Goal: Information Seeking & Learning: Learn about a topic

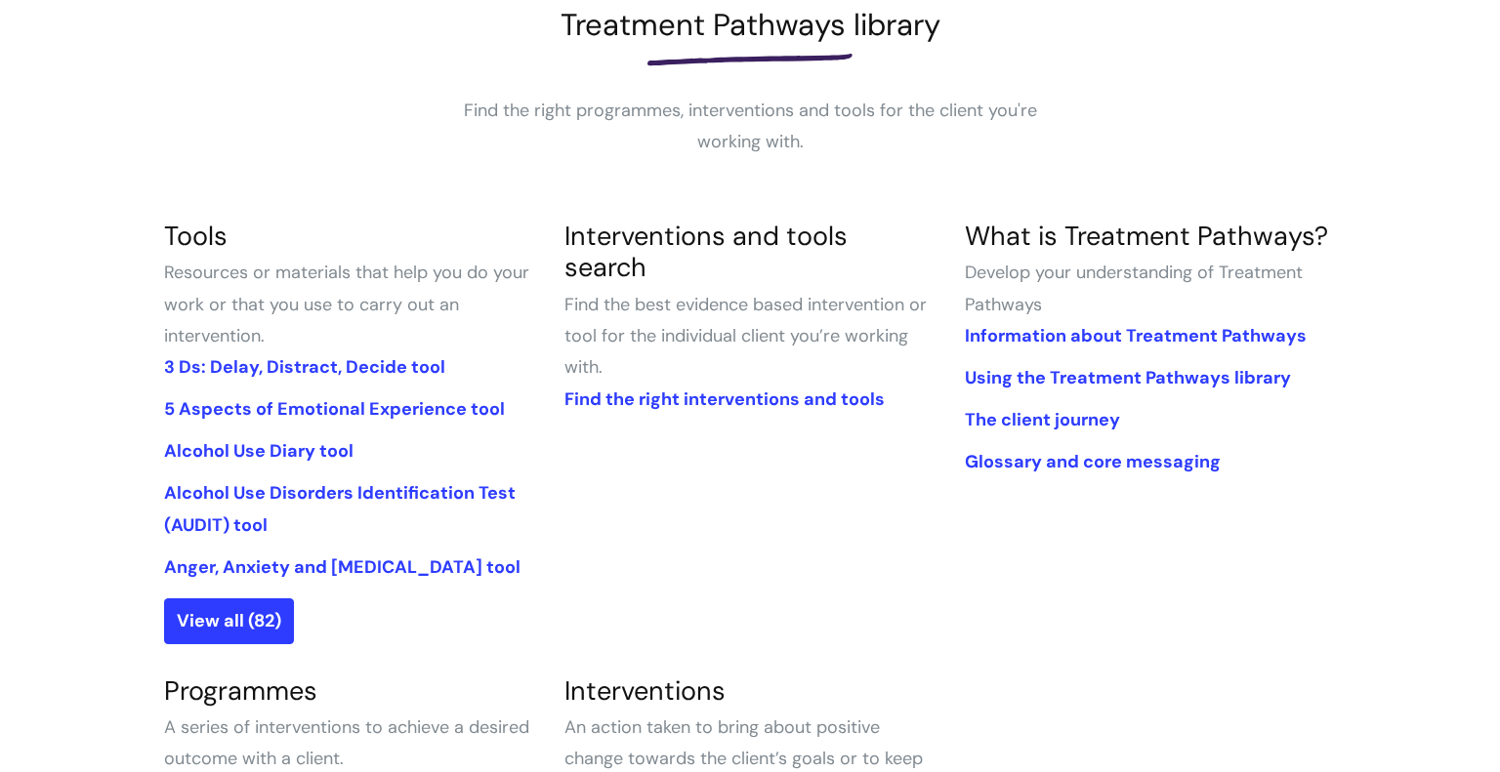
scroll to position [302, 0]
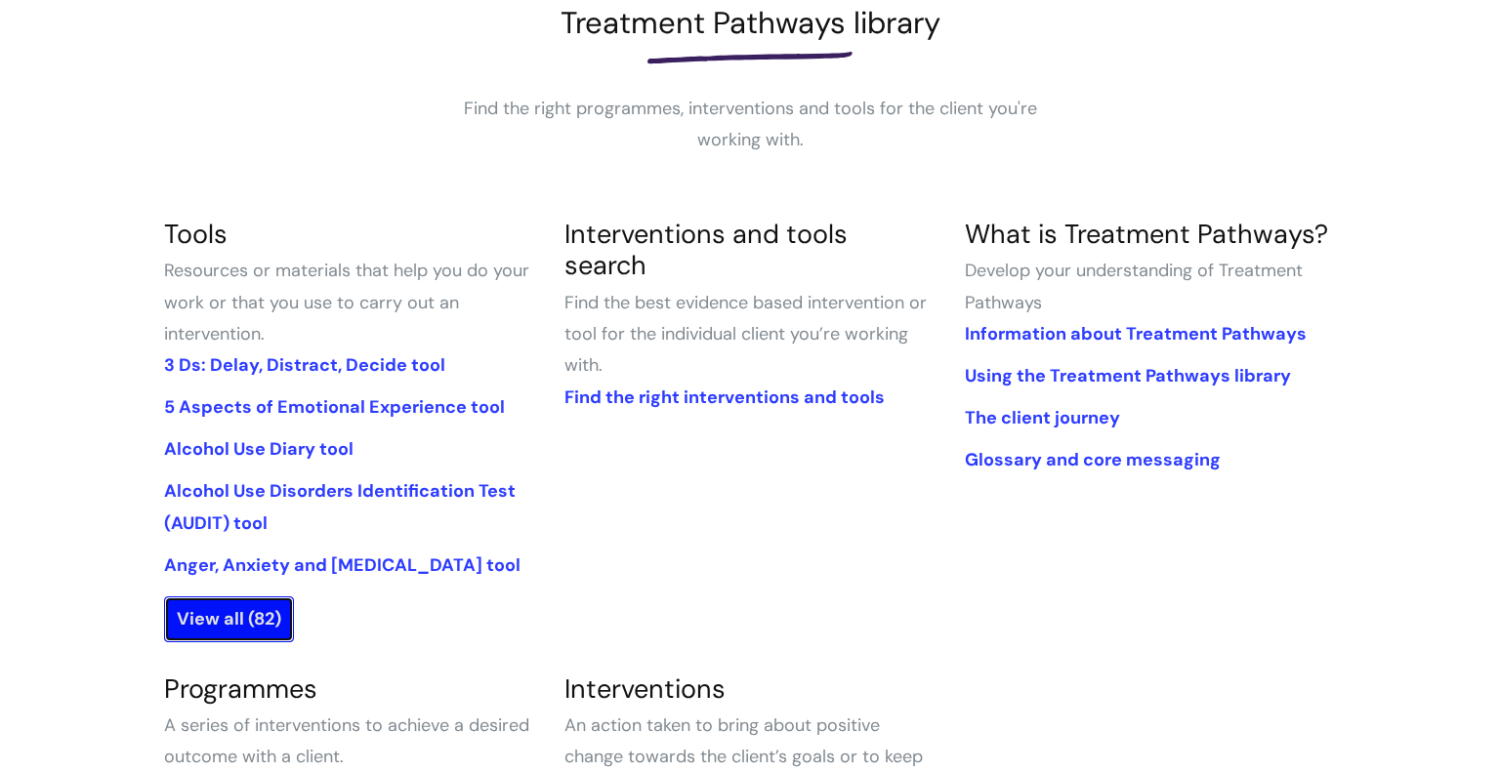
click at [272, 610] on link "View all (82)" at bounding box center [229, 619] width 130 height 45
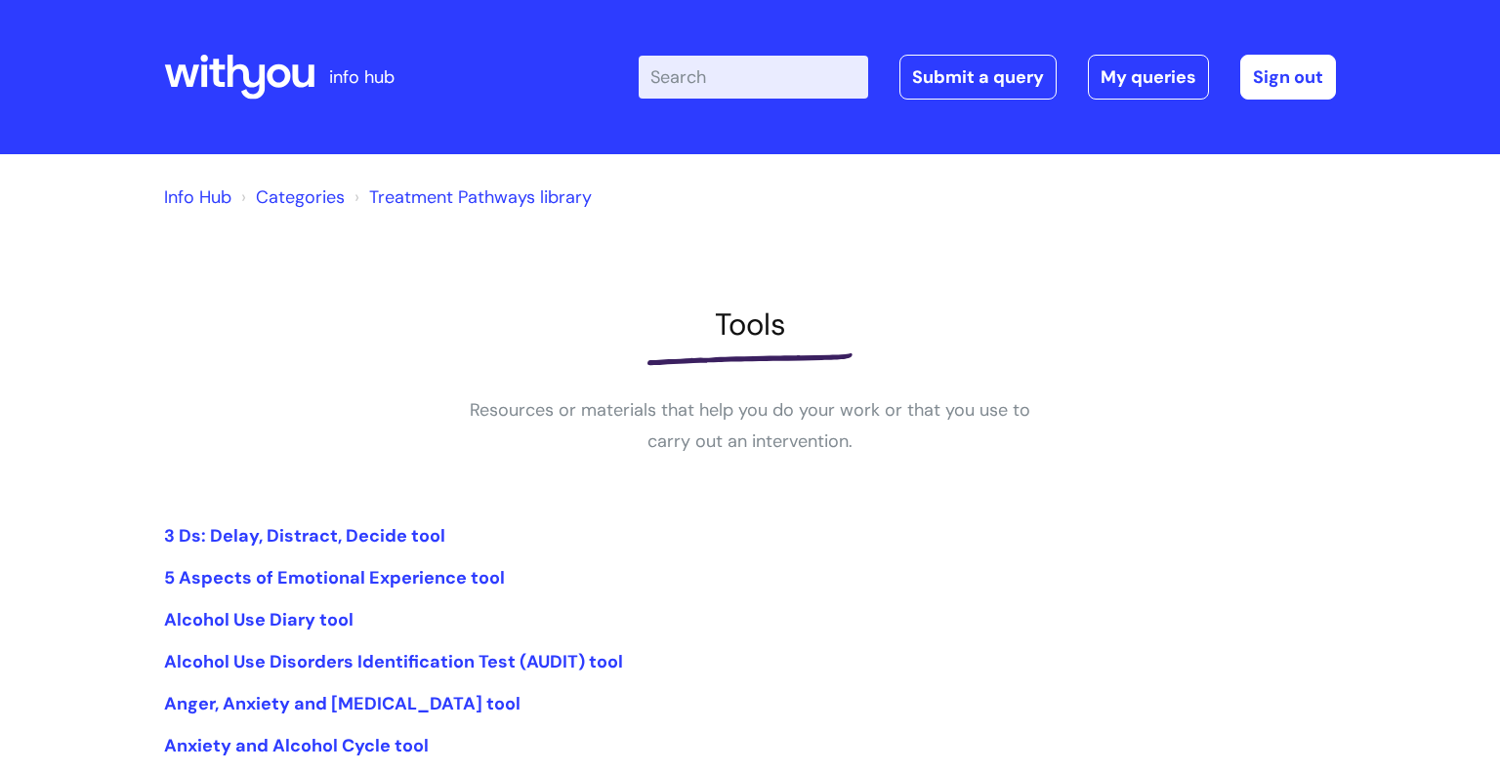
scroll to position [452, 0]
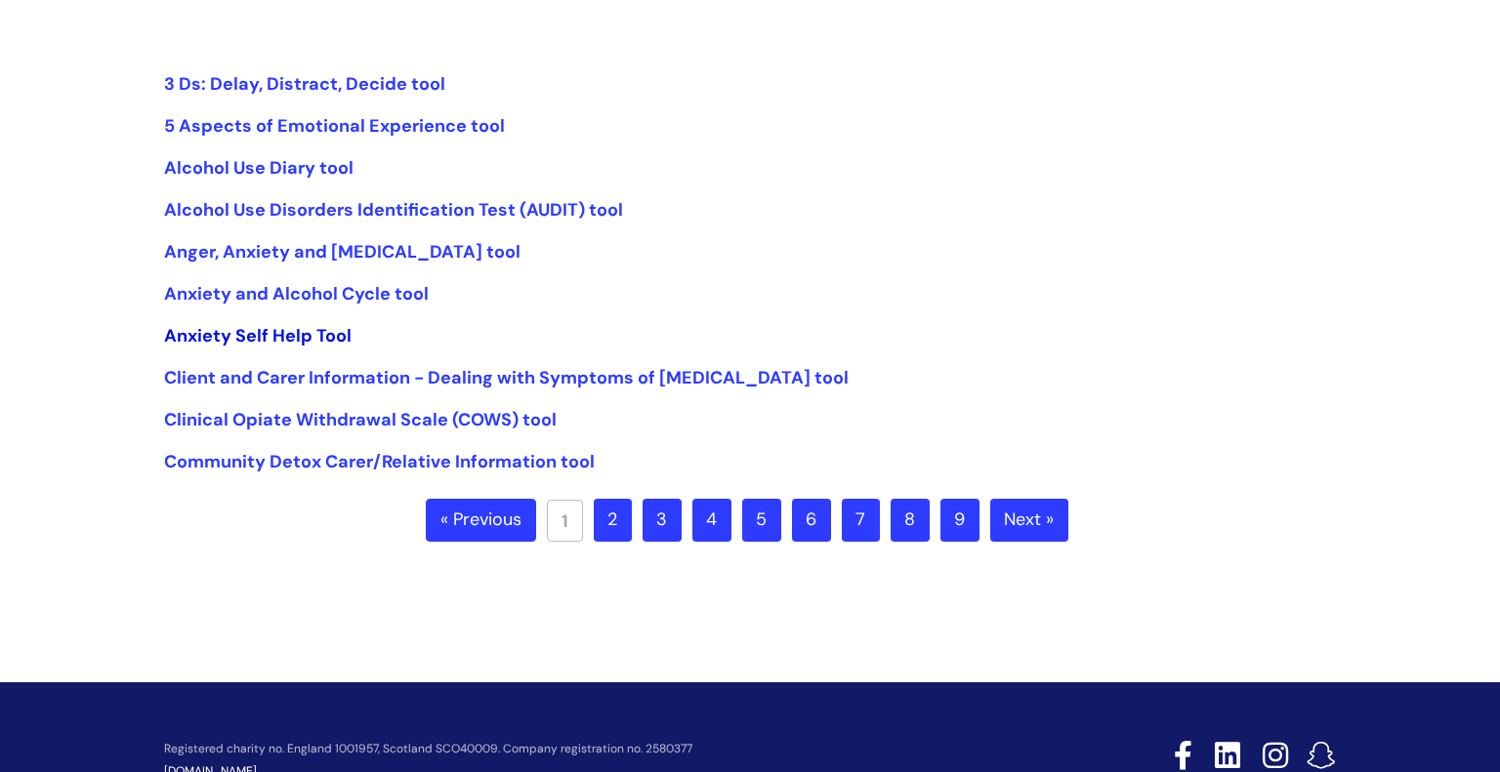
click at [308, 337] on link "Anxiety Self Help Tool" at bounding box center [257, 335] width 187 height 23
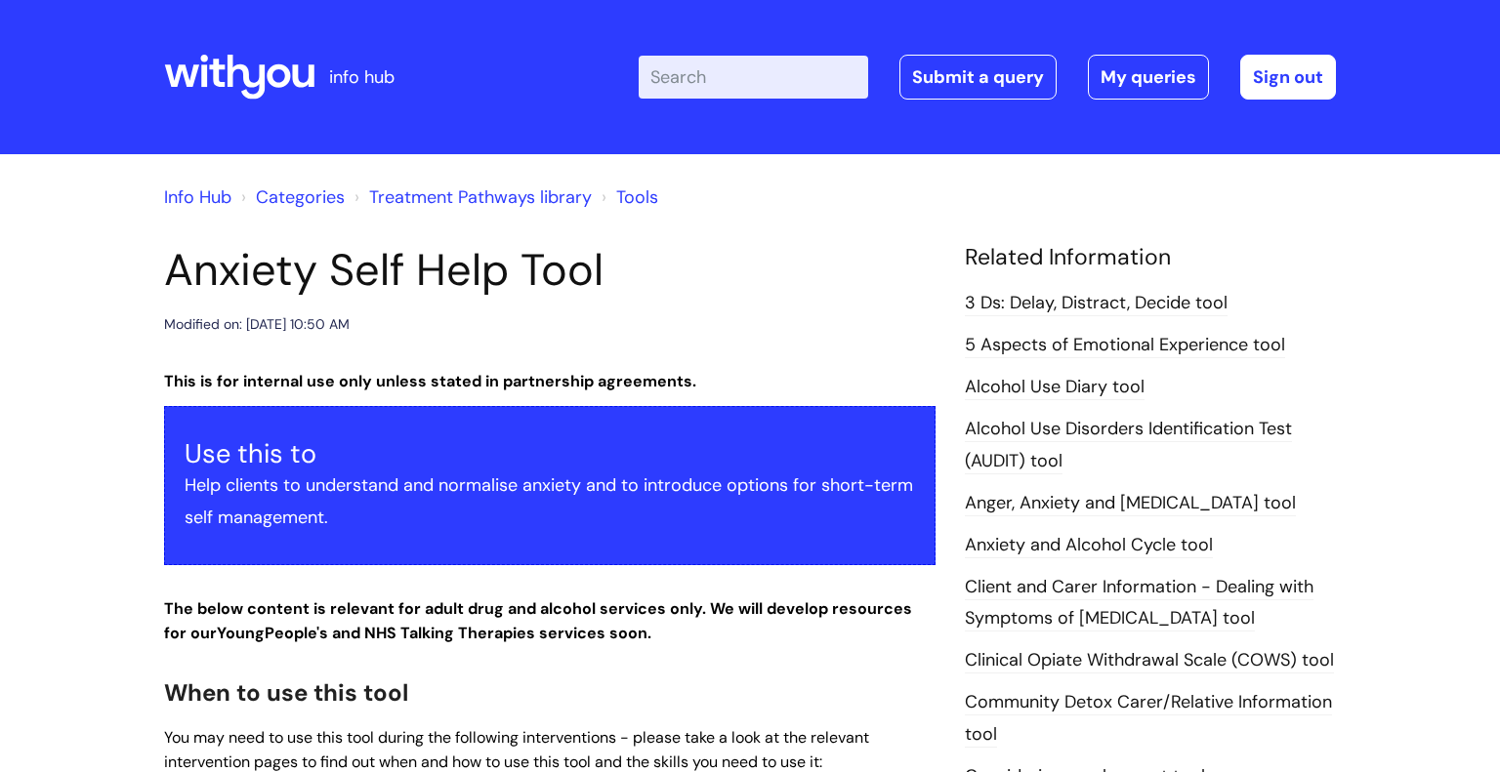
scroll to position [421, 0]
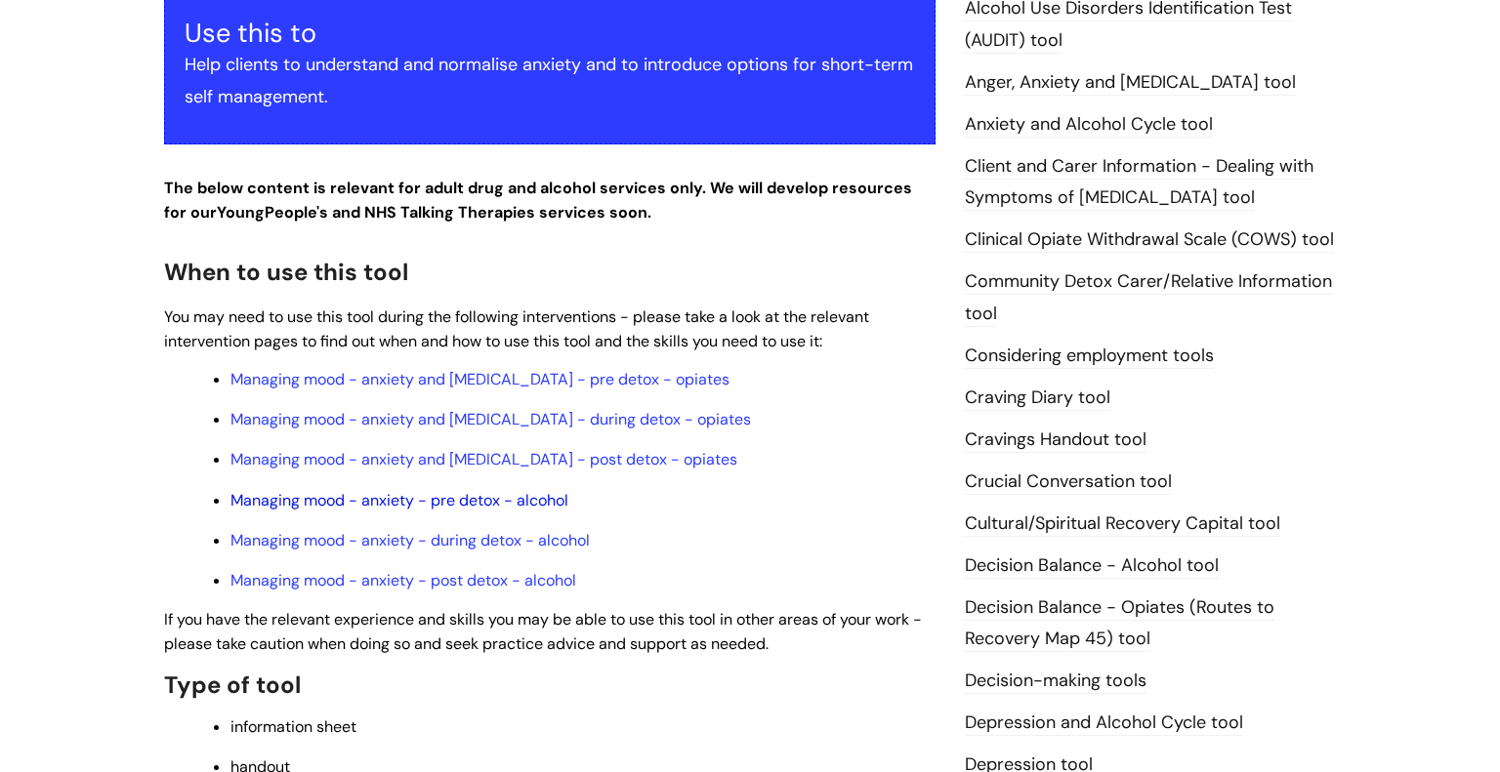
click at [512, 508] on link "Managing mood - anxiety - pre detox - alcohol" at bounding box center [399, 500] width 338 height 21
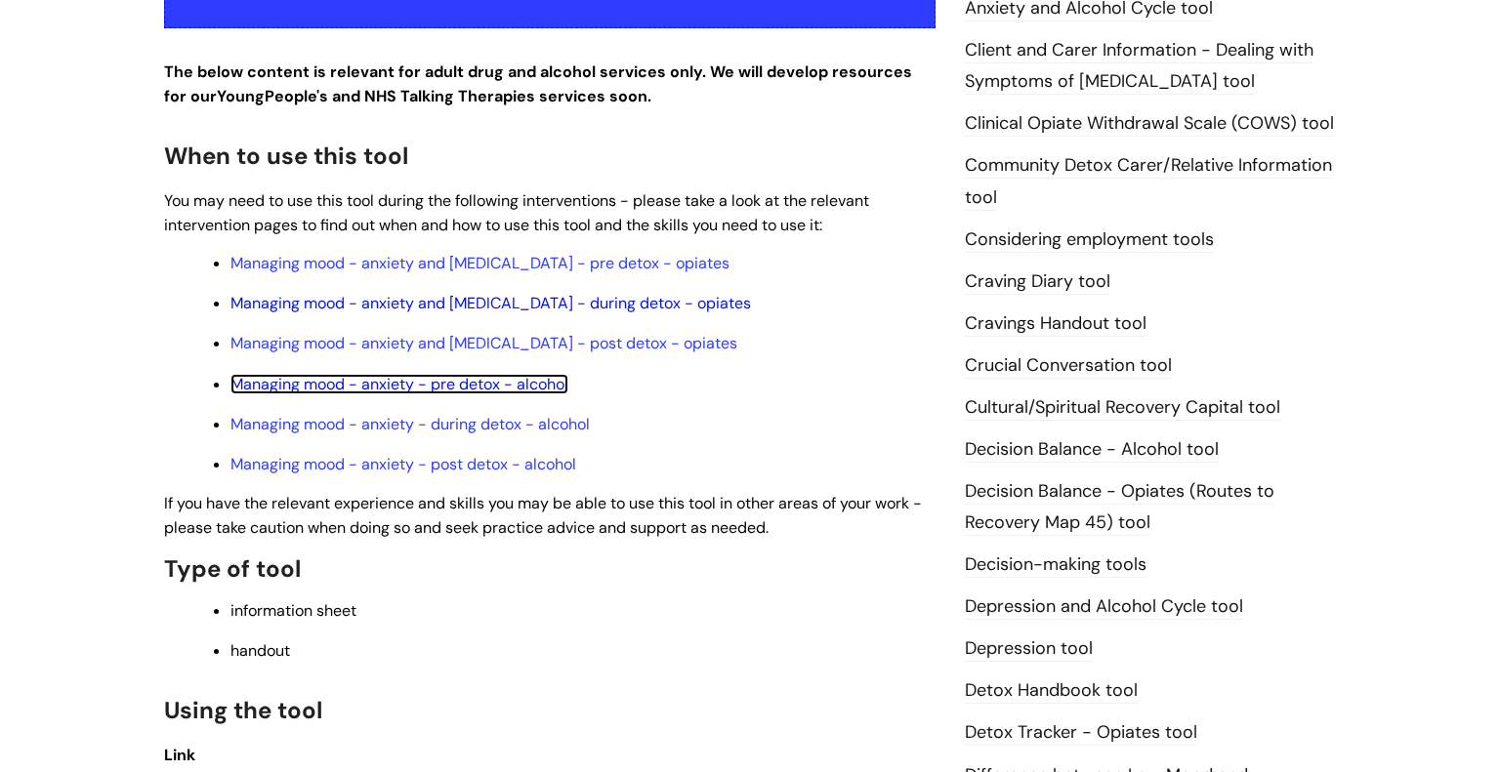
scroll to position [539, 0]
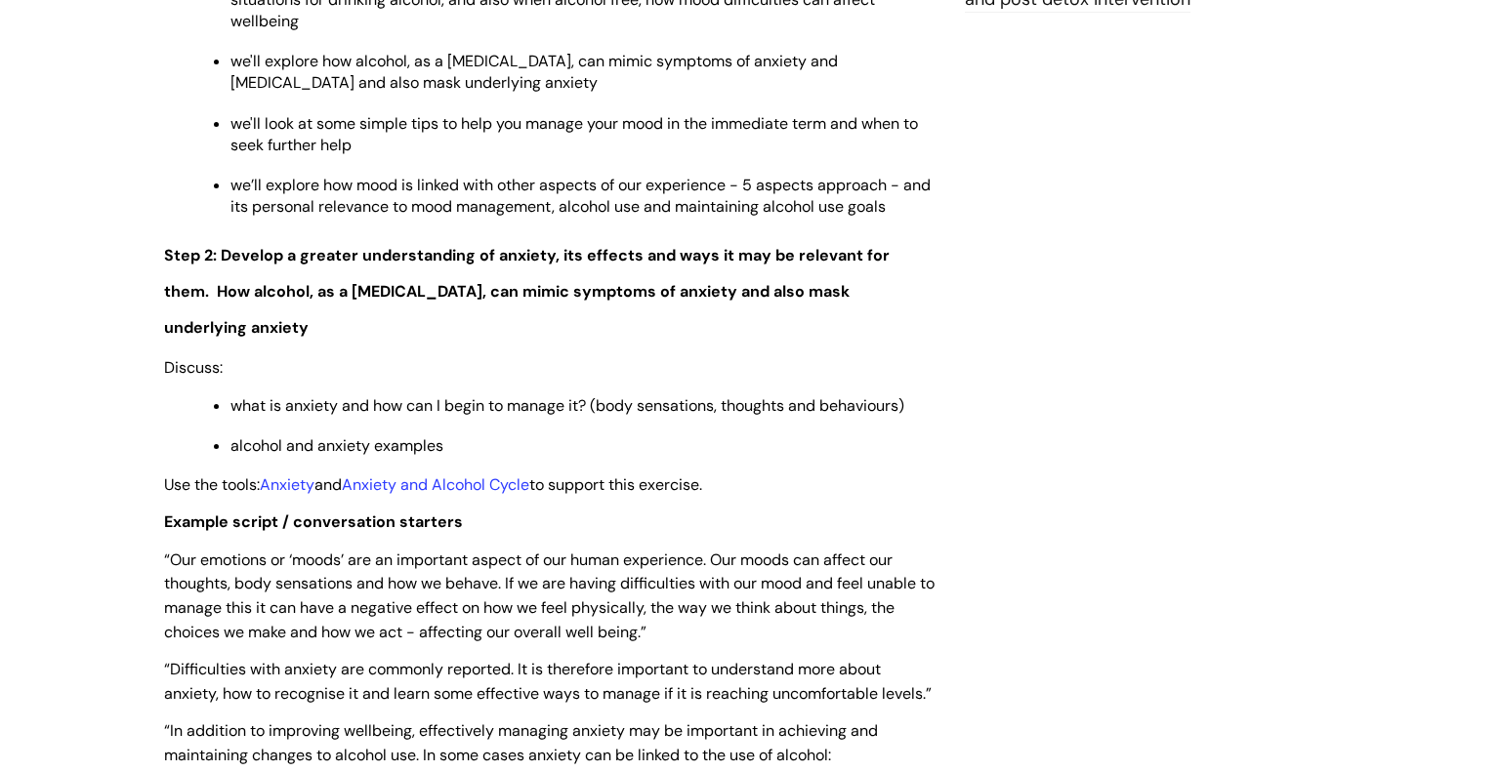
scroll to position [2460, 0]
click at [309, 475] on link "Anxiety" at bounding box center [287, 485] width 55 height 21
click at [385, 475] on link "Anxiety and Alcohol Cycle" at bounding box center [435, 485] width 187 height 21
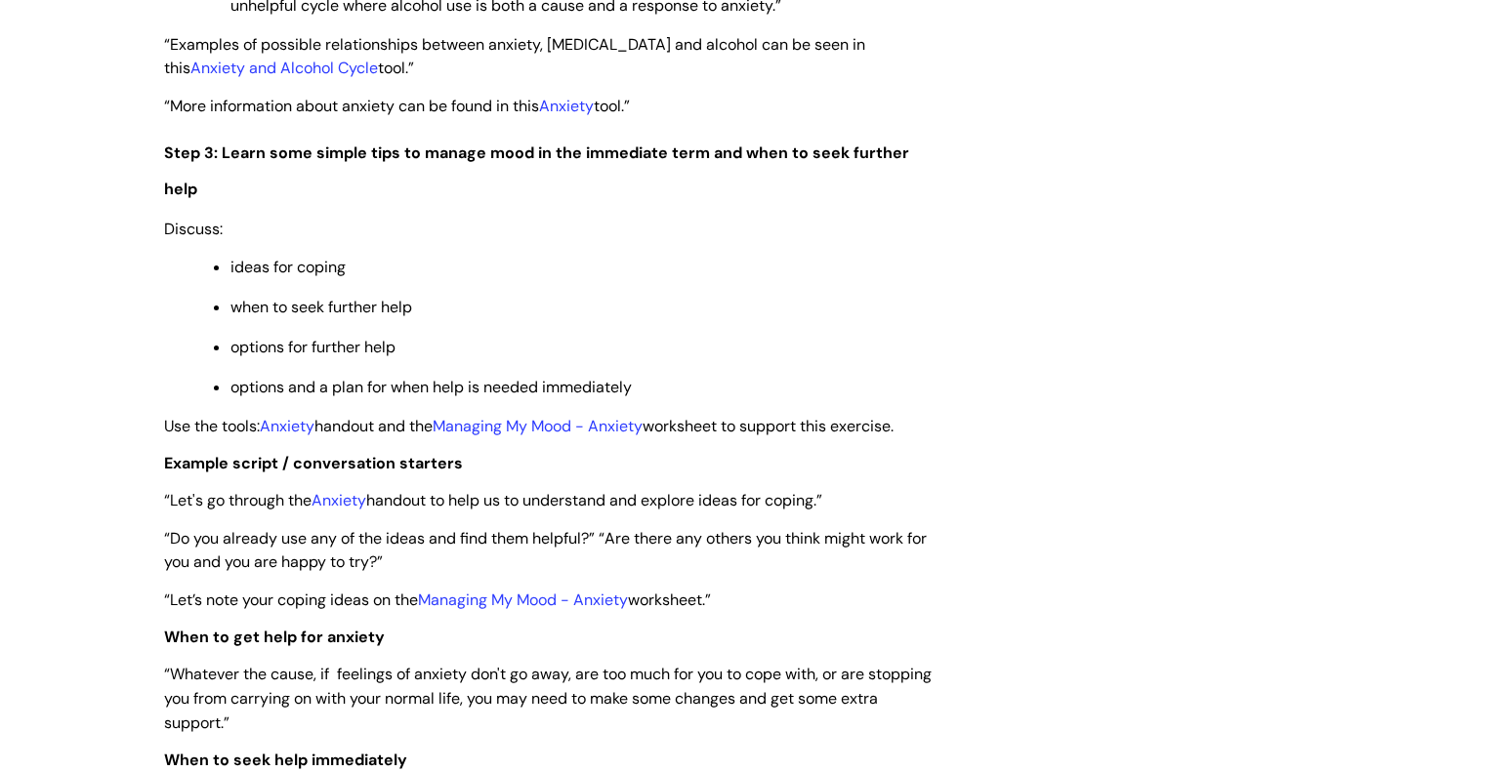
scroll to position [3396, 0]
click at [642, 434] on link "Managing My Mood - Anxiety" at bounding box center [538, 424] width 210 height 21
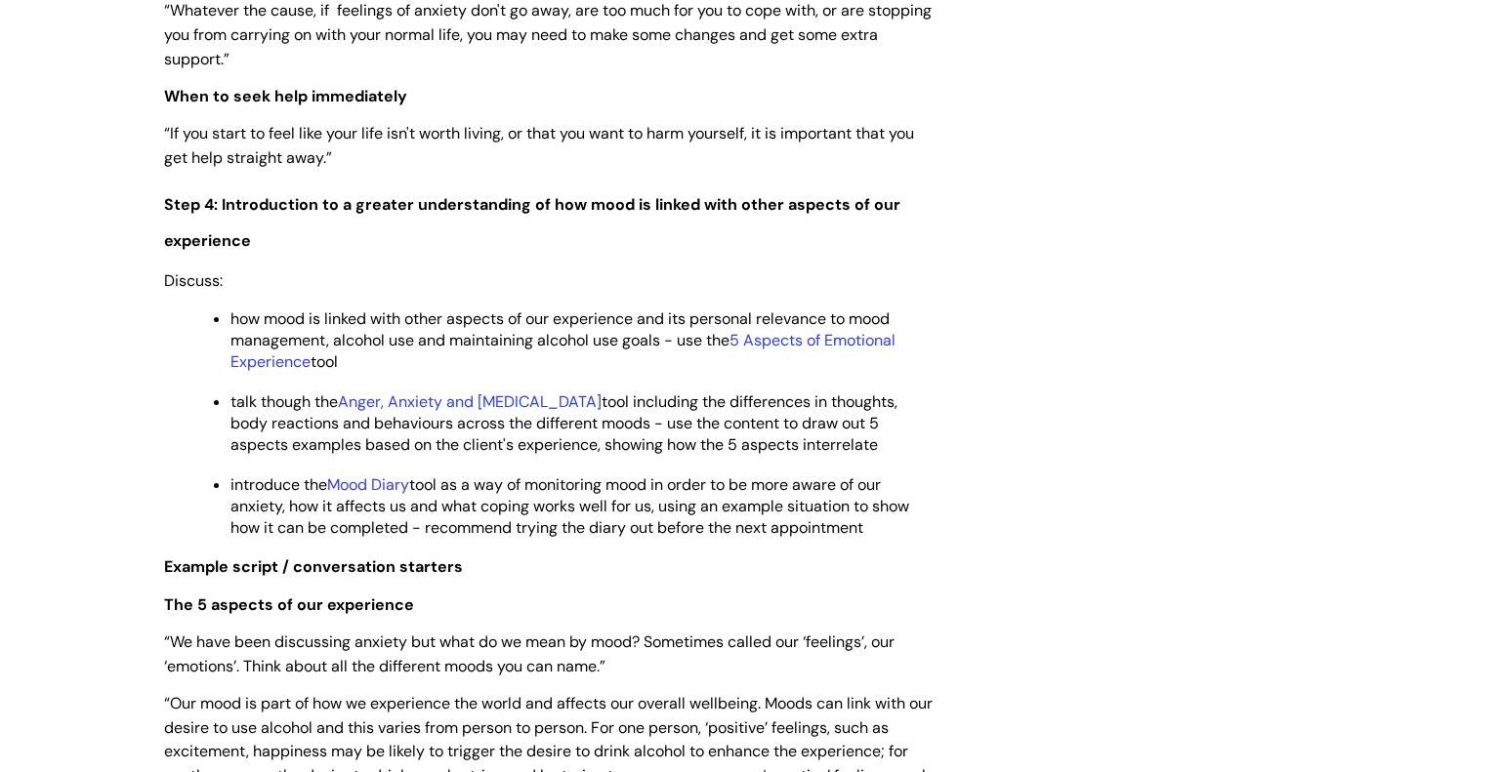
scroll to position [4060, 0]
click at [788, 364] on link "5 Aspects of Emotional Experience" at bounding box center [562, 349] width 665 height 42
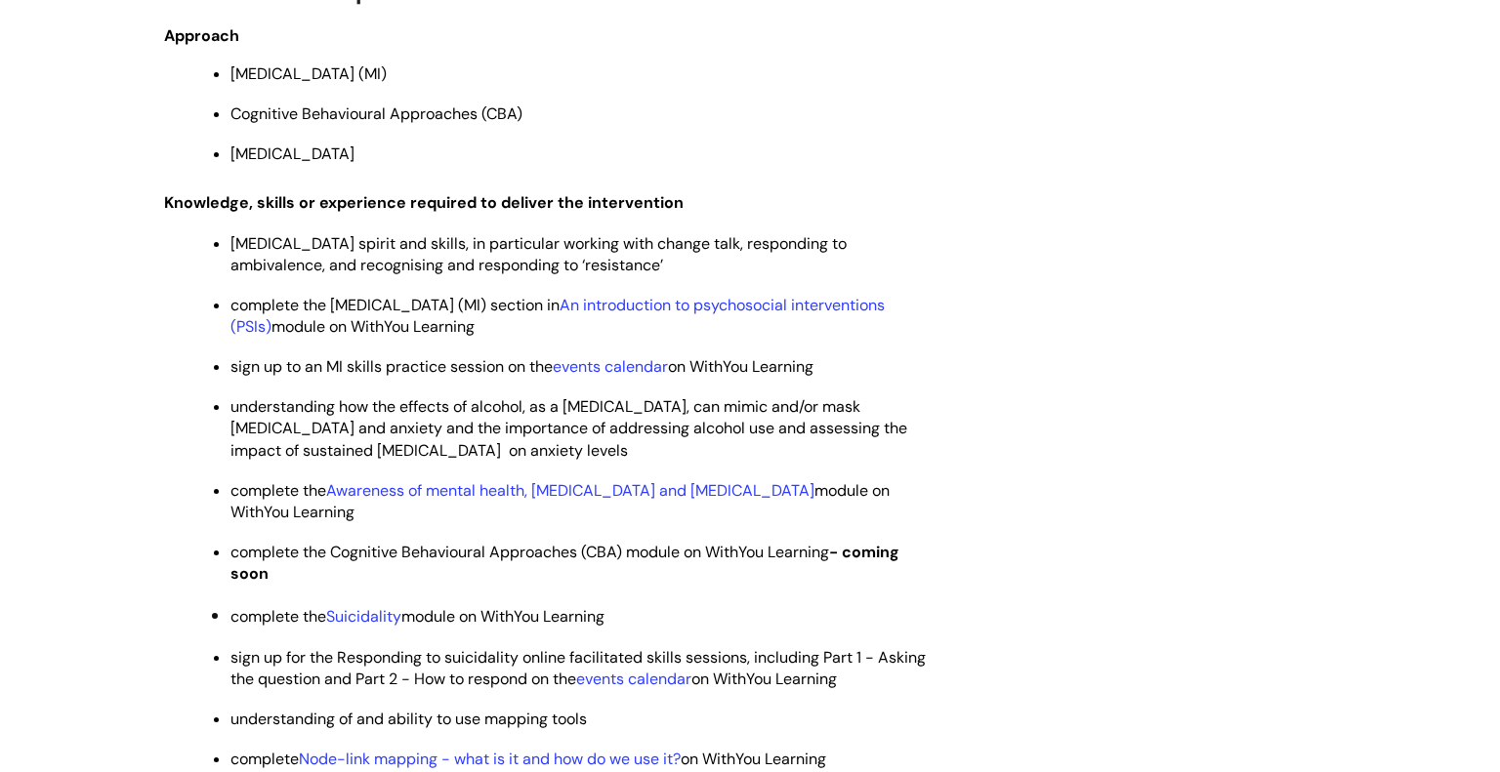
scroll to position [5370, 0]
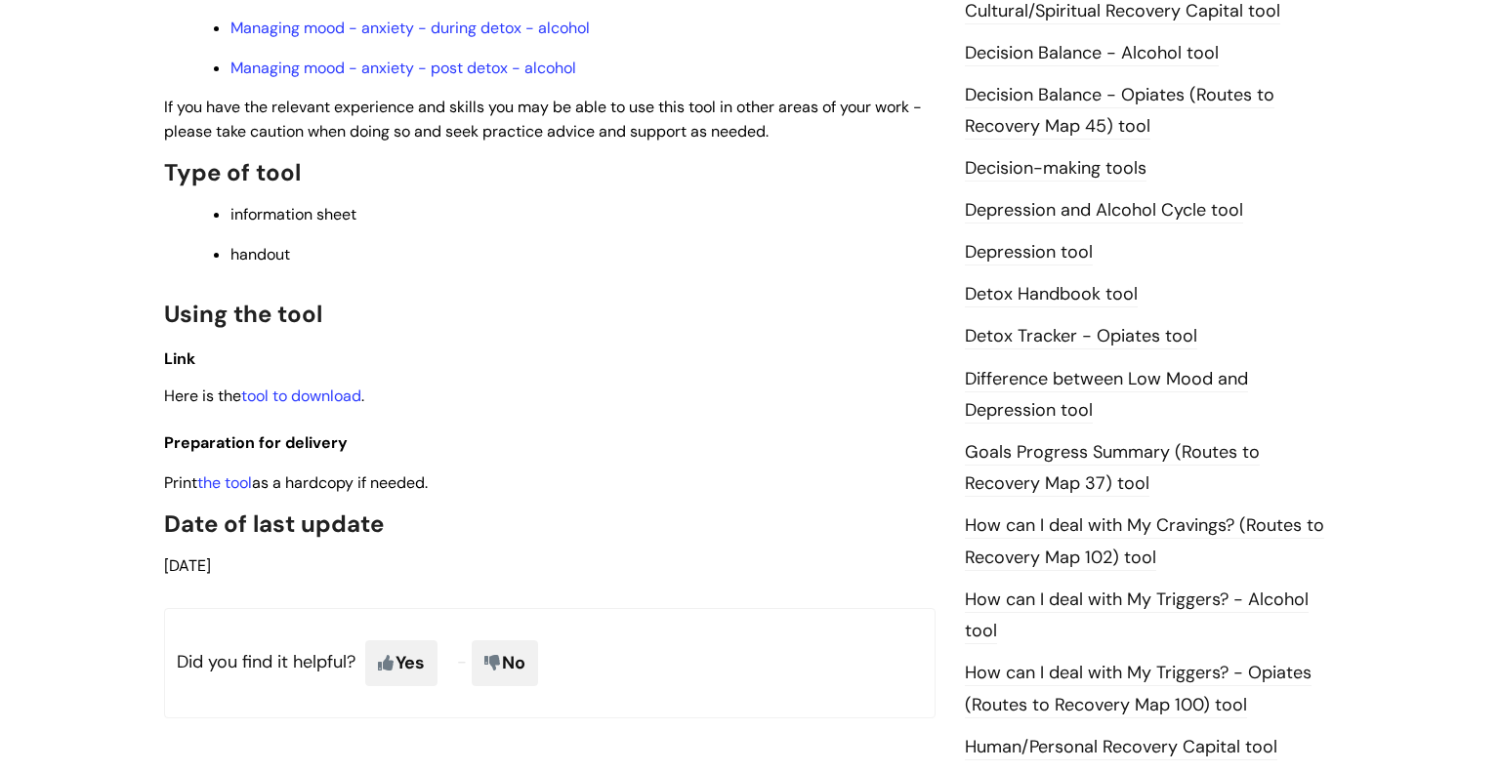
scroll to position [975, 0]
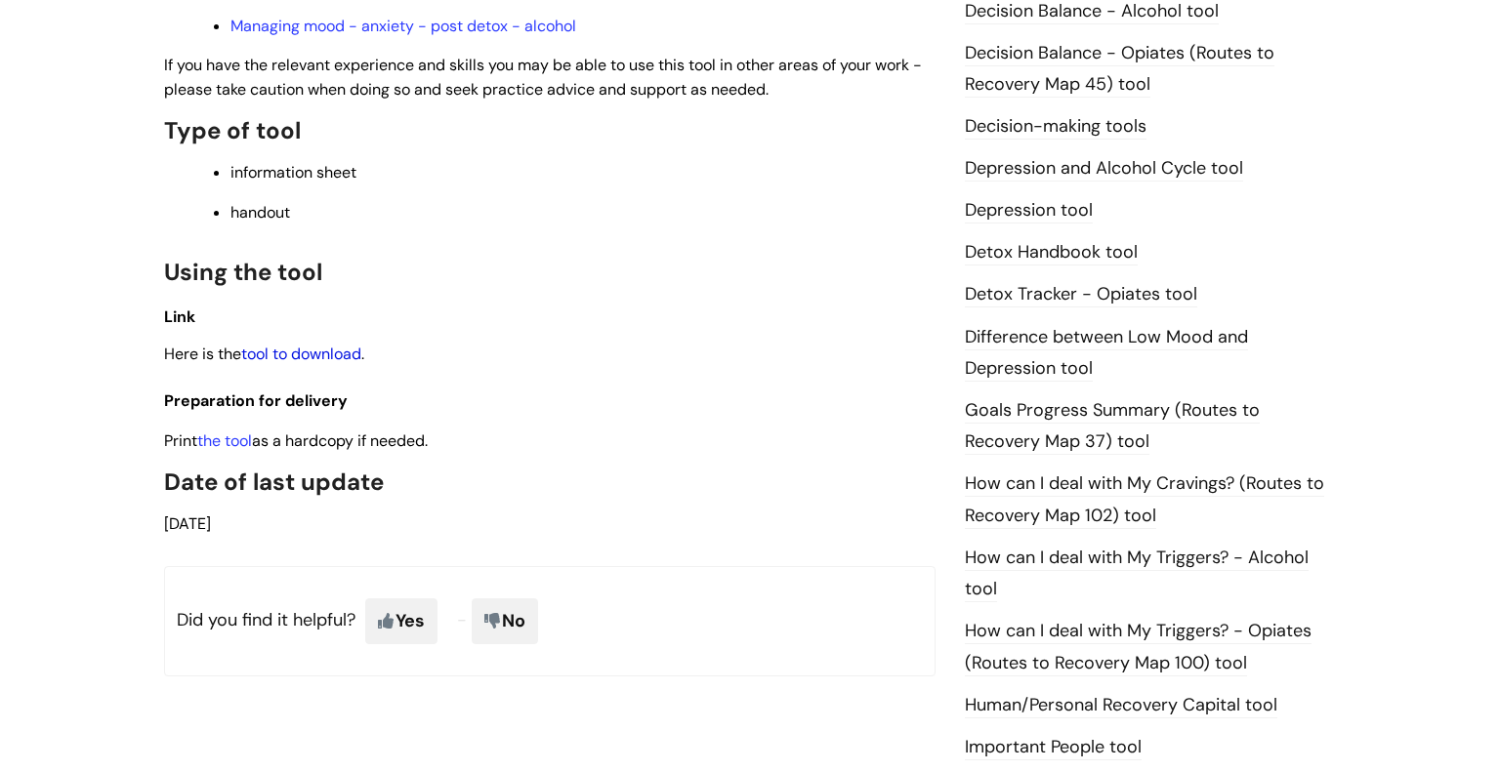
click at [324, 364] on link "tool to download" at bounding box center [301, 354] width 120 height 21
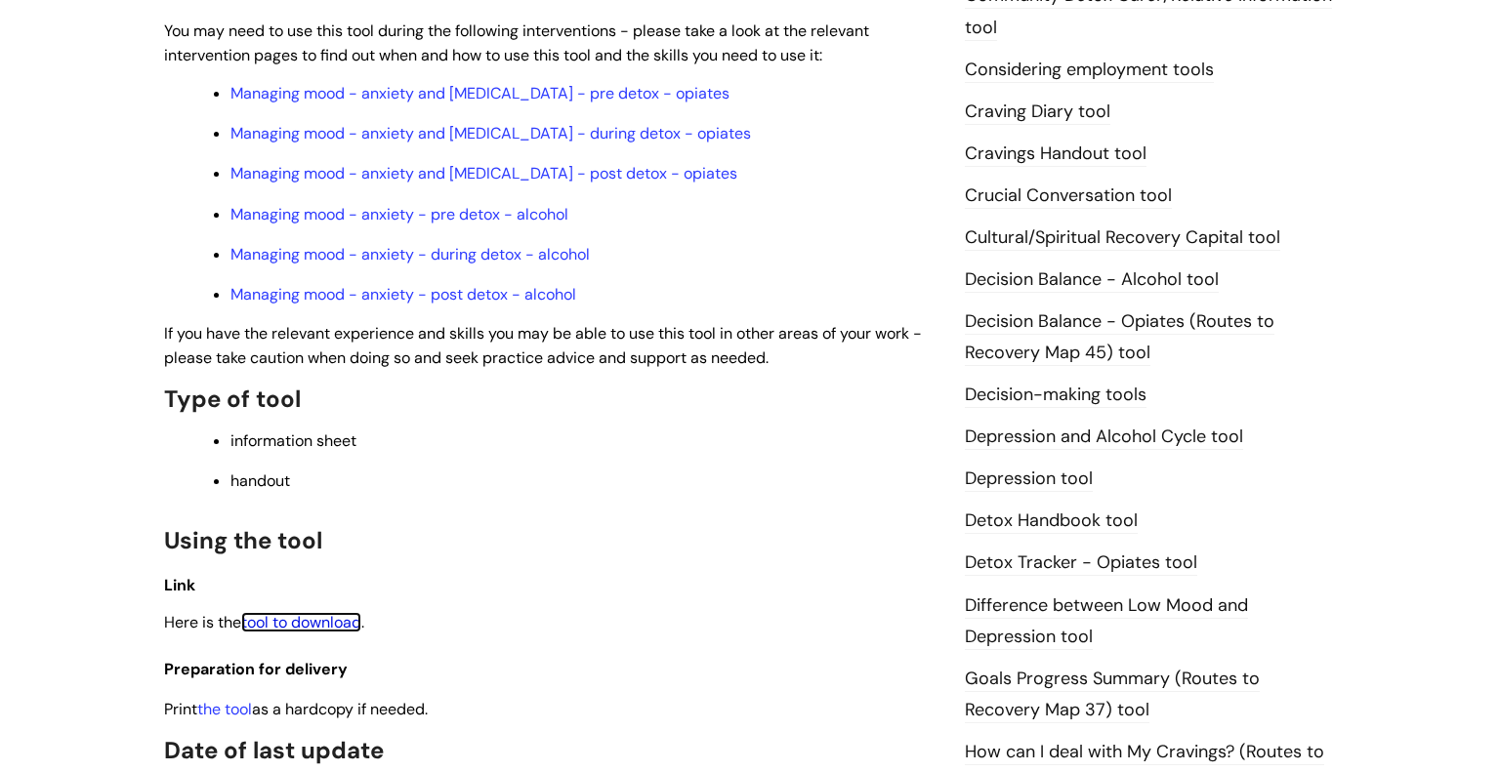
scroll to position [707, 0]
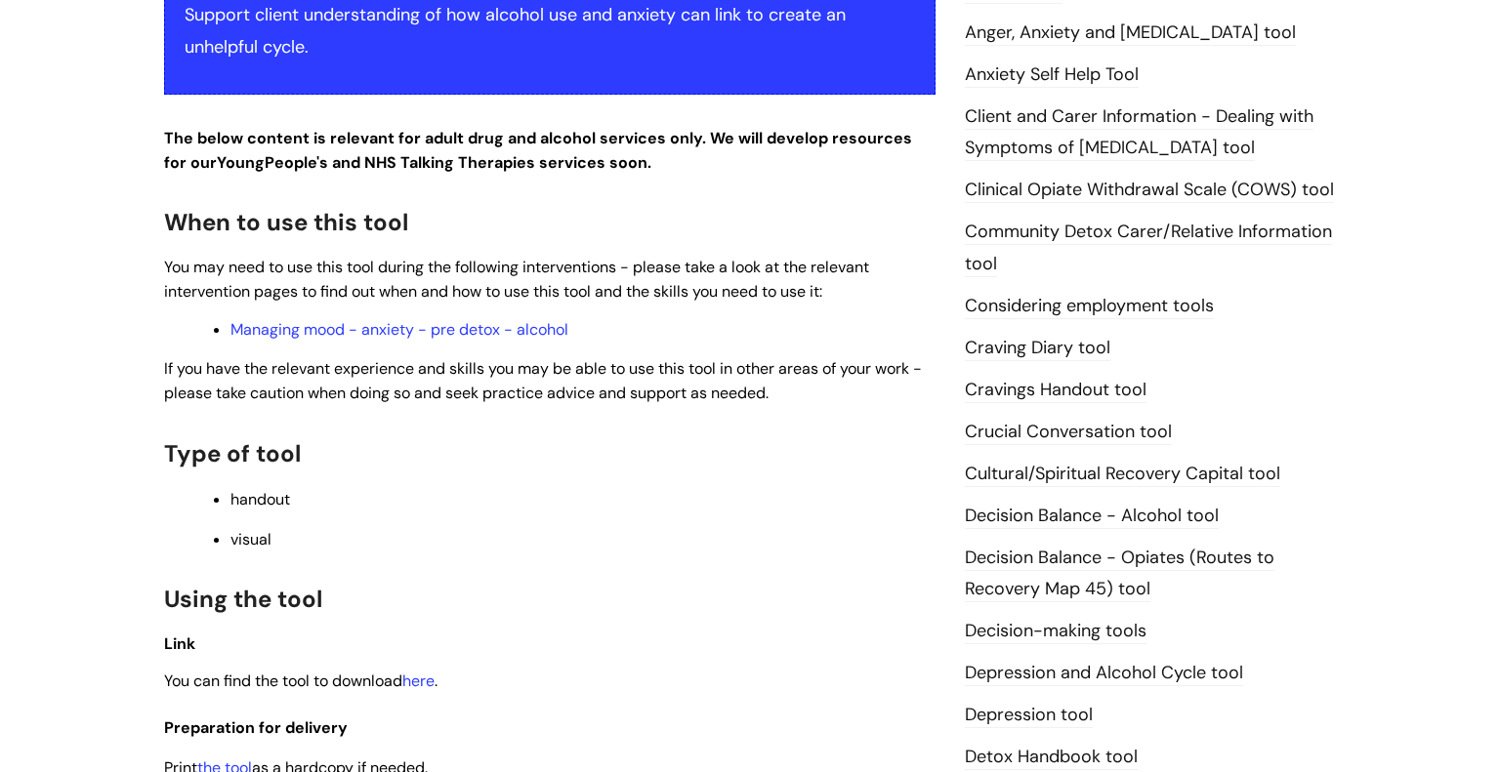
scroll to position [531, 0]
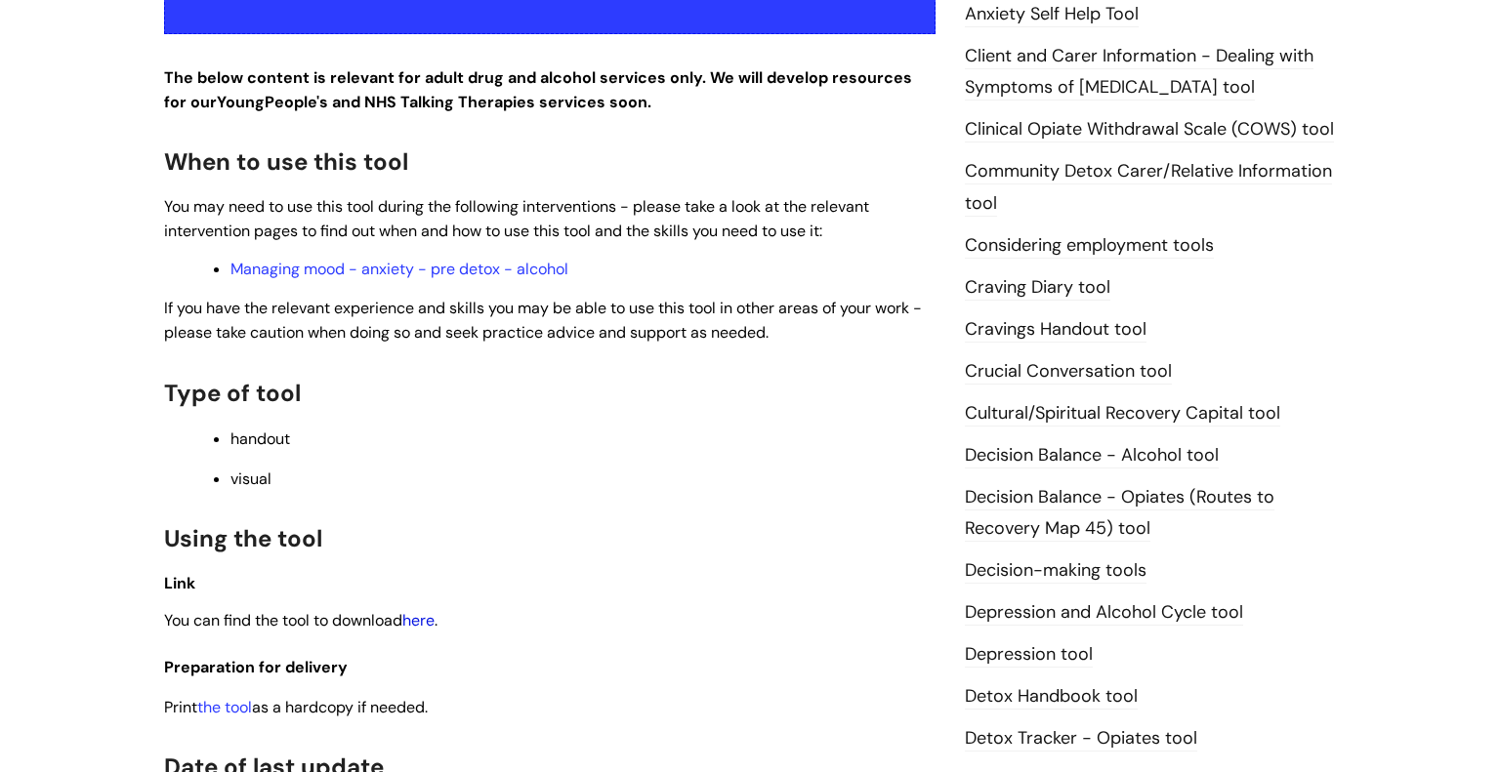
click at [434, 622] on link "here" at bounding box center [418, 620] width 32 height 21
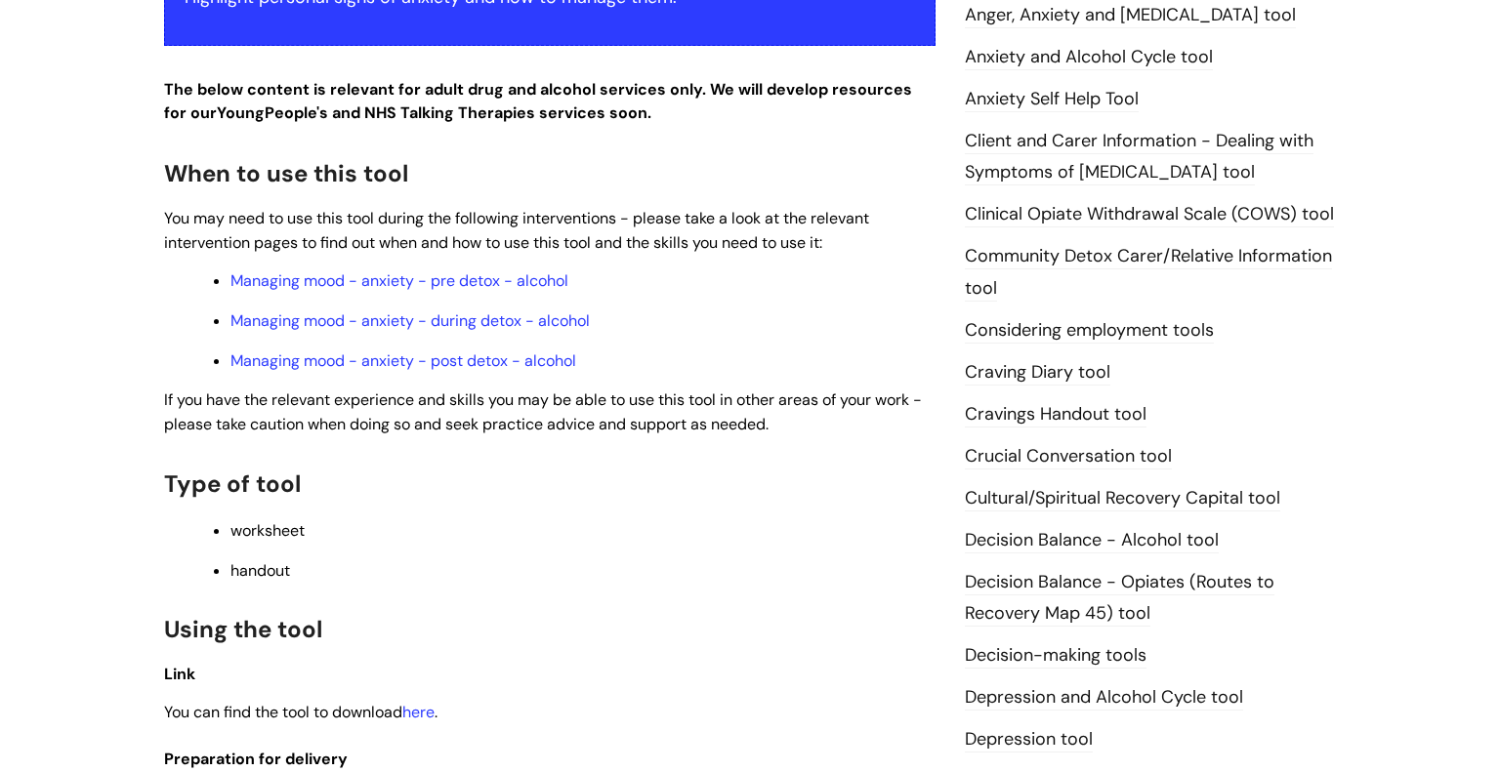
scroll to position [496, 0]
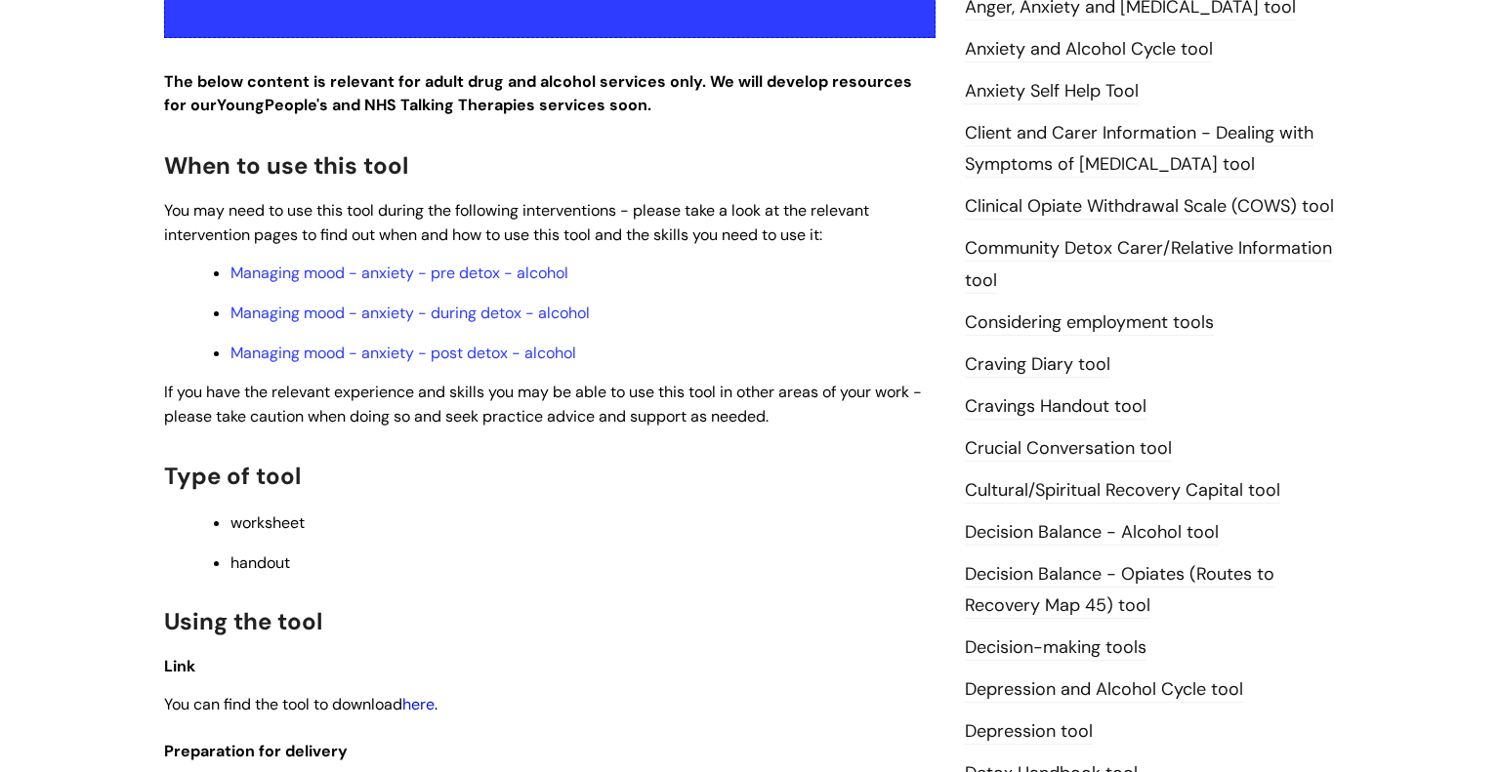
click at [417, 715] on link "here" at bounding box center [418, 704] width 32 height 21
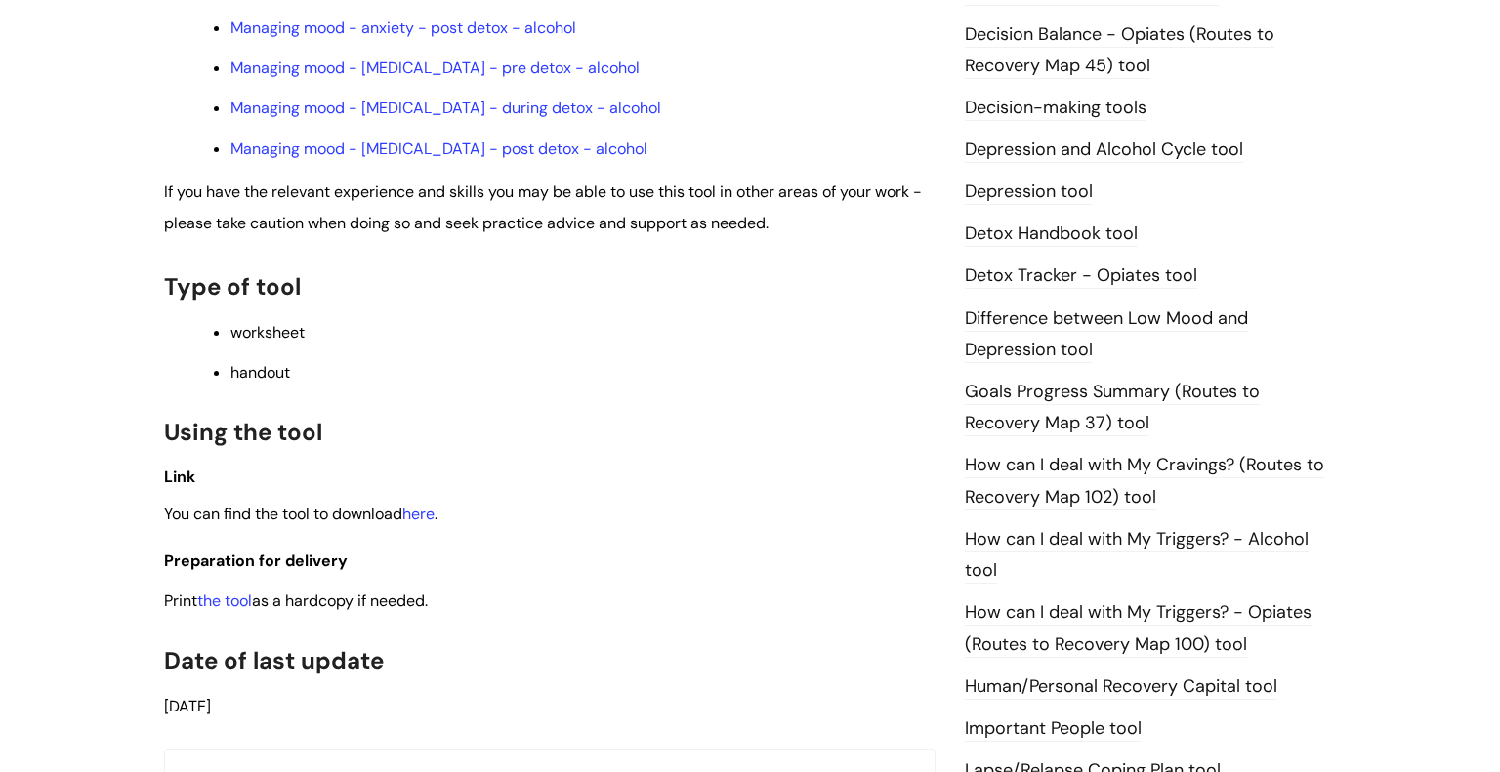
scroll to position [1001, 0]
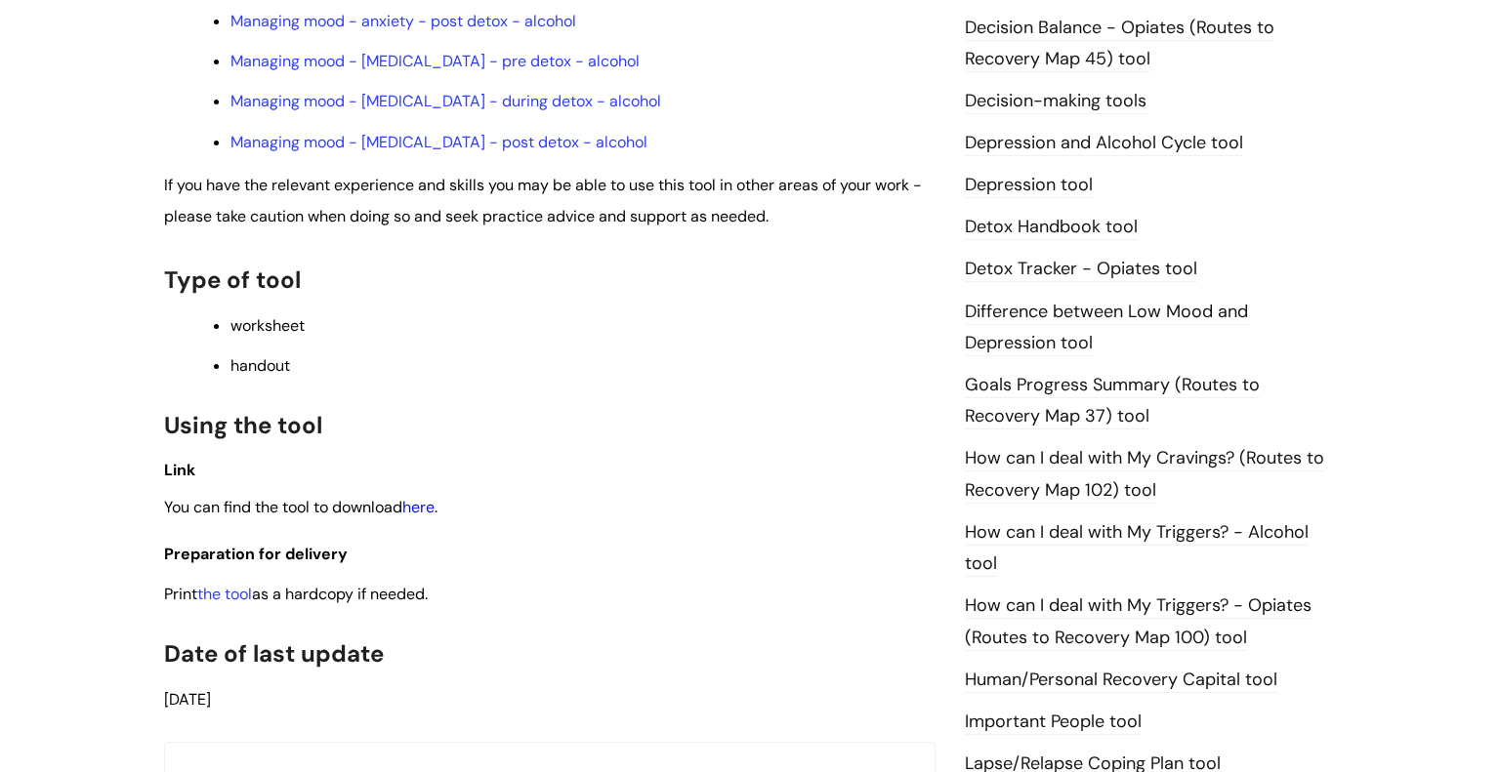
click at [422, 517] on link "here" at bounding box center [418, 507] width 32 height 21
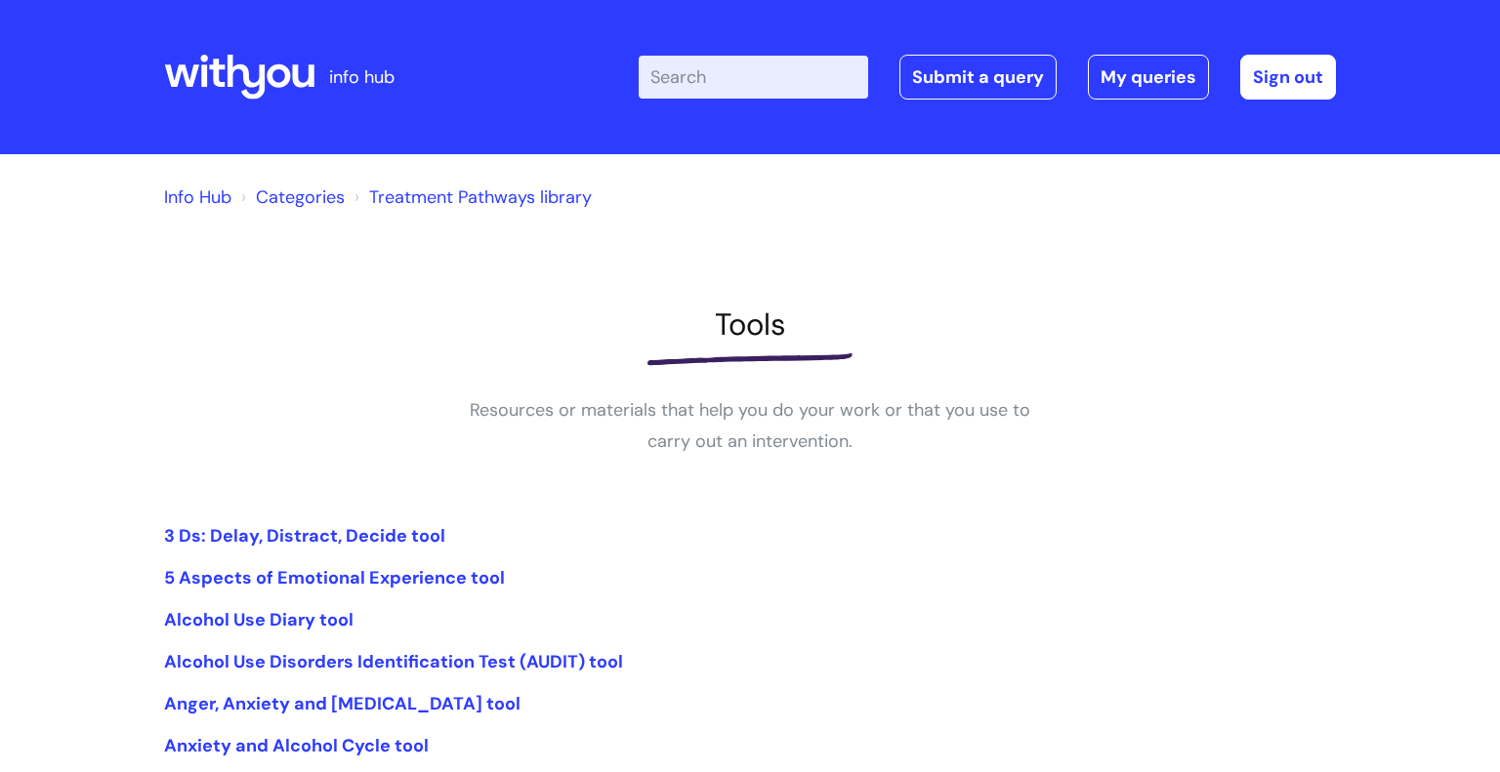
scroll to position [448, 0]
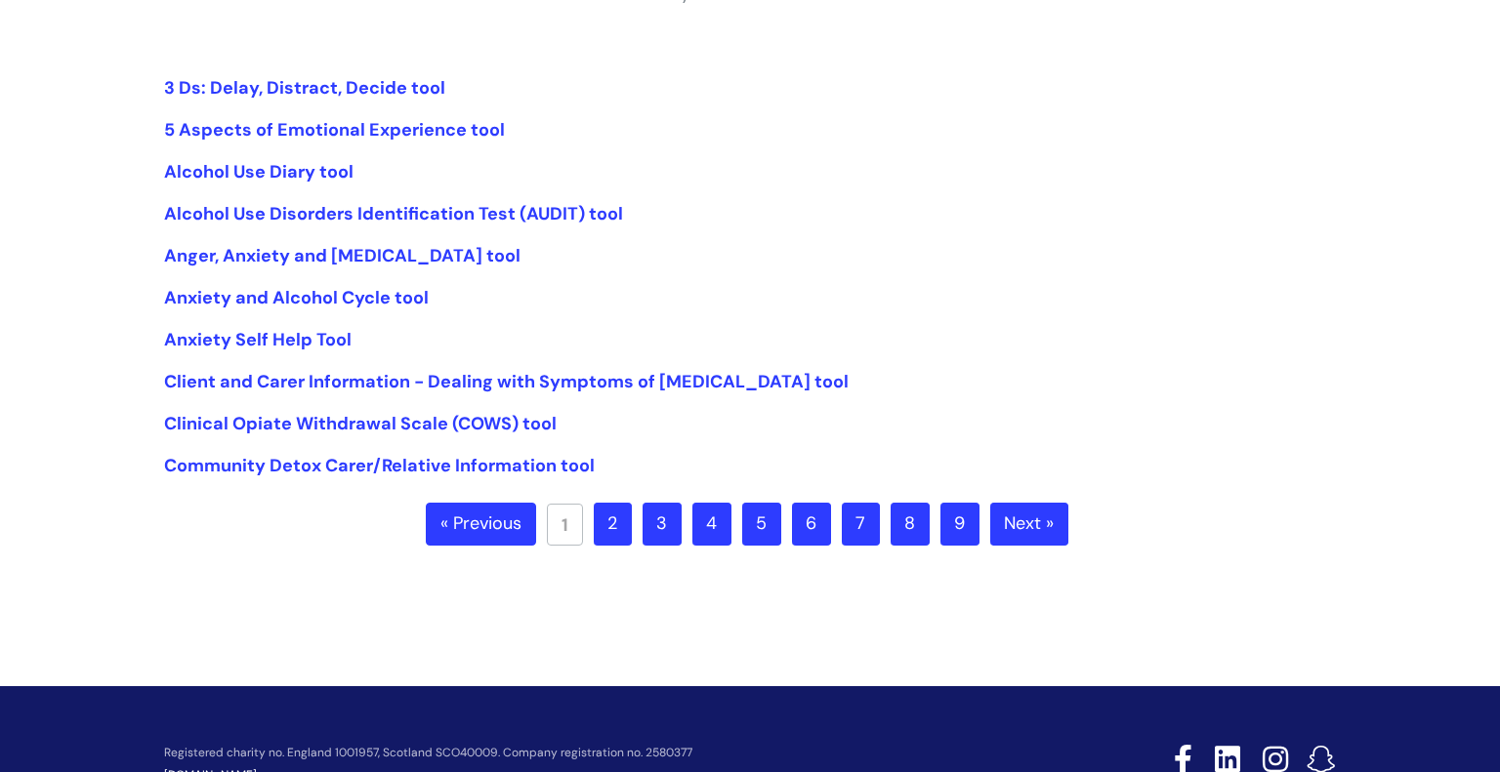
click at [616, 512] on link "2" at bounding box center [613, 524] width 38 height 43
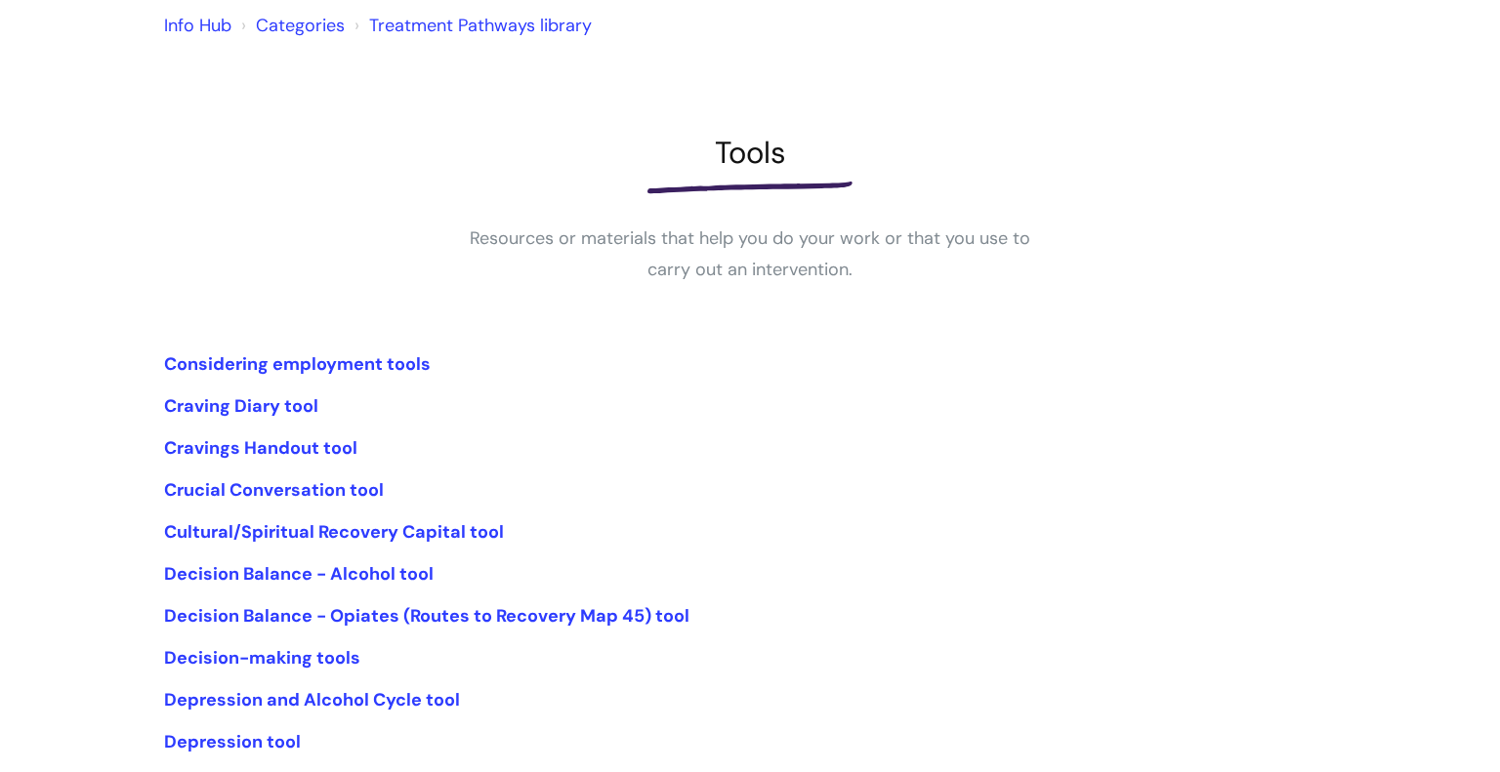
scroll to position [175, 0]
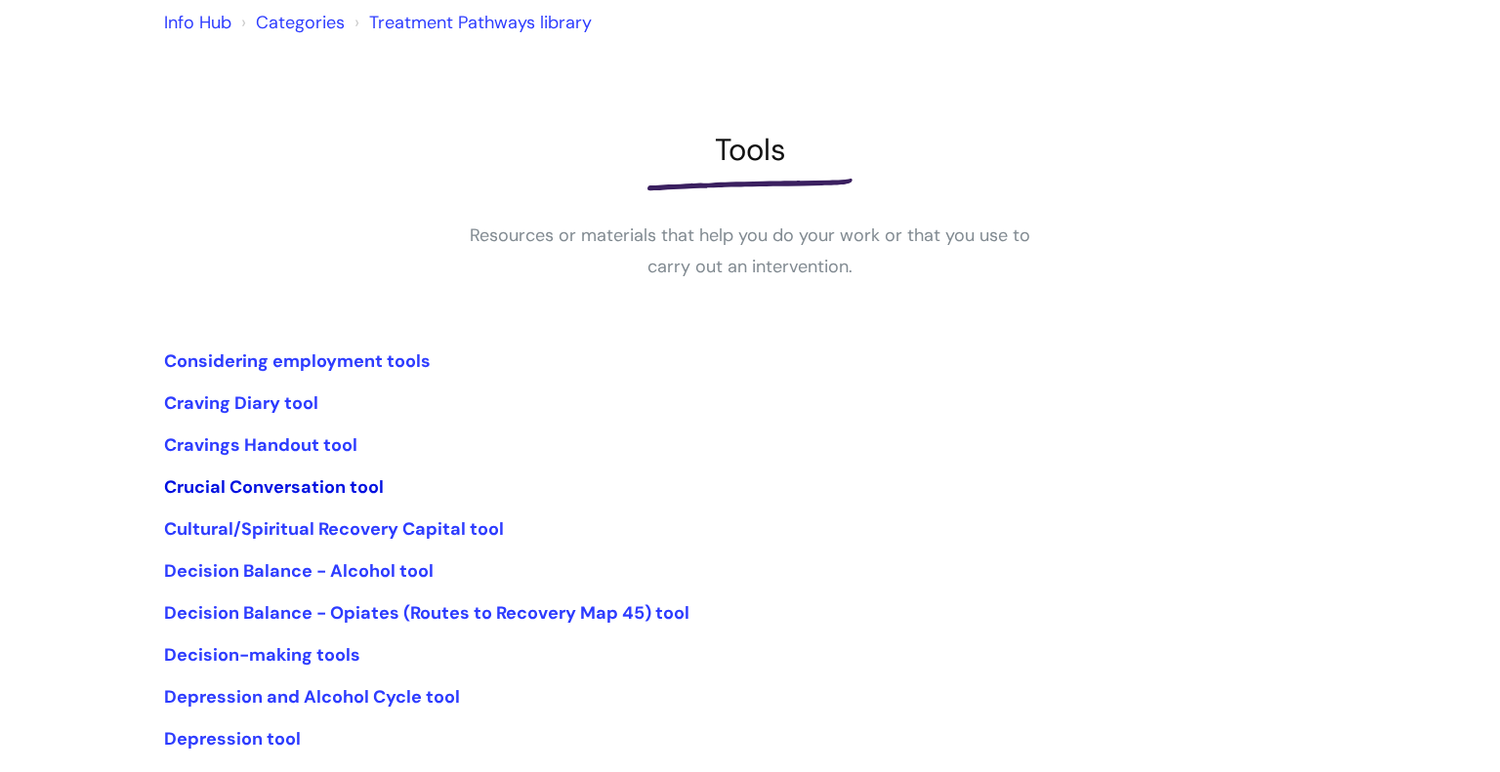
click at [341, 484] on link "Crucial Conversation tool" at bounding box center [274, 486] width 220 height 23
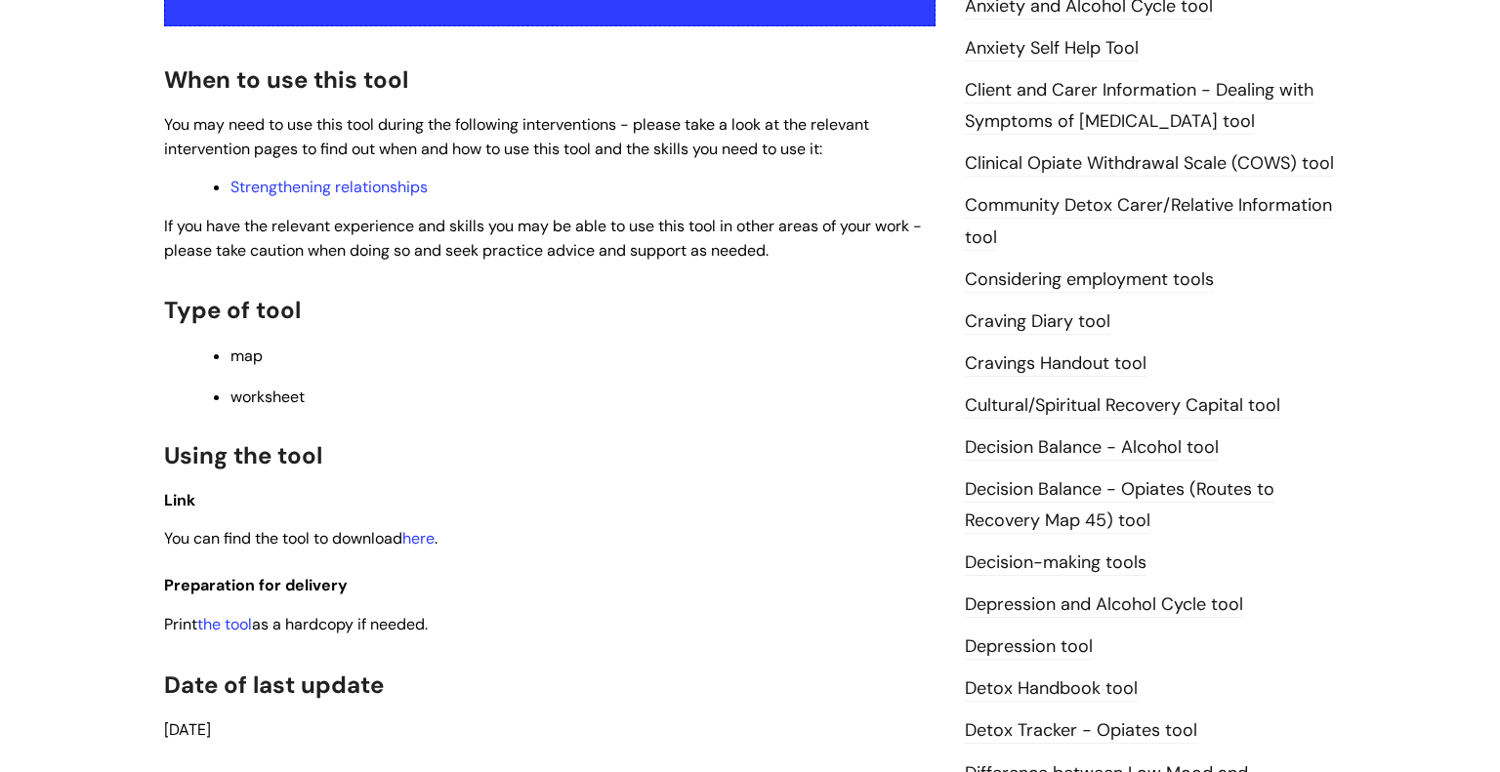
scroll to position [545, 0]
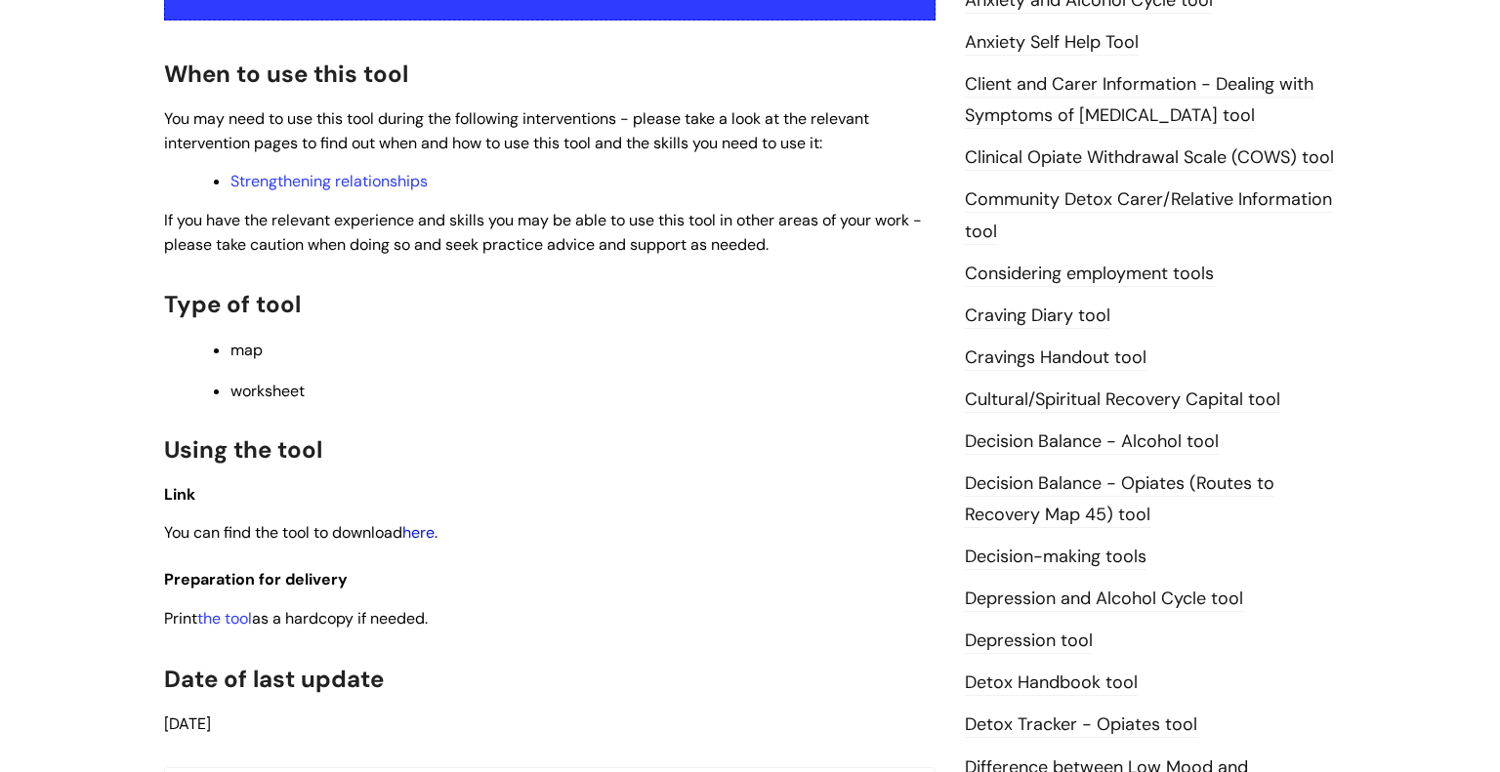
click at [415, 540] on link "here" at bounding box center [418, 532] width 32 height 21
click at [373, 181] on link "Strengthening relationships" at bounding box center [328, 181] width 197 height 21
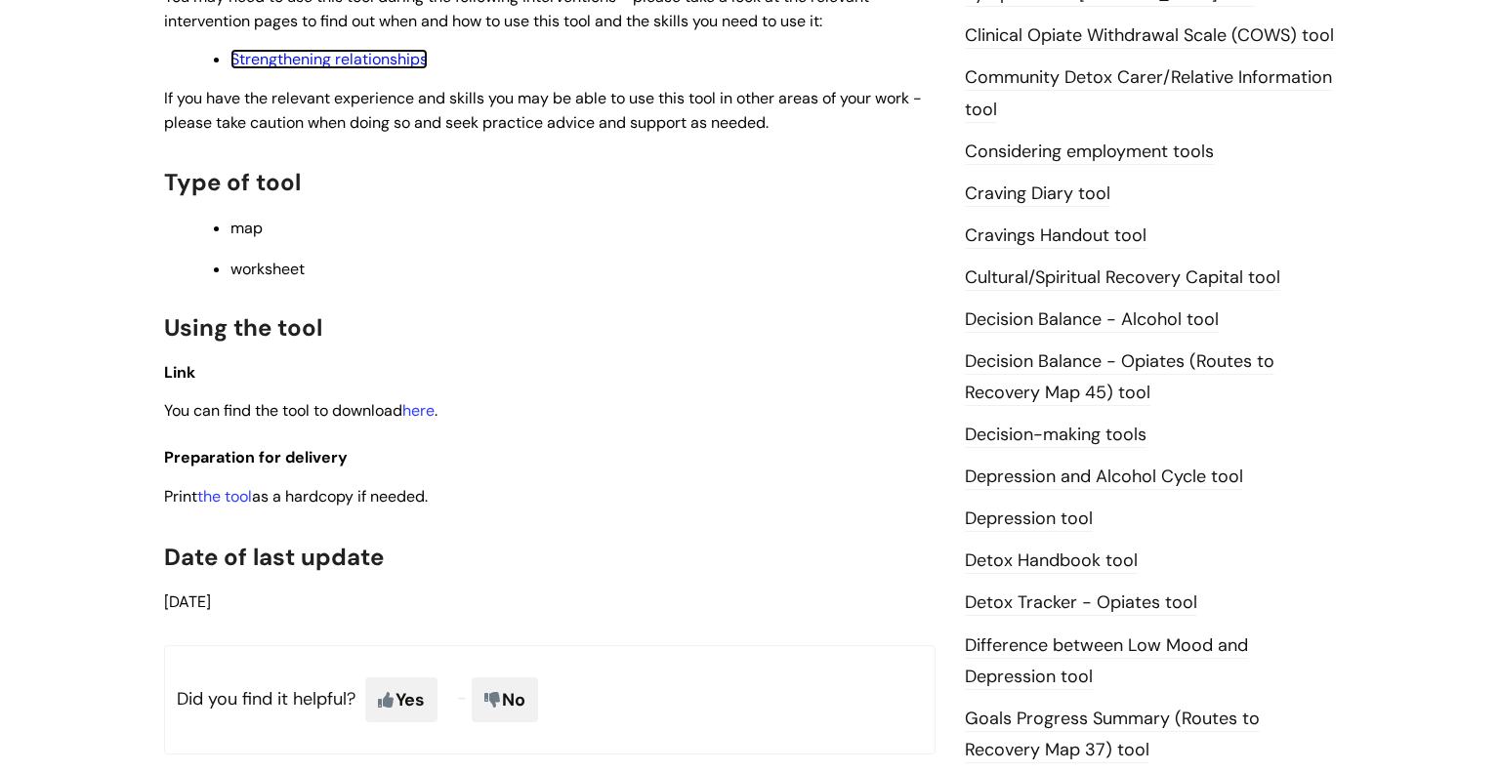
scroll to position [668, 0]
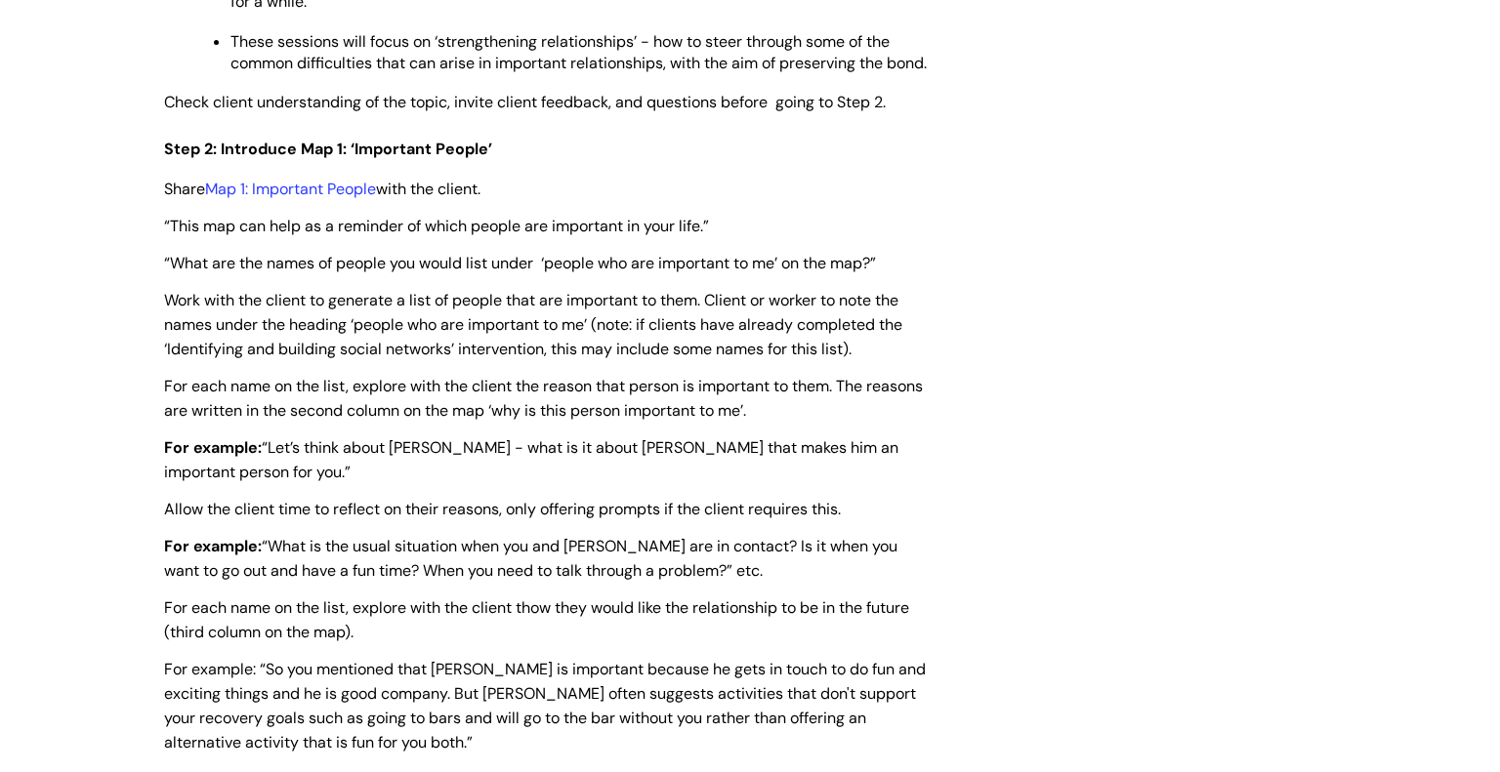
scroll to position [2651, 0]
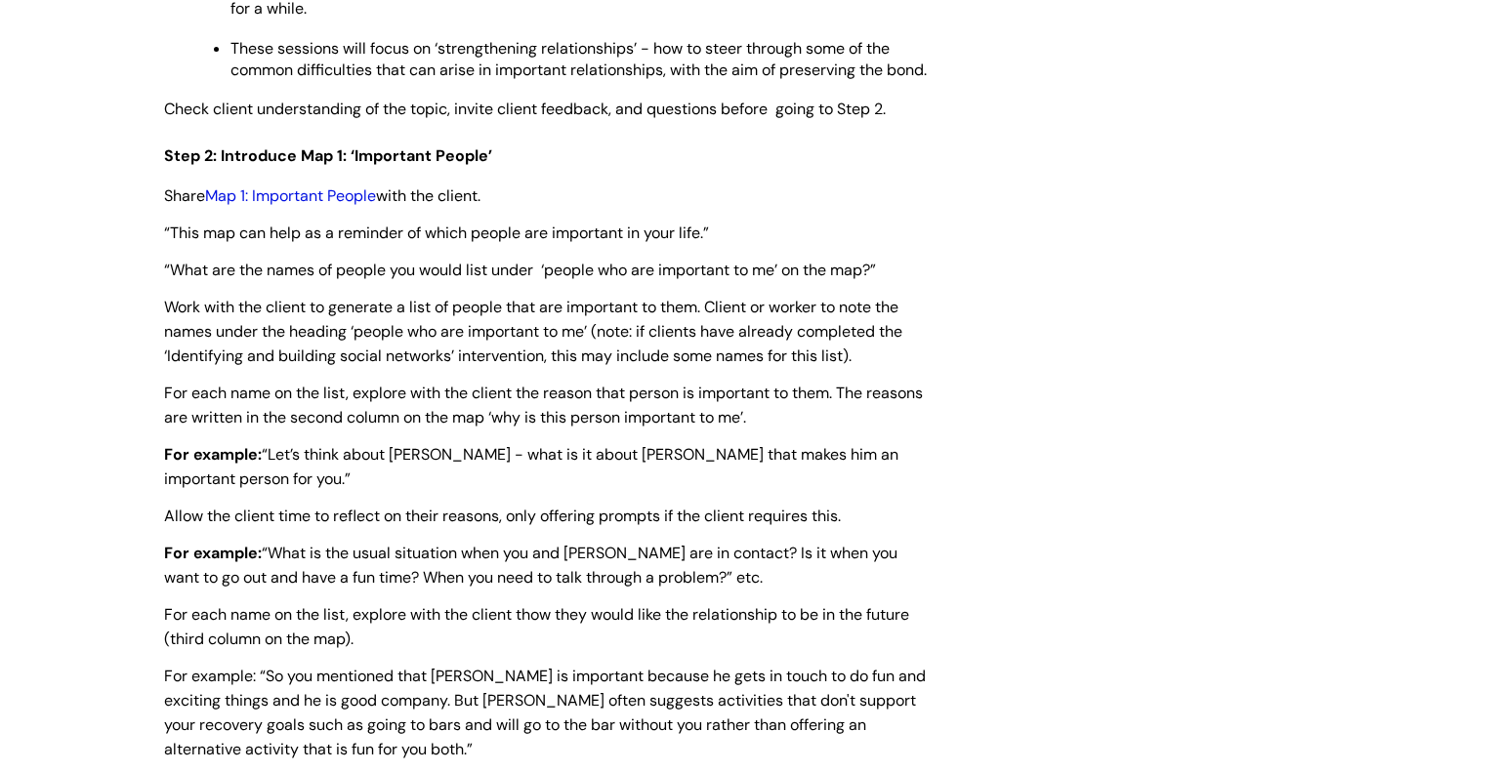
click at [345, 206] on link "Map 1: Important People" at bounding box center [290, 196] width 171 height 21
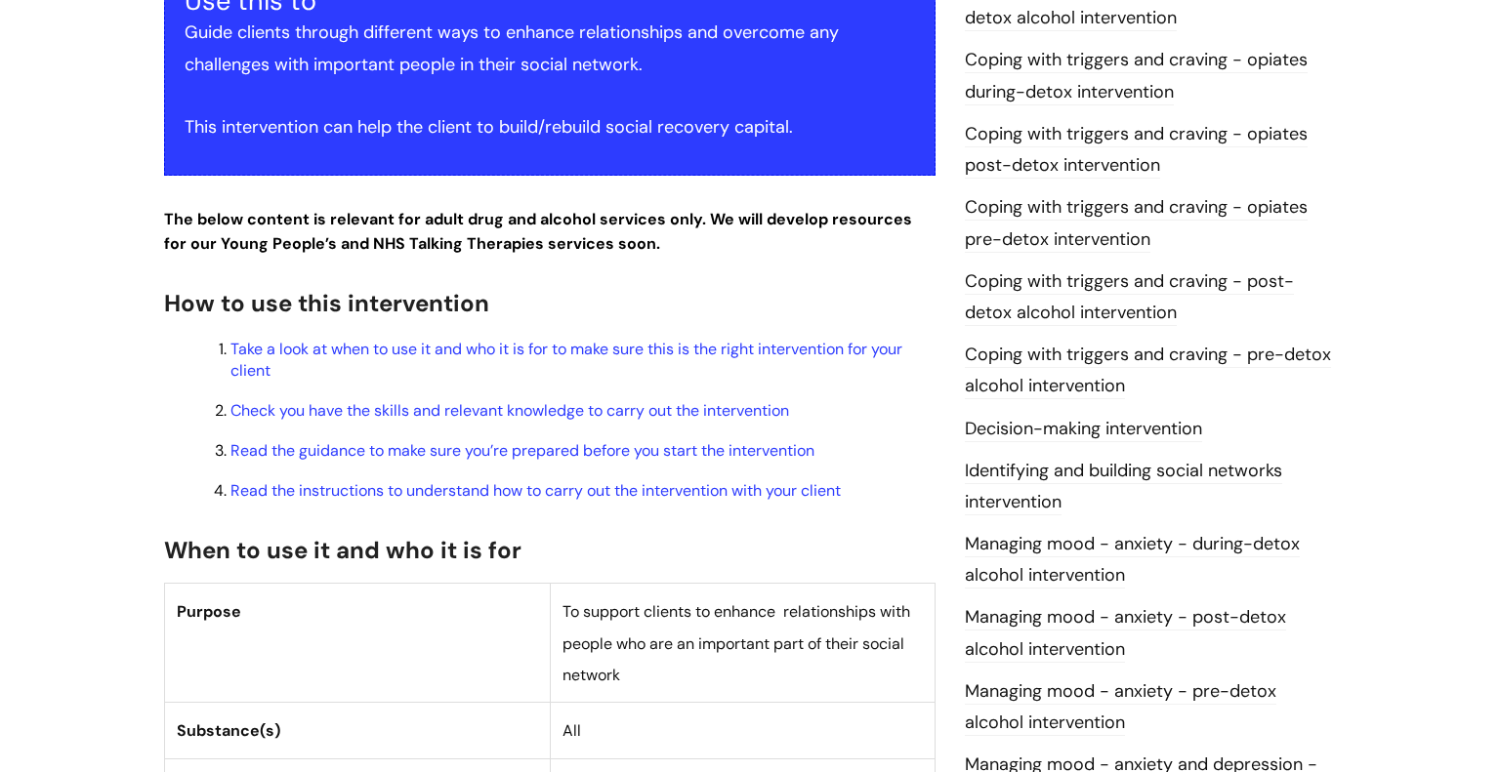
scroll to position [0, 0]
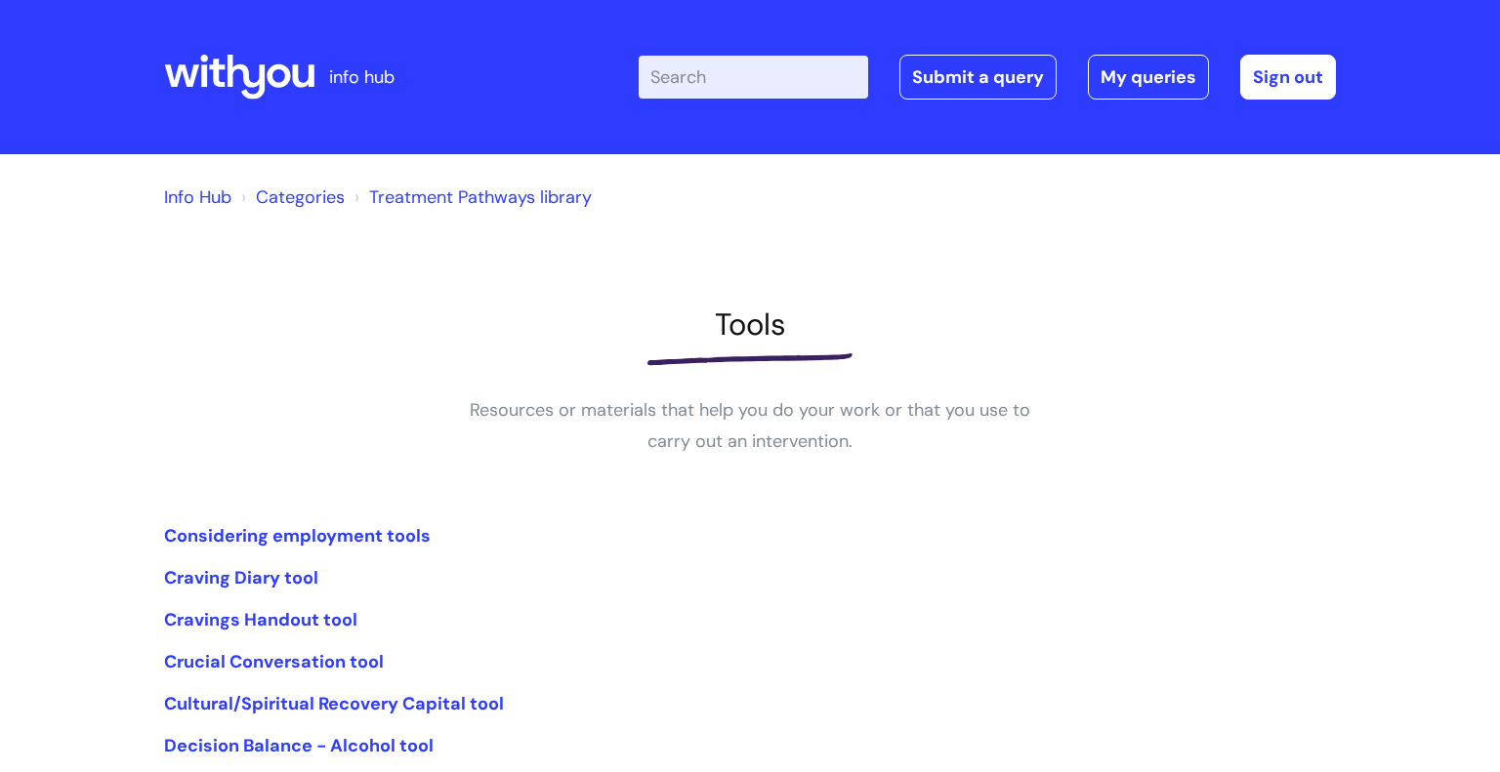
scroll to position [363, 0]
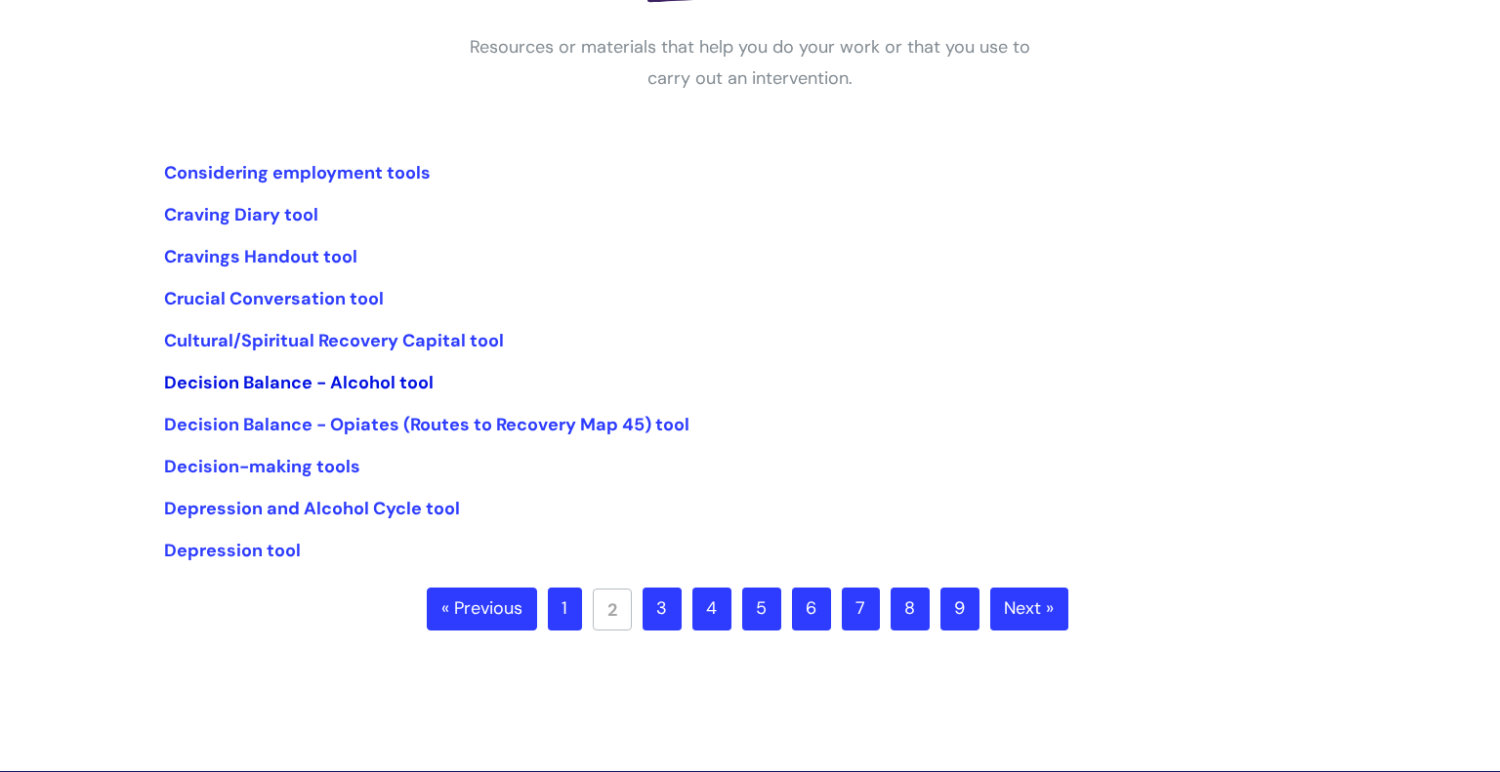
click at [393, 382] on link "Decision Balance - Alcohol tool" at bounding box center [298, 382] width 269 height 23
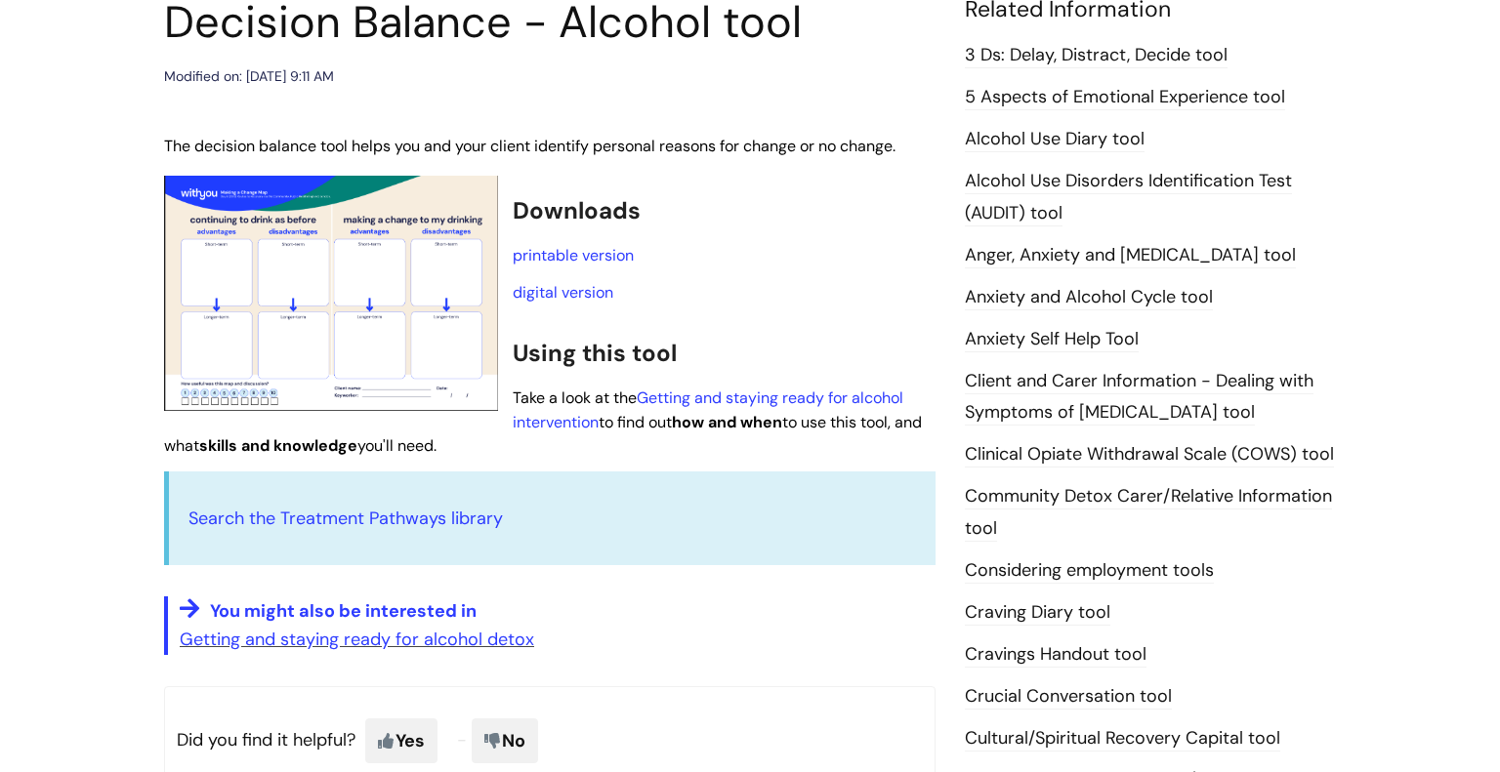
scroll to position [253, 0]
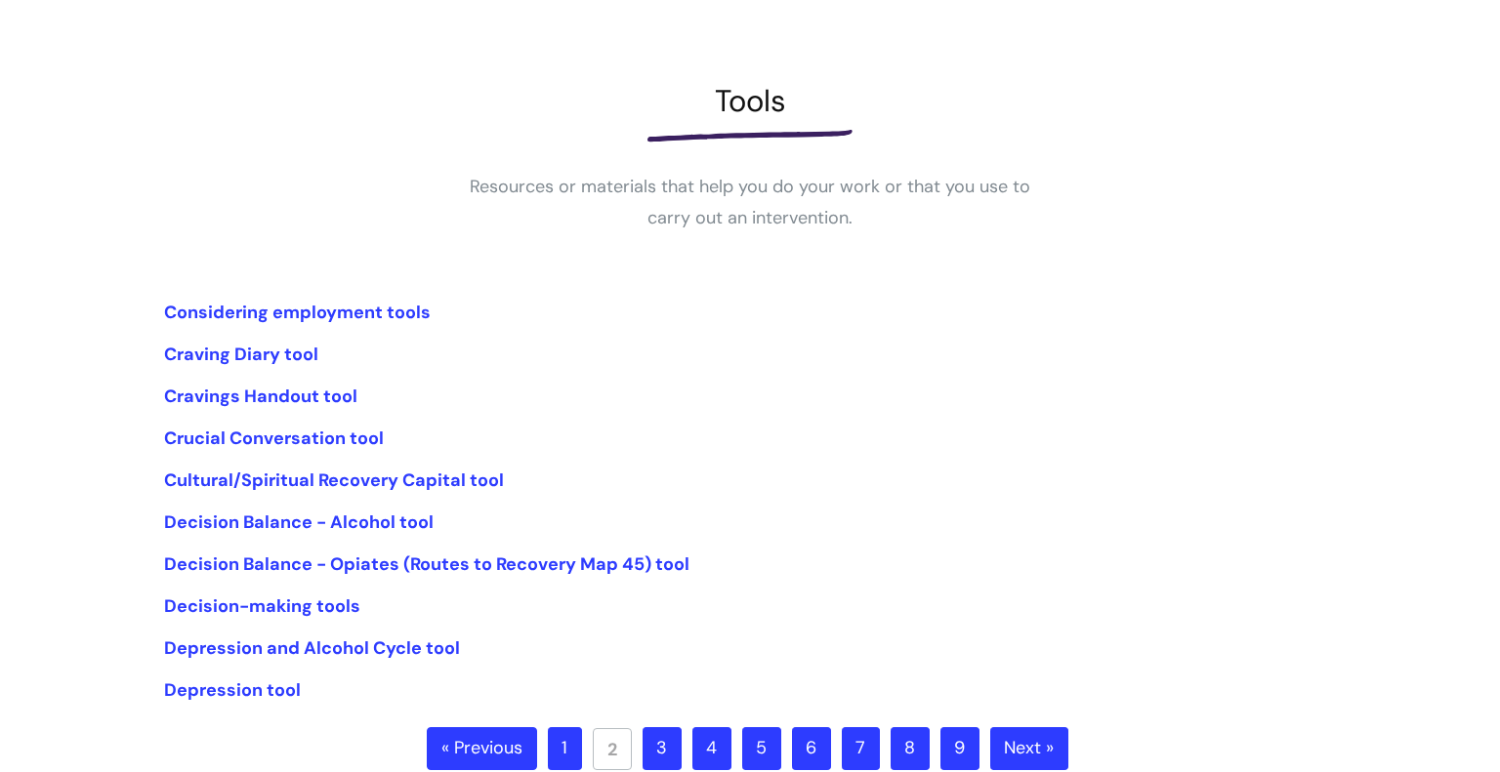
scroll to position [243, 0]
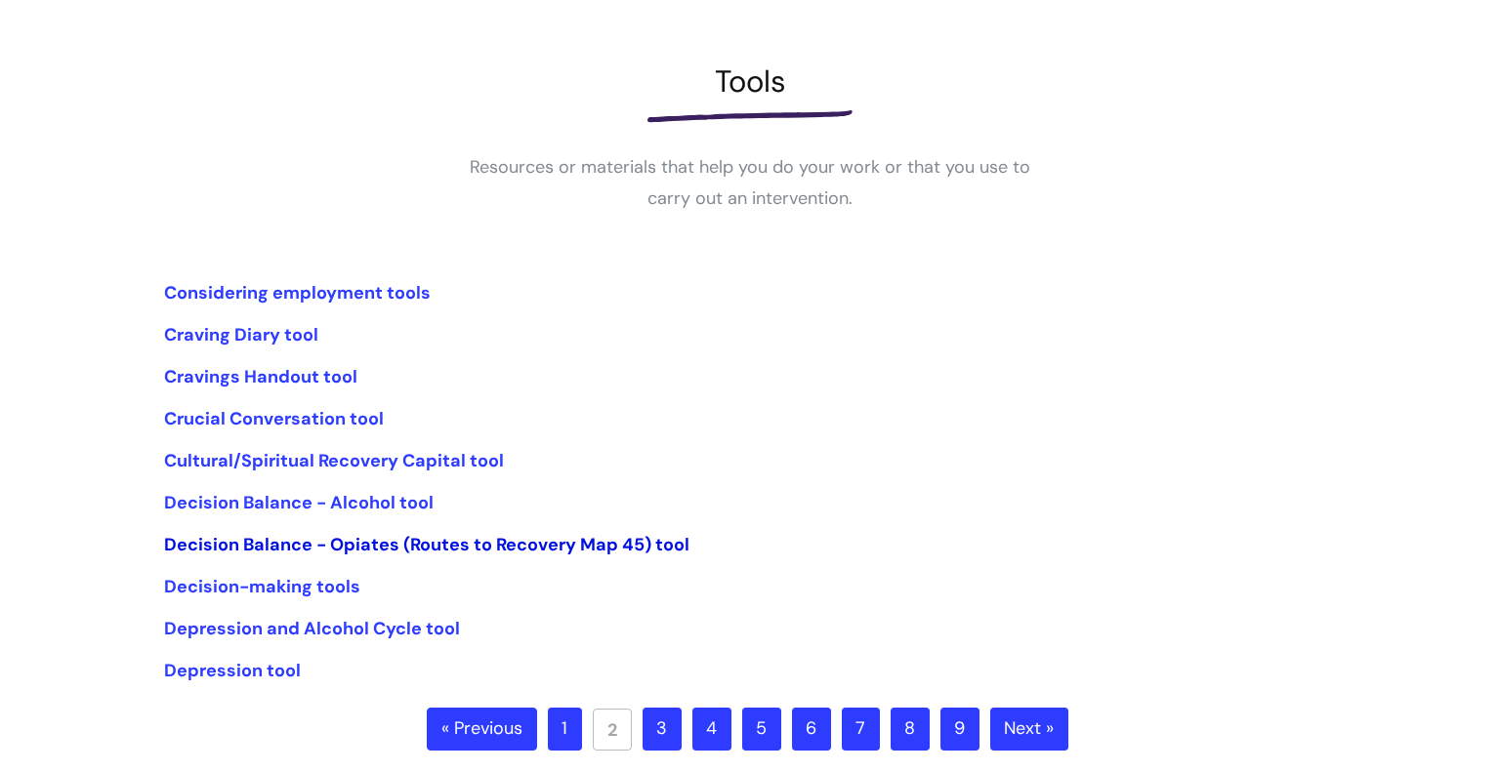
click at [370, 547] on link "Decision Balance - Opiates (Routes to Recovery Map 45) tool" at bounding box center [426, 544] width 525 height 23
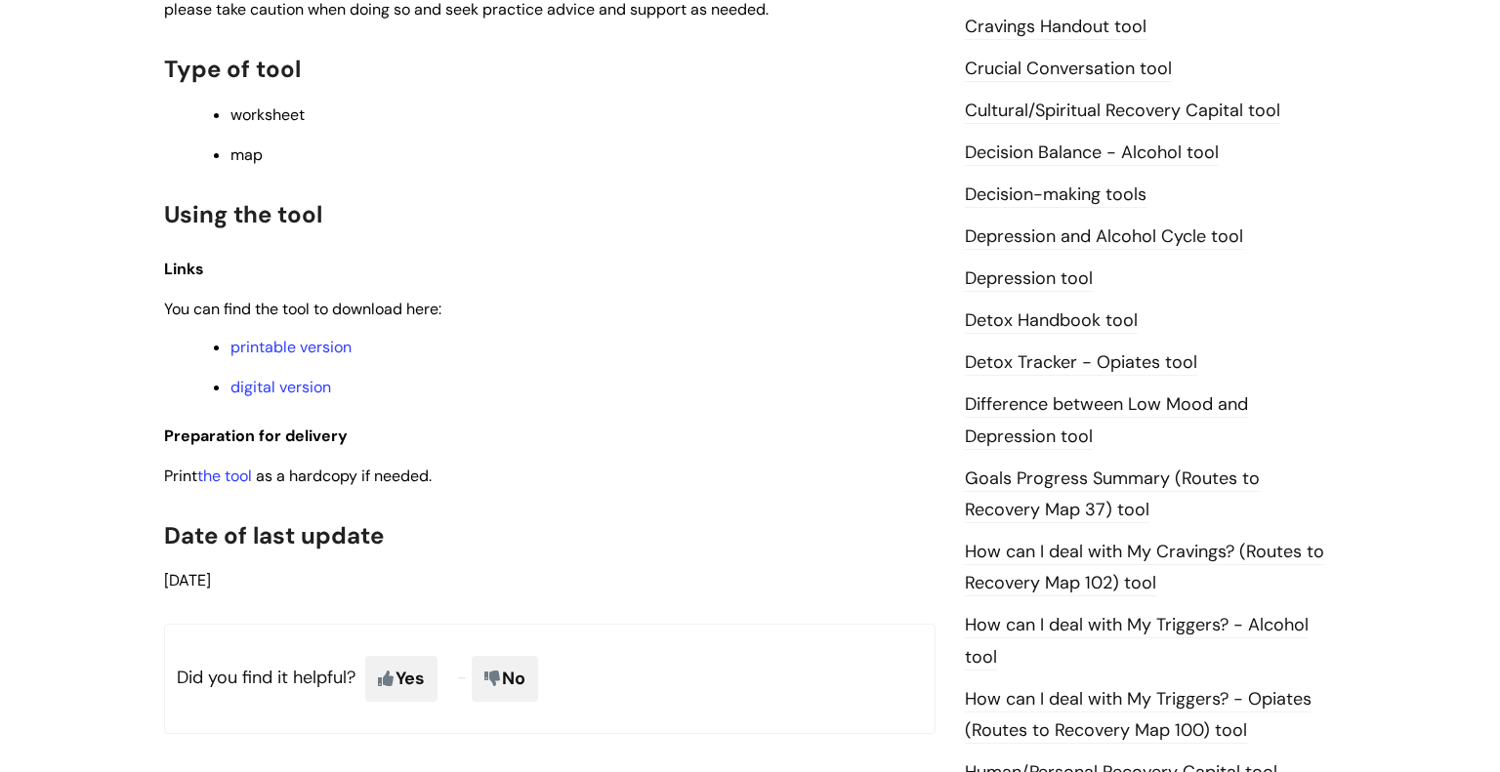
scroll to position [882, 0]
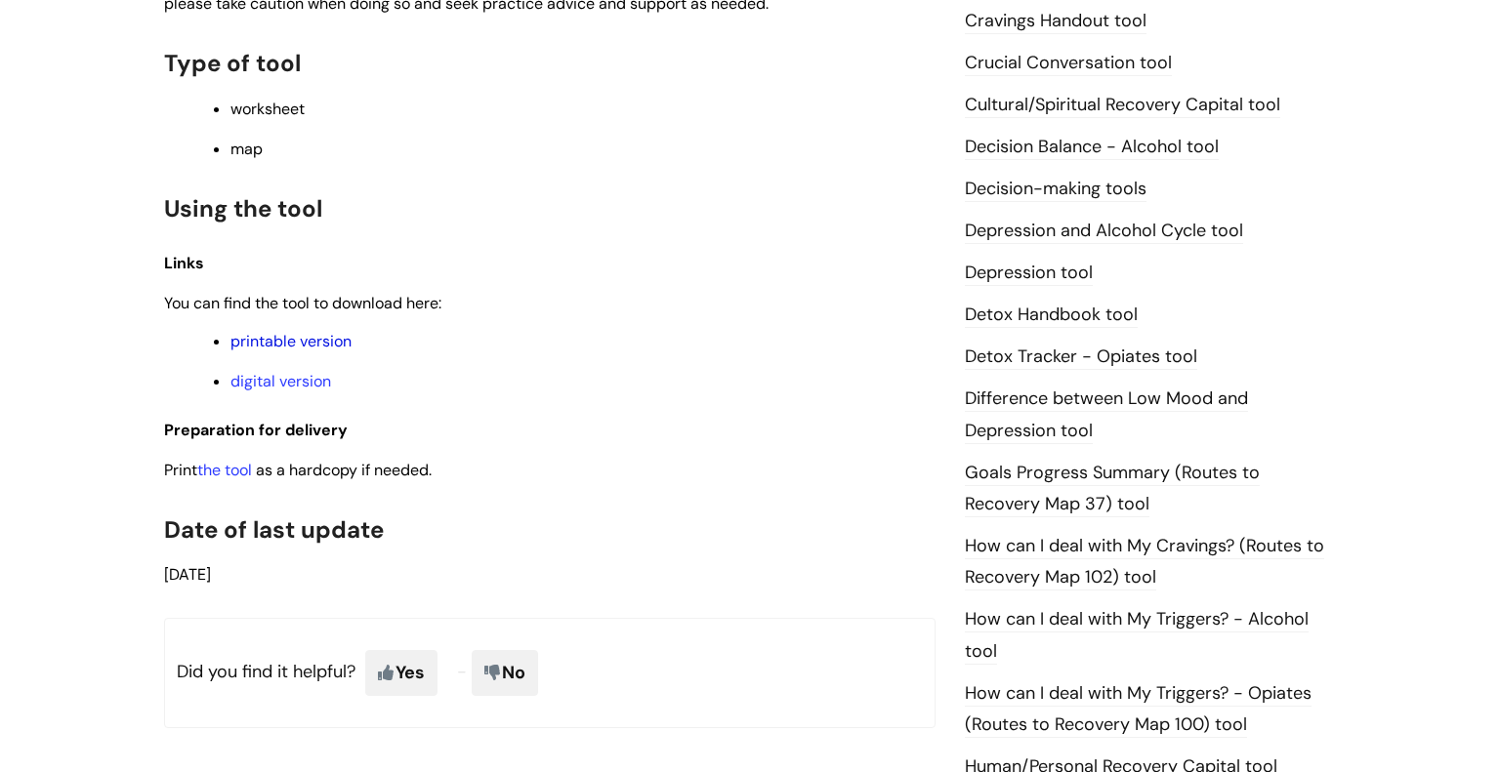
click at [315, 351] on link "printable version" at bounding box center [290, 341] width 121 height 21
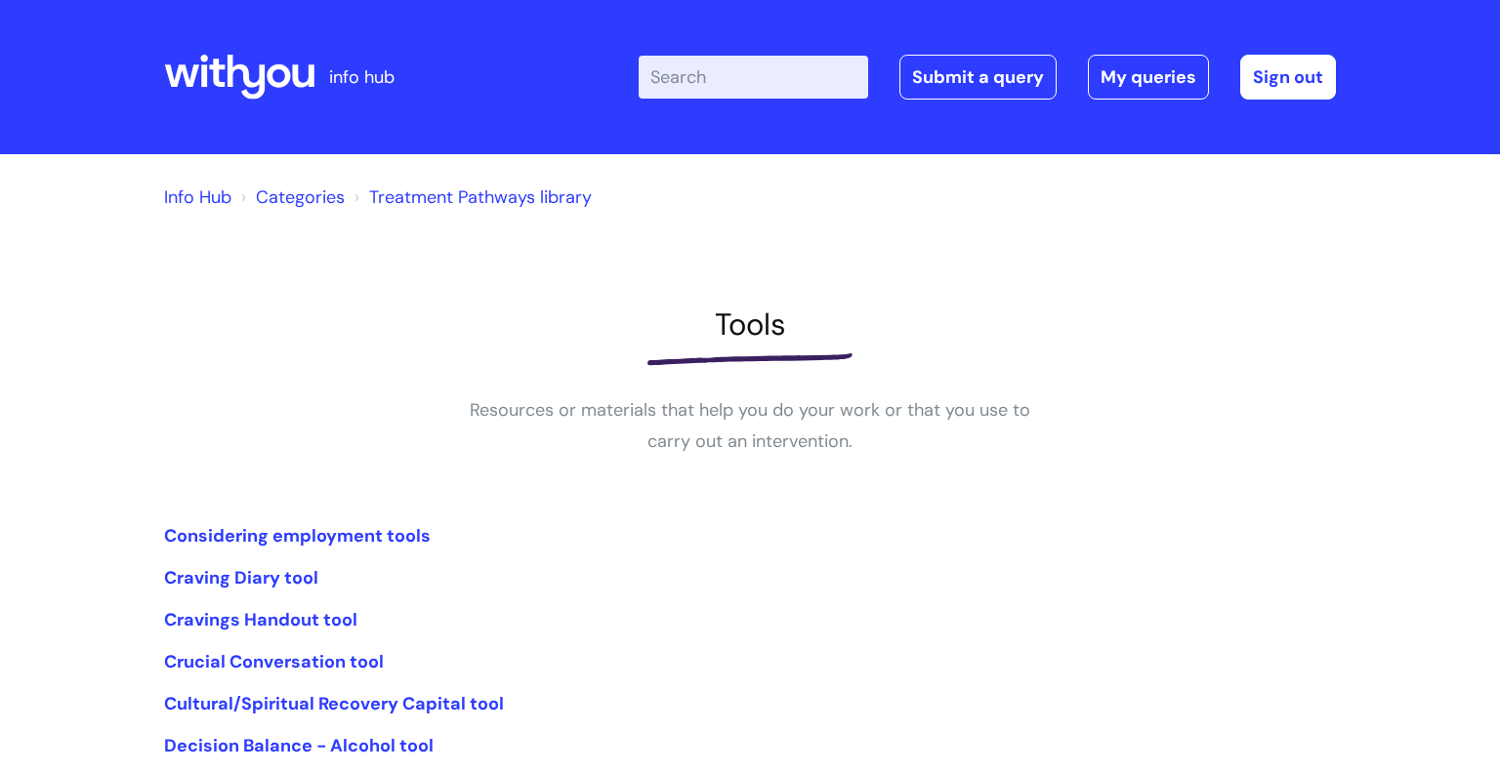
scroll to position [242, 0]
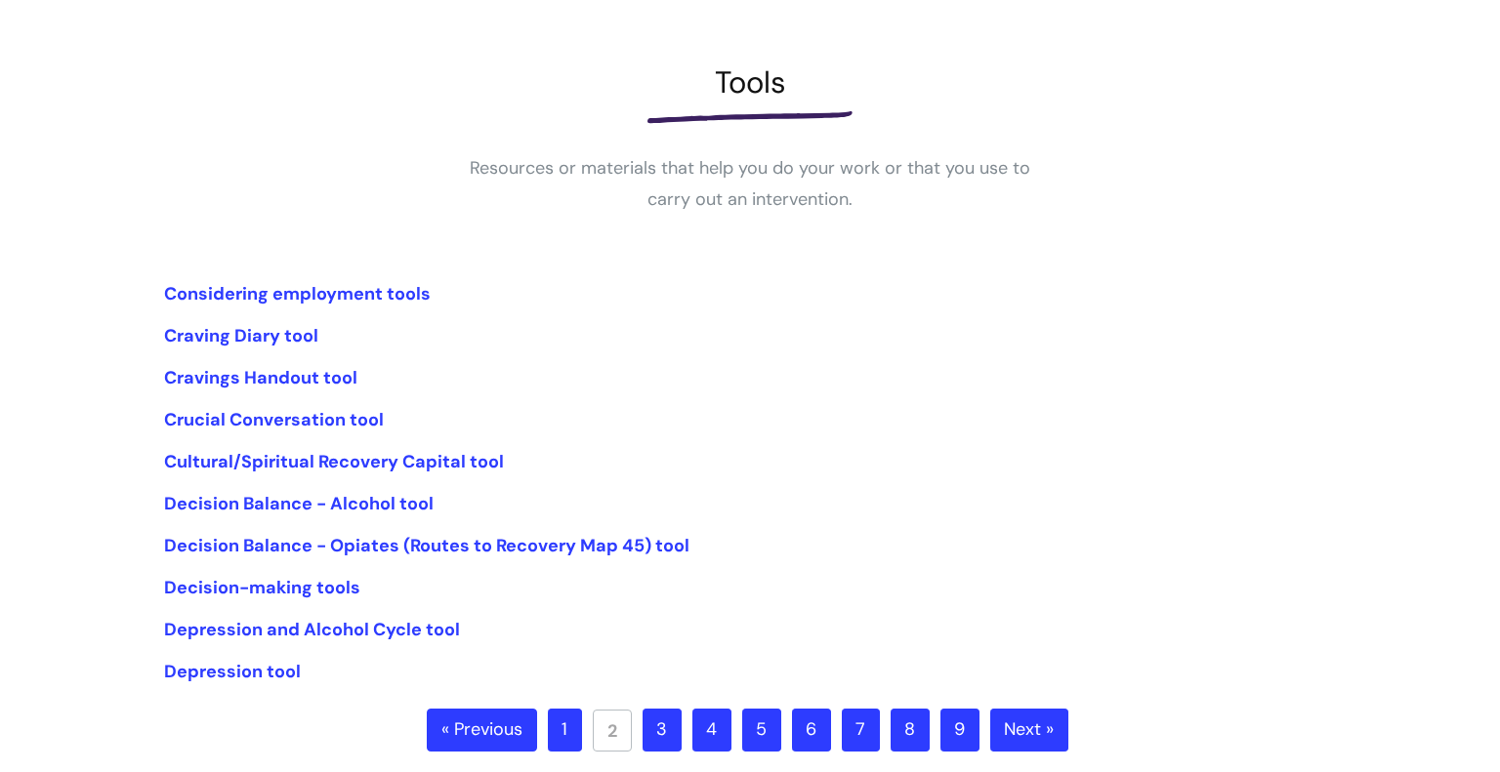
click at [663, 736] on link "3" at bounding box center [661, 730] width 39 height 43
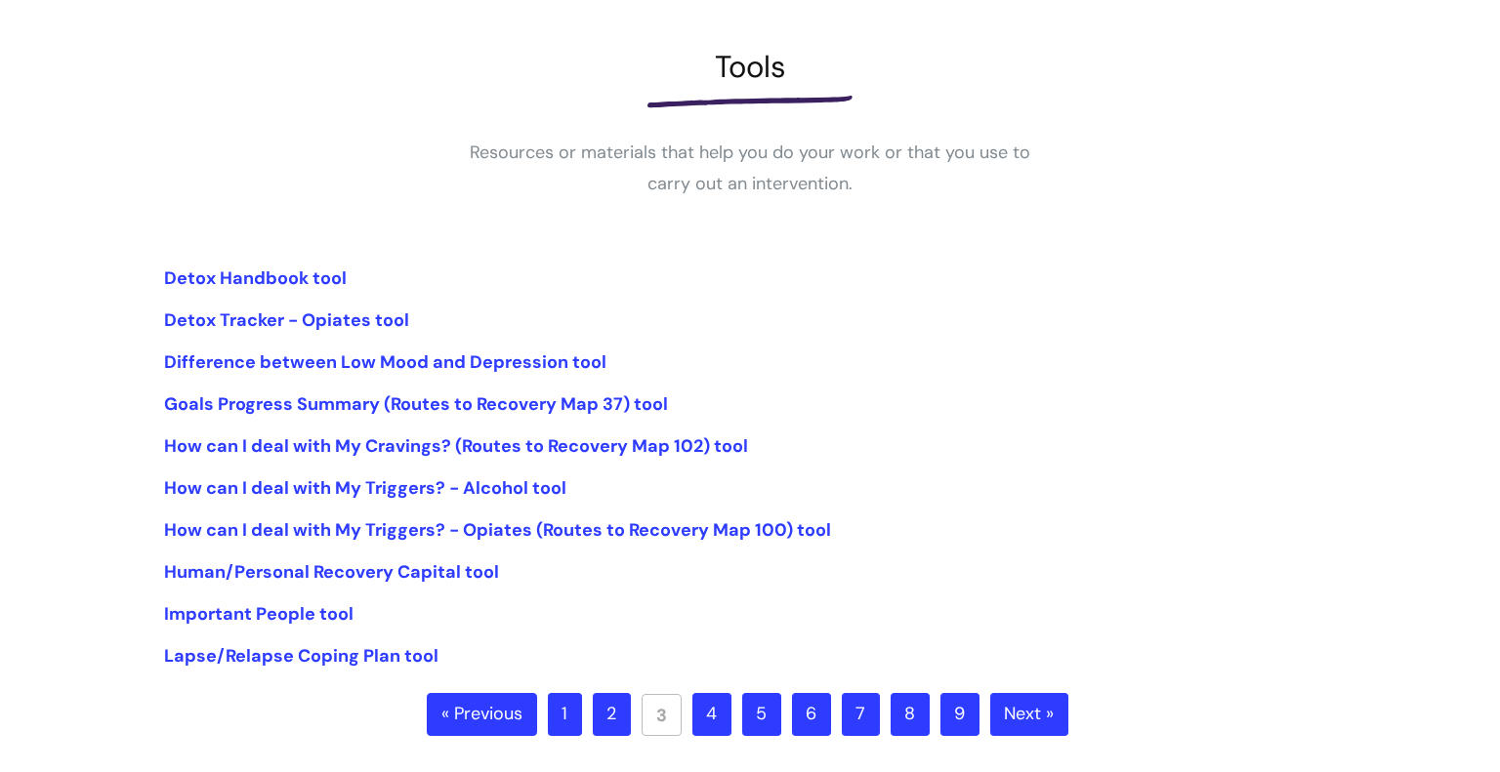
scroll to position [258, 0]
click at [509, 486] on link "How can I deal with My Triggers? - Alcohol tool" at bounding box center [365, 487] width 402 height 23
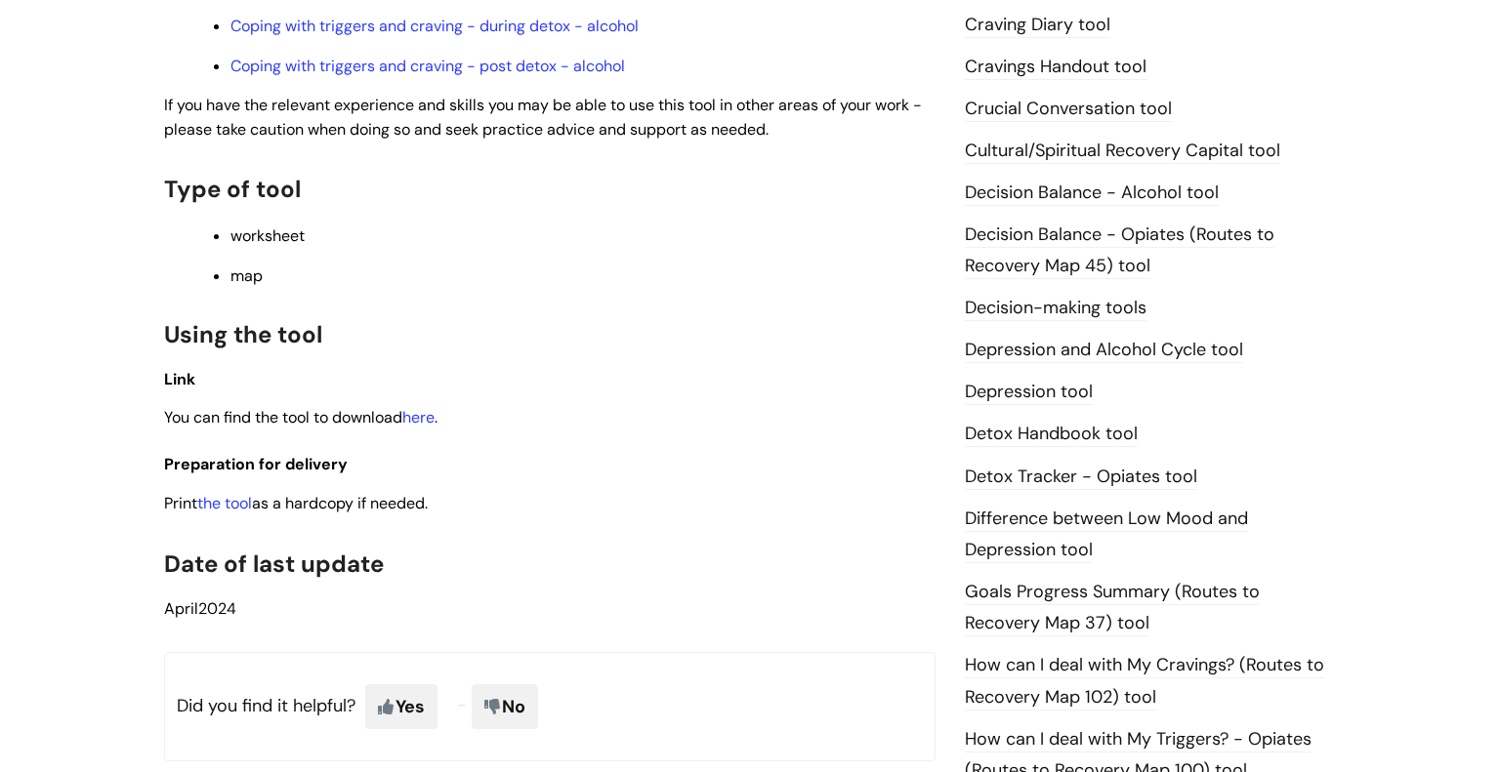
scroll to position [865, 0]
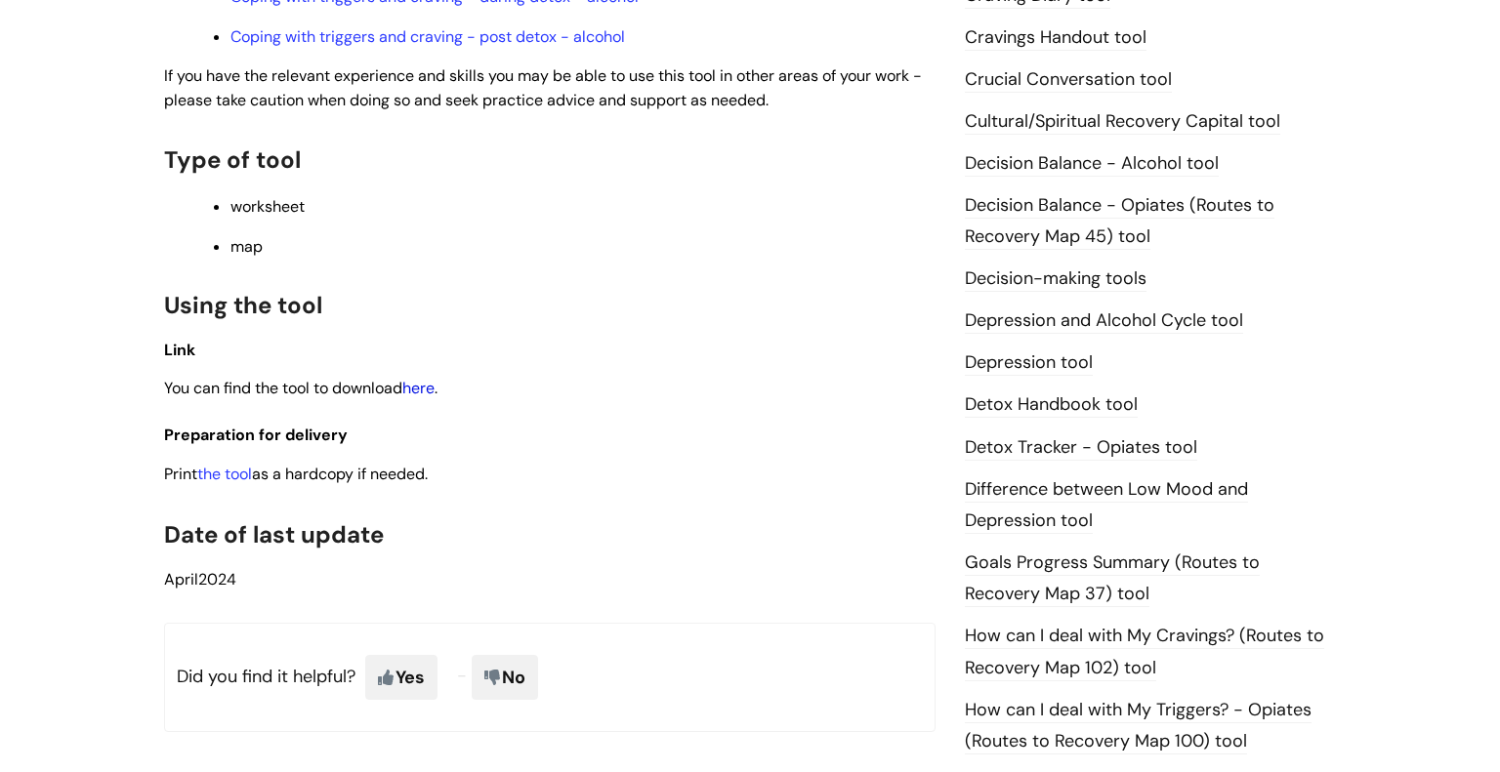
click at [411, 398] on link "here" at bounding box center [418, 388] width 32 height 21
click at [196, 496] on div "This is for internal use only unless stated in partnership agreements. Use this…" at bounding box center [549, 74] width 771 height 1035
click at [212, 484] on link "the tool" at bounding box center [224, 474] width 55 height 21
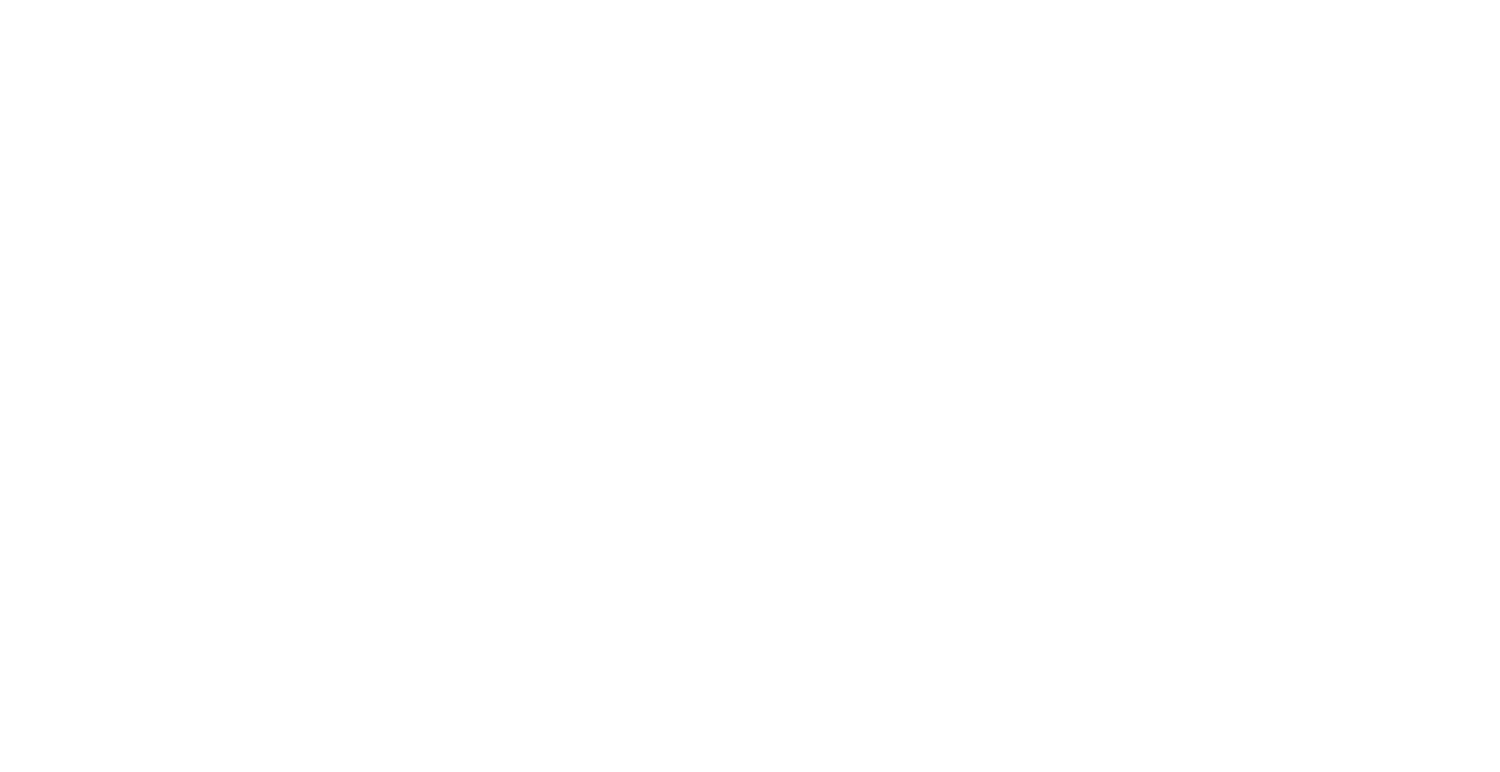
scroll to position [258, 0]
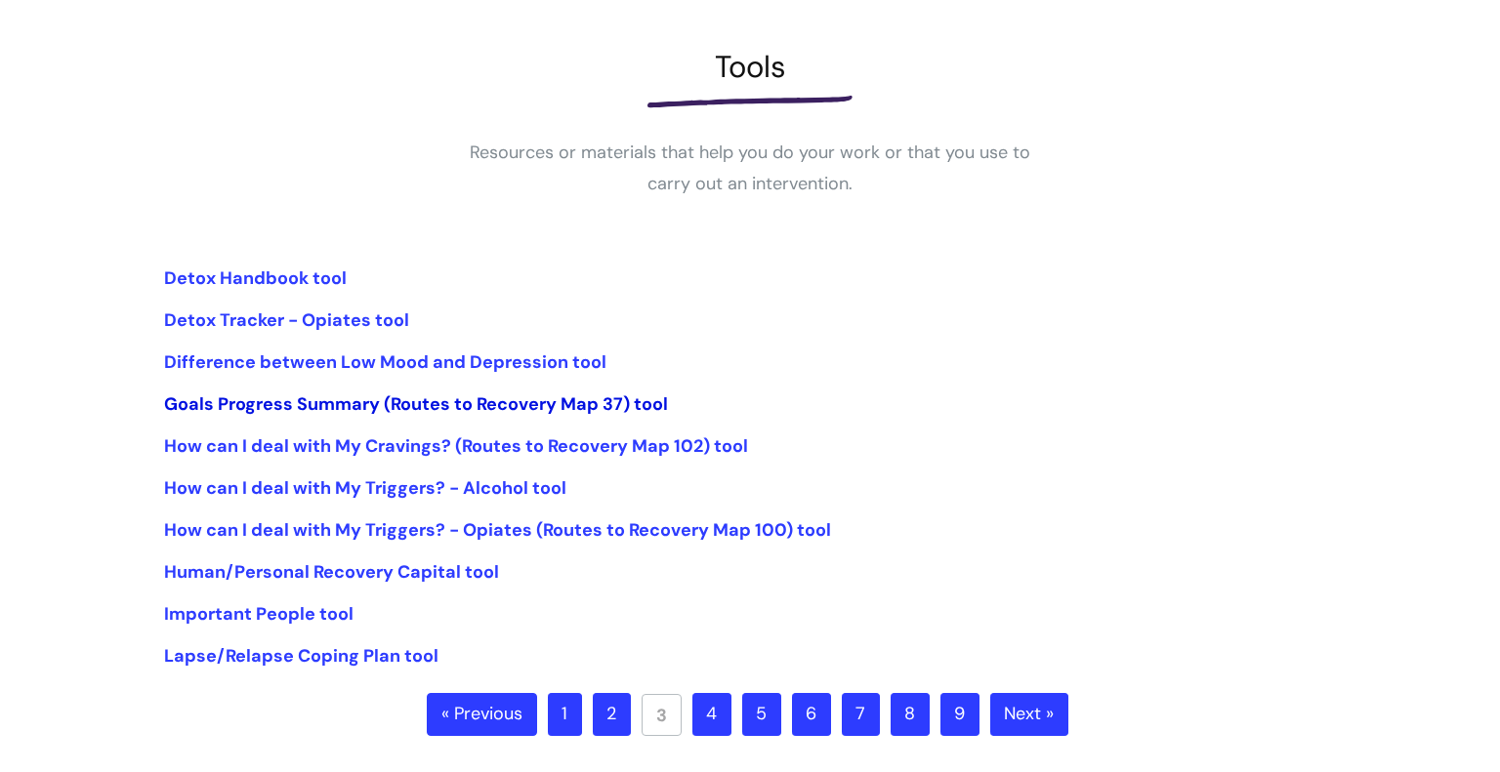
click at [368, 403] on link "Goals Progress Summary (Routes to Recovery Map 37) tool" at bounding box center [416, 404] width 504 height 23
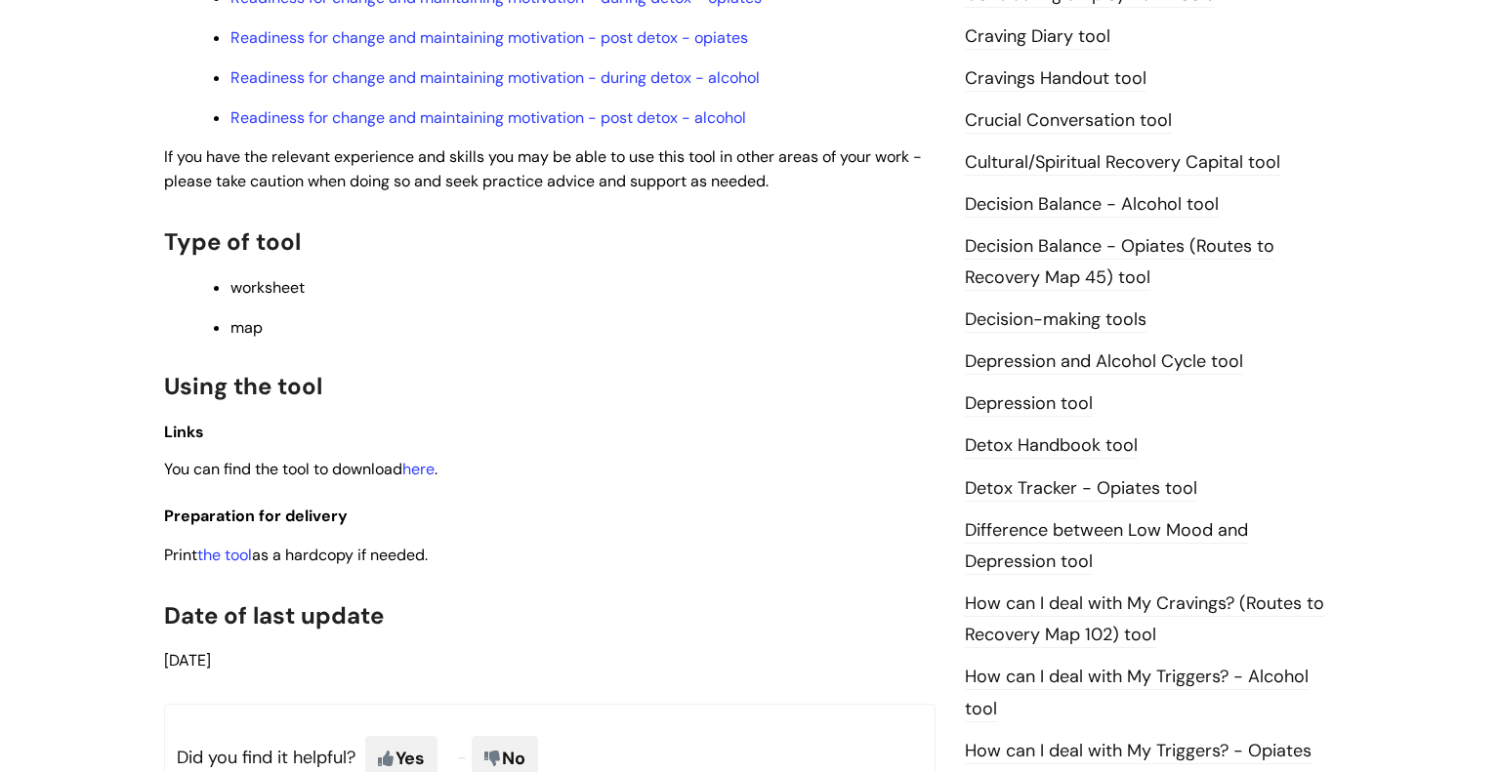
scroll to position [830, 0]
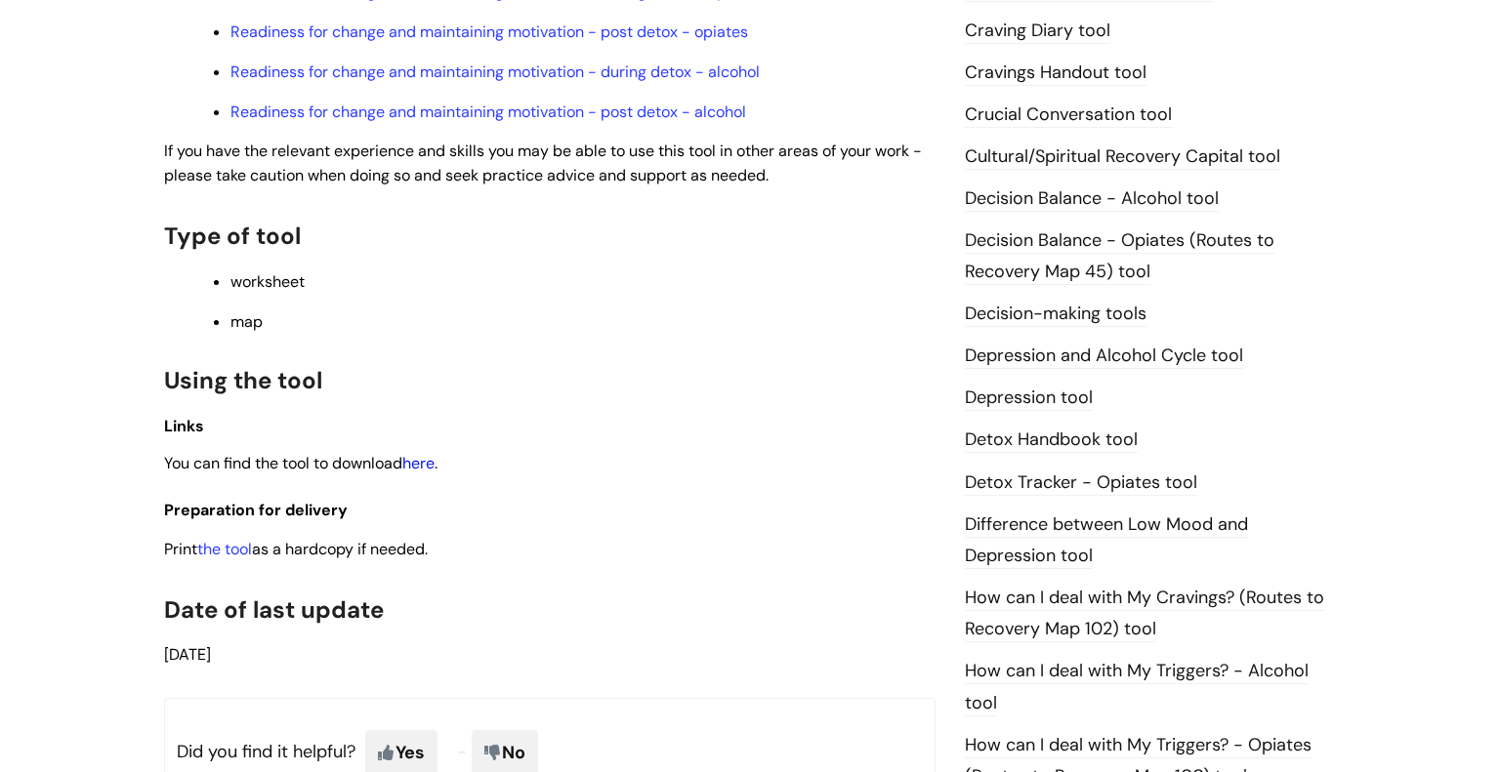
click at [419, 470] on link "here" at bounding box center [418, 463] width 32 height 21
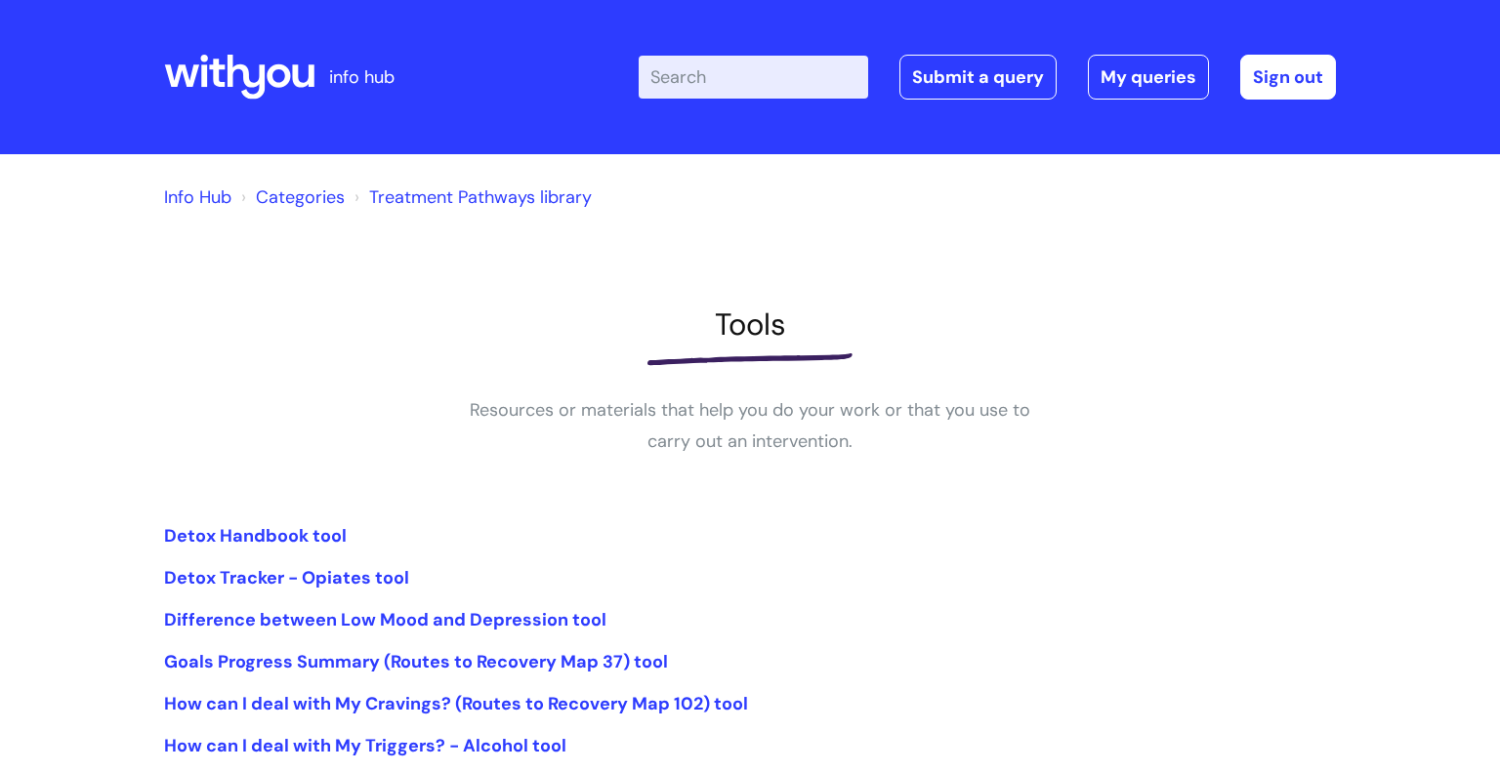
scroll to position [366, 0]
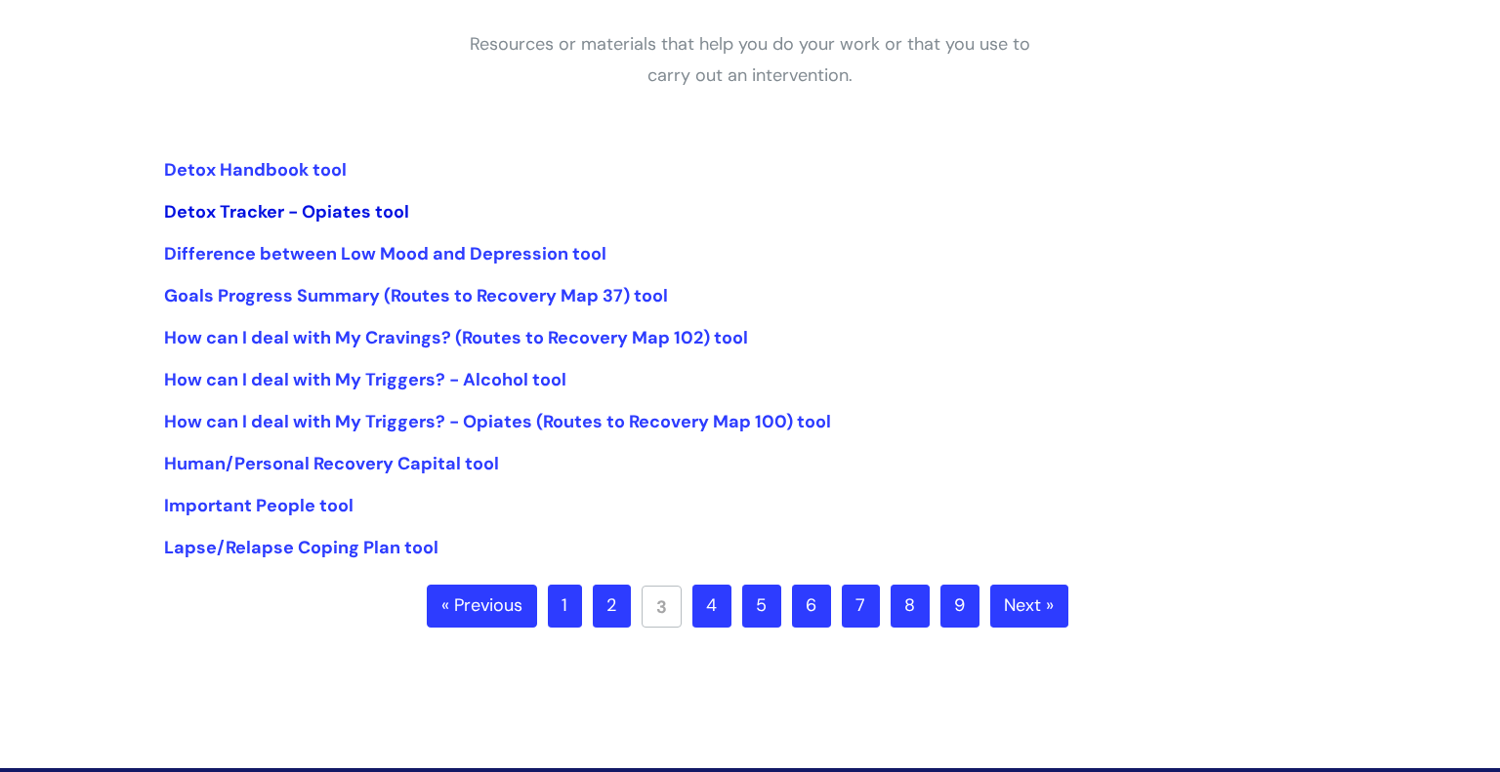
click at [344, 211] on link "Detox Tracker - Opiates tool" at bounding box center [286, 211] width 245 height 23
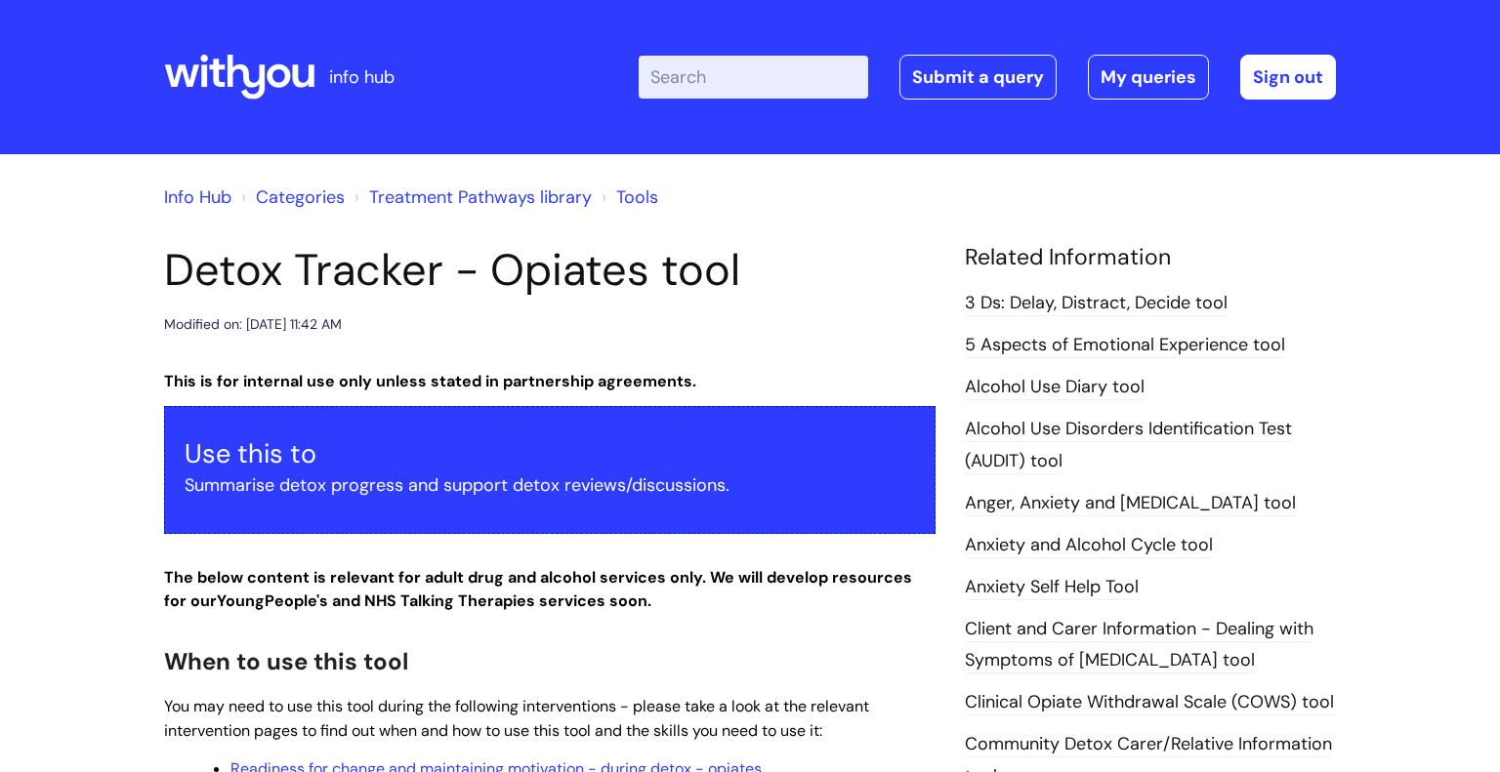
scroll to position [566, 0]
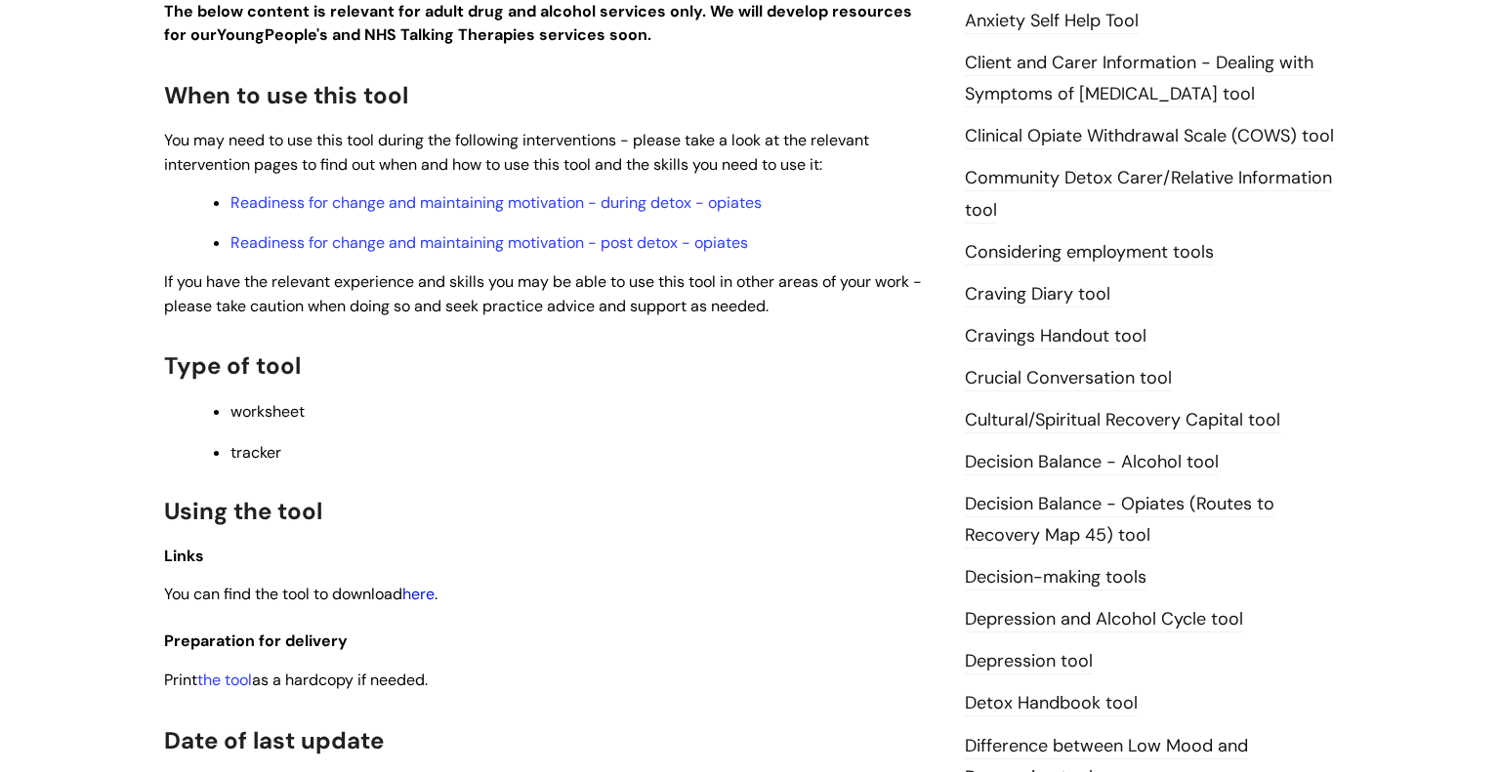
click at [410, 599] on link "here" at bounding box center [418, 594] width 32 height 21
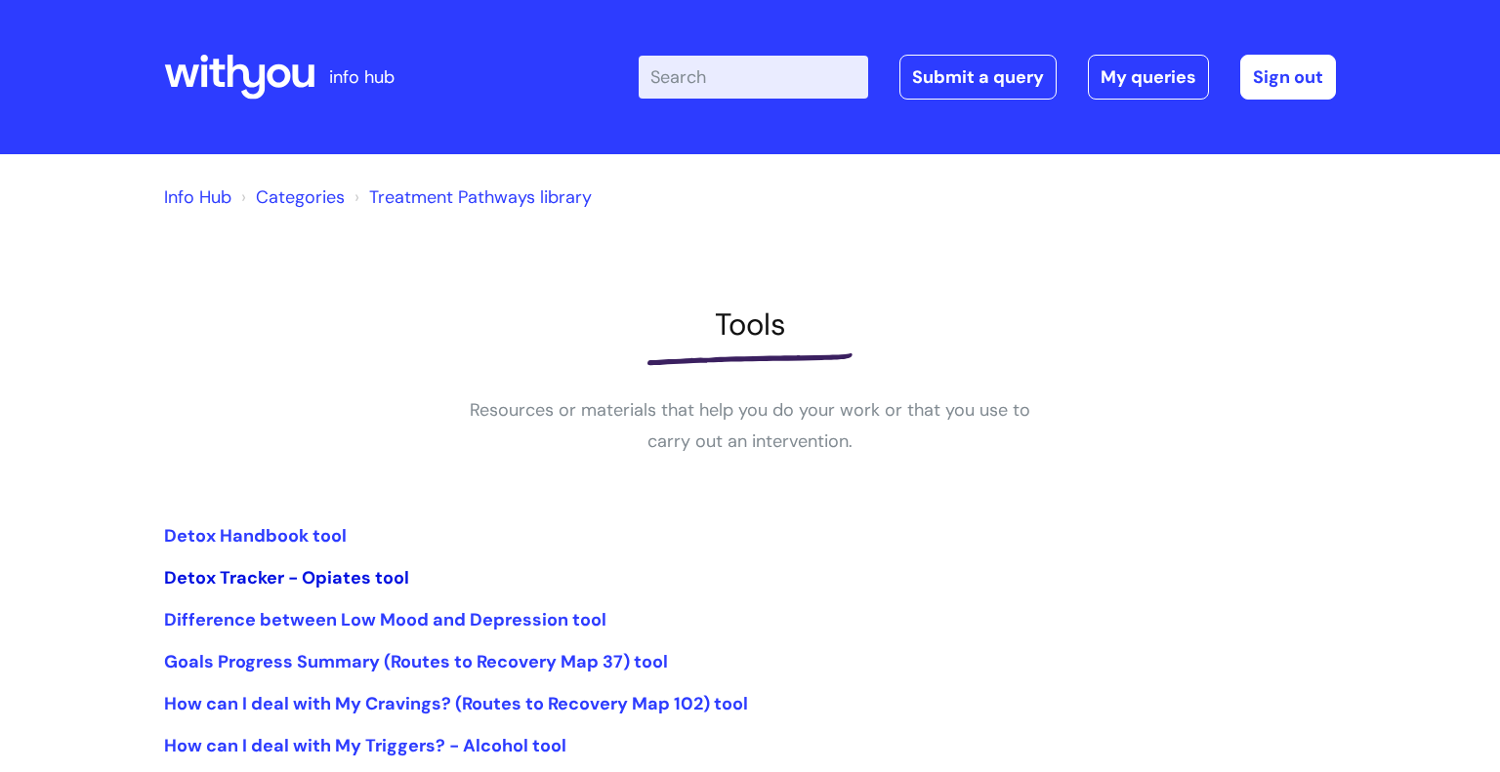
scroll to position [366, 0]
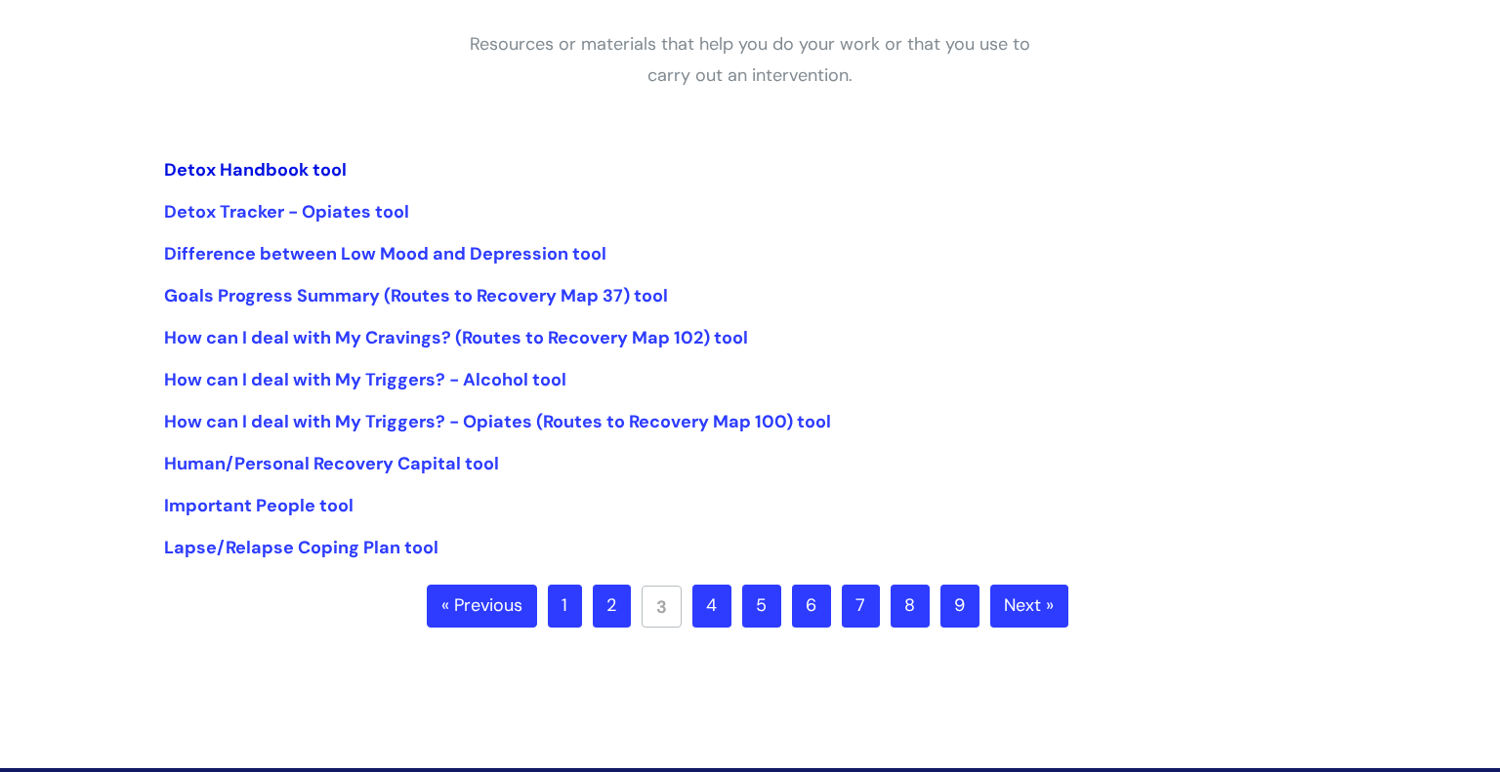
click at [300, 175] on link "Detox Handbook tool" at bounding box center [255, 169] width 183 height 23
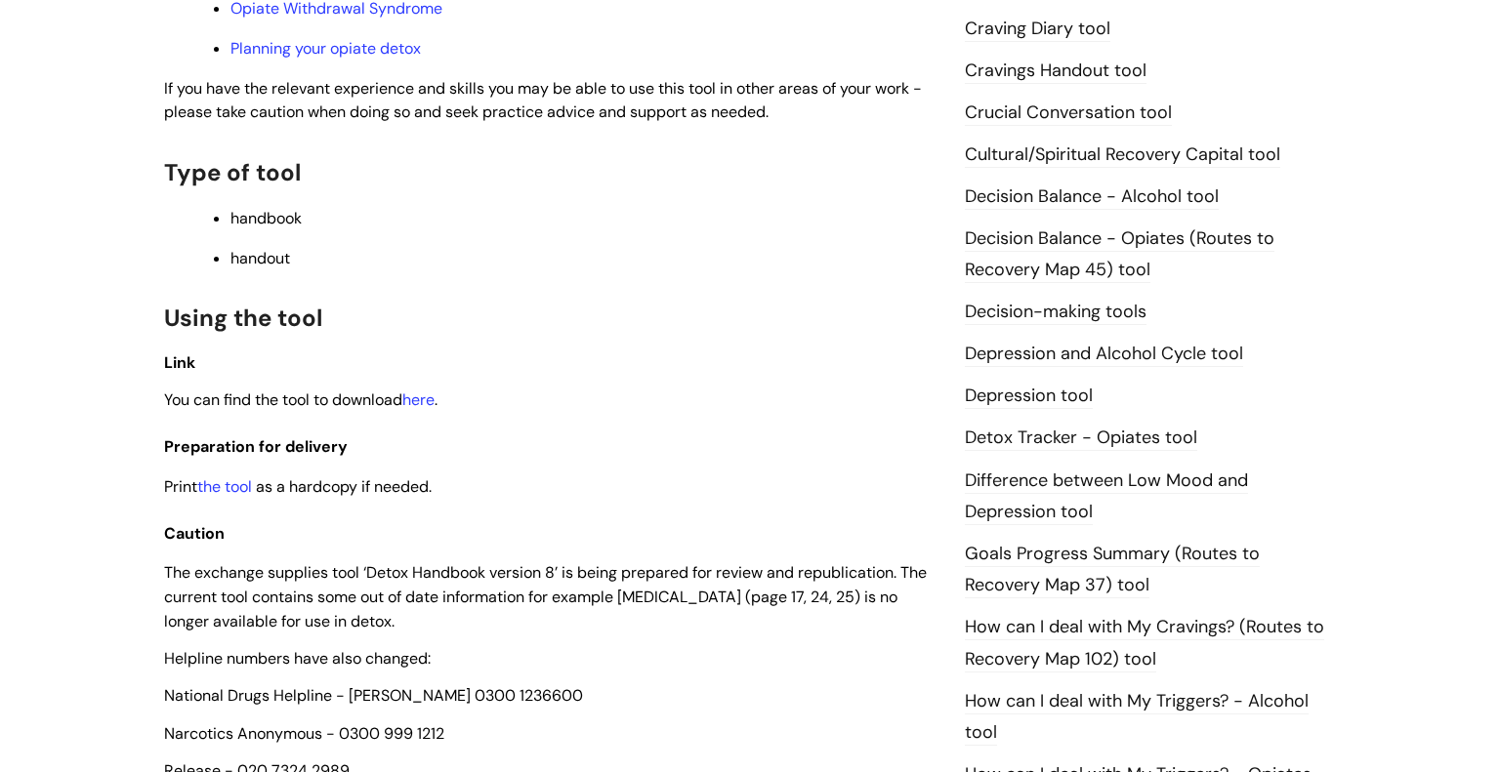
scroll to position [864, 0]
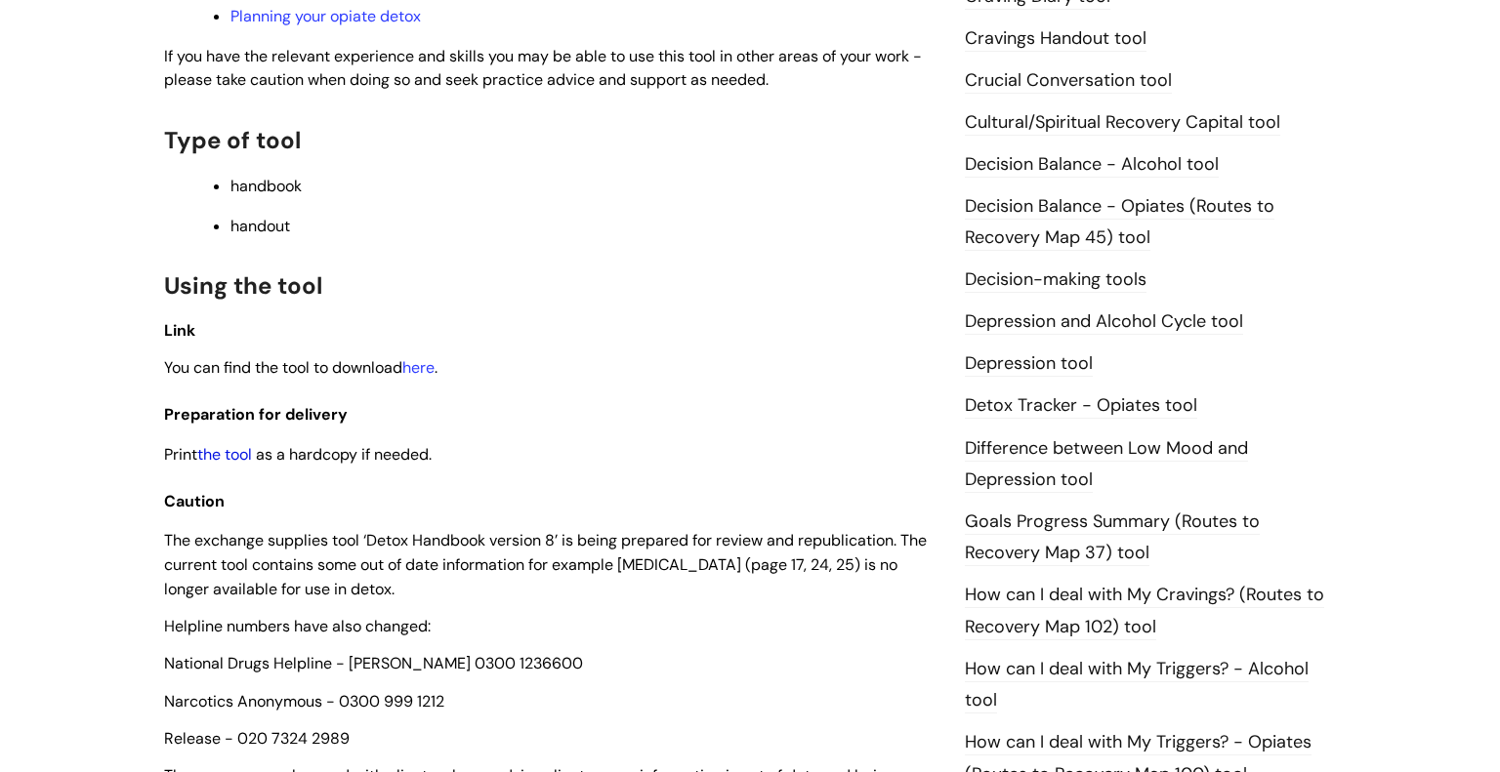
click at [228, 458] on link "the tool" at bounding box center [224, 454] width 55 height 21
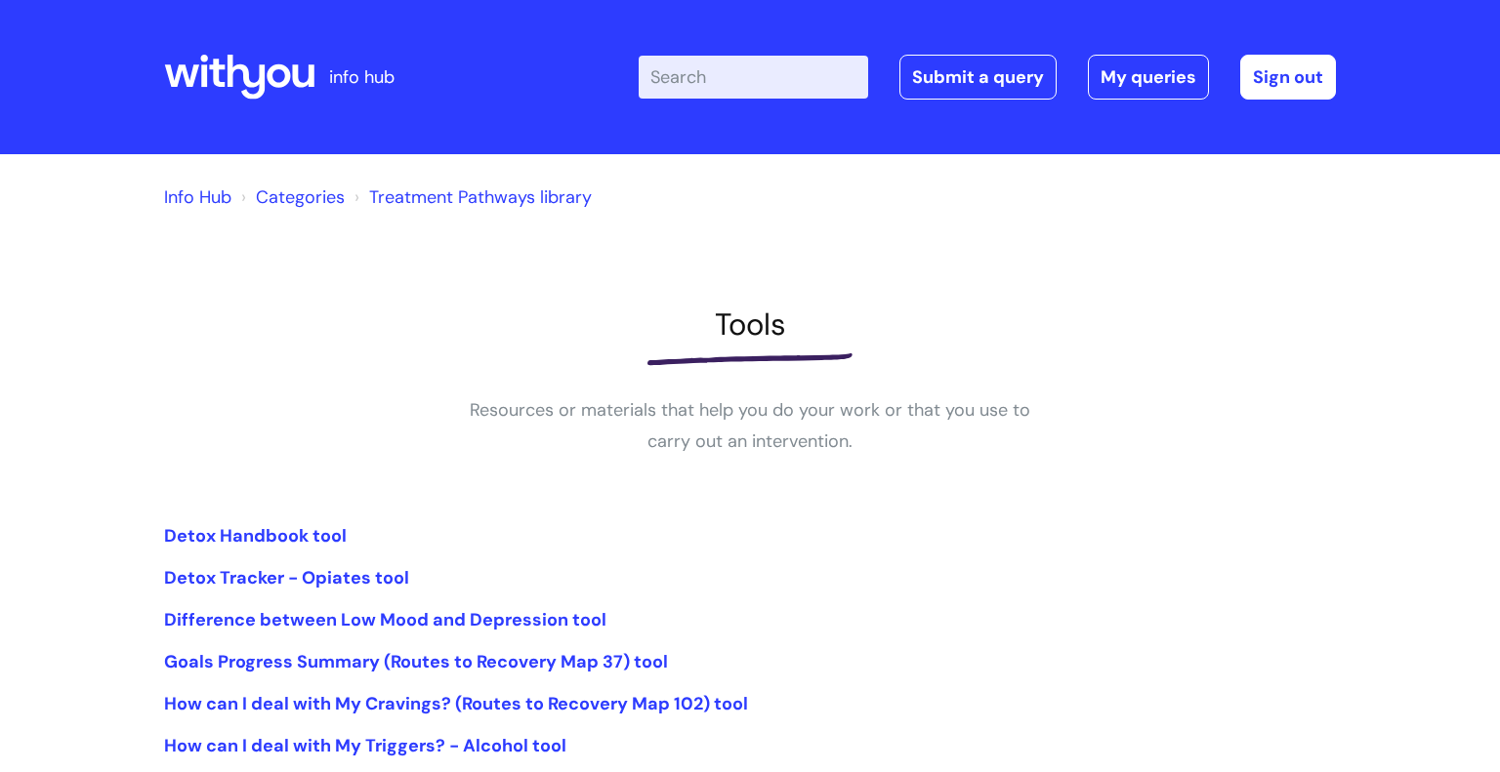
scroll to position [366, 0]
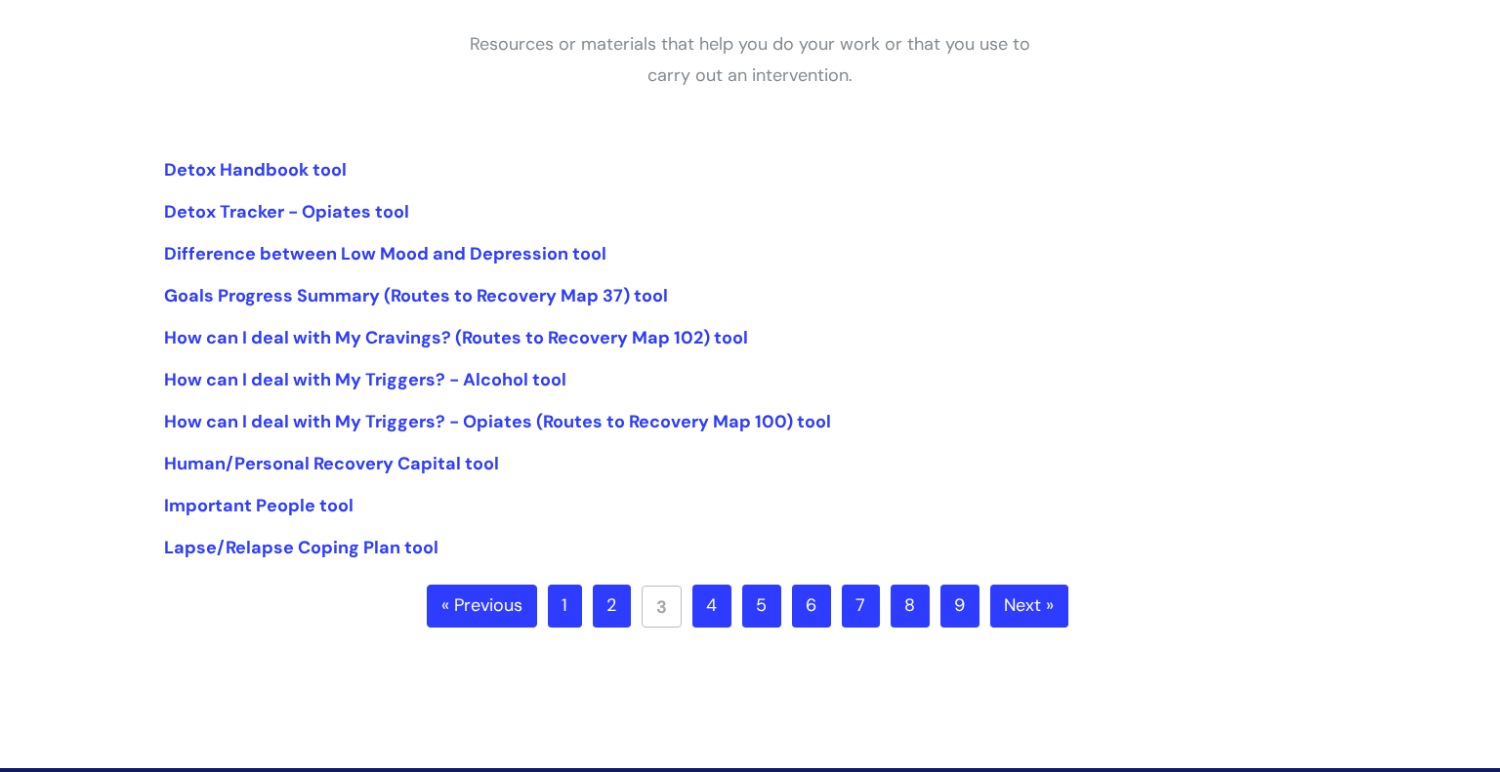
click at [722, 604] on link "4" at bounding box center [711, 606] width 39 height 43
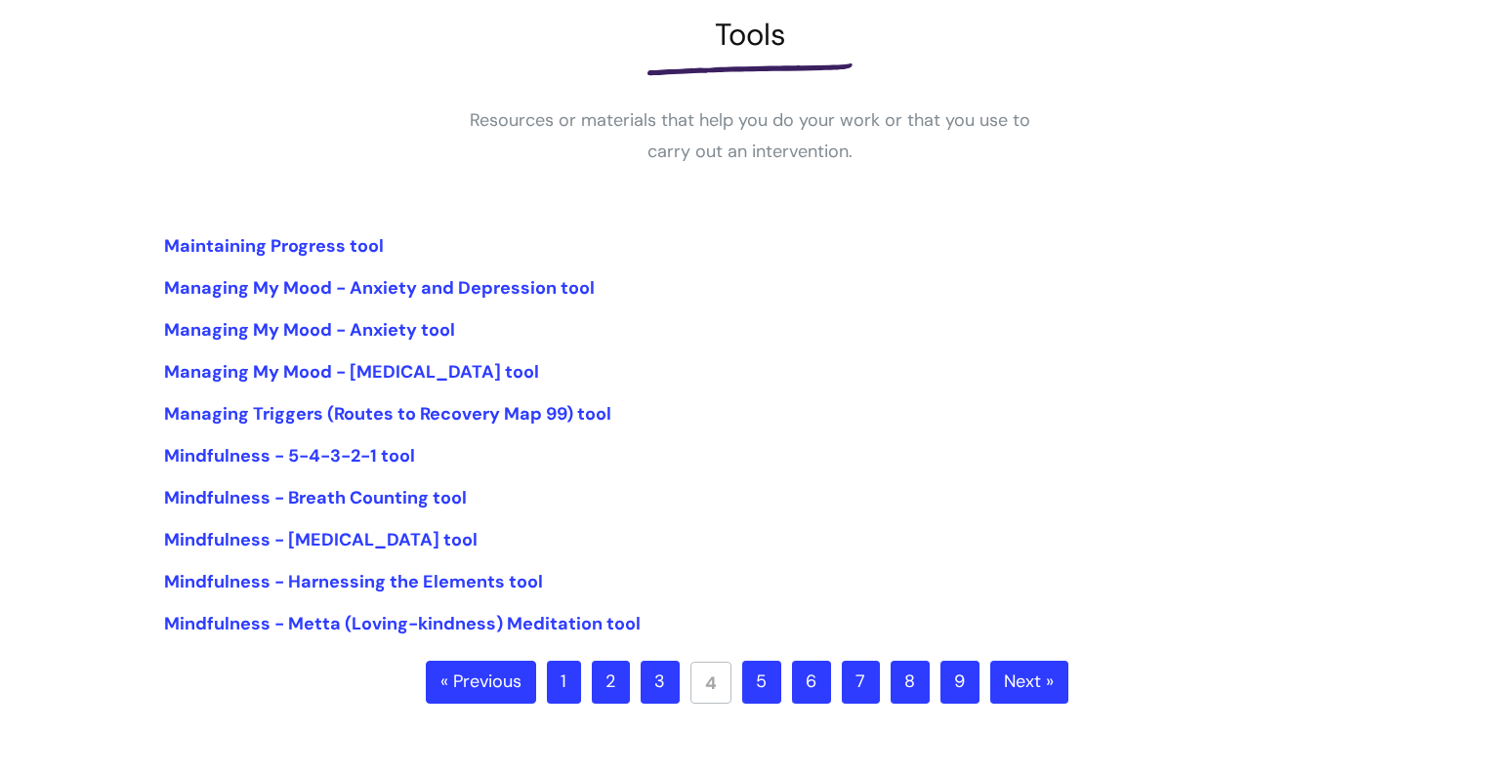
scroll to position [291, 0]
click at [779, 678] on link "5" at bounding box center [761, 681] width 39 height 43
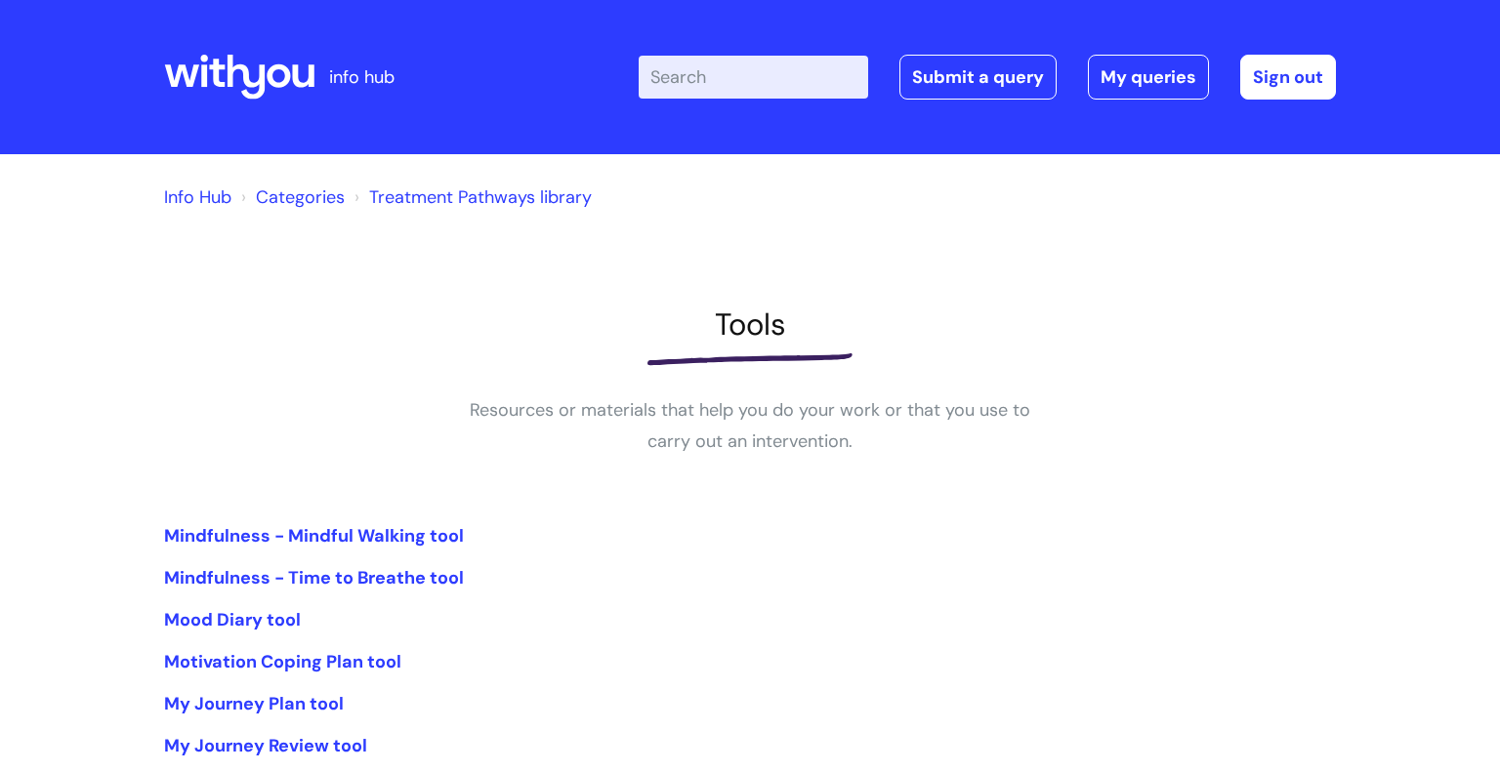
scroll to position [262, 0]
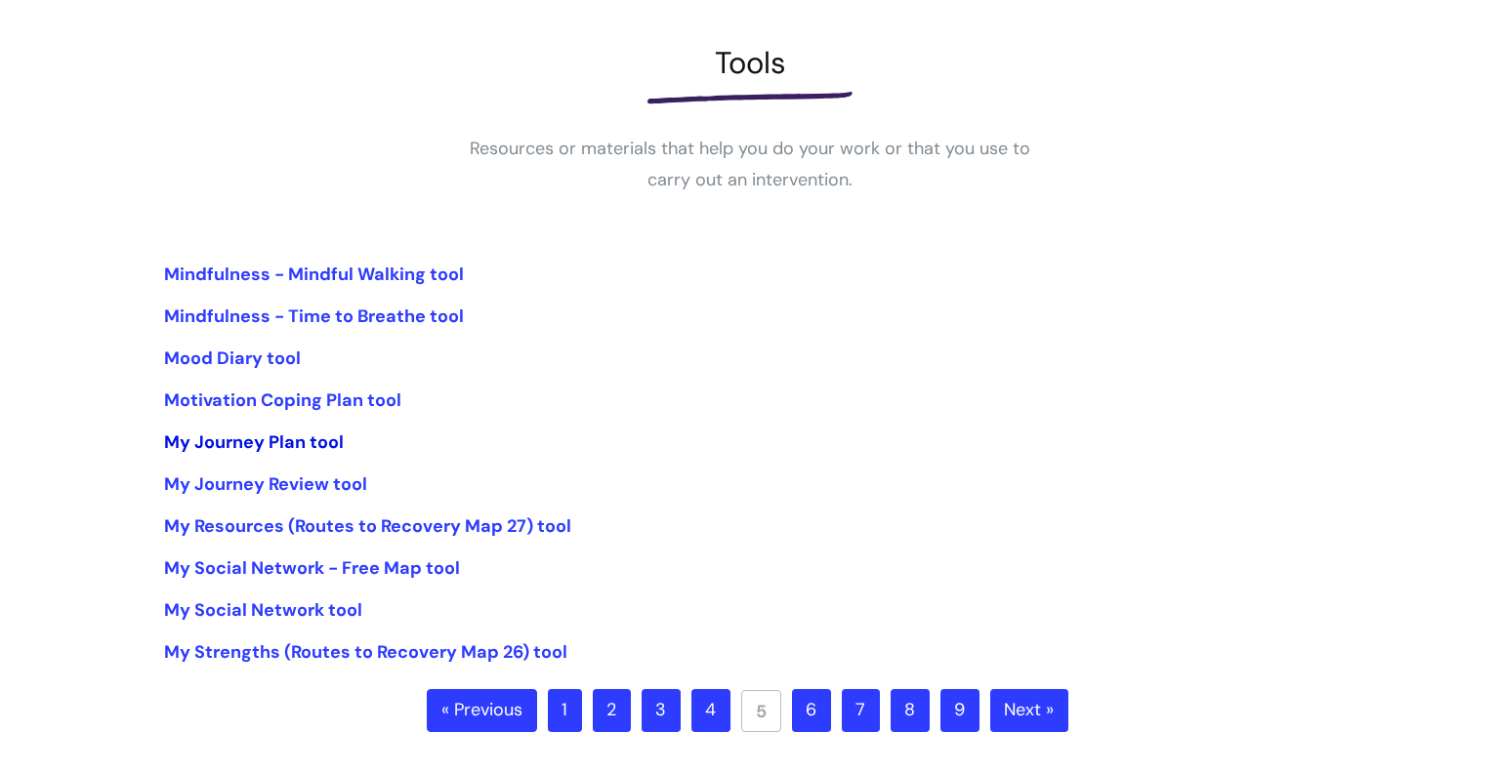
click at [321, 445] on link "My Journey Plan tool" at bounding box center [254, 442] width 180 height 23
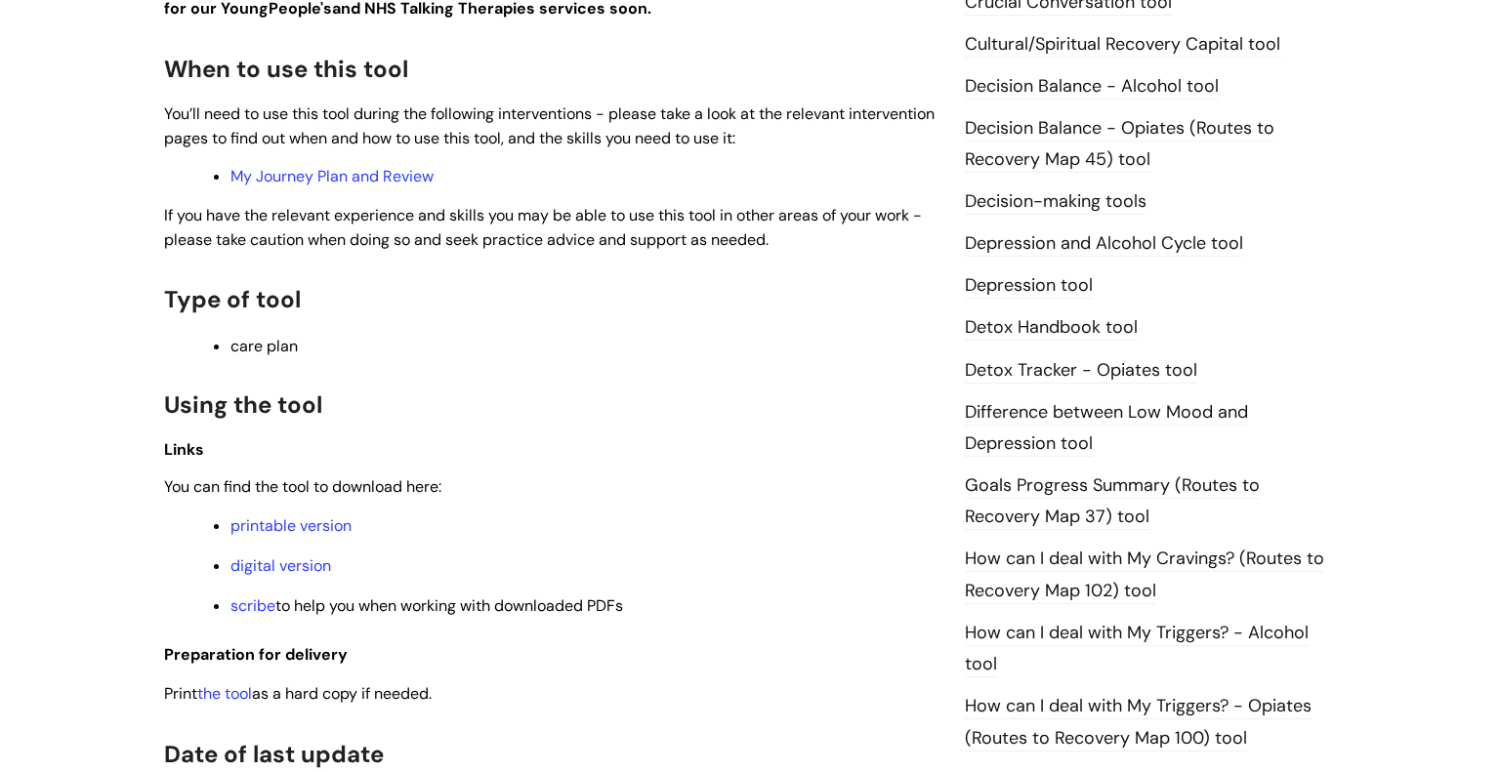
scroll to position [955, 0]
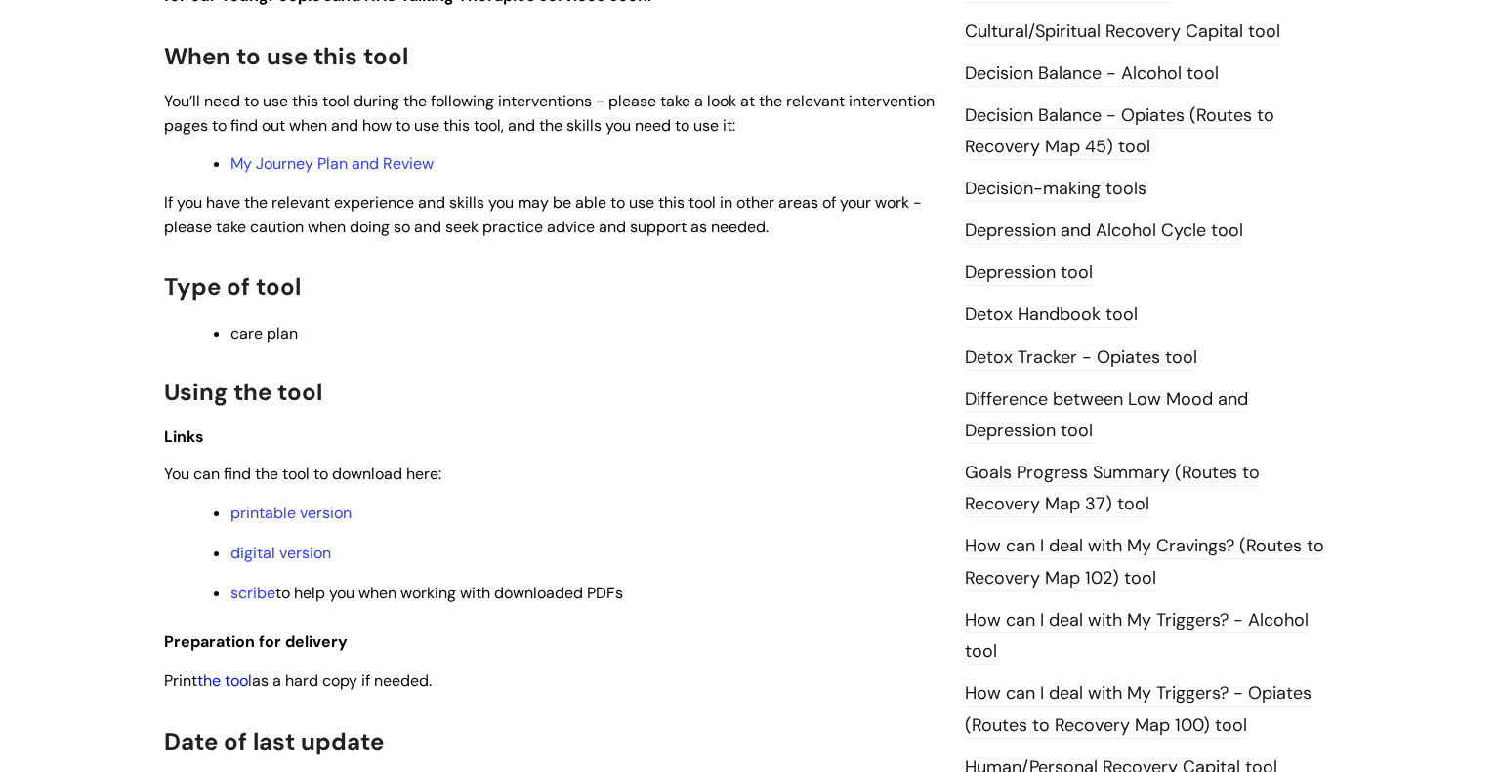
click at [244, 685] on link "the tool" at bounding box center [224, 681] width 55 height 21
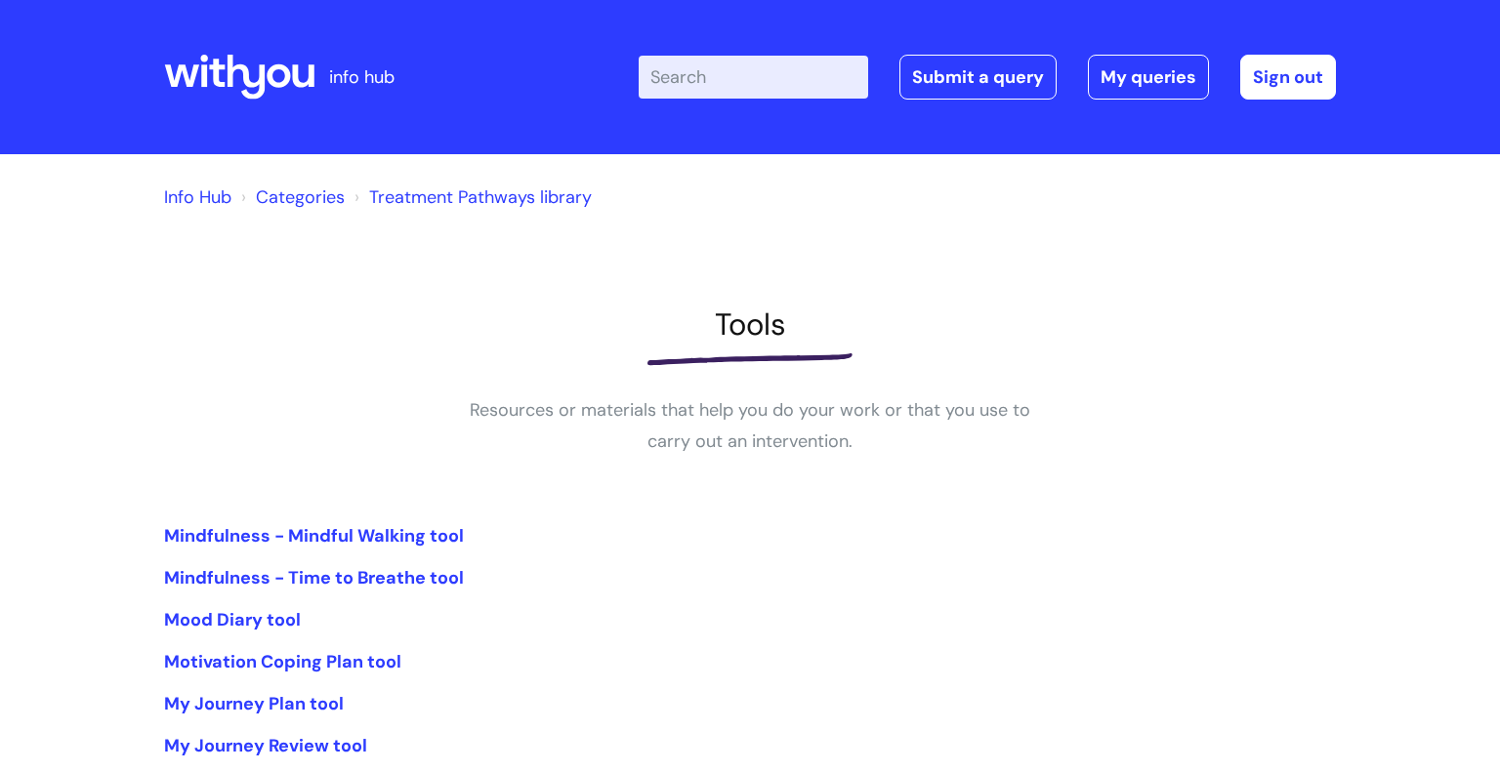
scroll to position [262, 0]
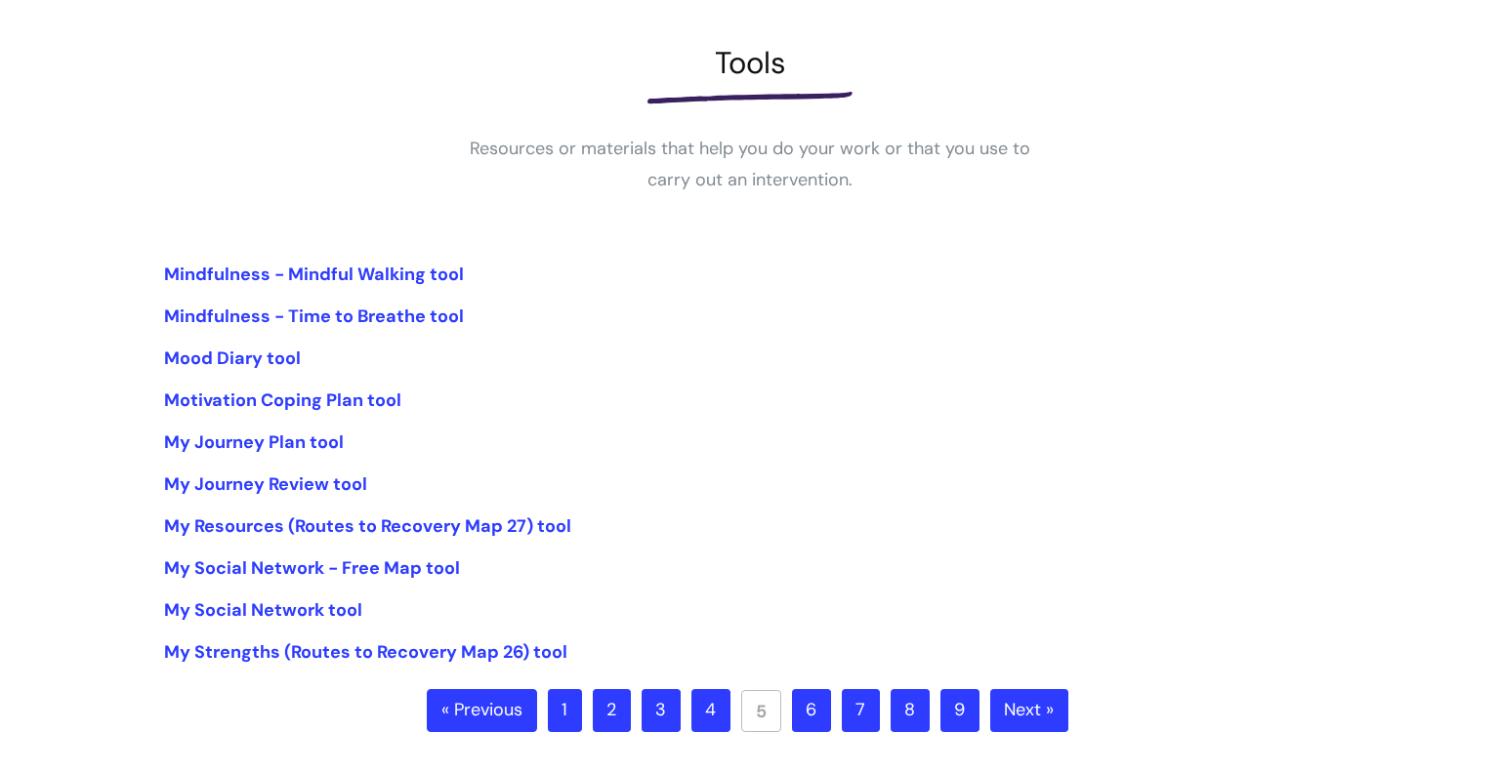
click at [815, 709] on link "6" at bounding box center [811, 710] width 39 height 43
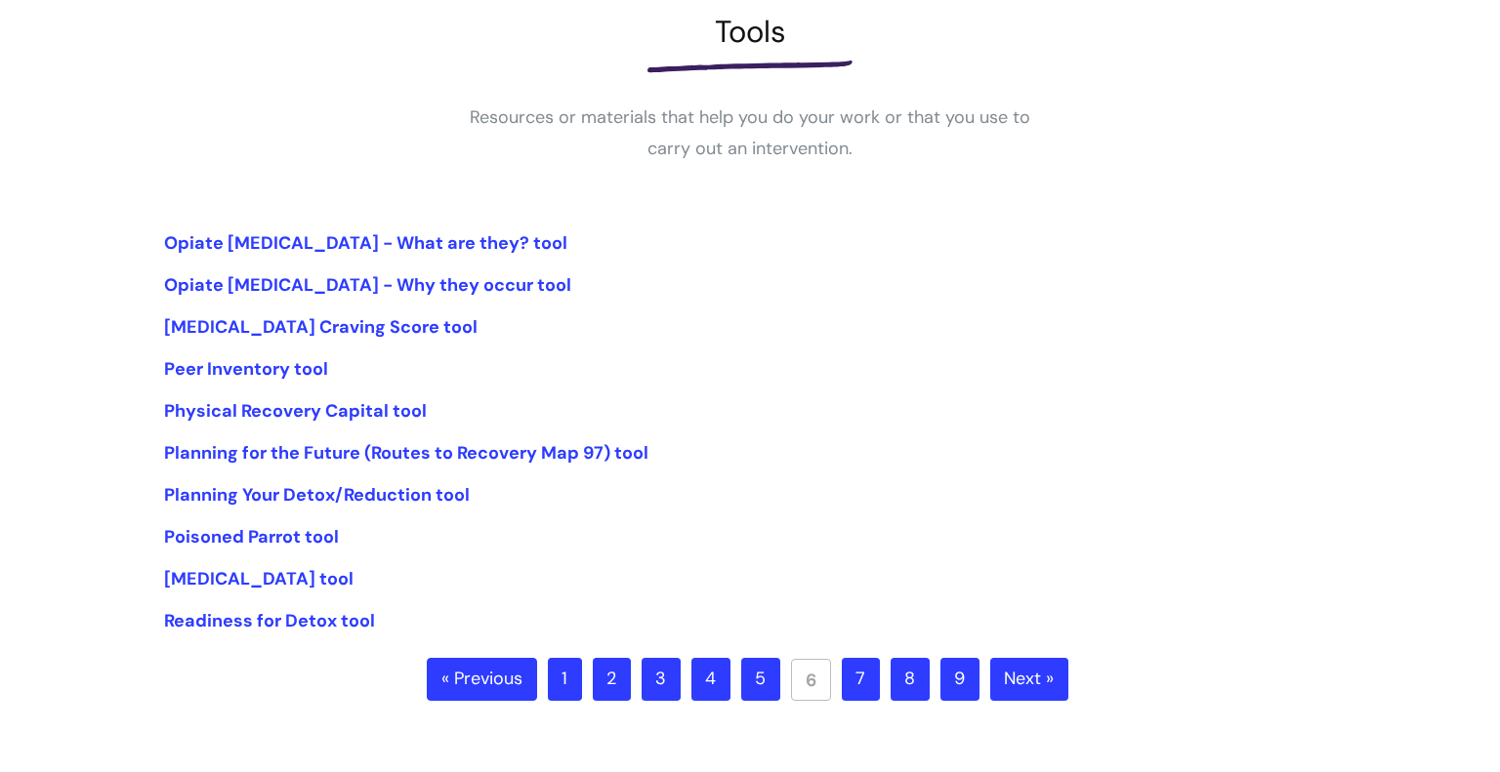
scroll to position [297, 0]
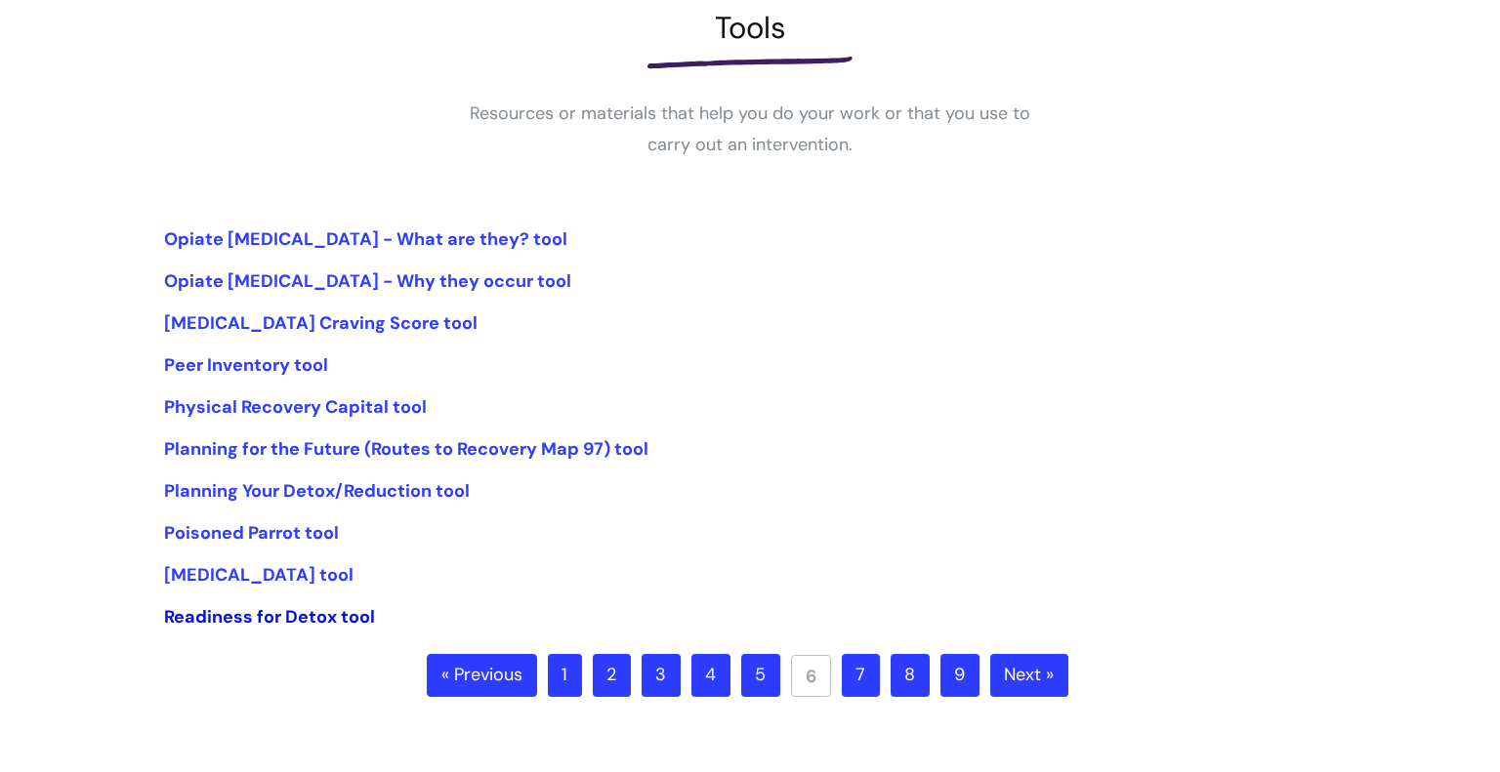
click at [310, 619] on link "Readiness for Detox tool" at bounding box center [269, 616] width 211 height 23
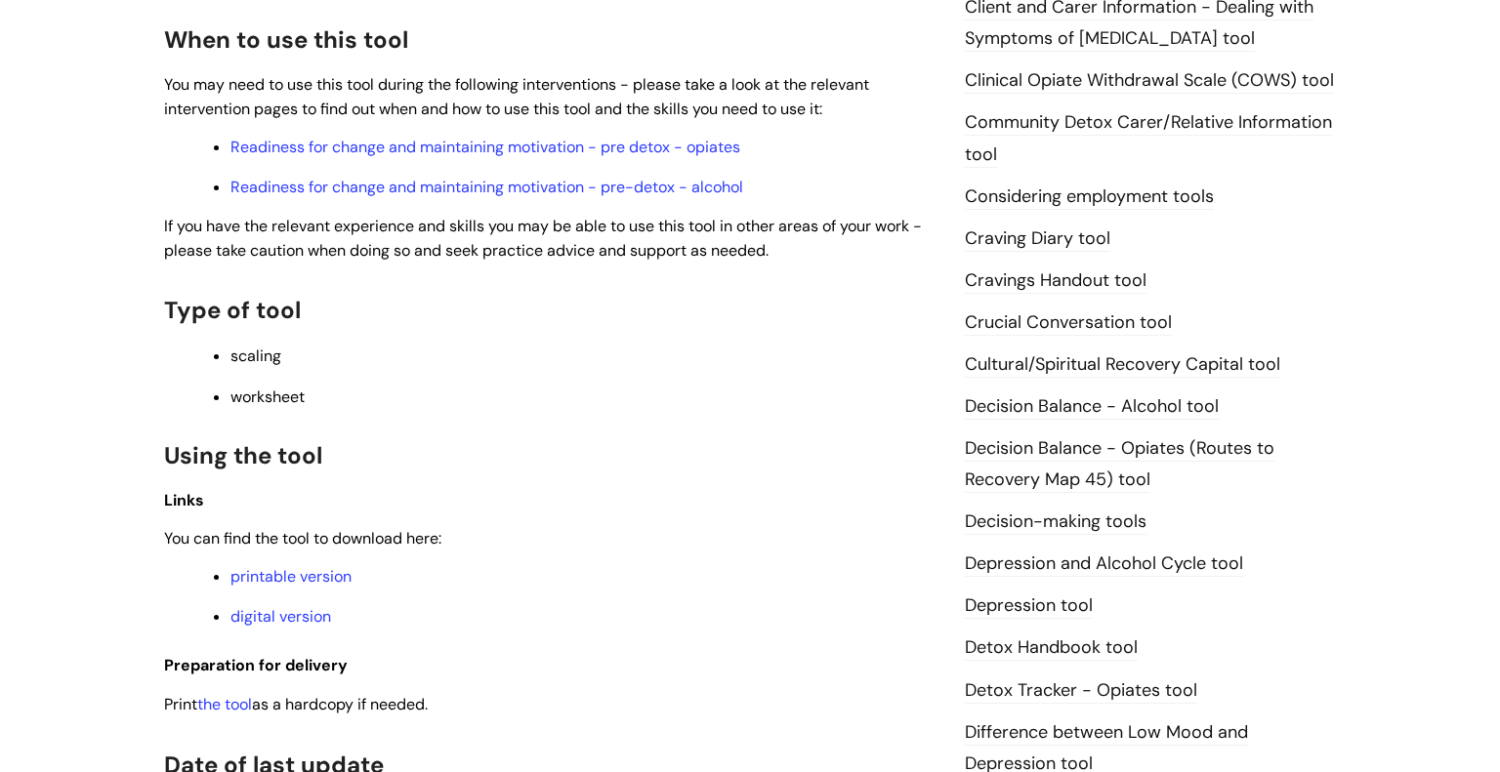
scroll to position [623, 0]
click at [273, 586] on link "printable version" at bounding box center [290, 575] width 121 height 21
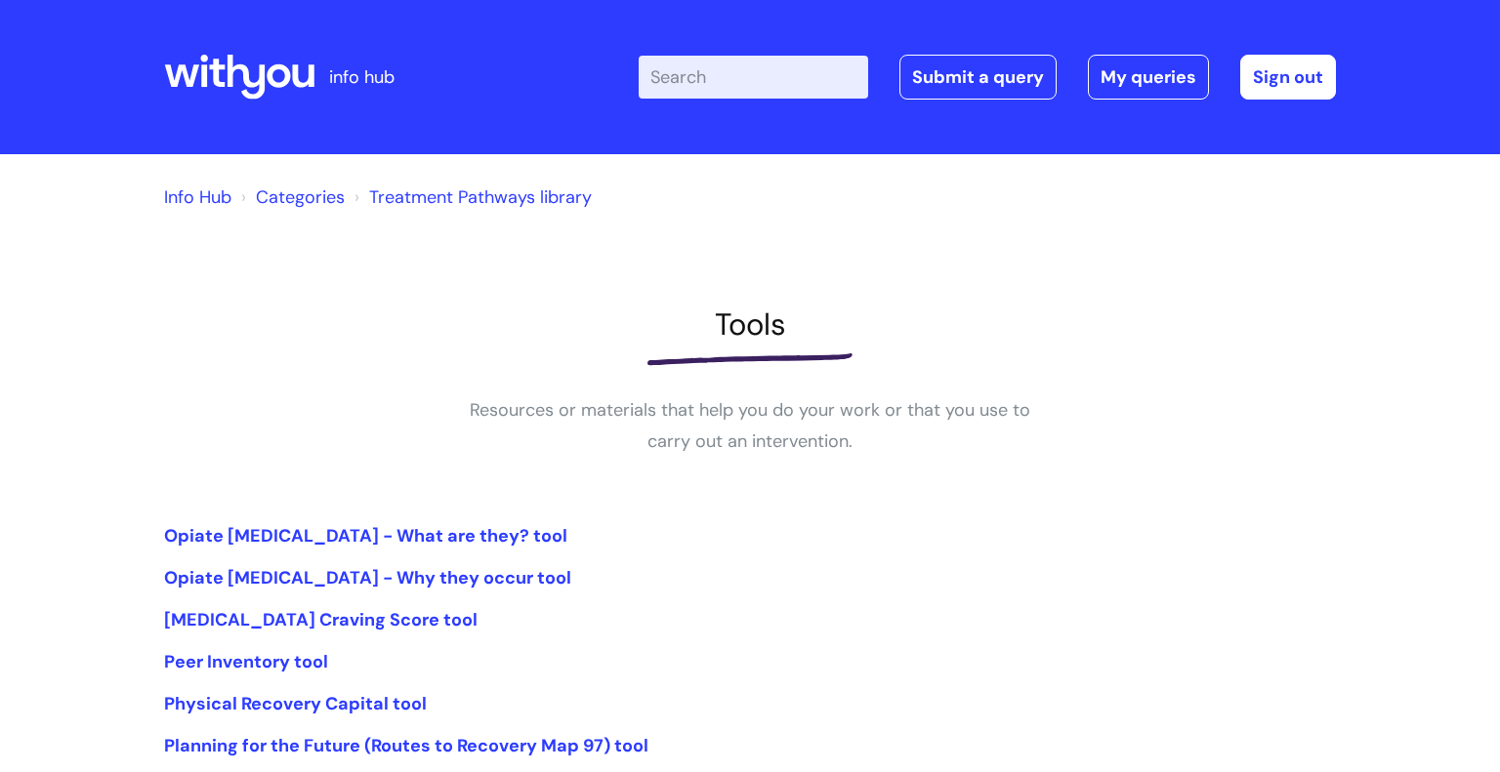
scroll to position [309, 0]
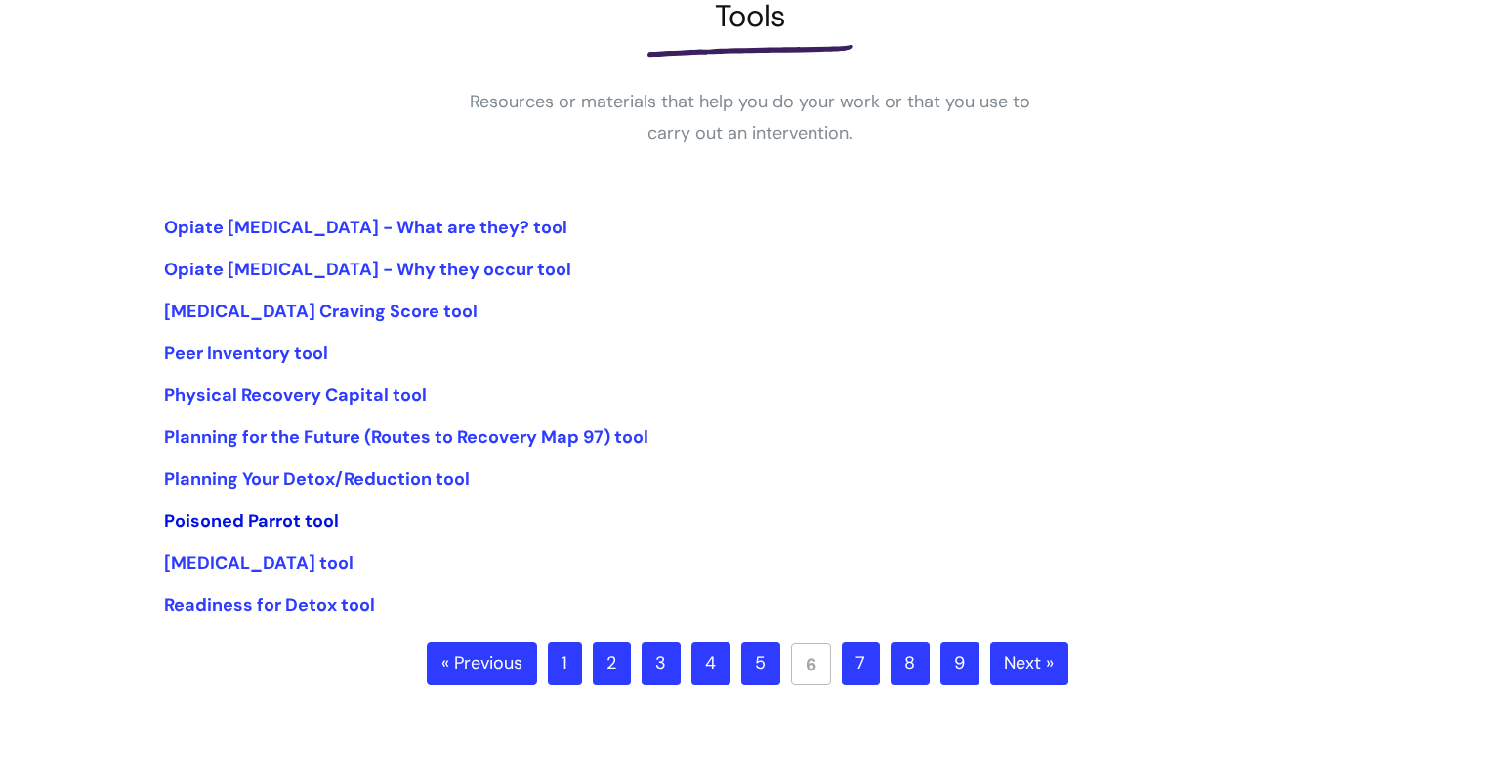
click at [314, 524] on link "Poisoned Parrot tool" at bounding box center [251, 521] width 175 height 23
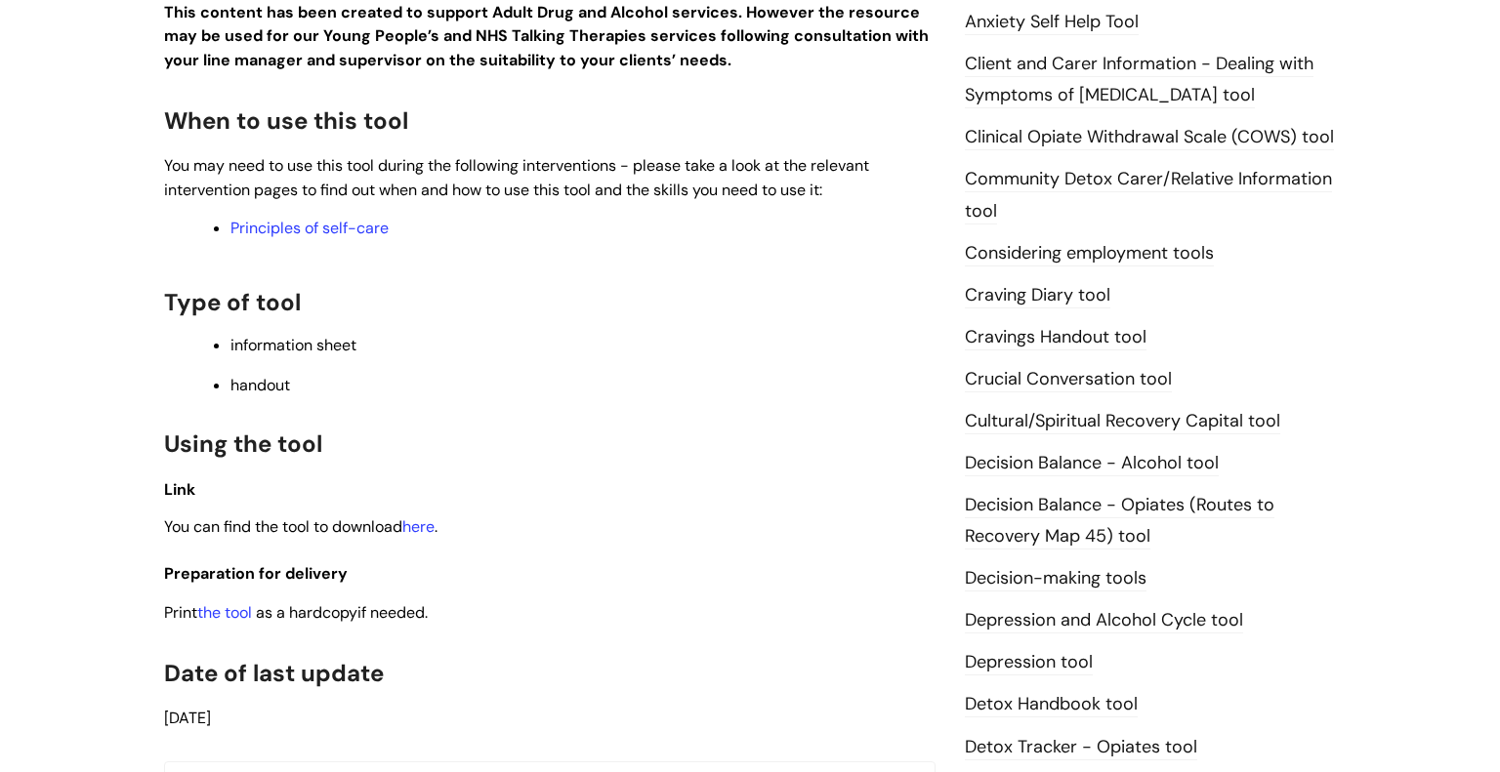
scroll to position [582, 0]
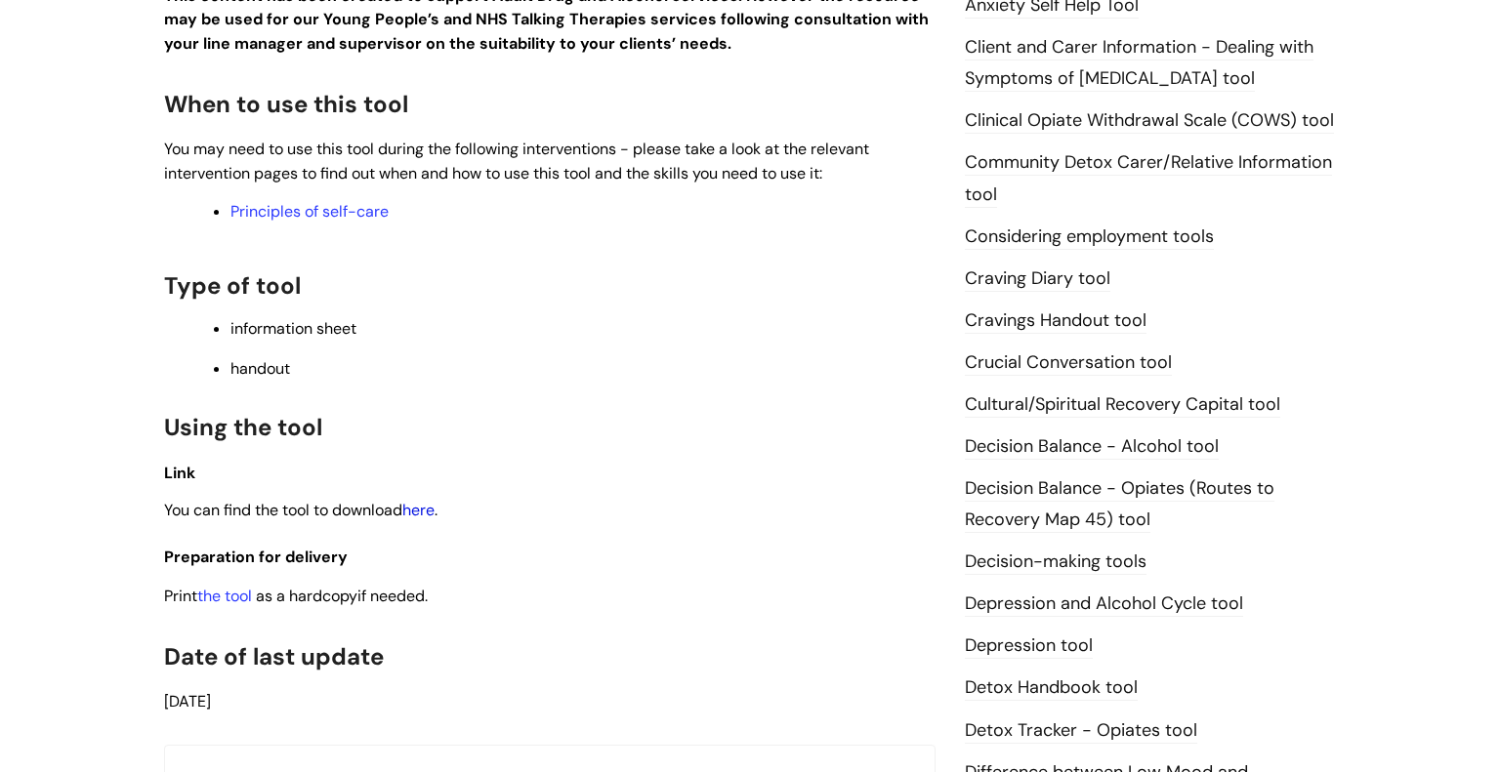
click at [416, 517] on link "here" at bounding box center [418, 510] width 32 height 21
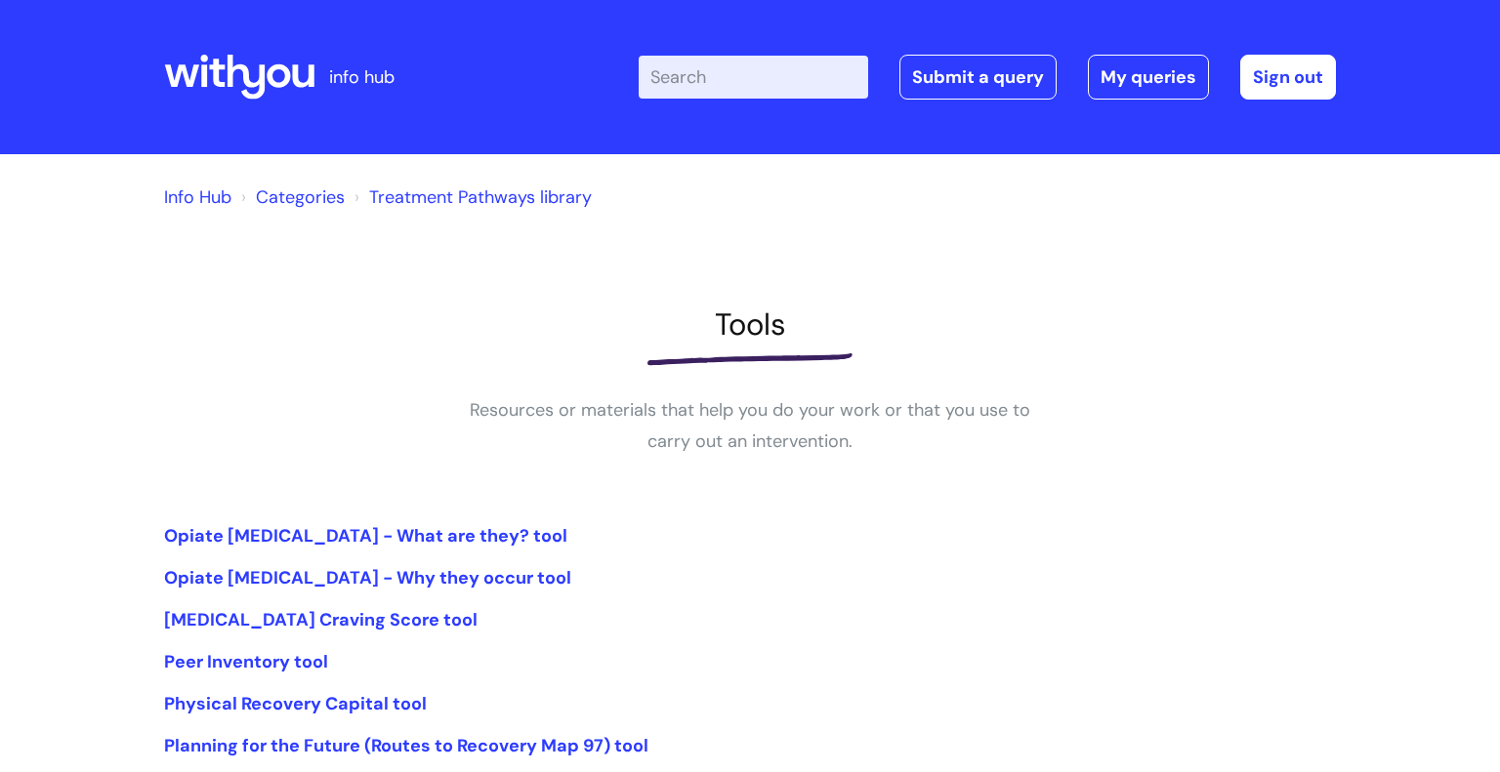
scroll to position [310, 0]
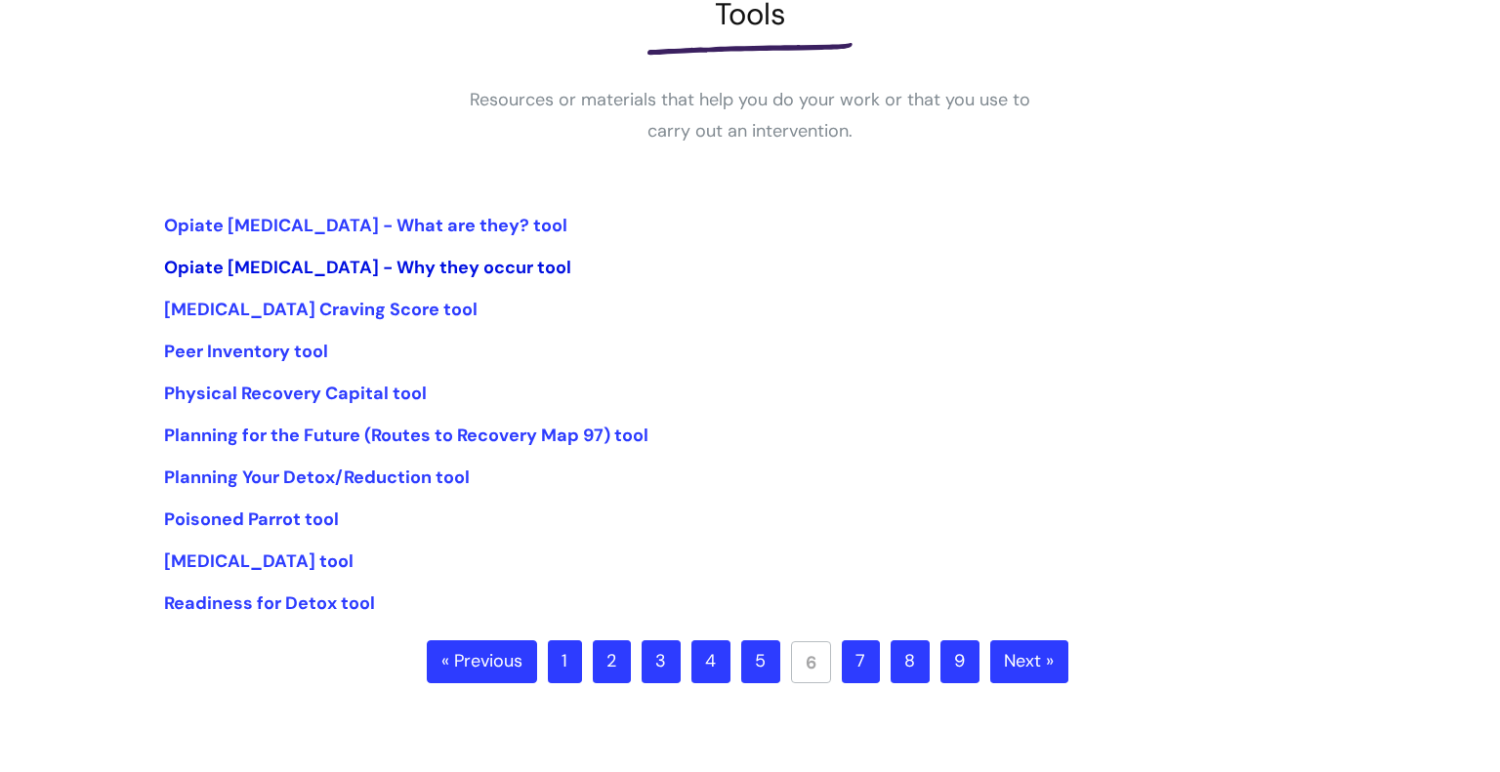
click at [360, 257] on link "Opiate [MEDICAL_DATA] - Why they occur tool" at bounding box center [367, 267] width 407 height 23
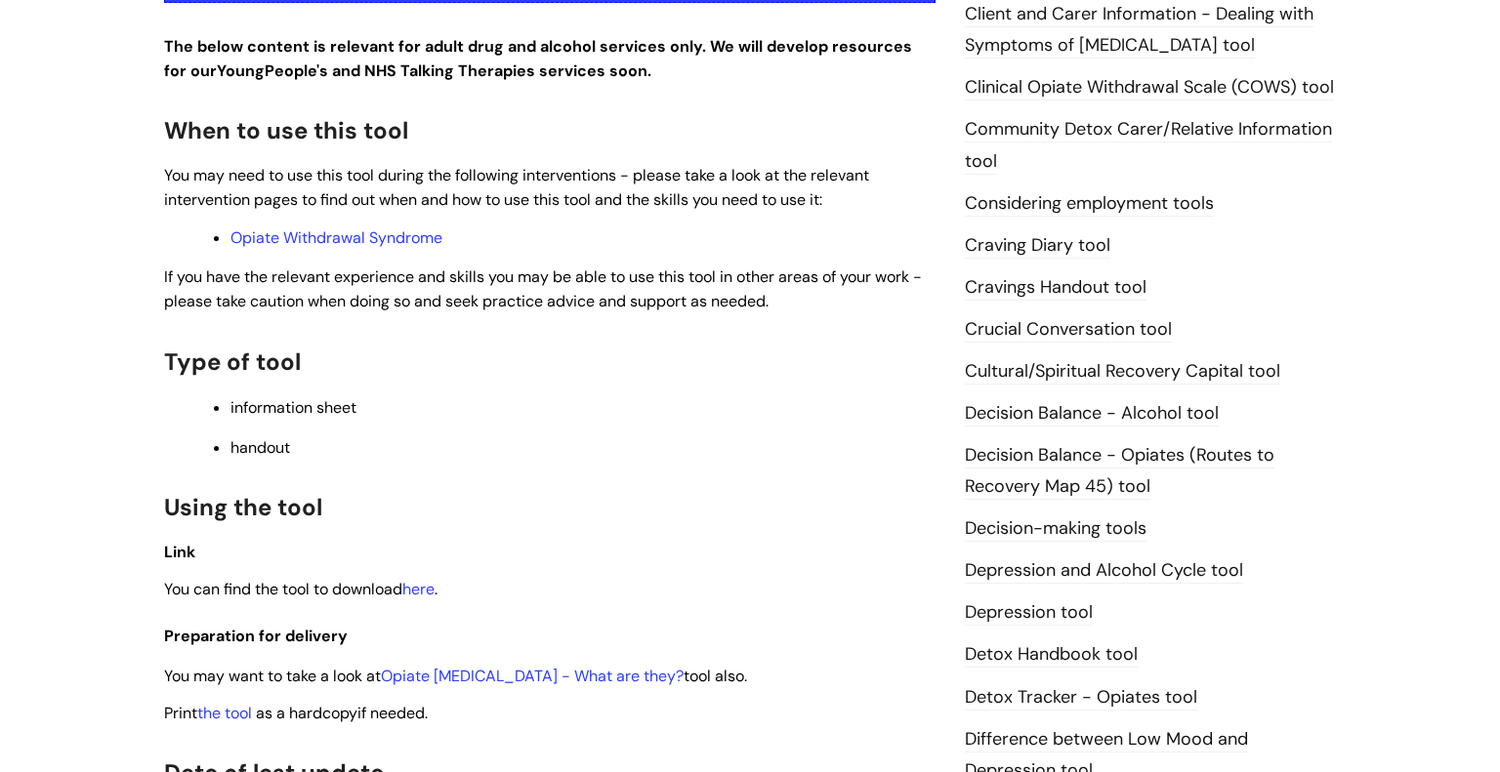
scroll to position [617, 0]
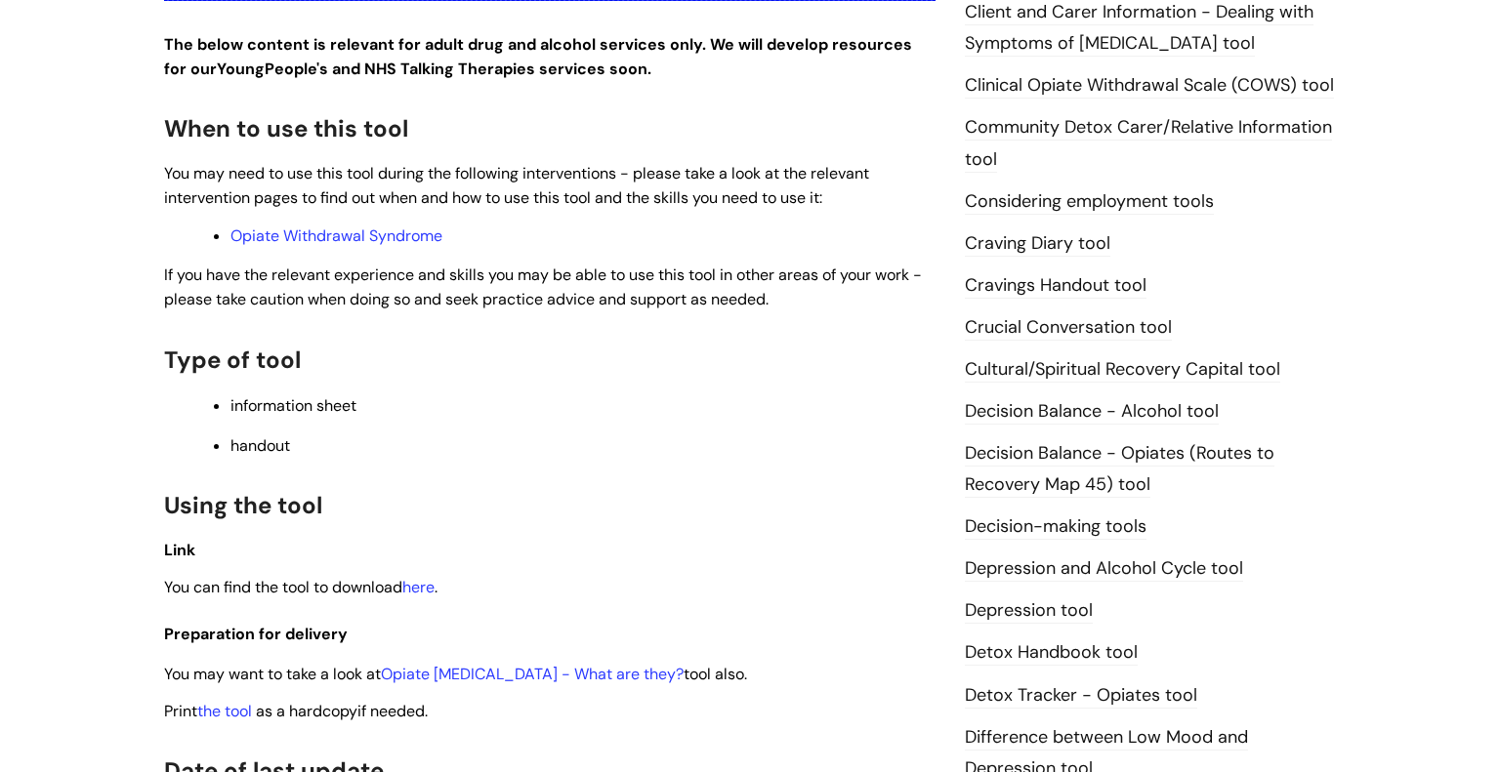
click at [407, 583] on span "You can find the tool to download here ." at bounding box center [300, 587] width 273 height 21
click at [423, 589] on link "here" at bounding box center [418, 587] width 32 height 21
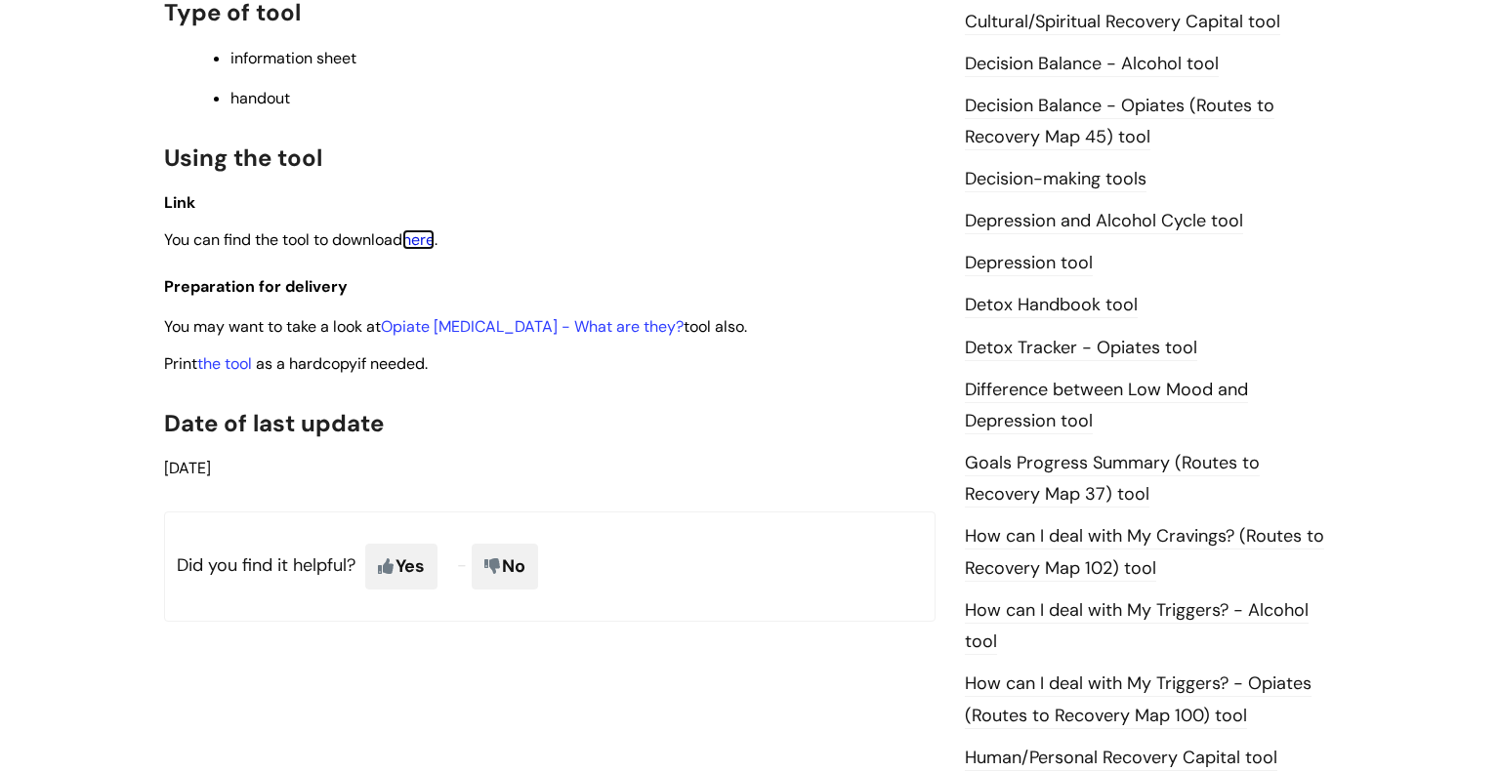
scroll to position [1028, 0]
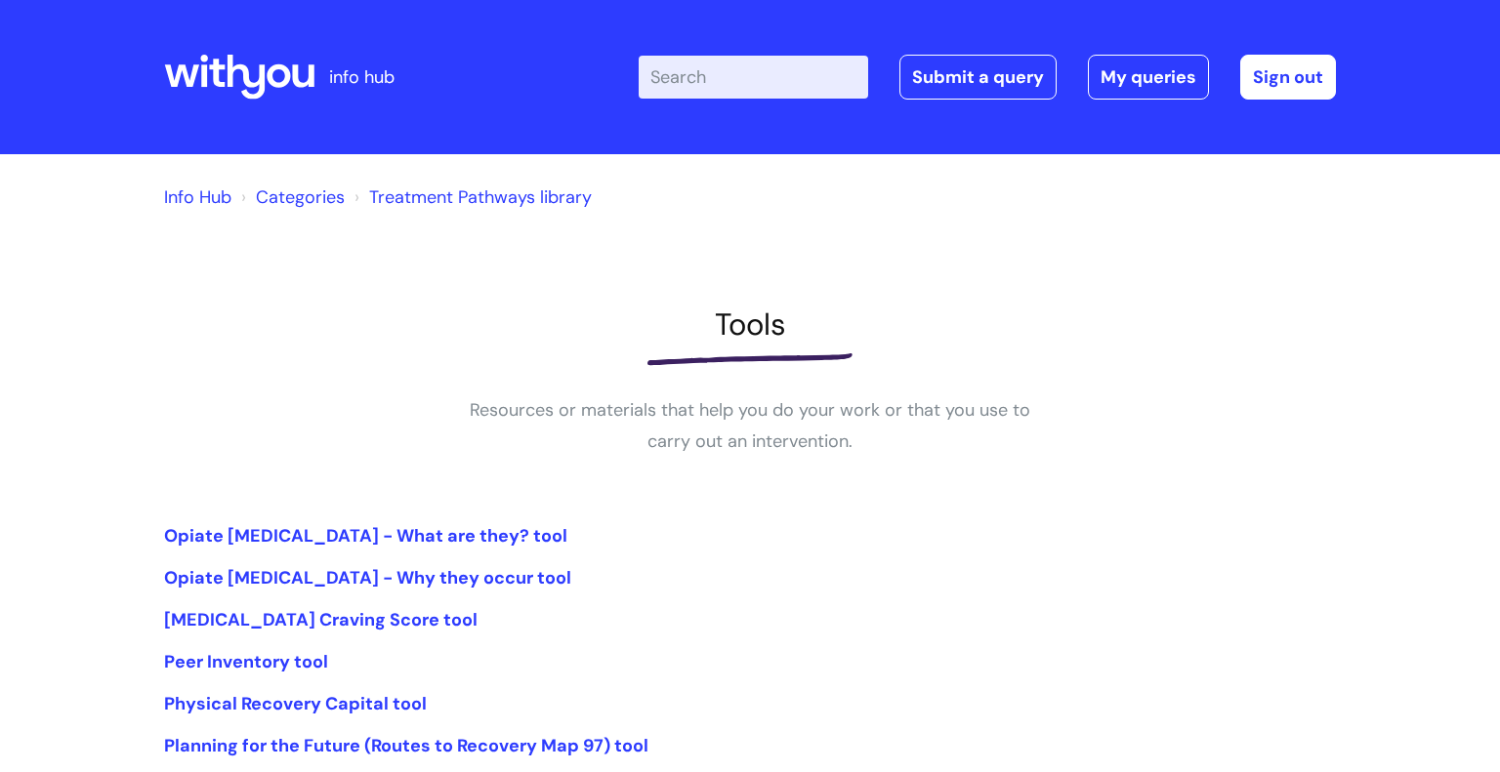
scroll to position [312, 0]
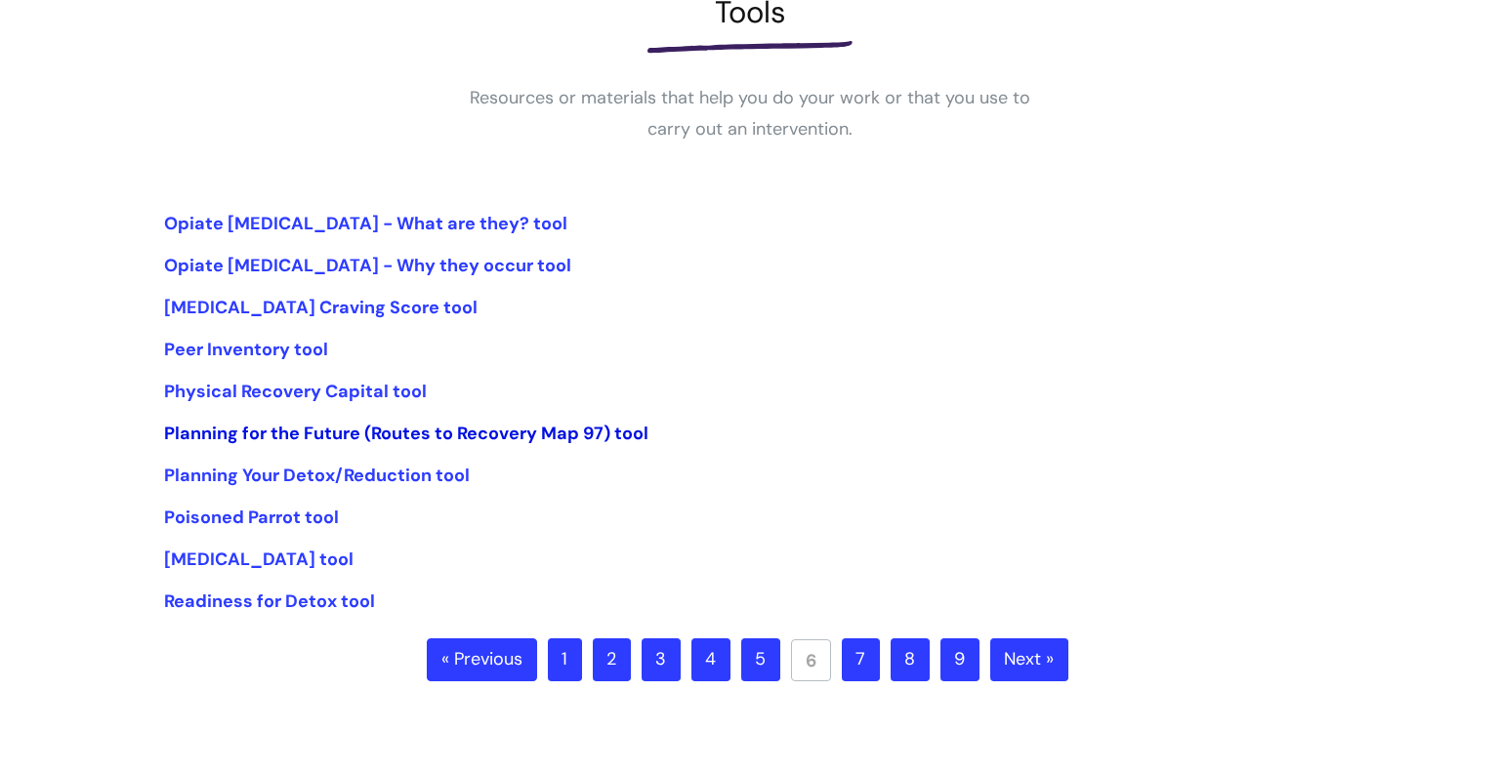
click at [613, 432] on link "Planning for the Future (Routes to Recovery Map 97) tool" at bounding box center [406, 433] width 484 height 23
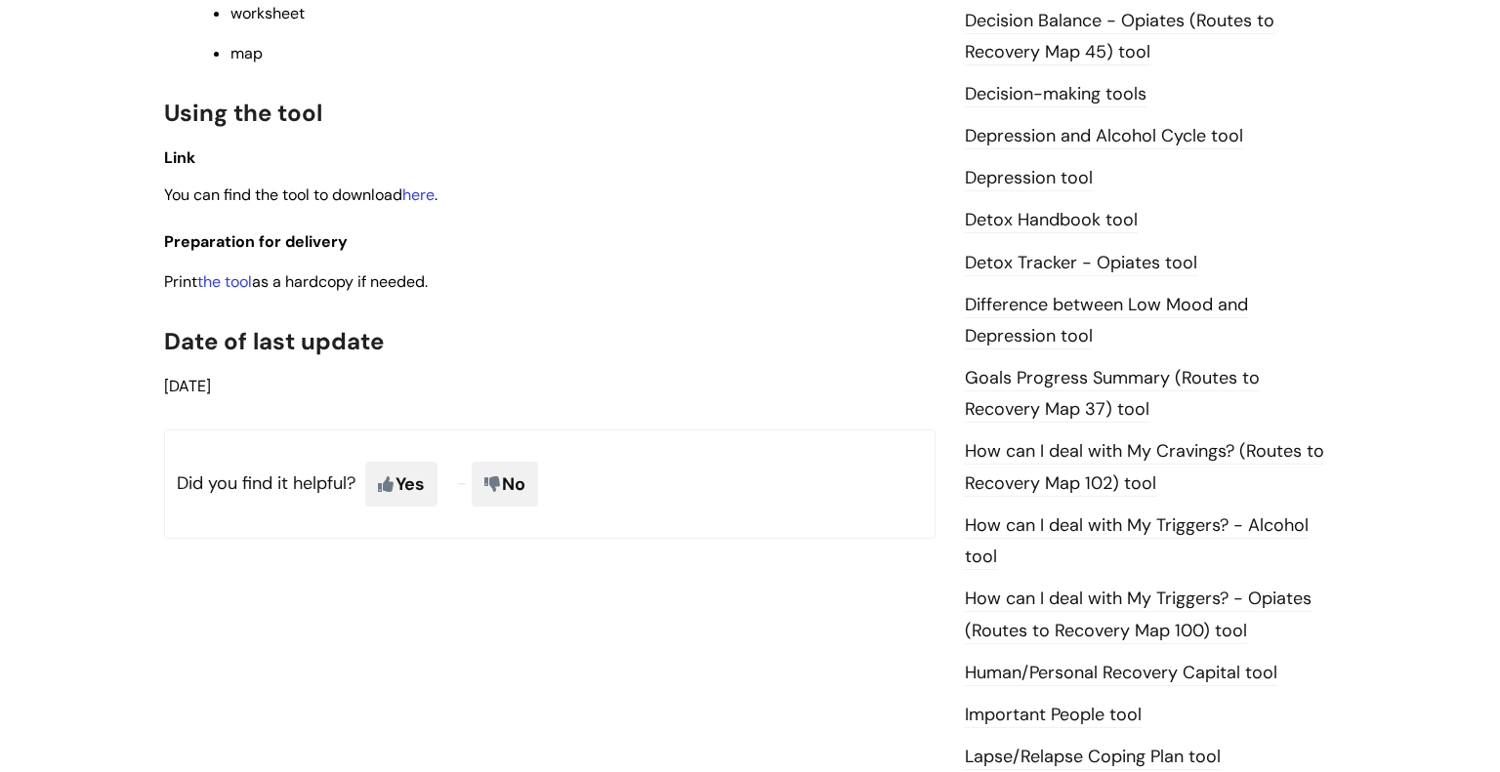
scroll to position [1054, 0]
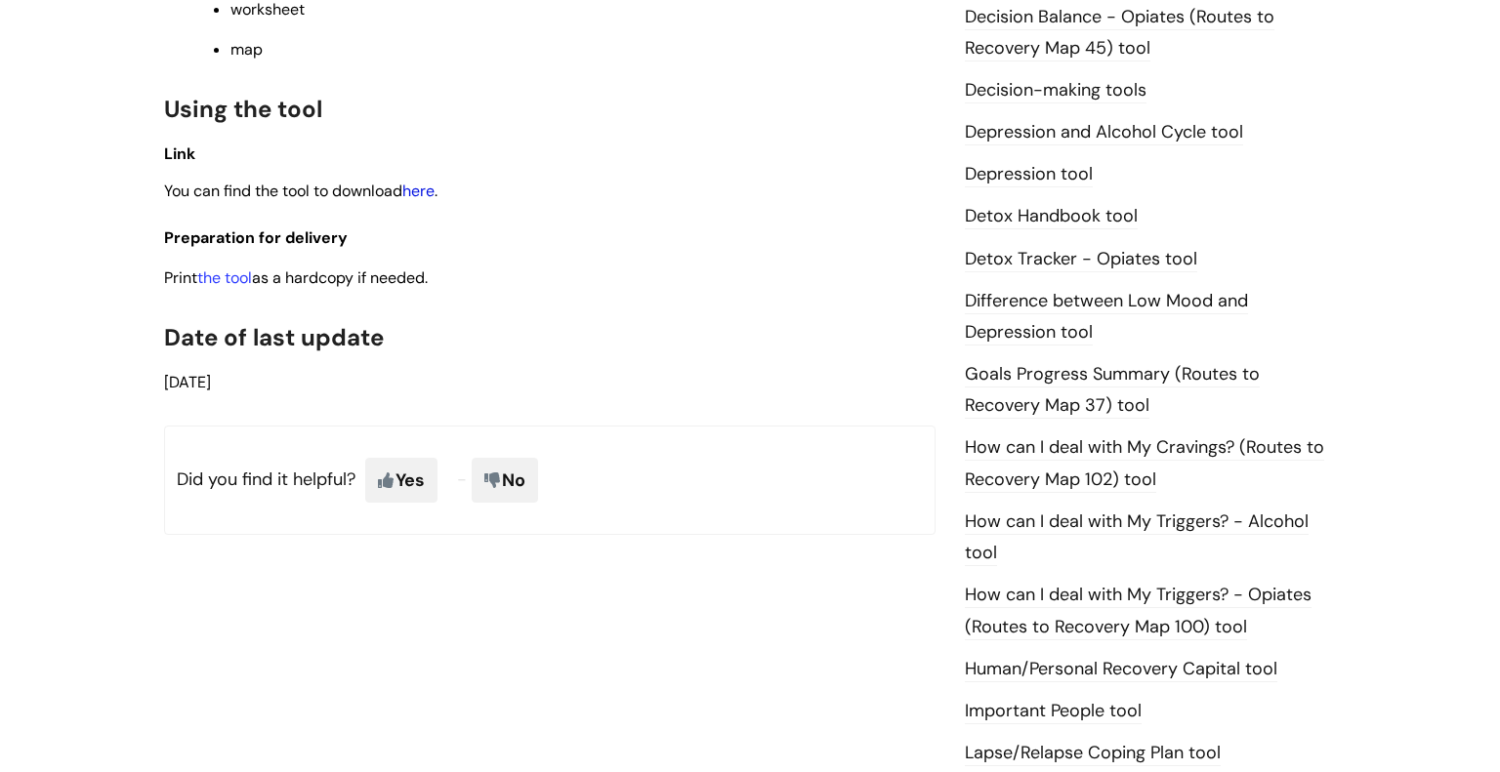
click at [418, 197] on link "here" at bounding box center [418, 191] width 32 height 21
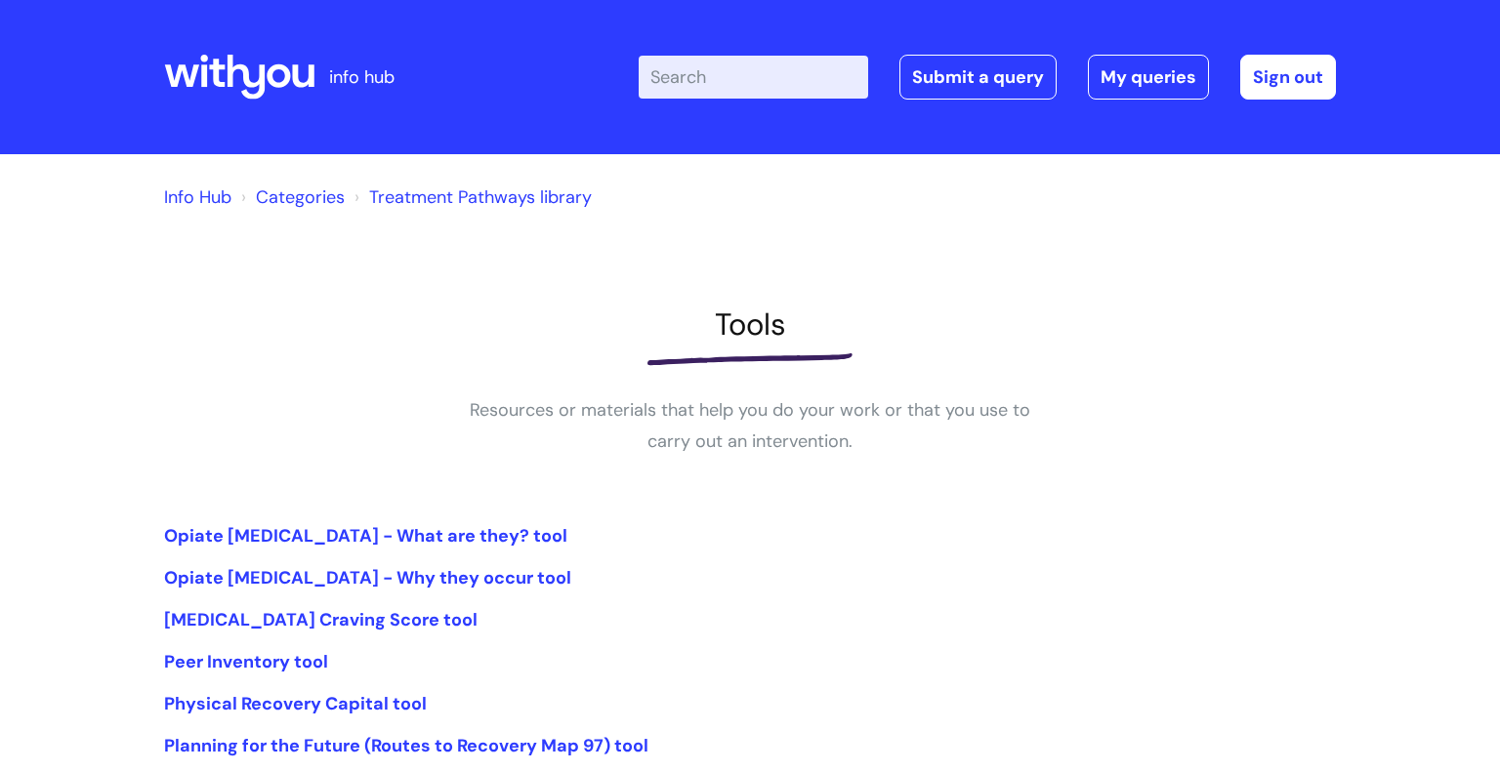
scroll to position [313, 0]
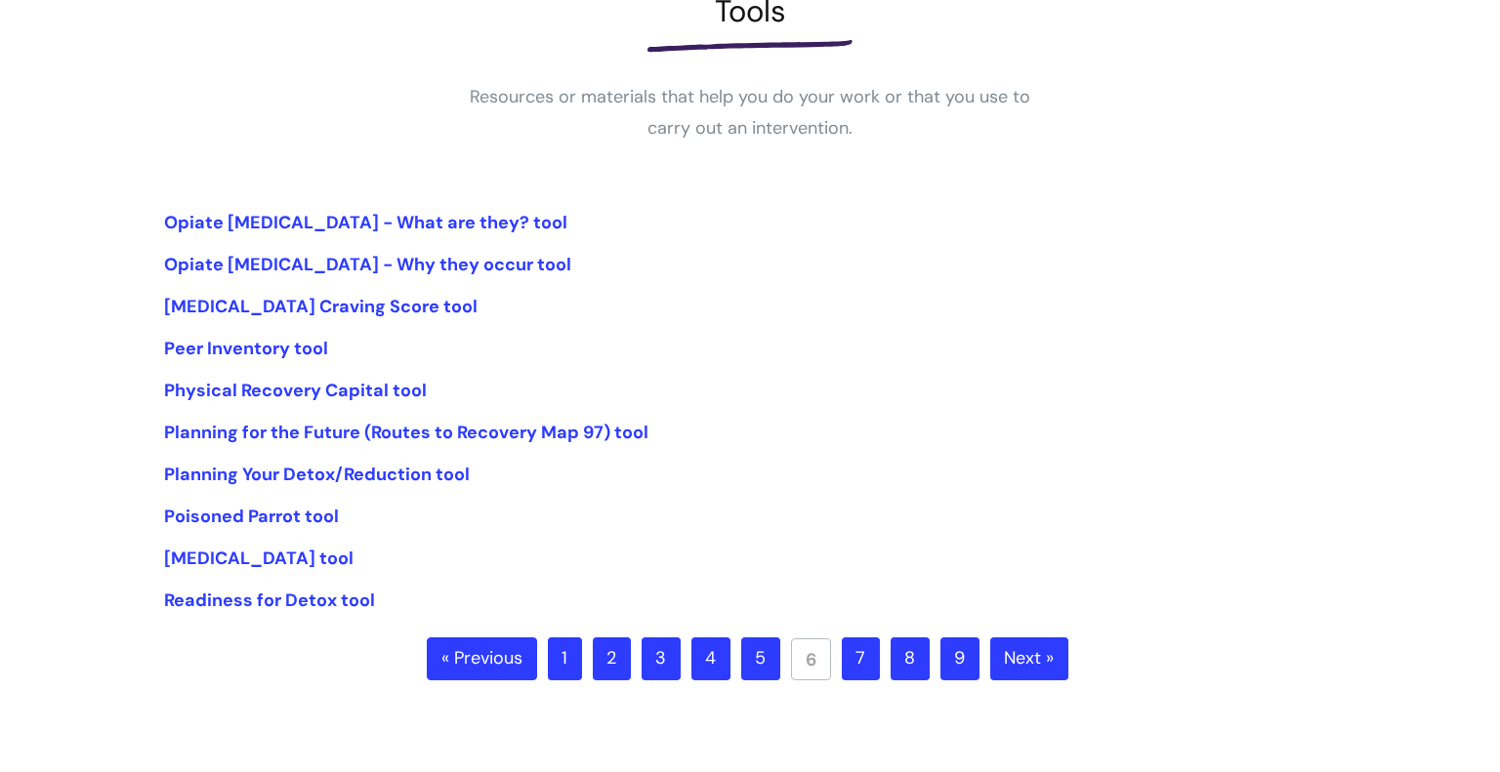
click at [854, 658] on link "7" at bounding box center [861, 659] width 38 height 43
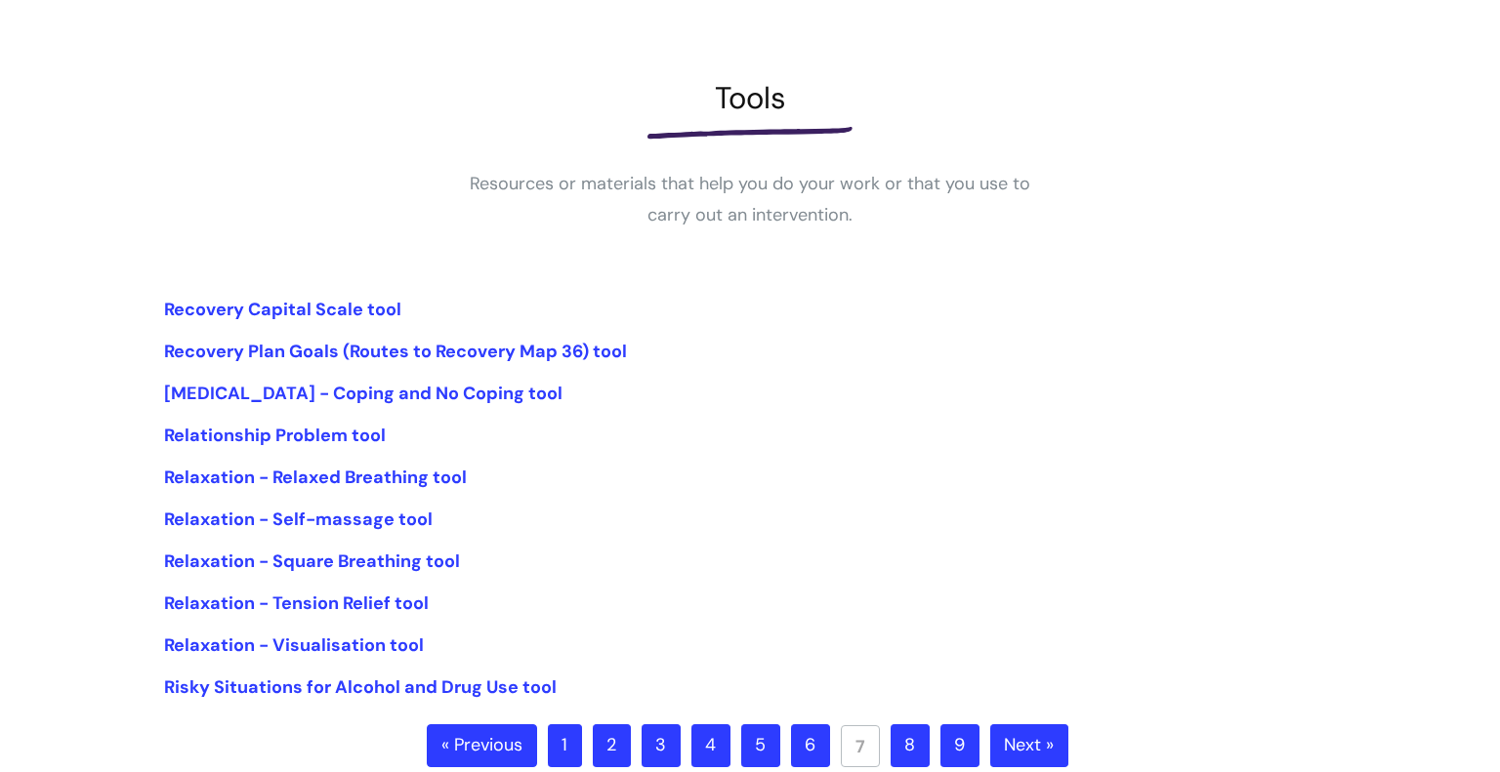
scroll to position [230, 0]
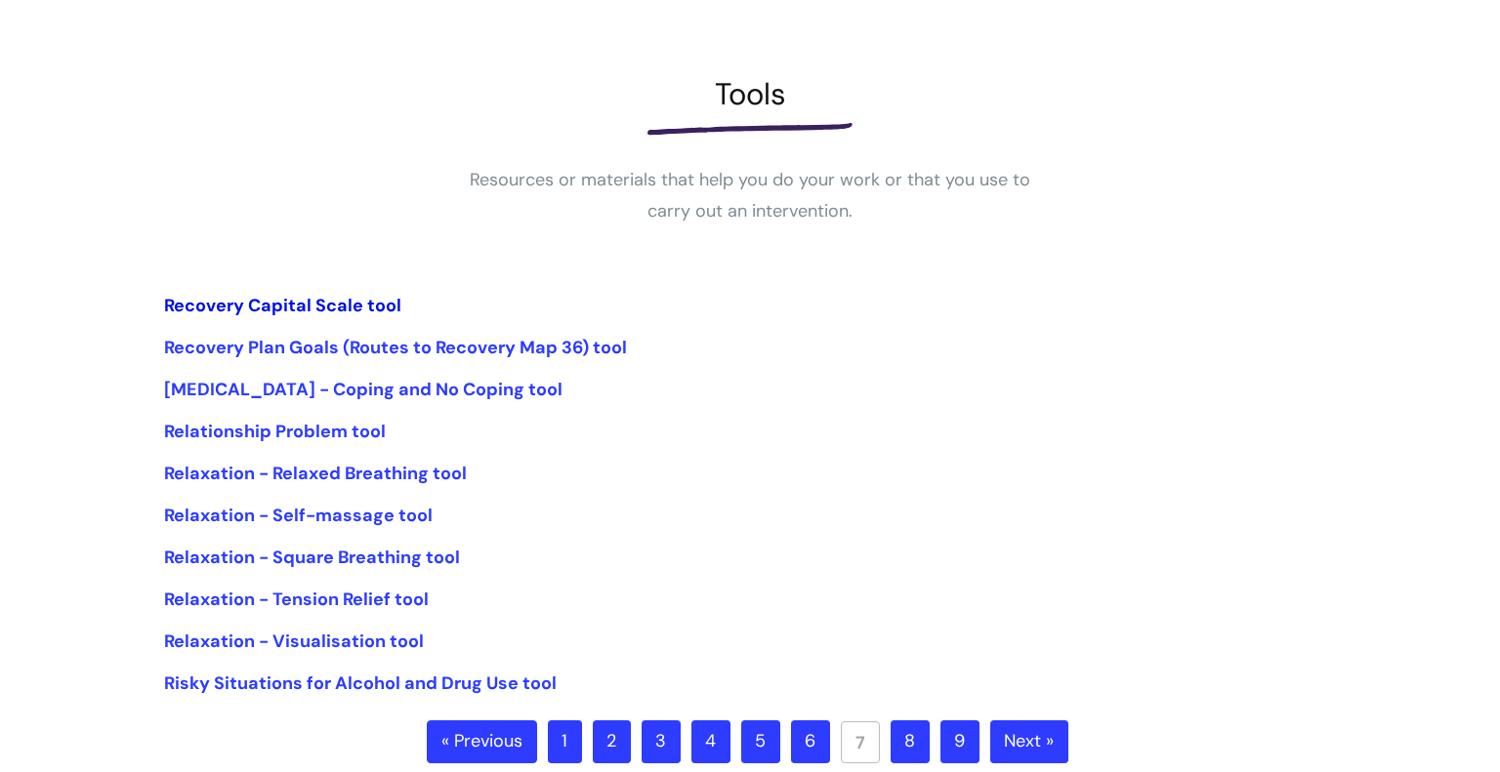
click at [326, 310] on link "Recovery Capital Scale tool" at bounding box center [282, 305] width 237 height 23
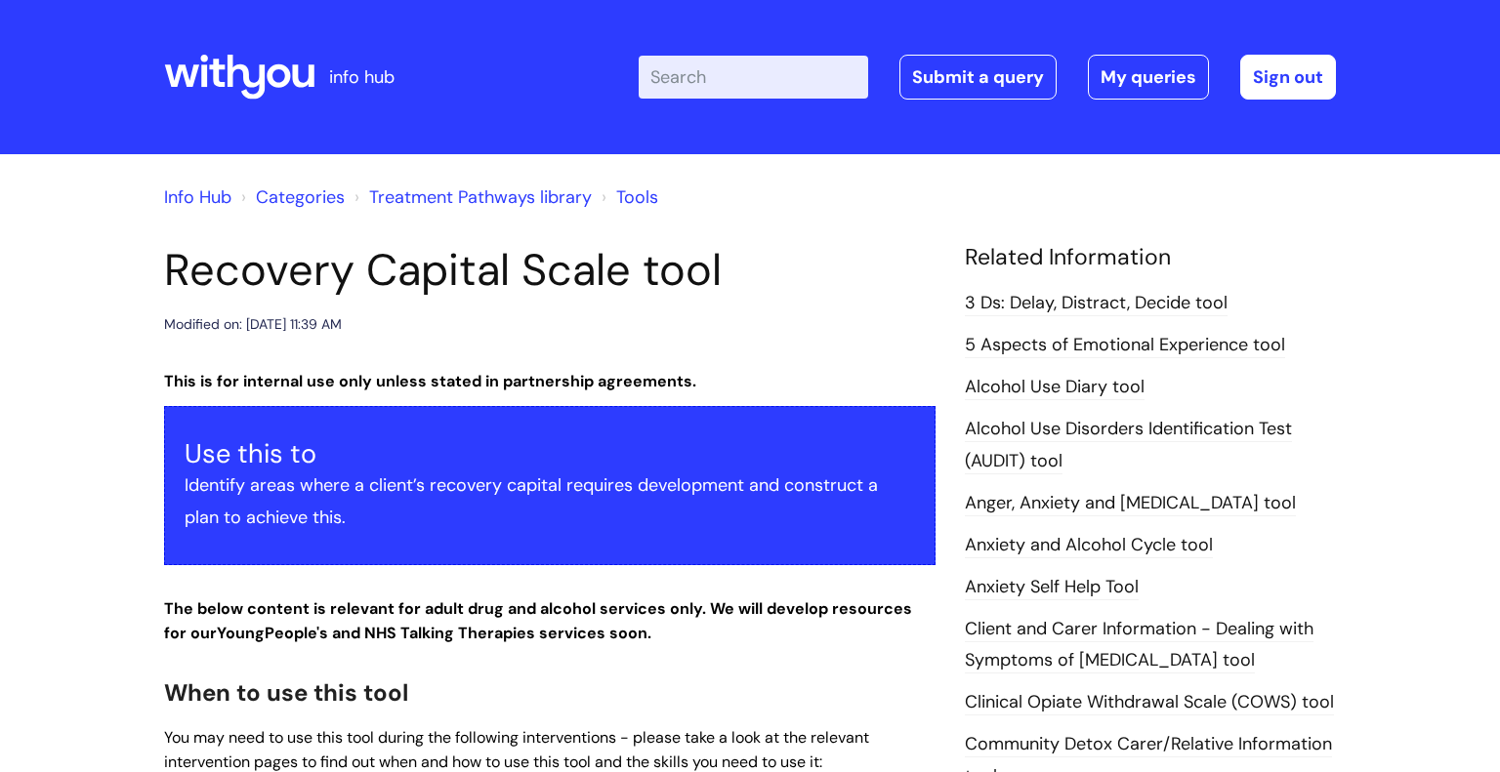
scroll to position [688, 0]
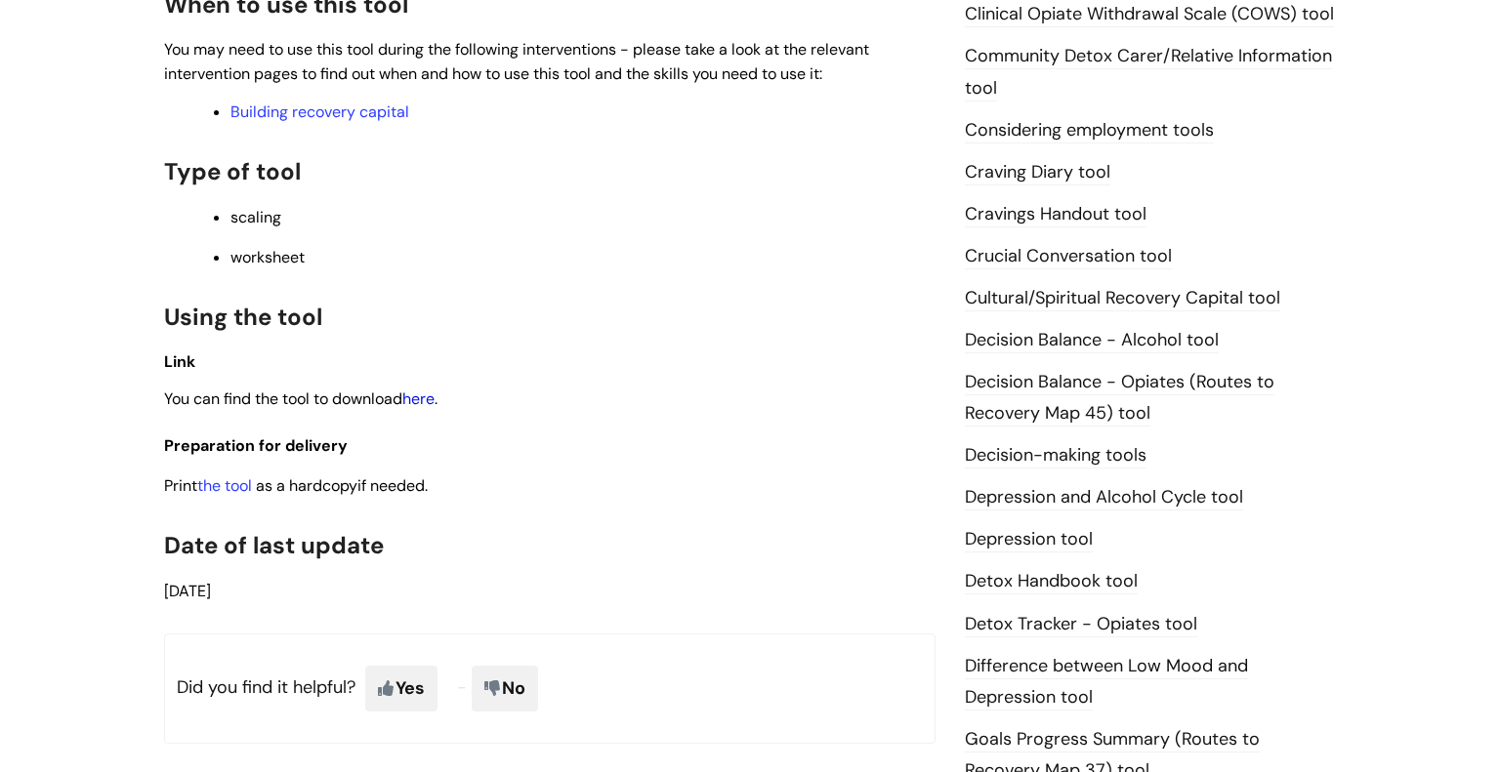
click at [420, 400] on link "here" at bounding box center [418, 399] width 32 height 21
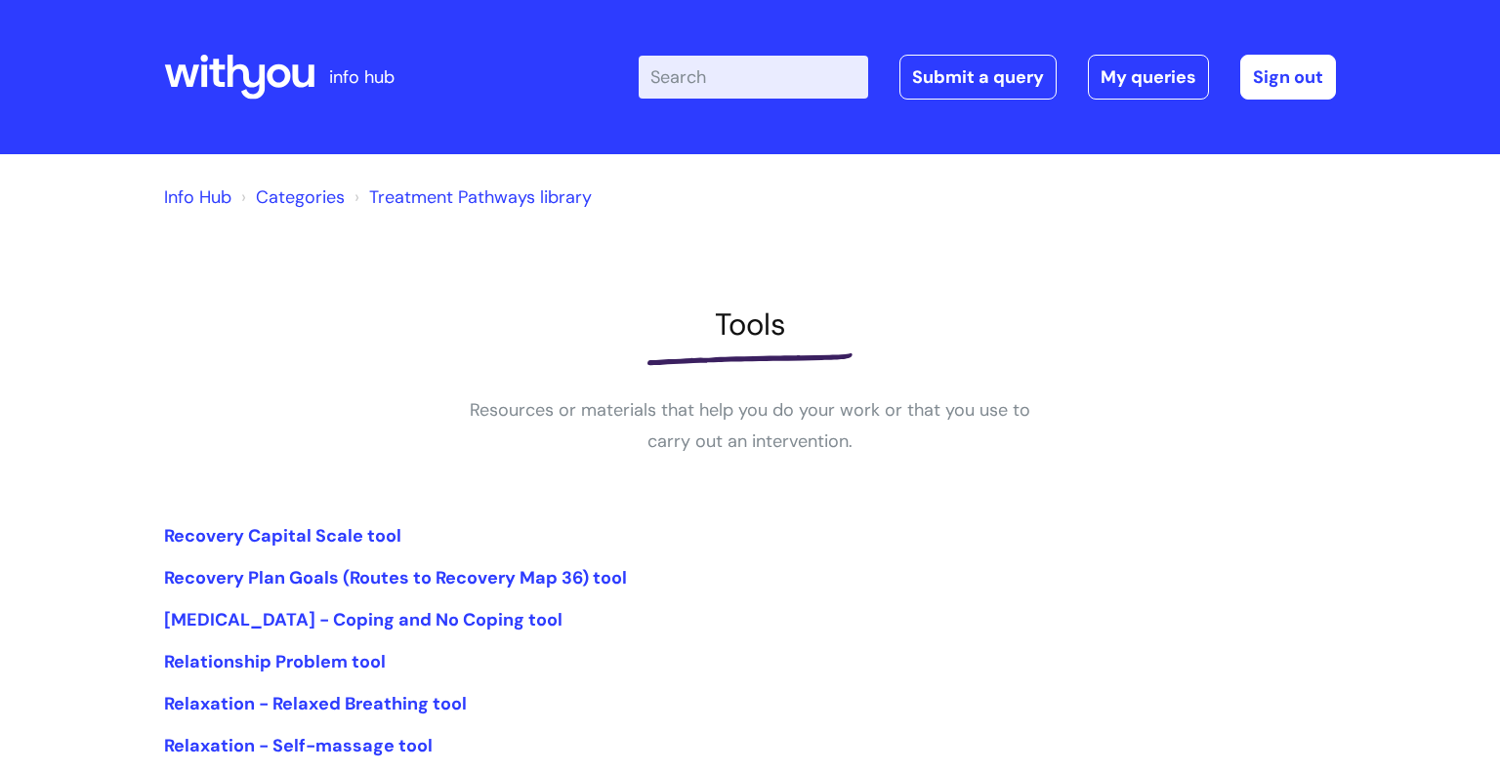
scroll to position [230, 0]
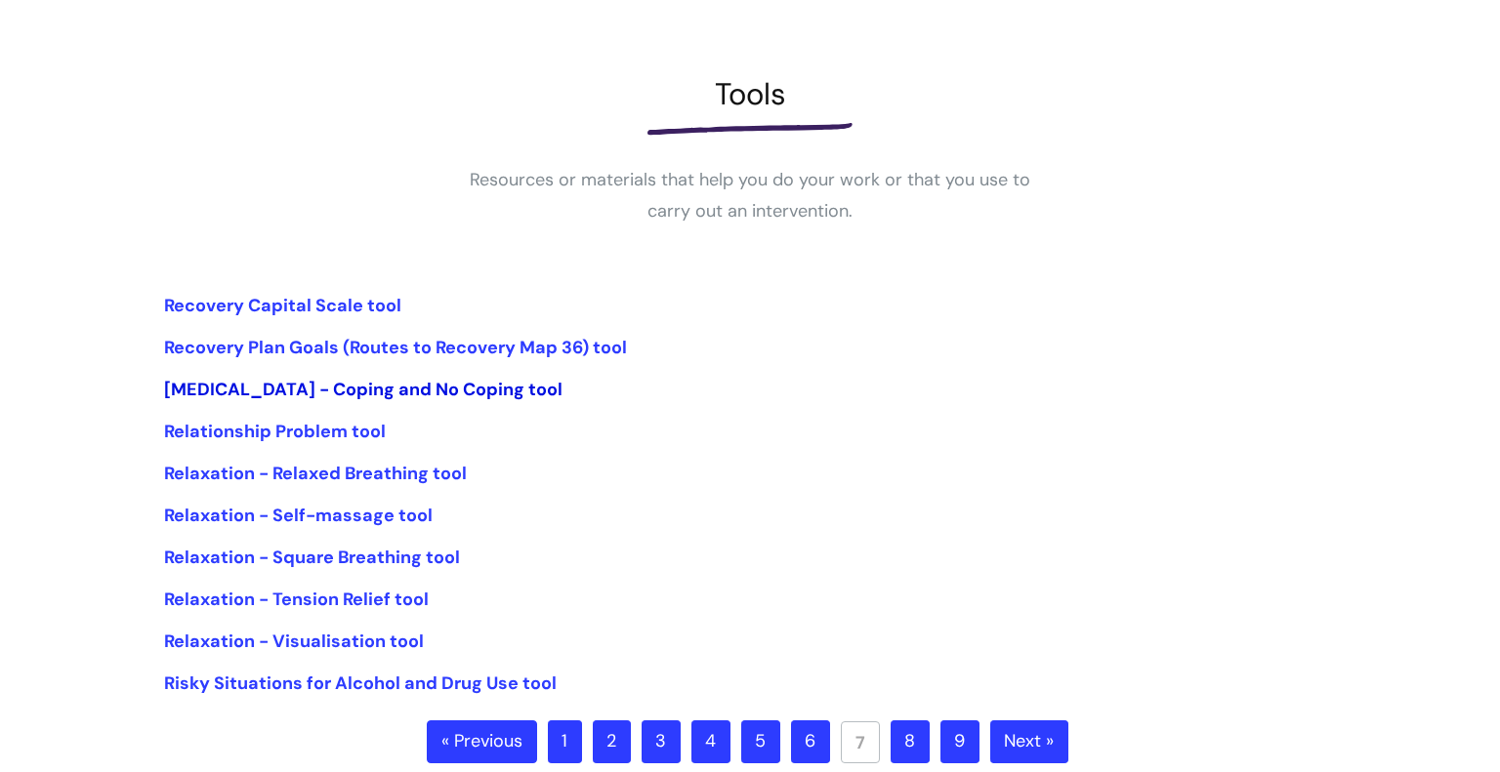
click at [414, 398] on link "Relapse - Coping and No Coping tool" at bounding box center [363, 389] width 398 height 23
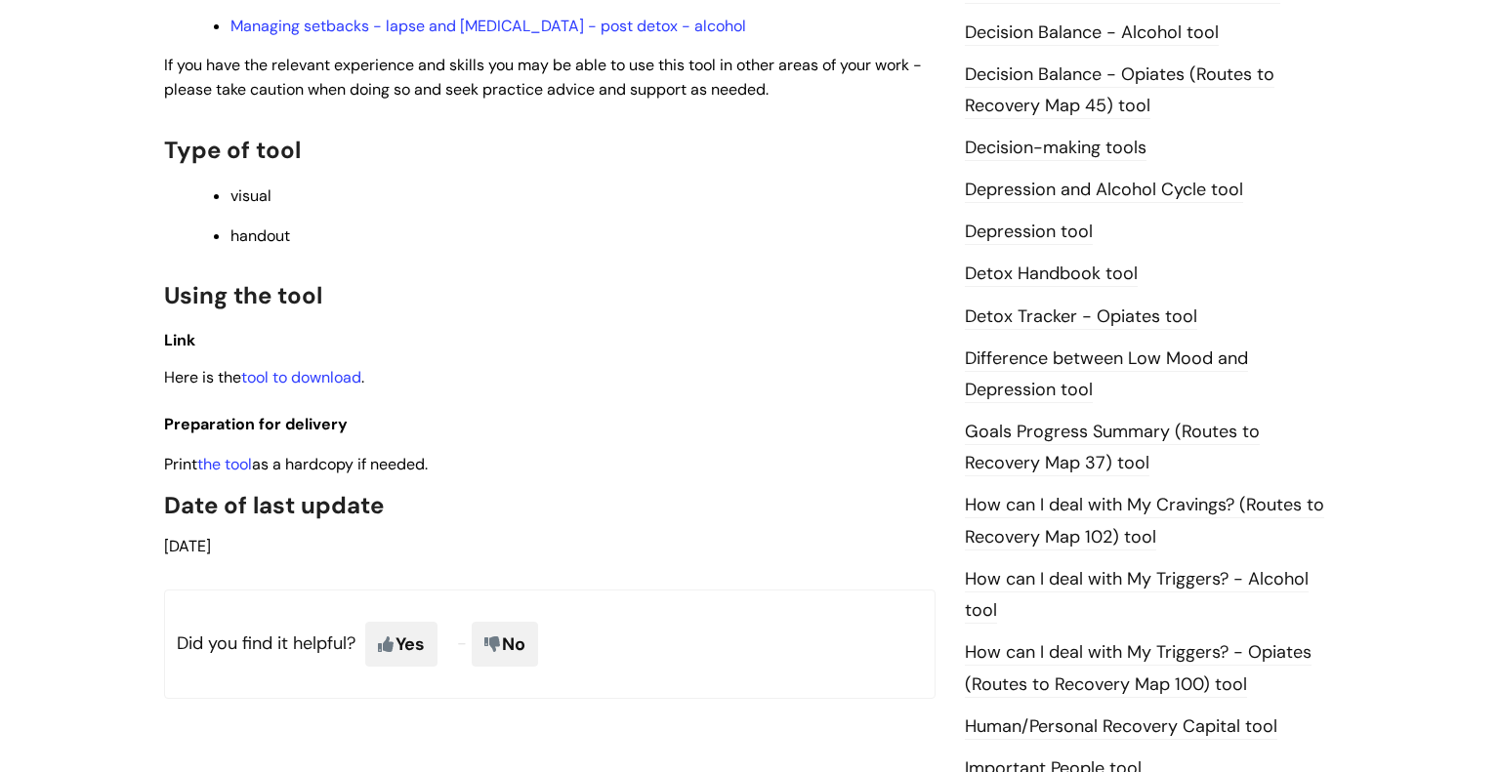
scroll to position [1002, 0]
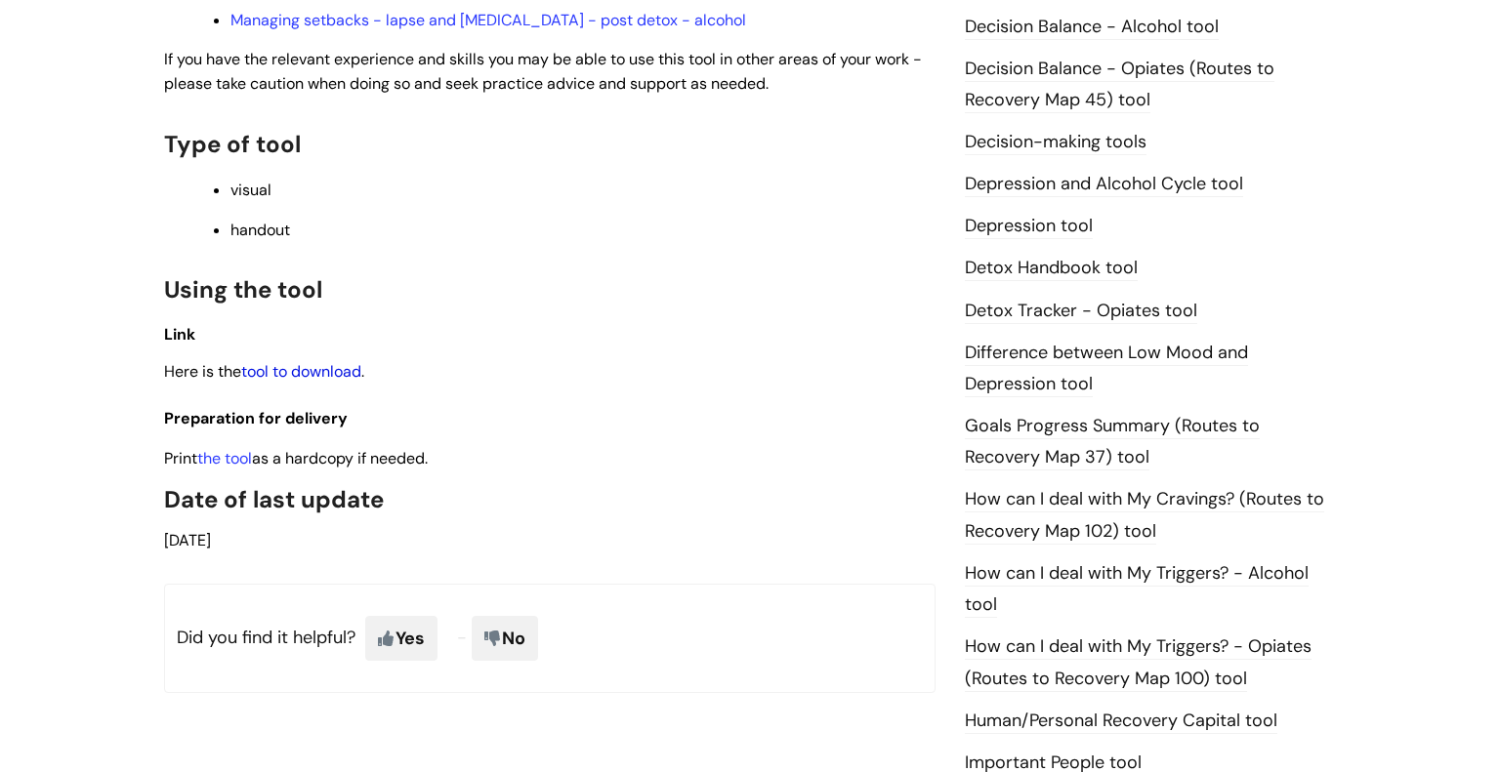
click at [343, 361] on link "tool to download" at bounding box center [301, 371] width 120 height 21
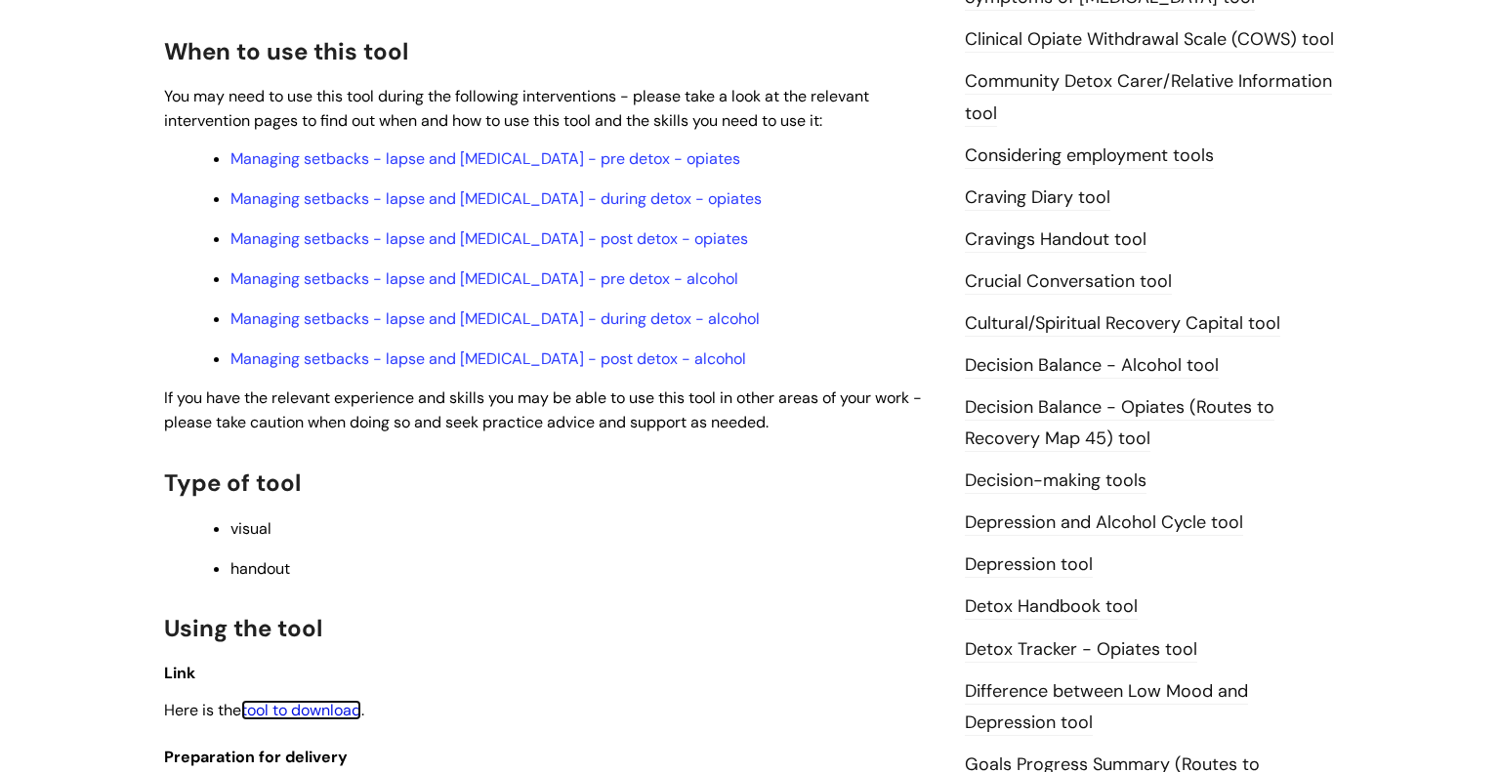
scroll to position [659, 0]
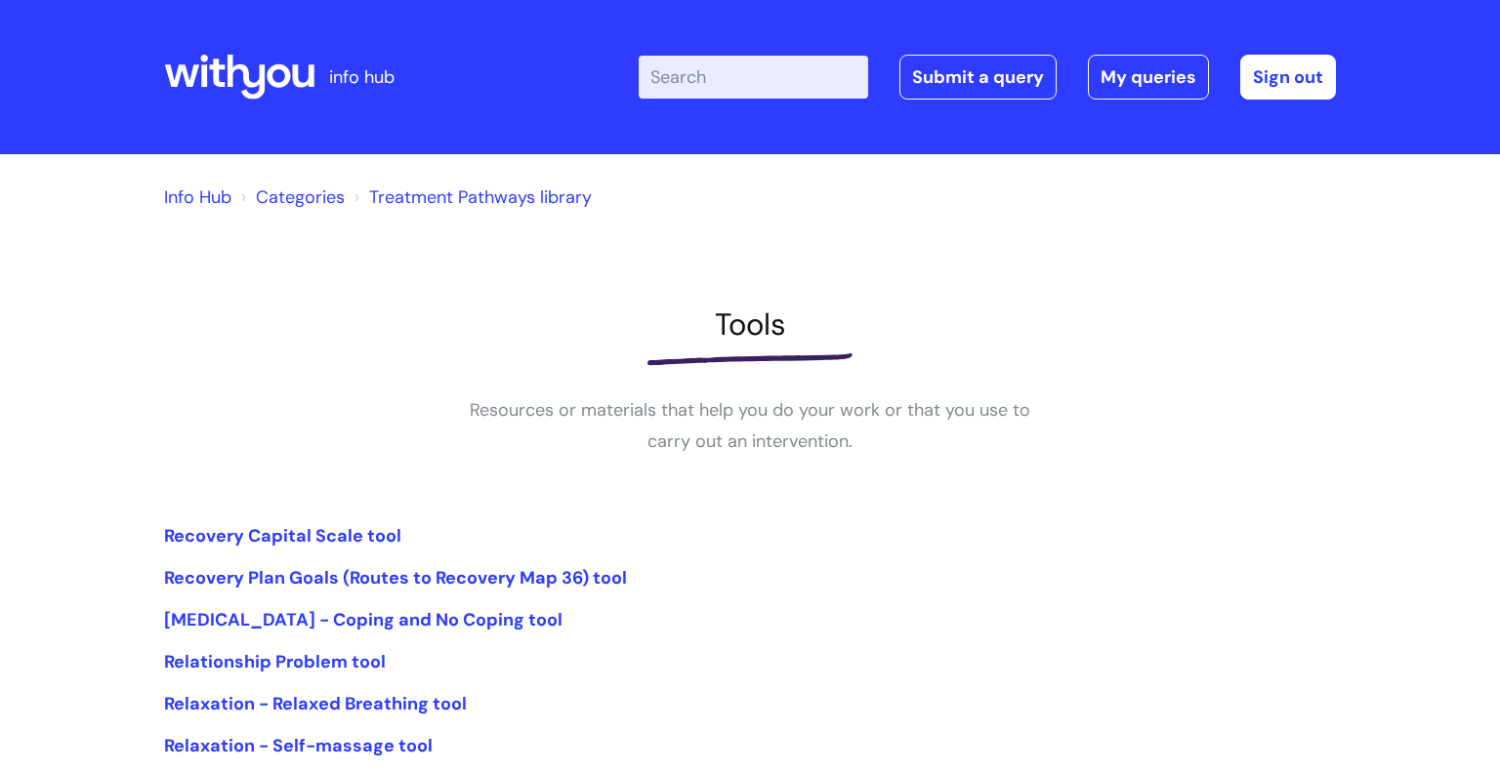
scroll to position [230, 0]
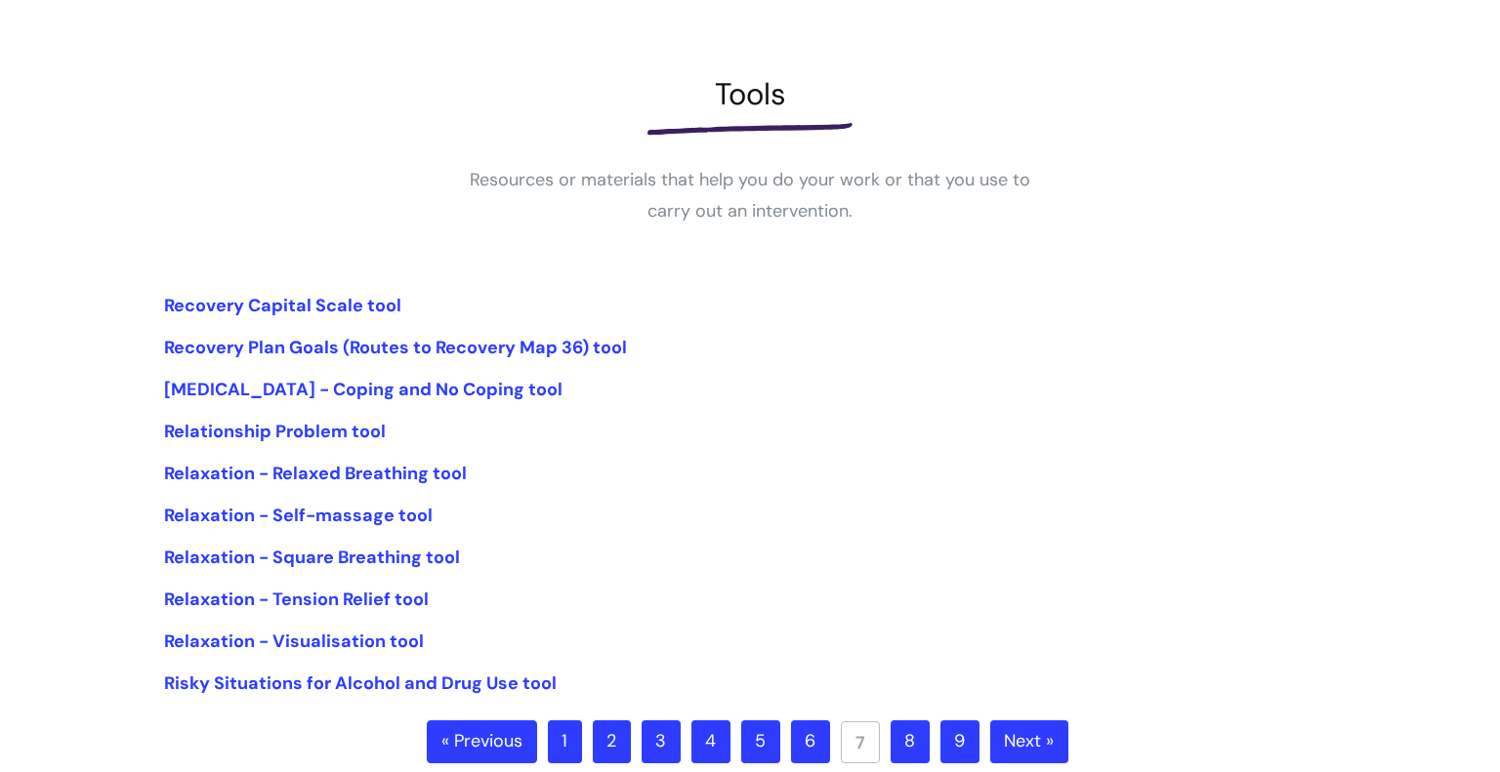
click at [891, 735] on link "8" at bounding box center [909, 742] width 39 height 43
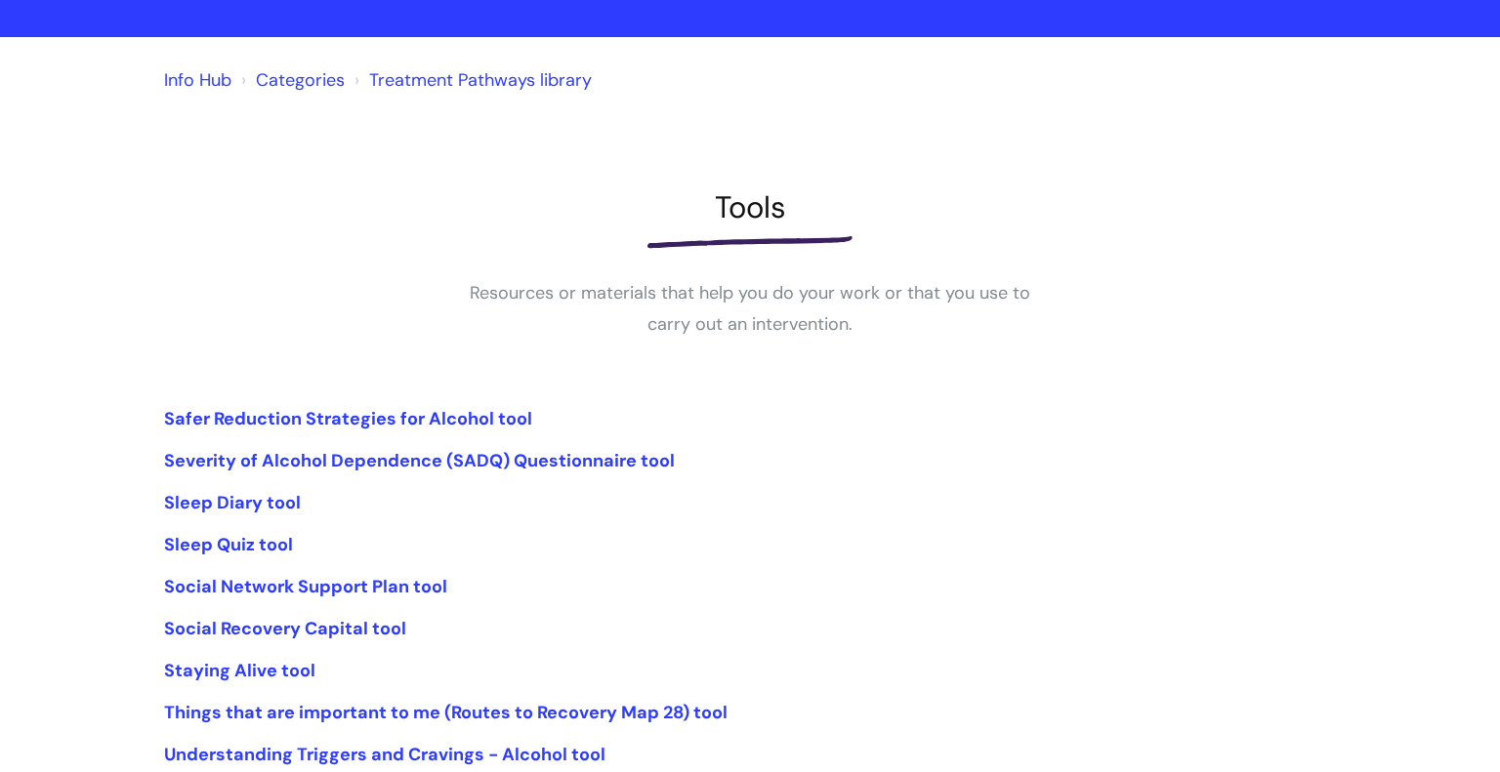
scroll to position [118, 0]
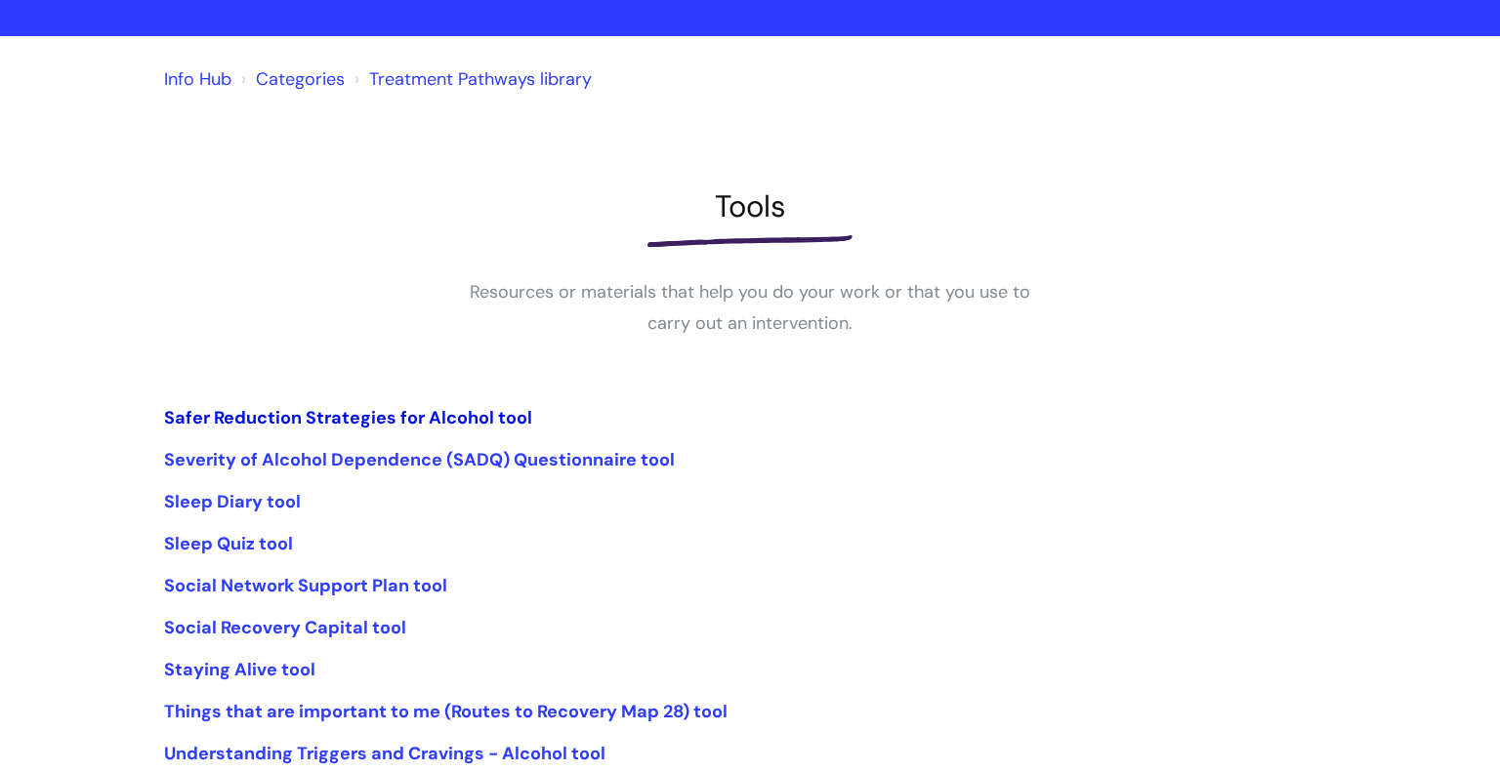
click at [498, 424] on link "Safer Reduction Strategies for Alcohol tool" at bounding box center [348, 417] width 368 height 23
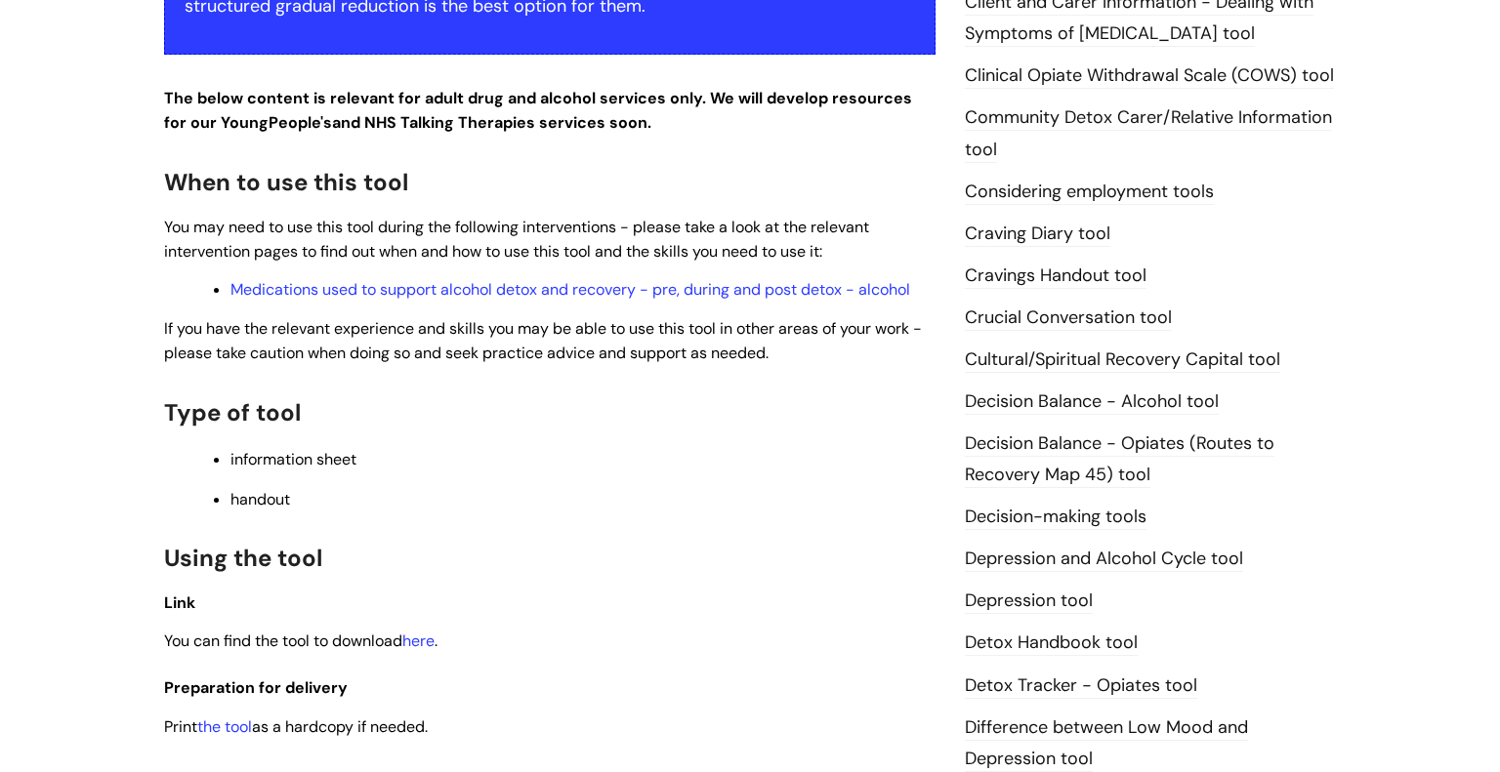
scroll to position [665, 0]
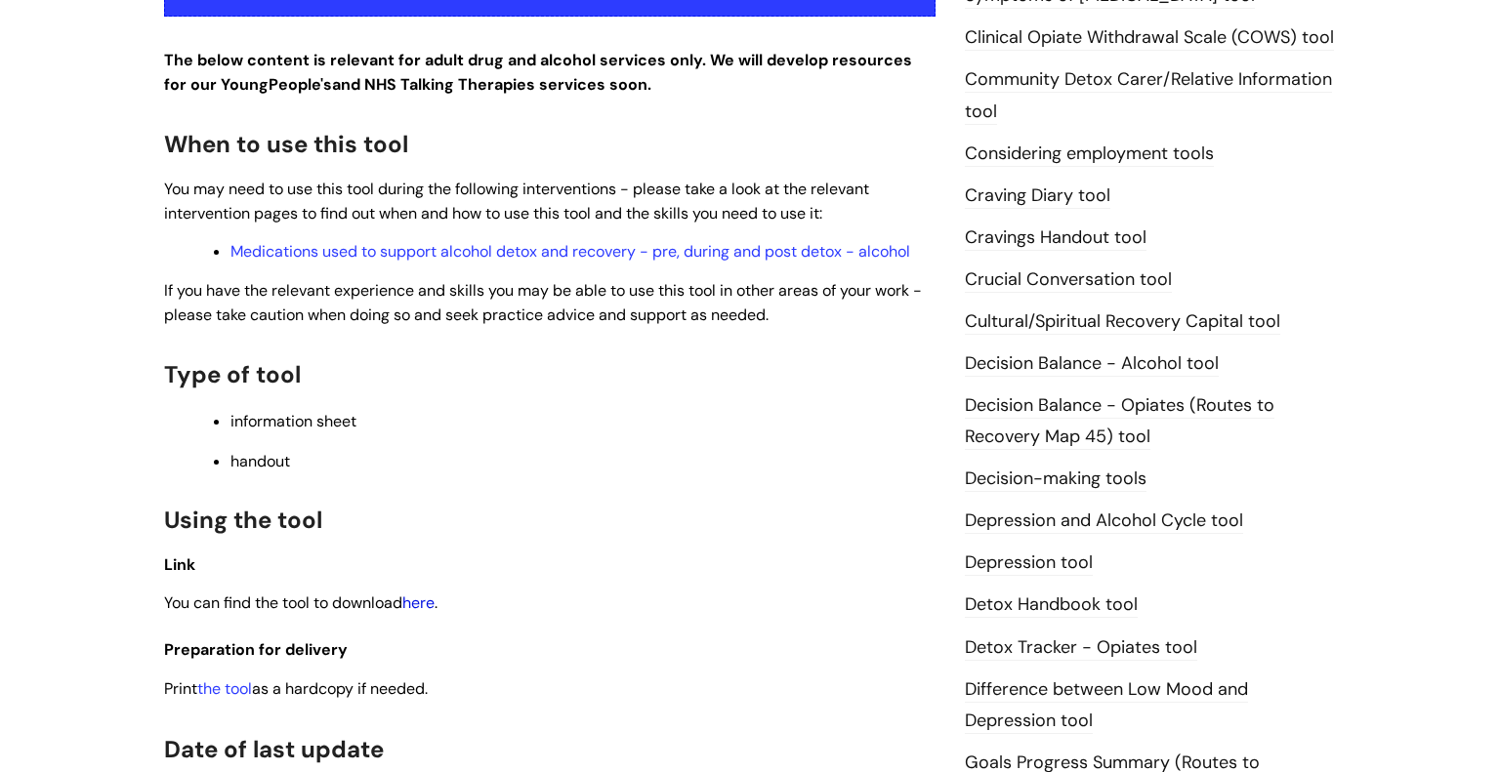
click at [426, 613] on link "here" at bounding box center [418, 603] width 32 height 21
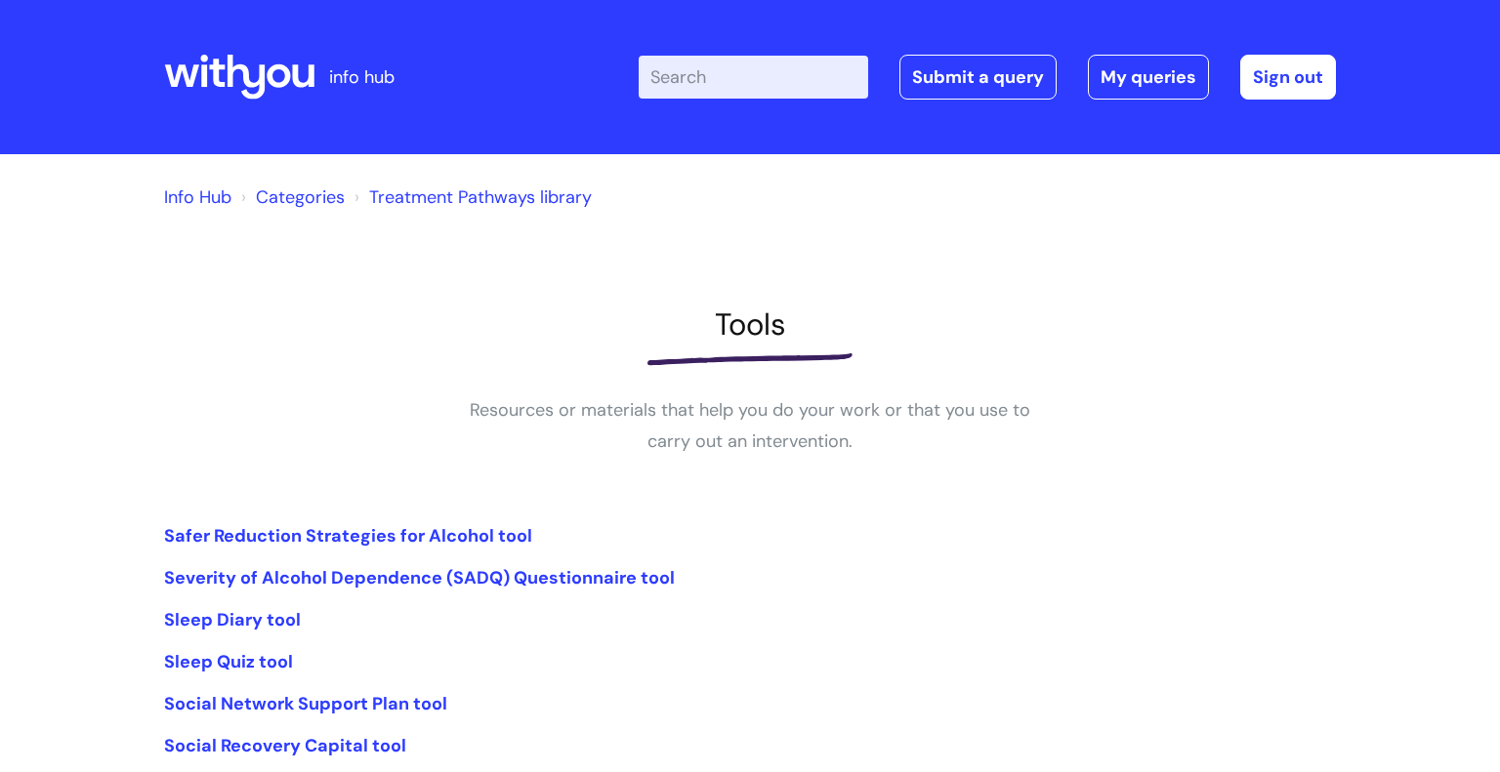
scroll to position [305, 0]
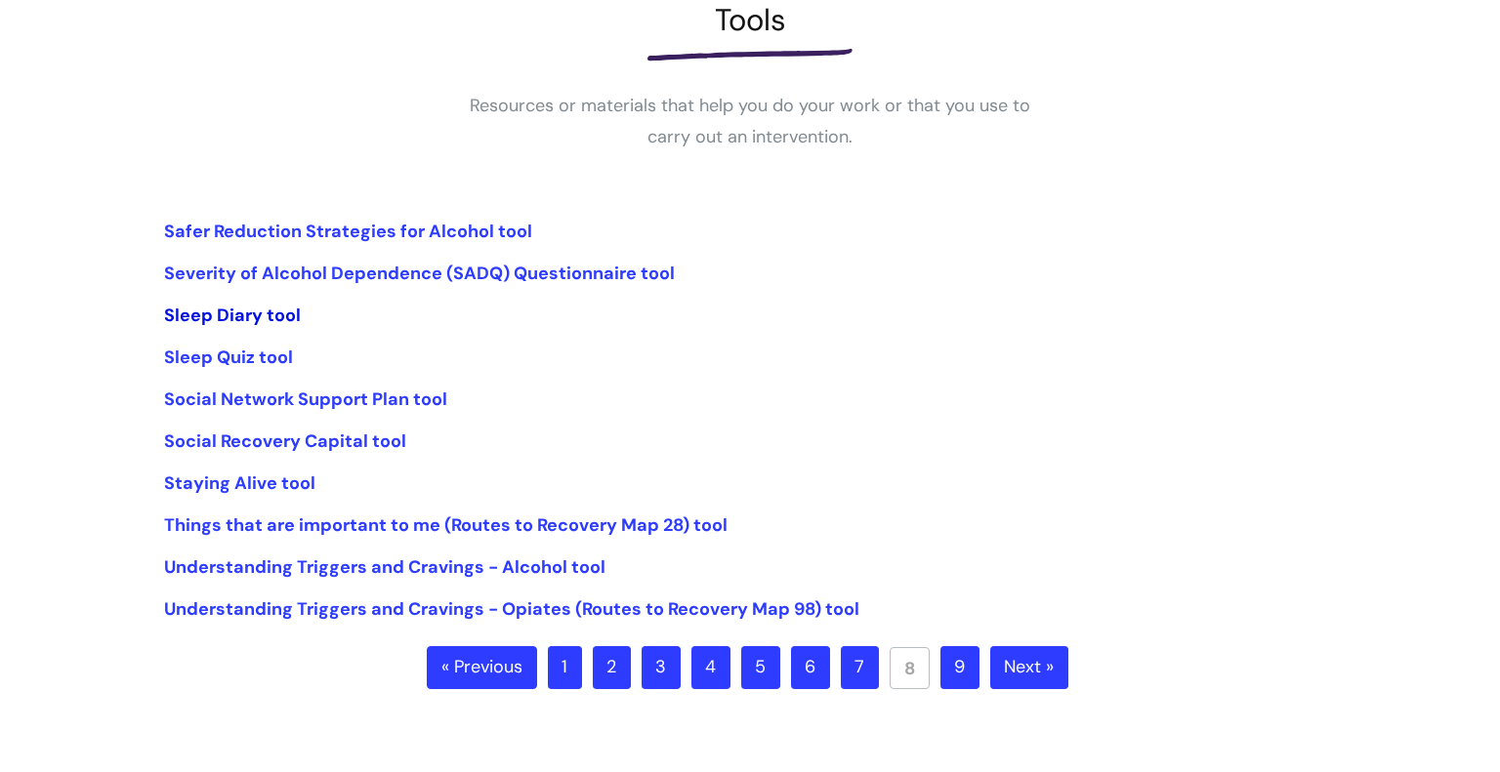
click at [275, 314] on link "Sleep Diary tool" at bounding box center [232, 315] width 137 height 23
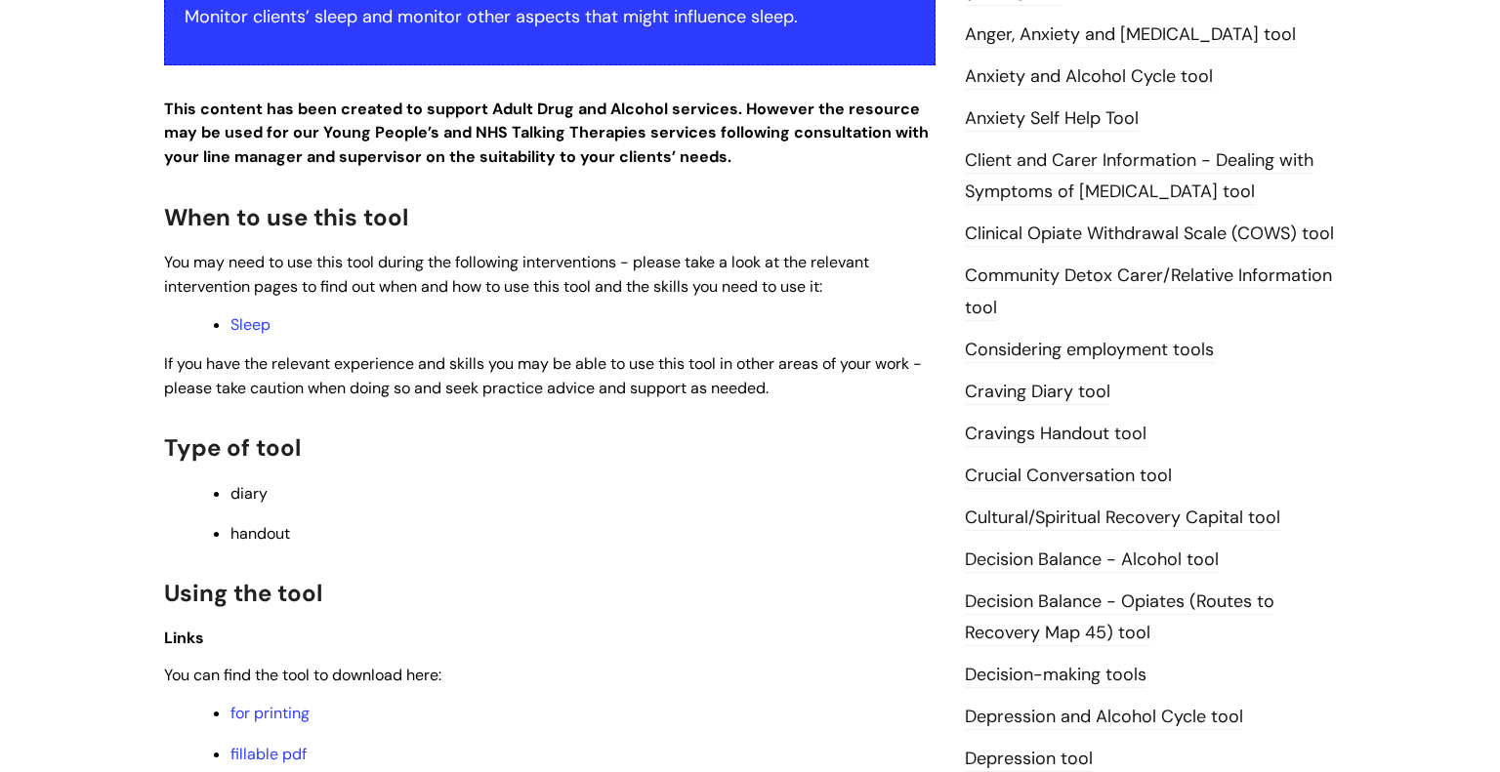
scroll to position [492, 0]
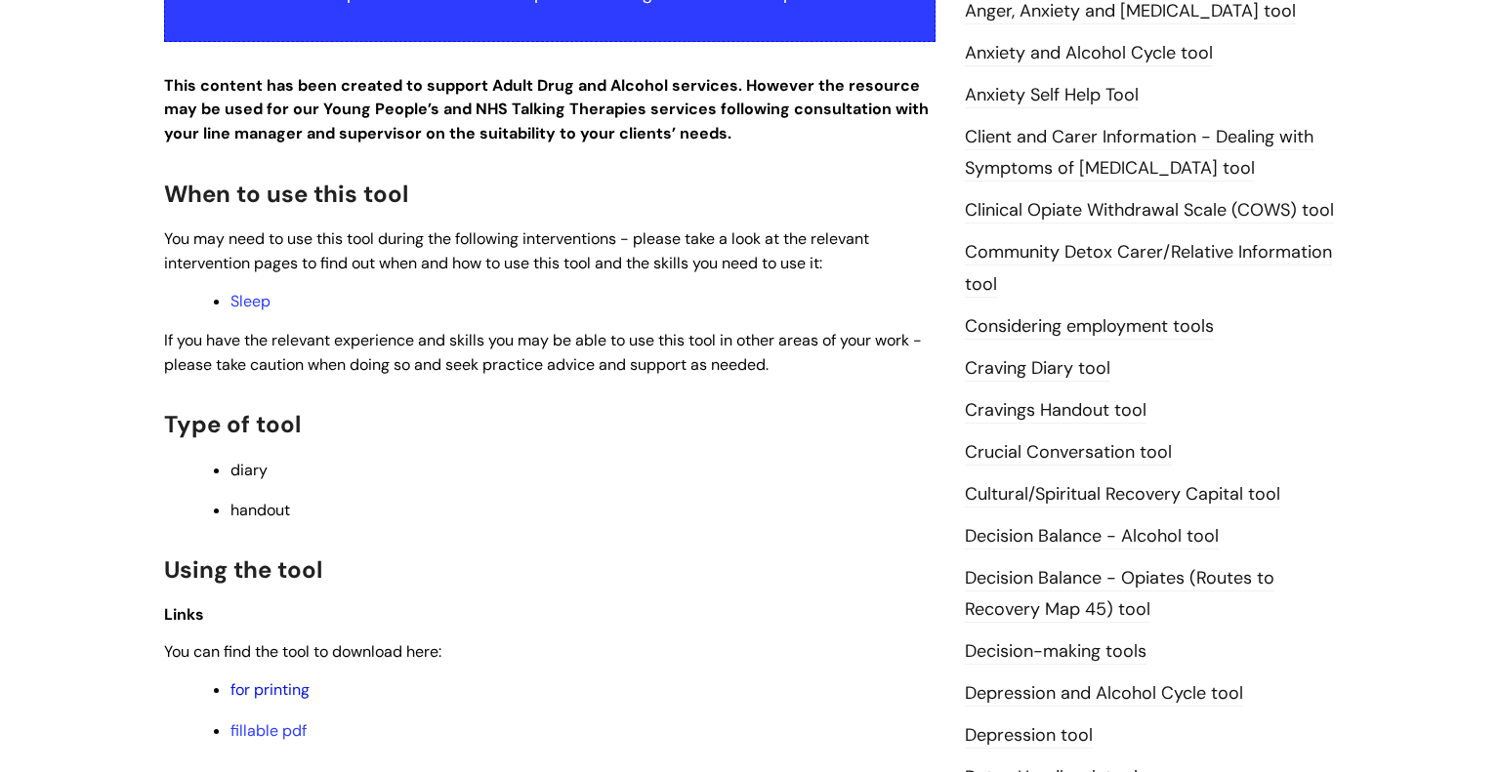
click at [265, 691] on link "for printing" at bounding box center [269, 690] width 79 height 21
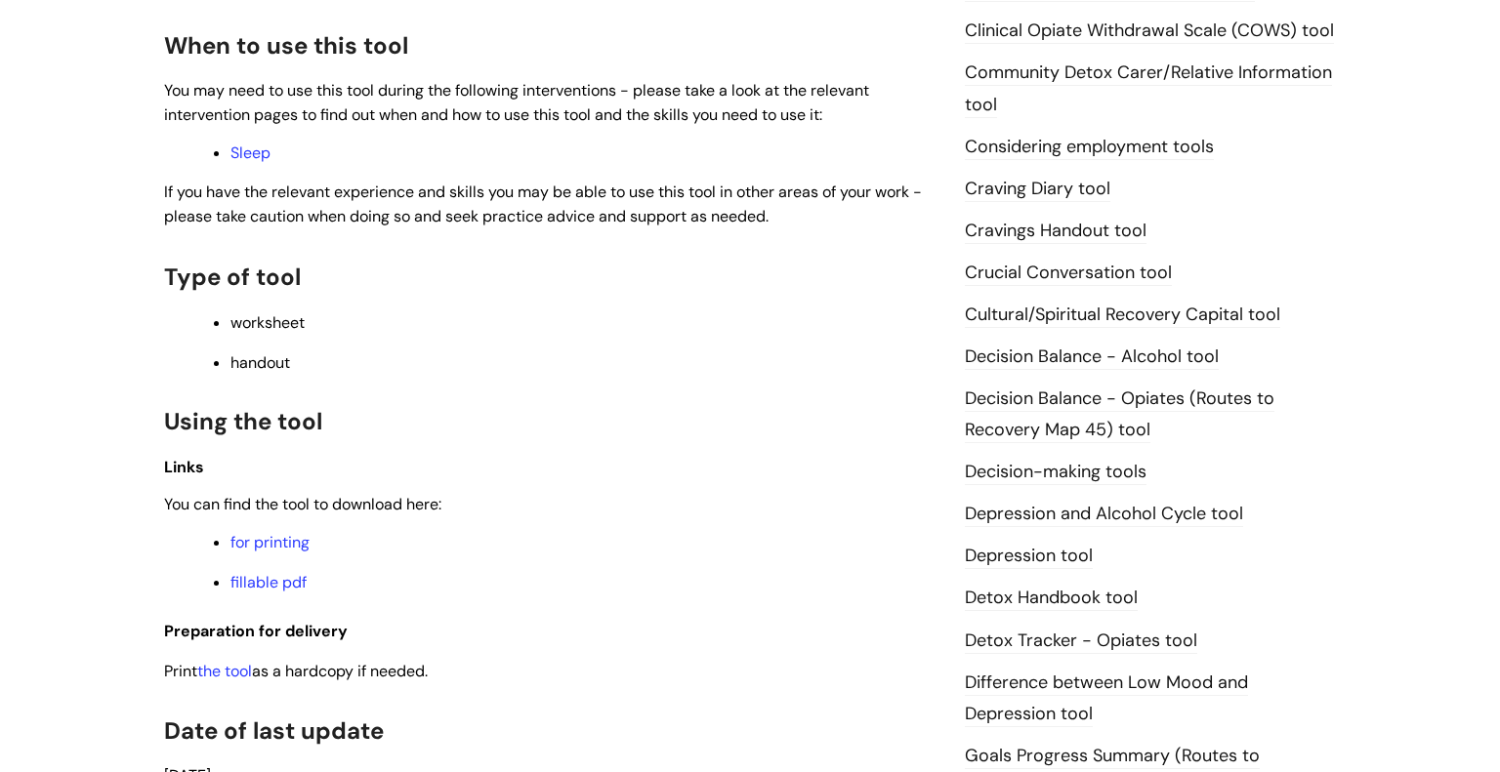
scroll to position [673, 0]
click at [289, 552] on link "for printing" at bounding box center [269, 541] width 79 height 21
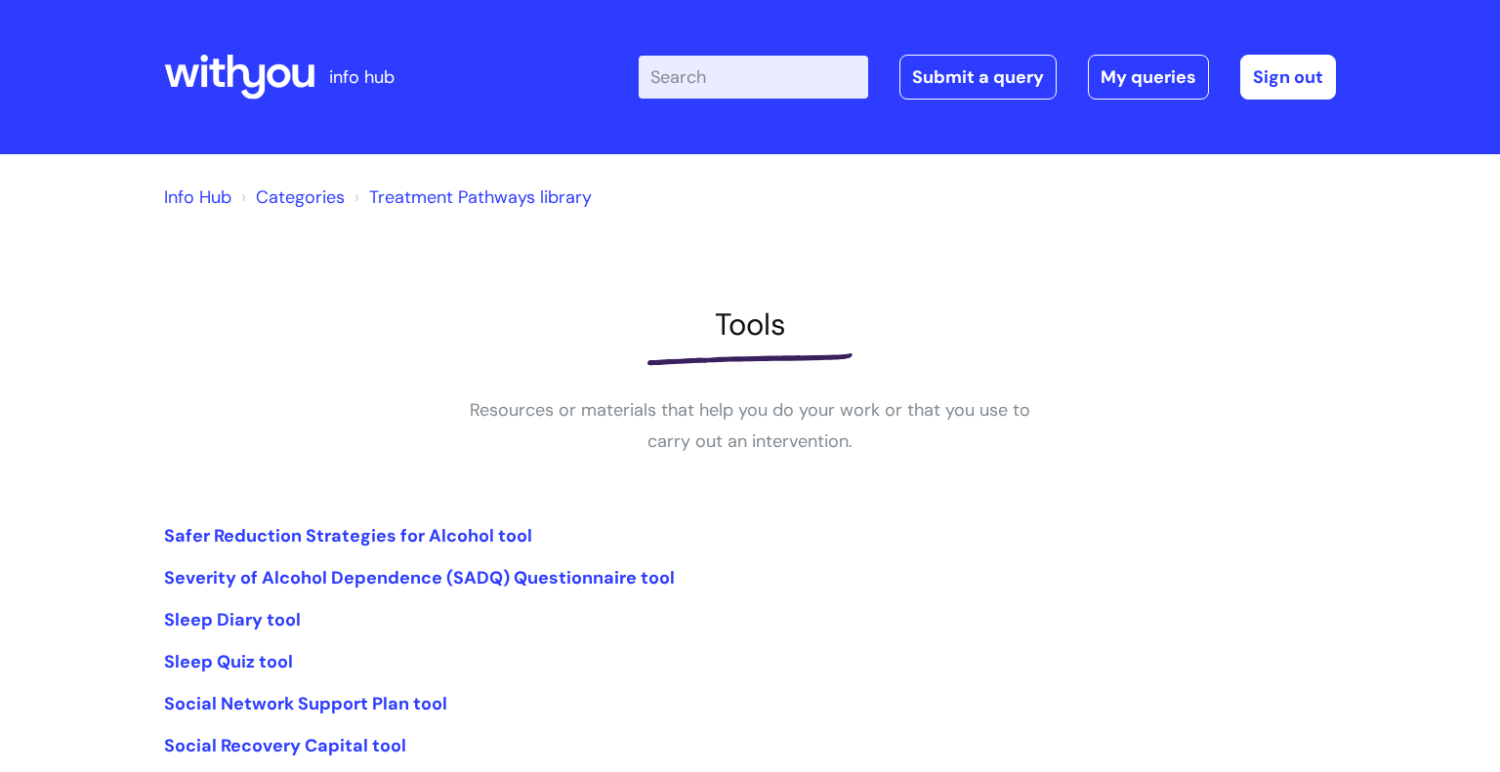
scroll to position [305, 0]
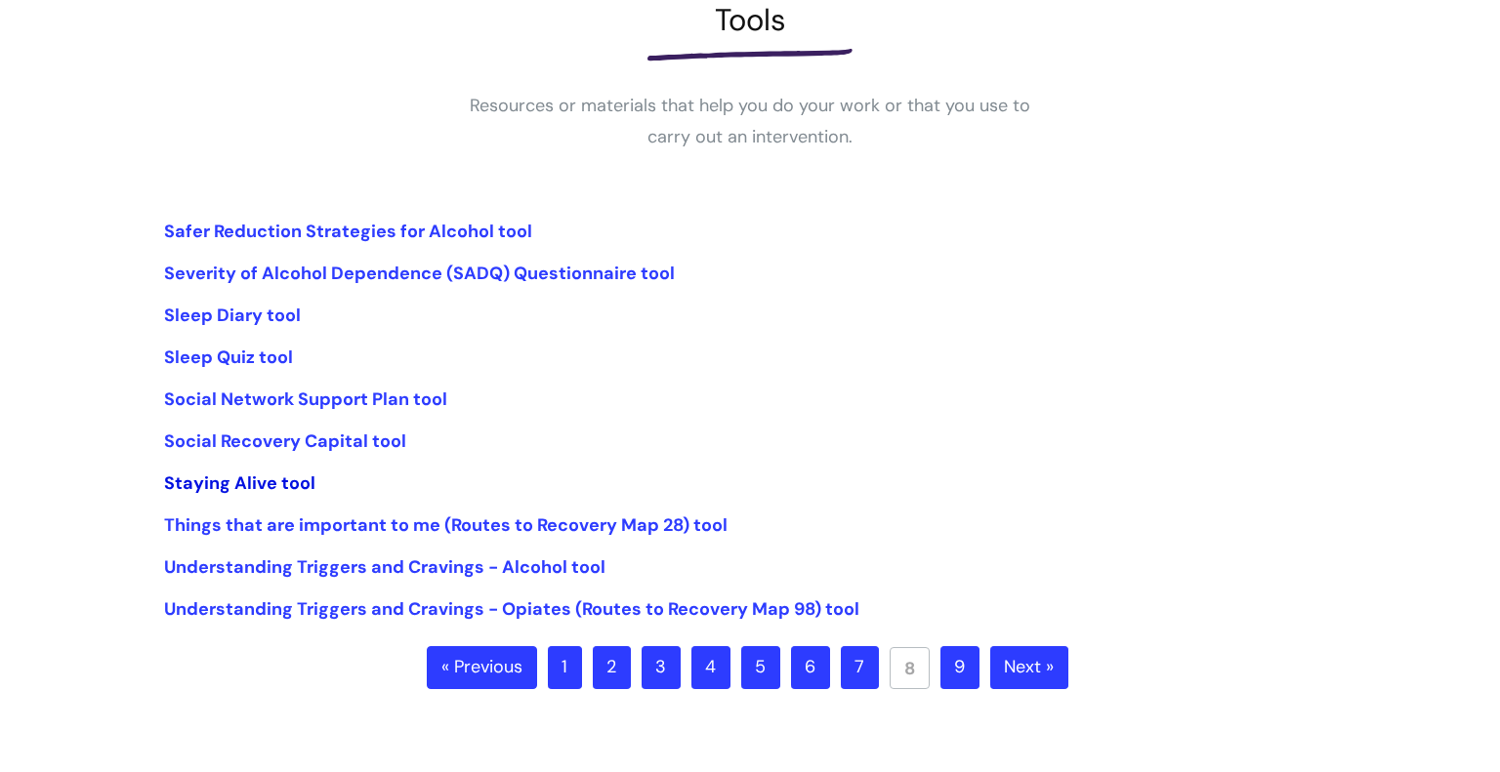
click at [248, 480] on link "Staying Alive tool" at bounding box center [239, 483] width 151 height 23
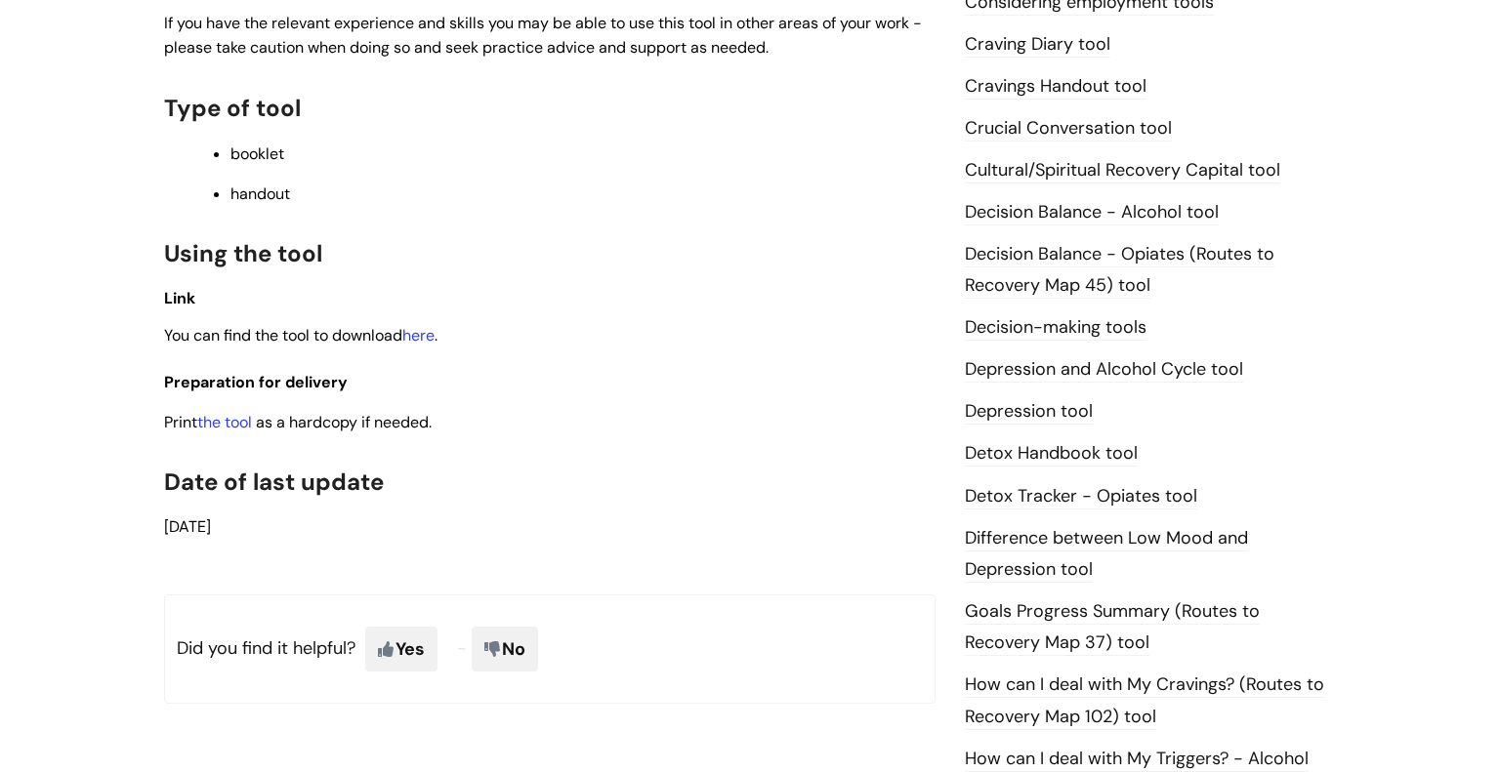
scroll to position [834, 0]
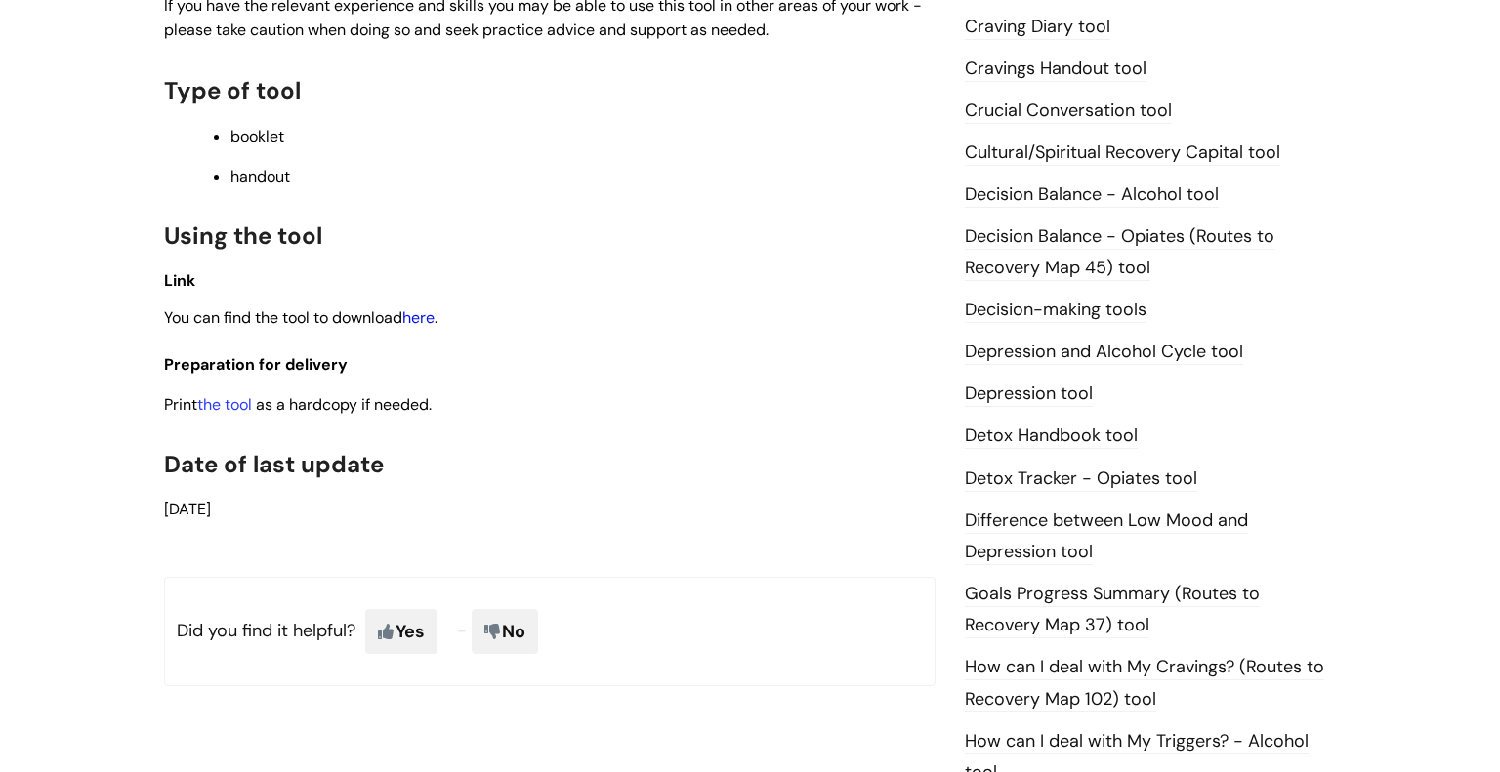
click at [410, 328] on link "here" at bounding box center [418, 318] width 32 height 21
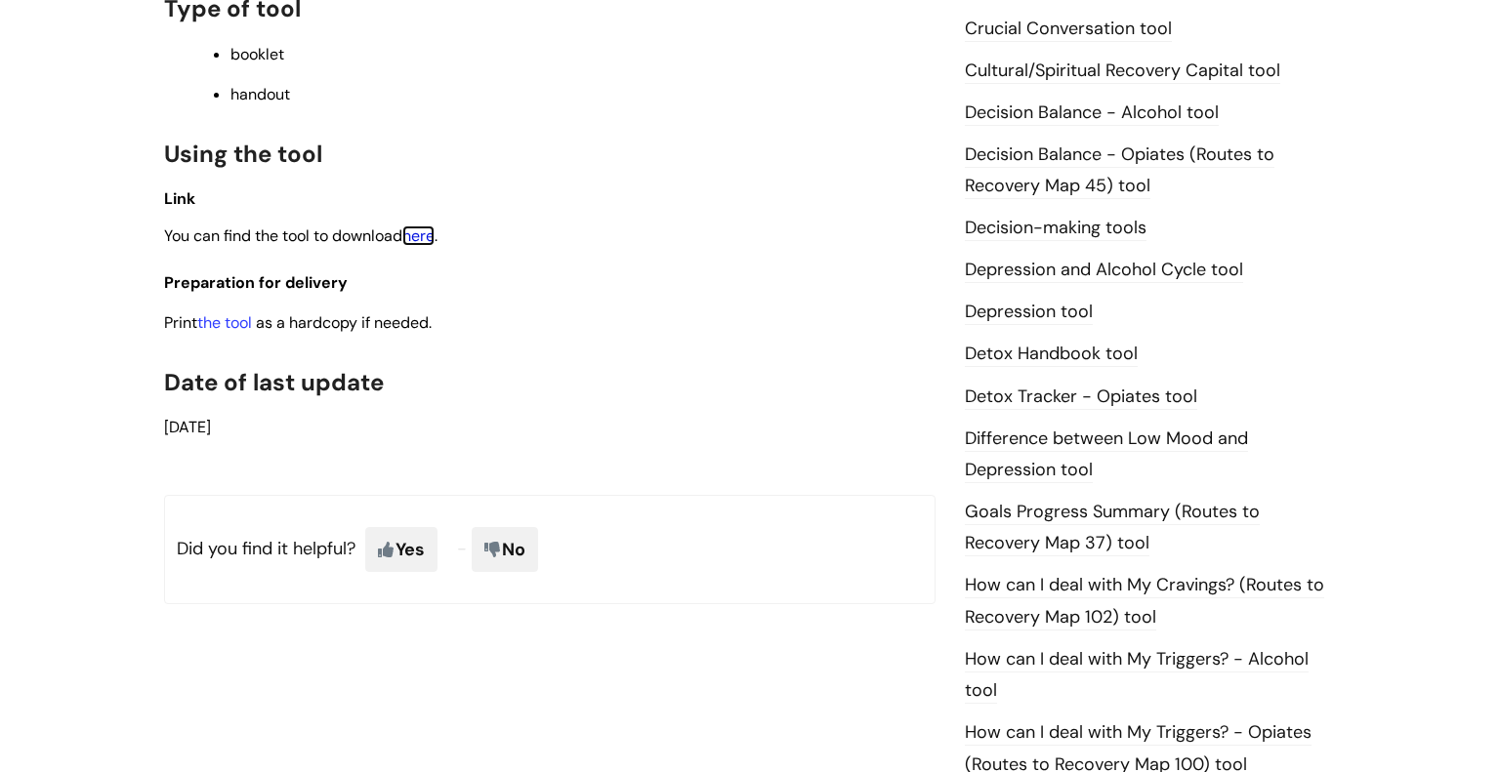
scroll to position [921, 0]
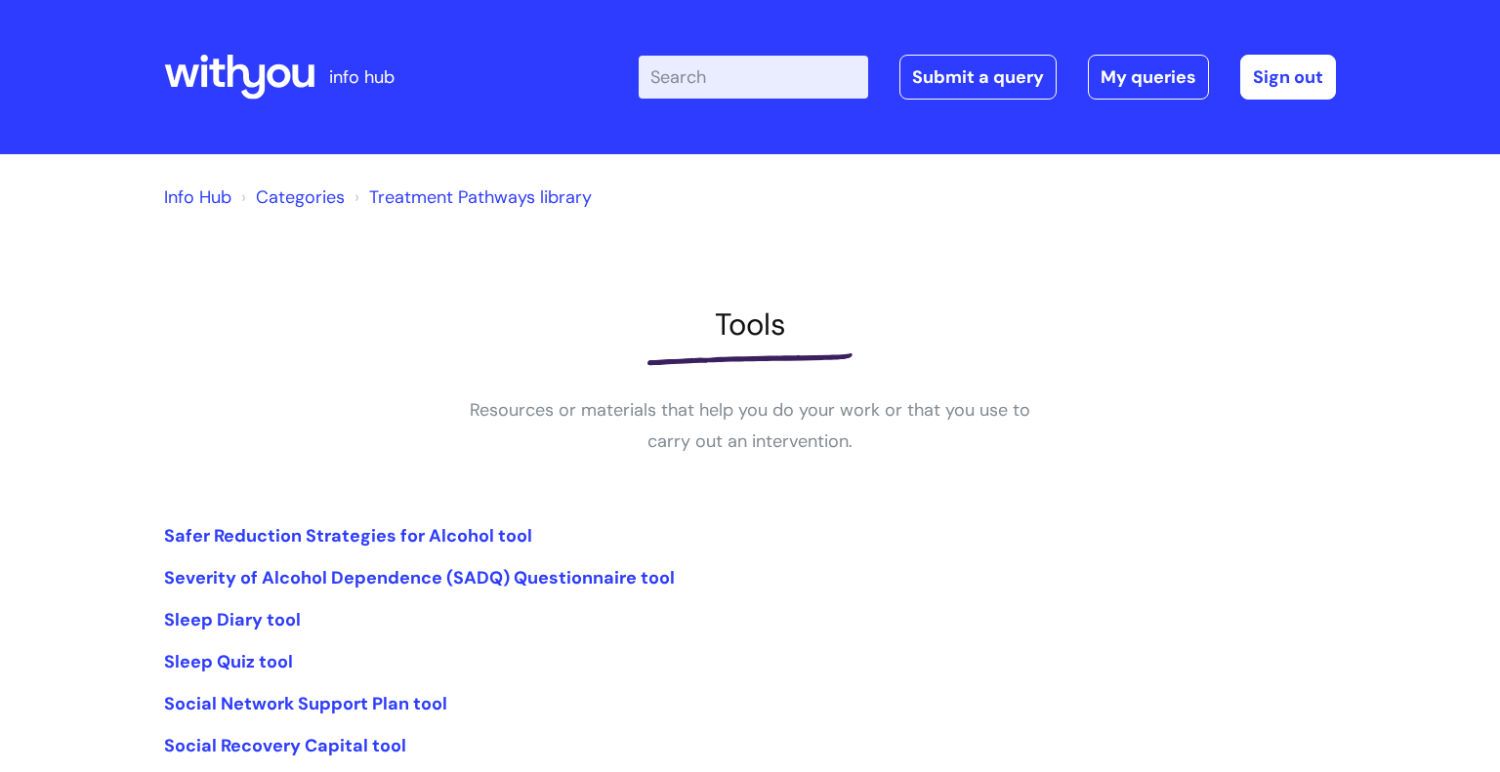
scroll to position [305, 0]
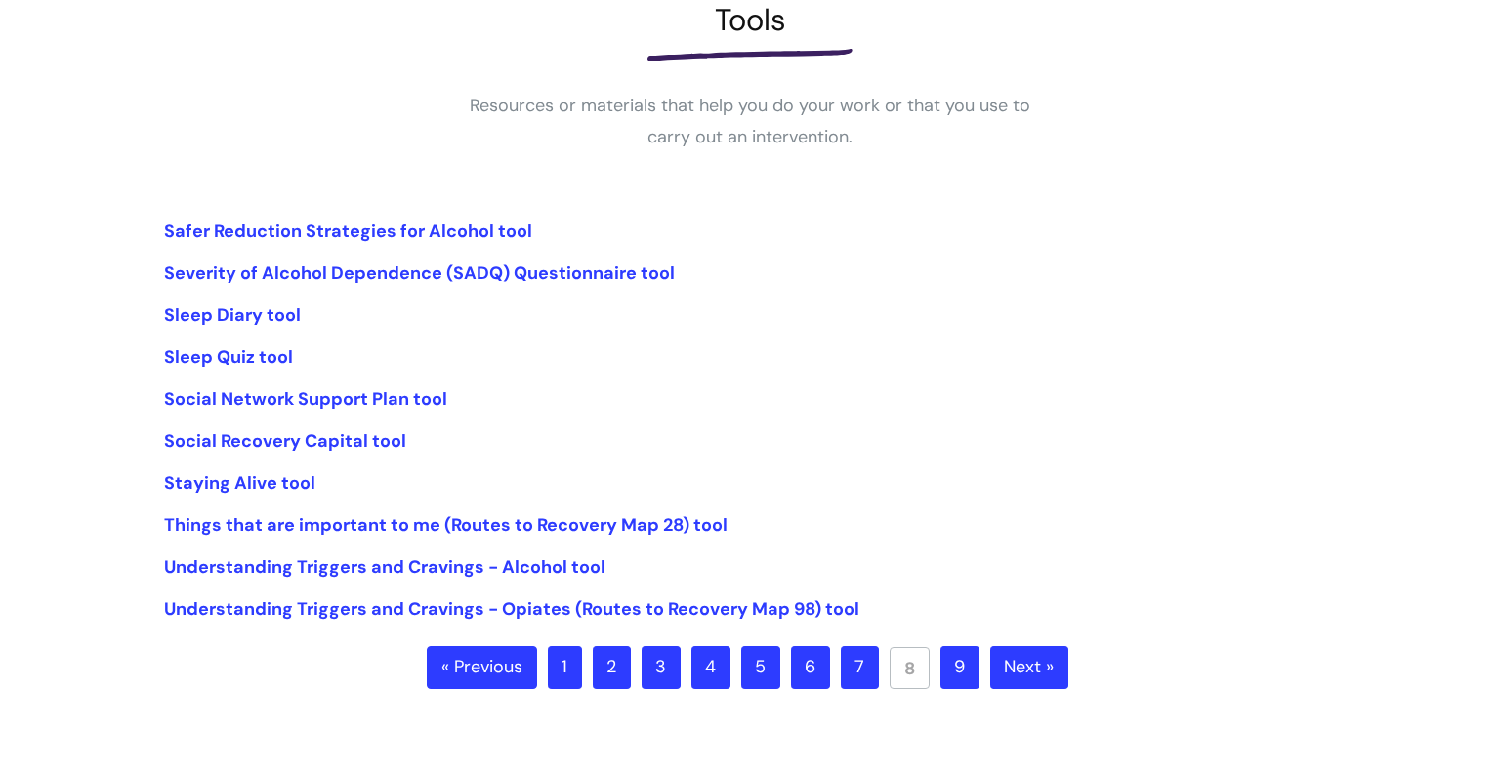
click at [960, 662] on link "9" at bounding box center [959, 667] width 39 height 43
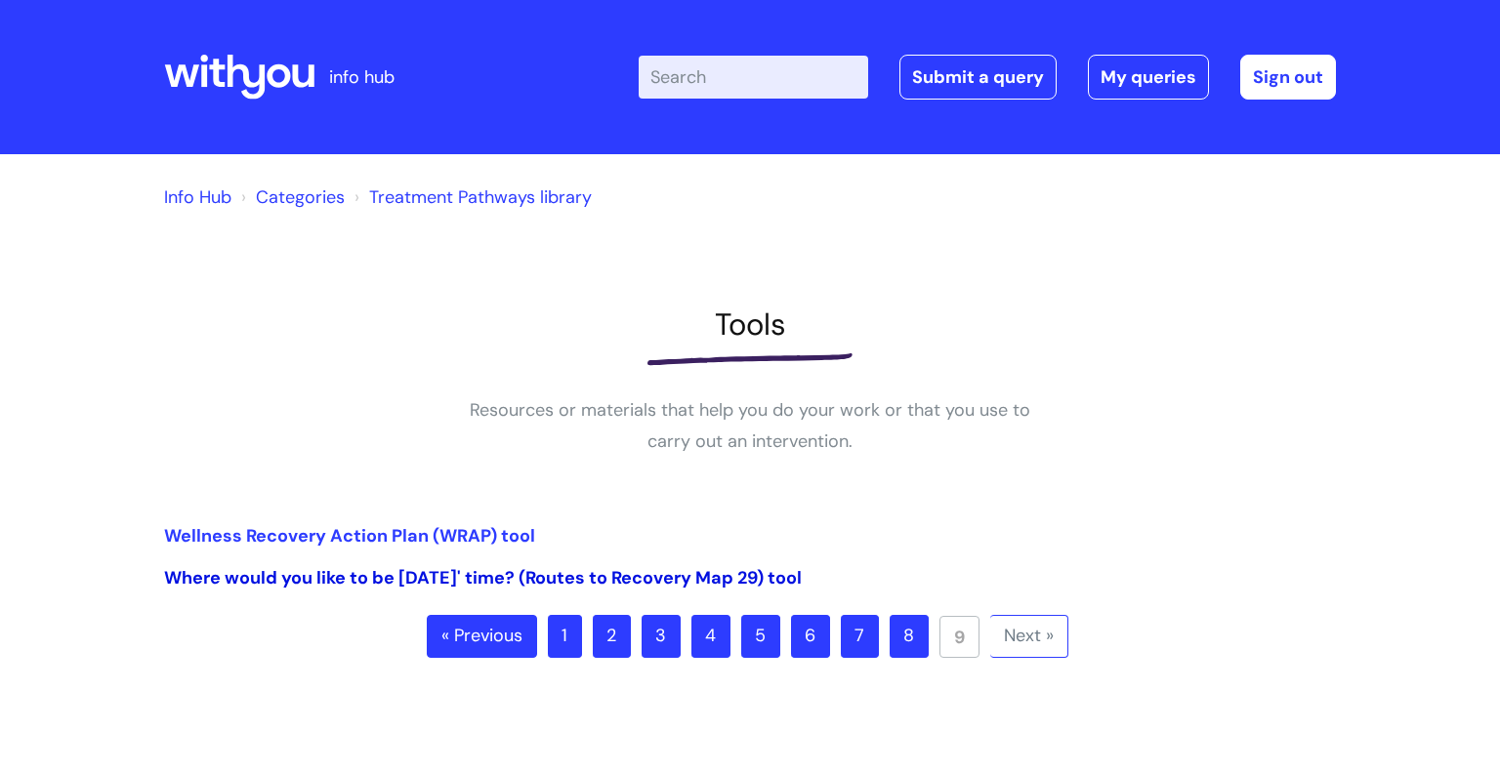
click at [778, 578] on link "Where would you like to be [DATE]' time? (Routes to Recovery Map 29) tool" at bounding box center [483, 577] width 638 height 23
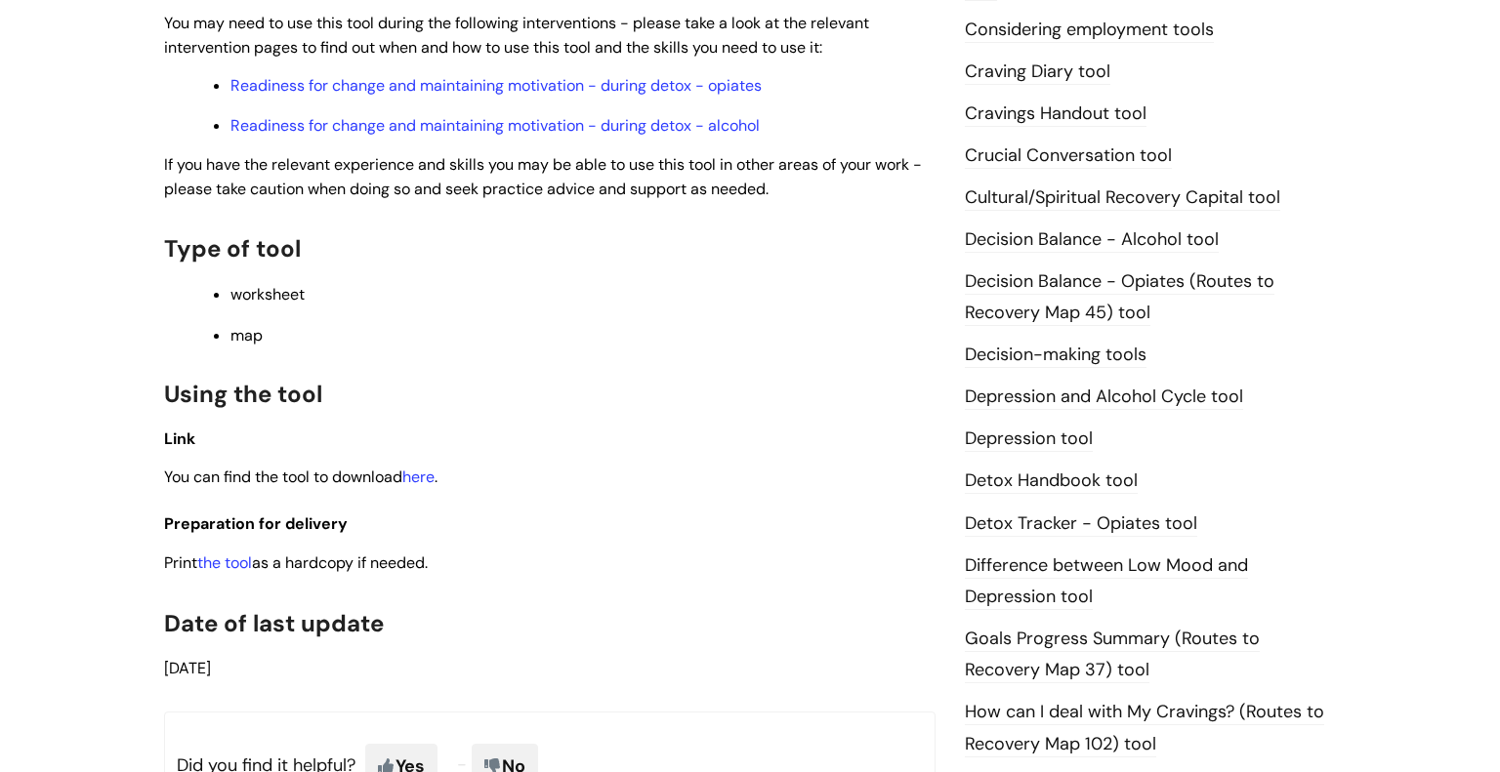
scroll to position [792, 0]
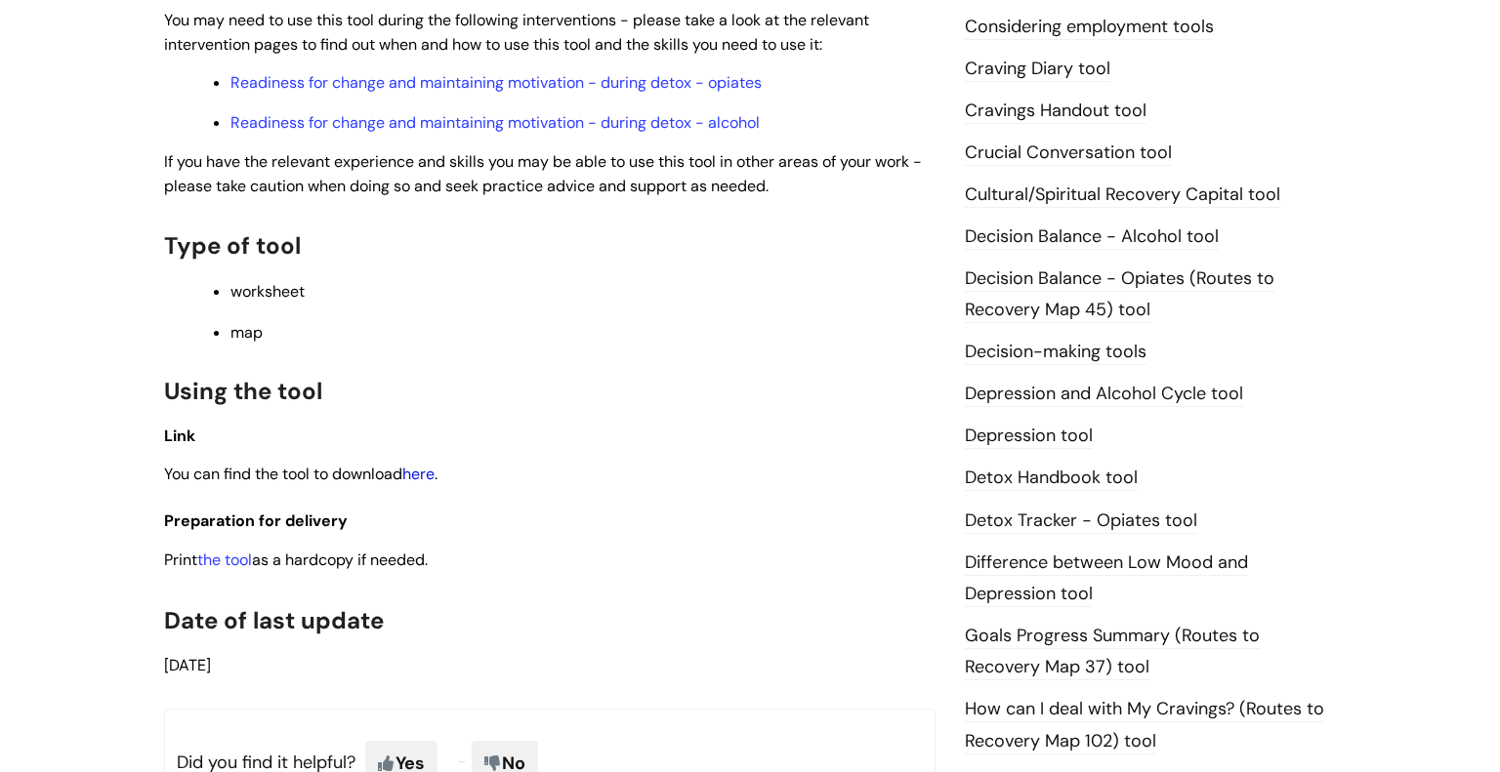
click at [434, 478] on link "here" at bounding box center [418, 474] width 32 height 21
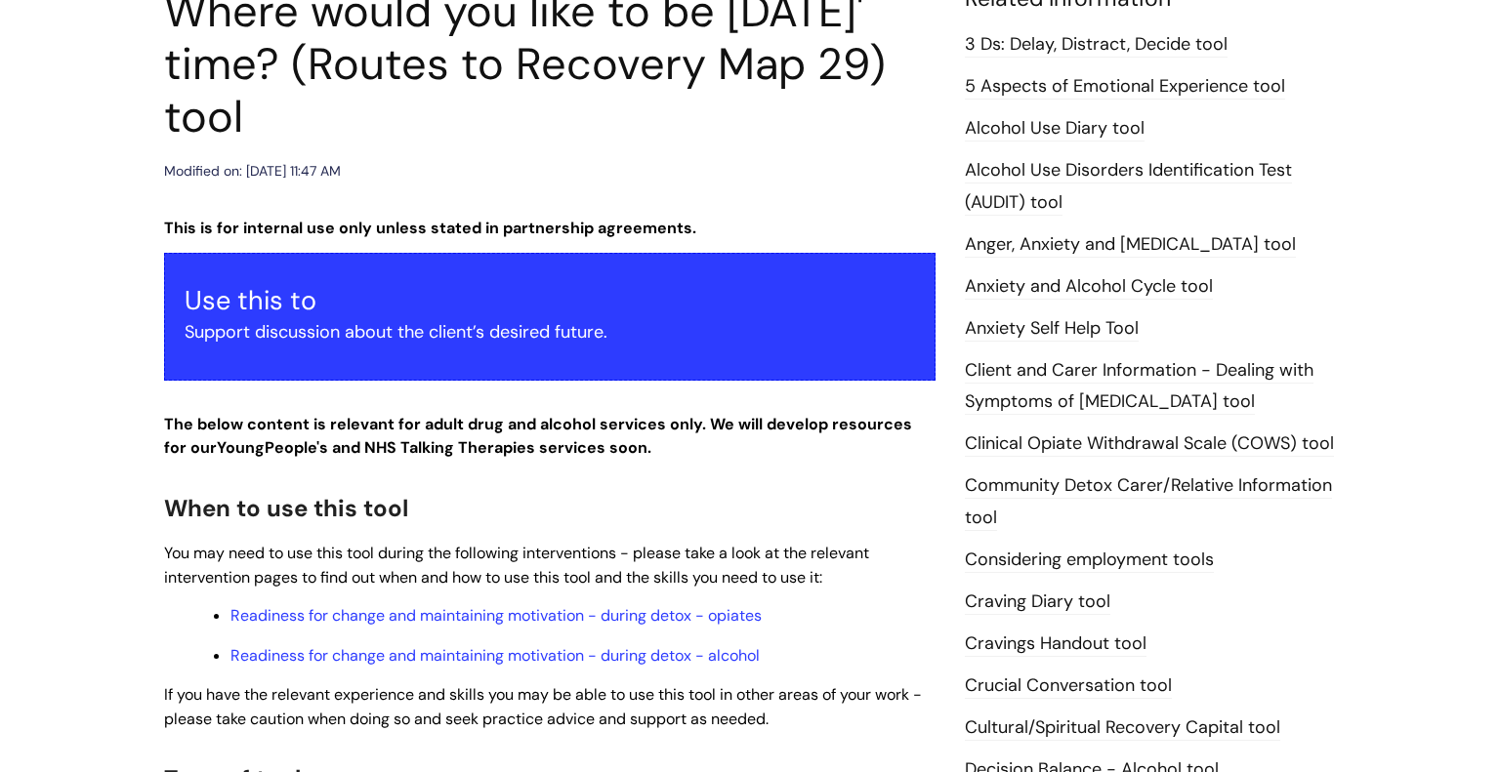
scroll to position [264, 0]
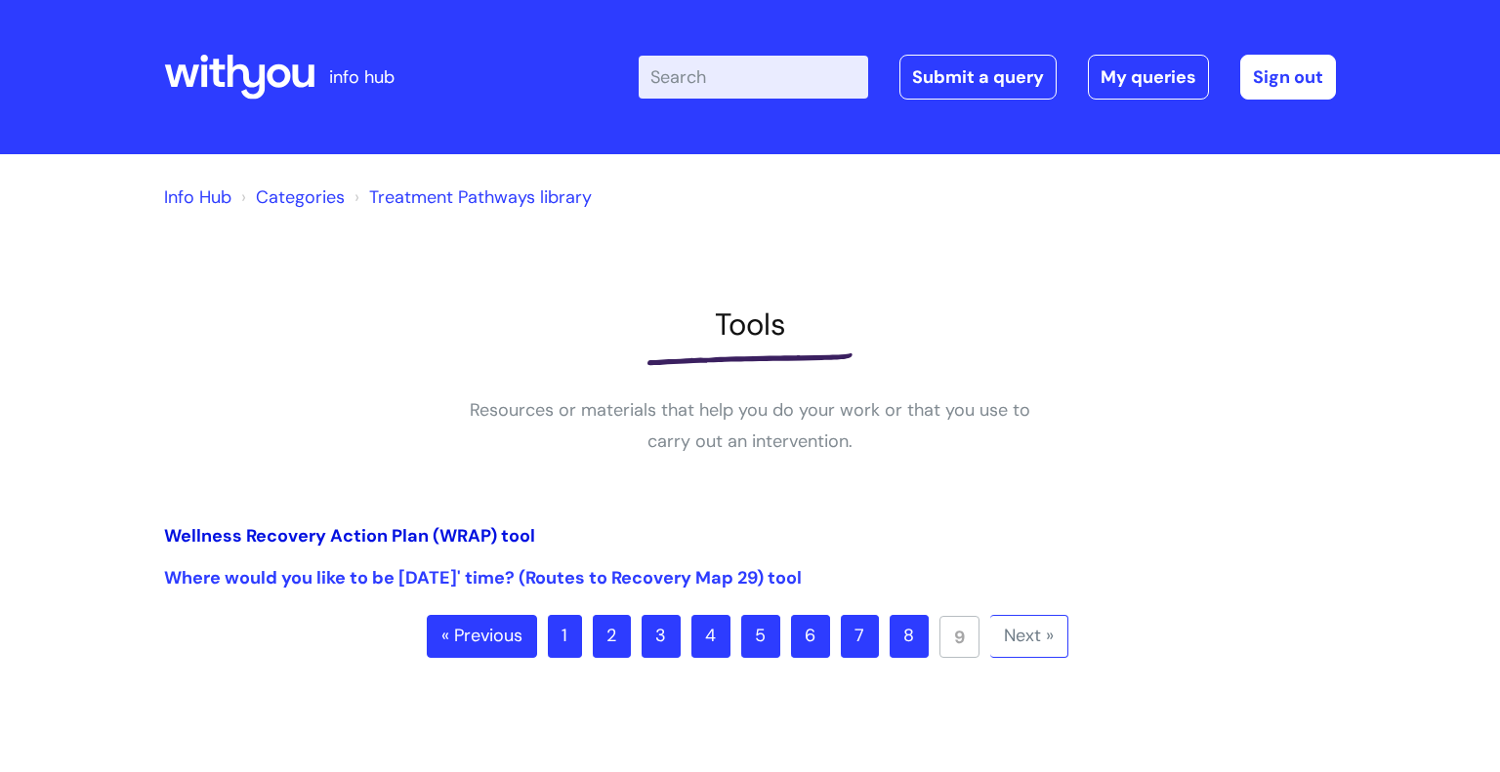
click at [526, 536] on link "Wellness Recovery Action Plan (WRAP) tool" at bounding box center [349, 535] width 371 height 23
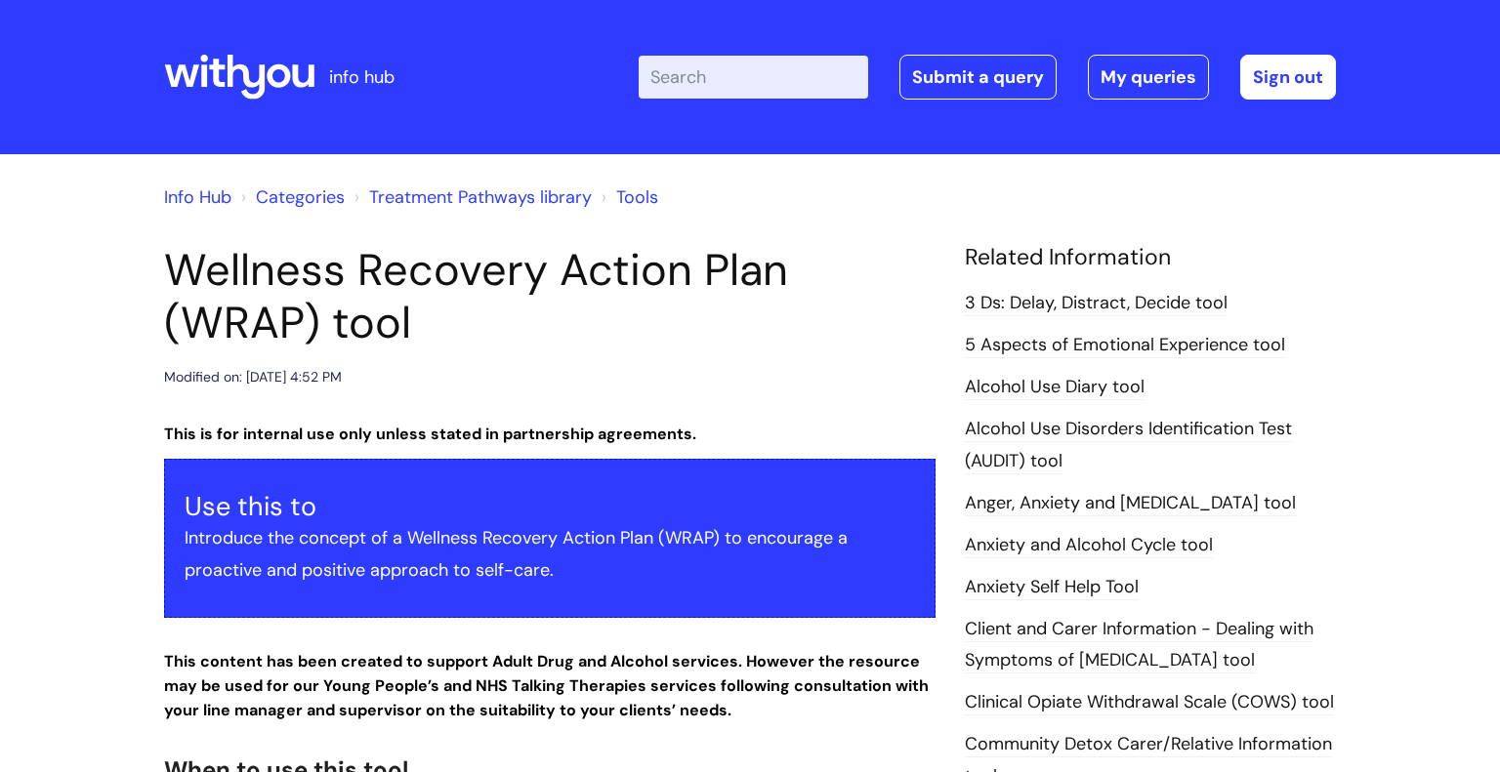
scroll to position [686, 0]
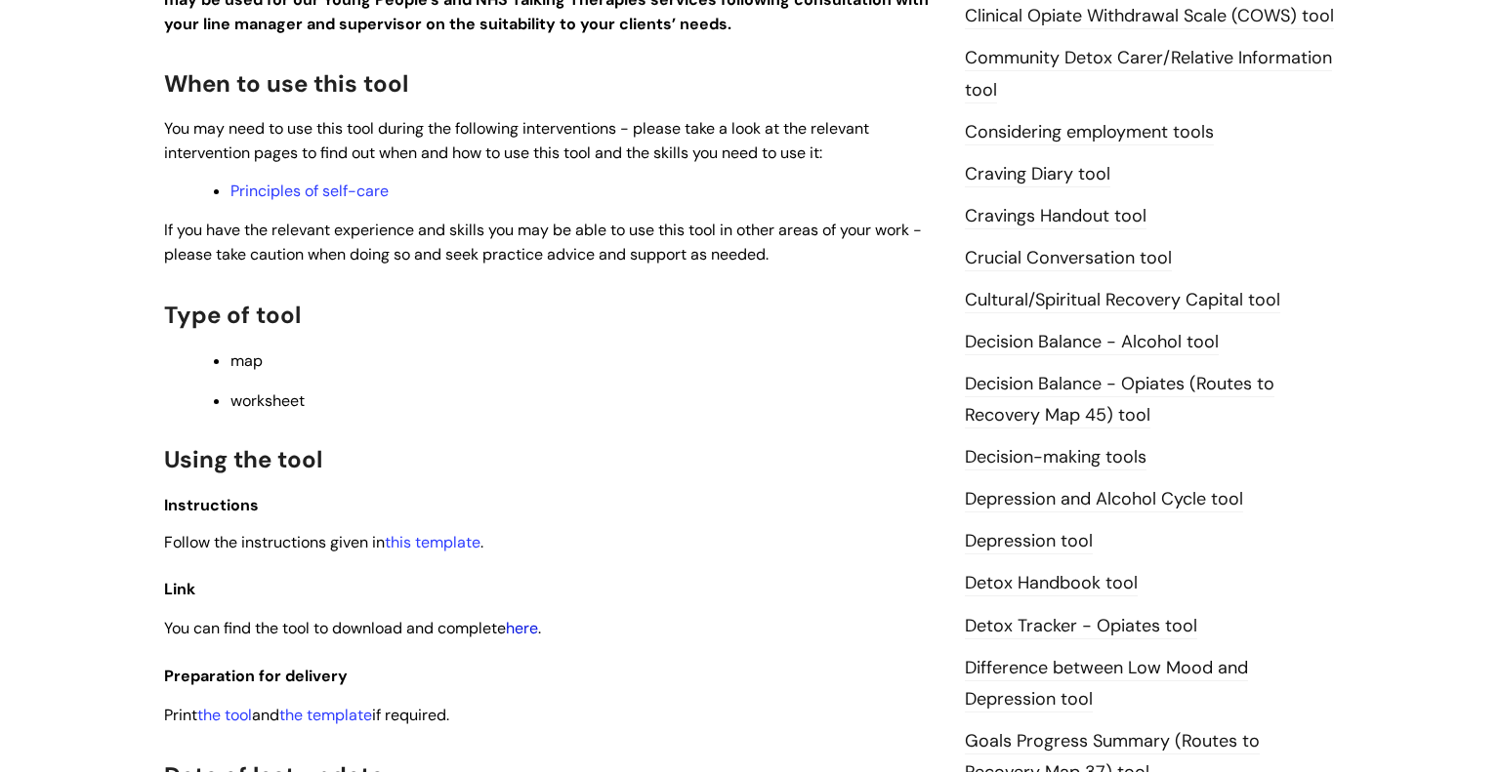
click at [533, 639] on link "here" at bounding box center [522, 628] width 32 height 21
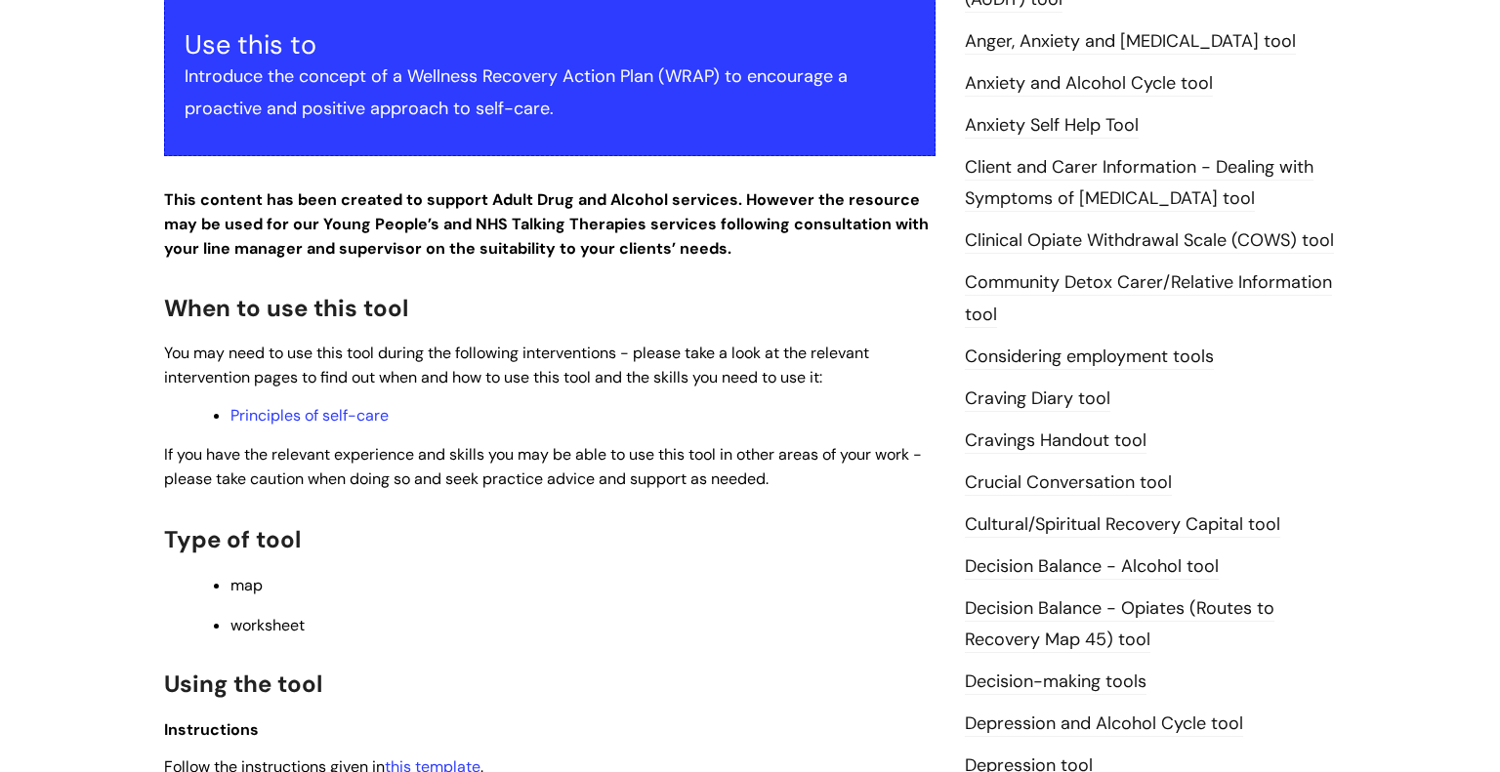
scroll to position [460, 0]
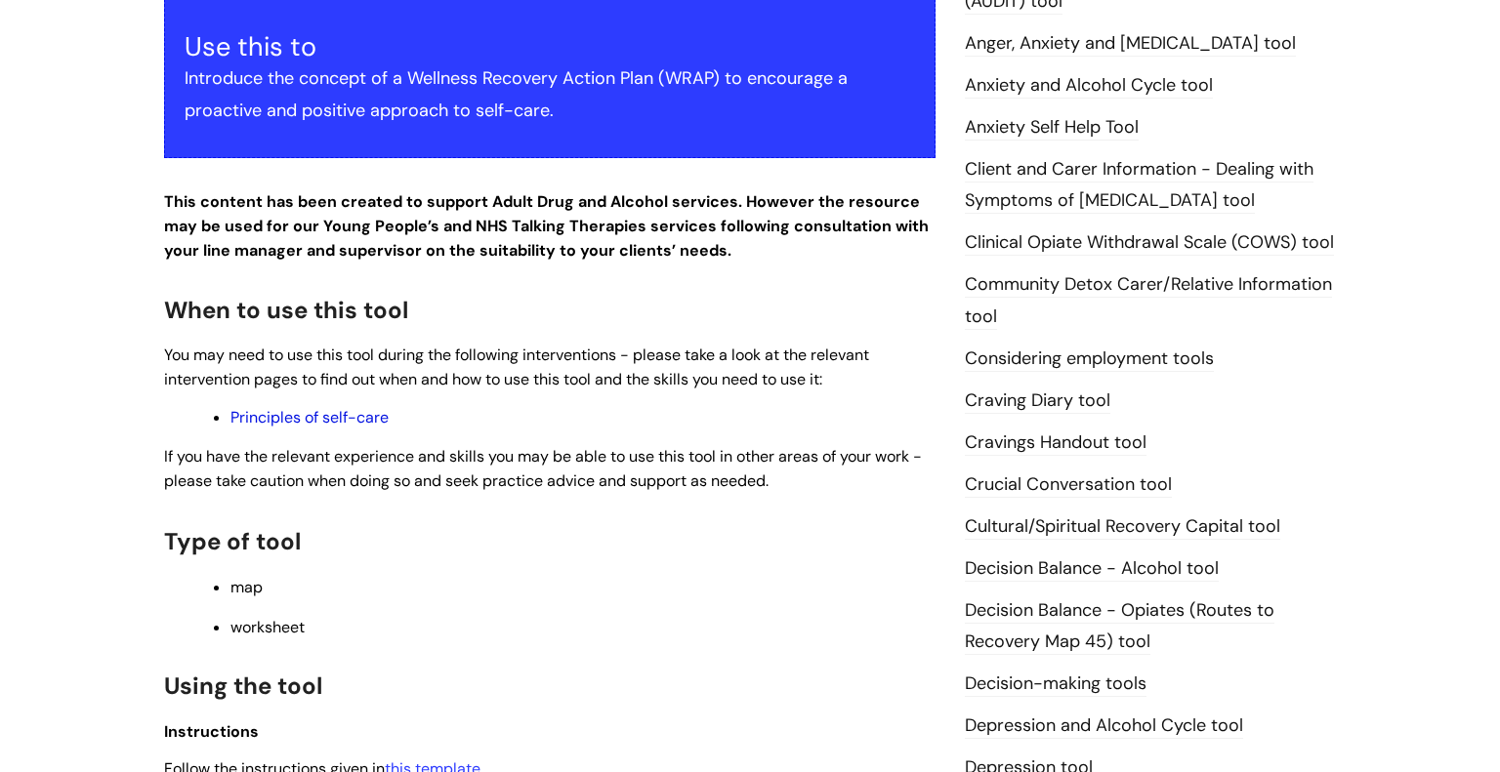
click at [370, 425] on link "Principles of self-care" at bounding box center [309, 417] width 158 height 21
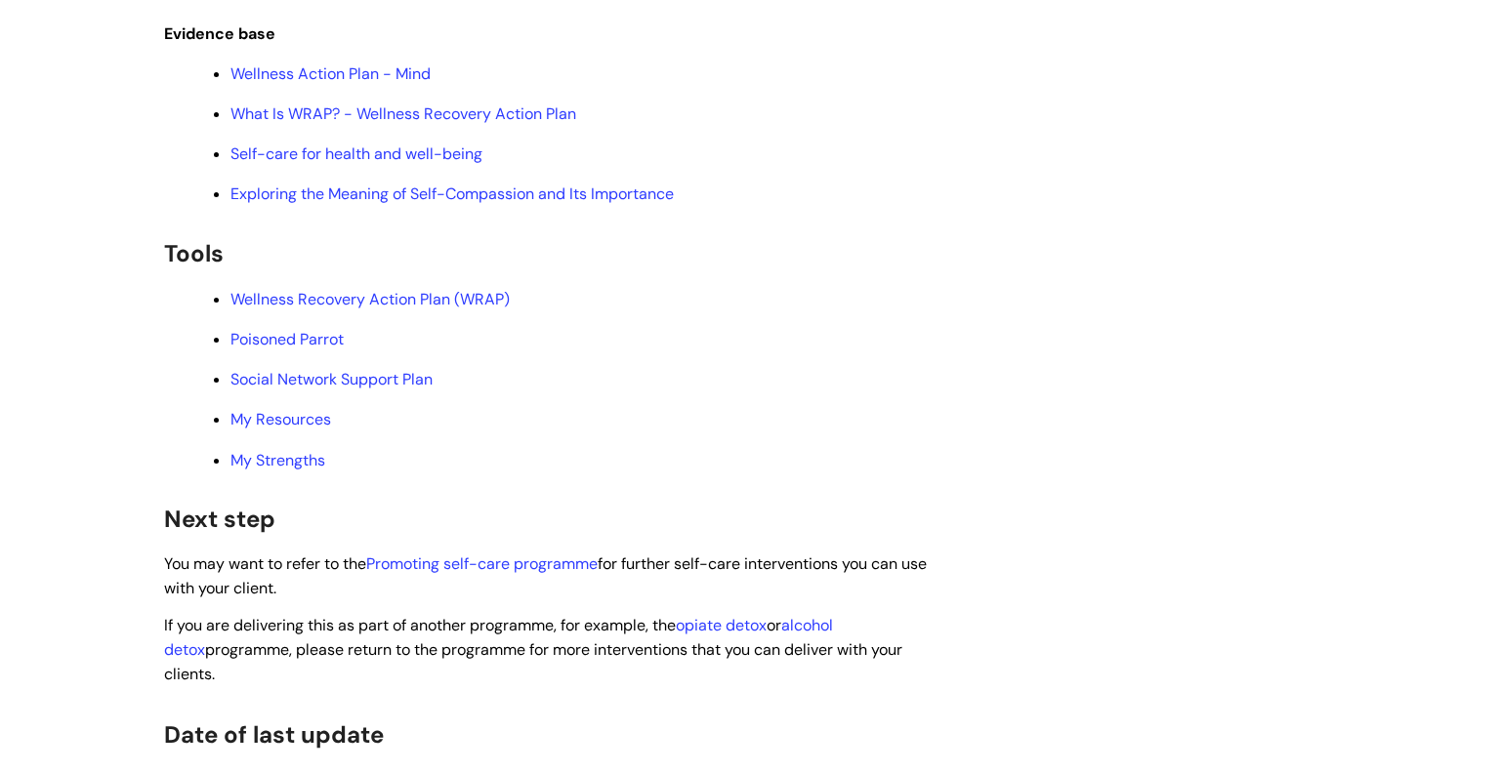
scroll to position [4613, 0]
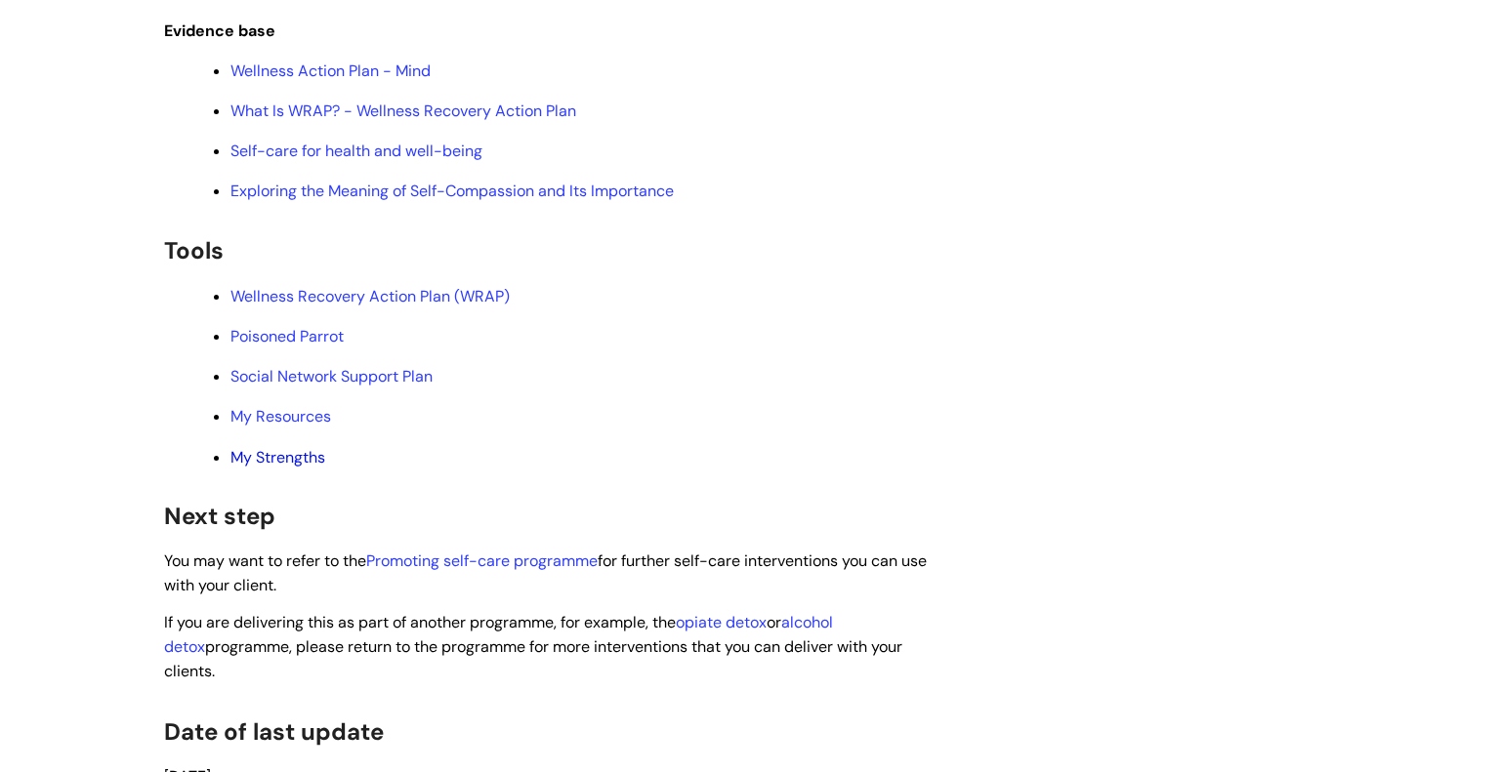
click at [276, 468] on link "My Strengths" at bounding box center [277, 457] width 95 height 21
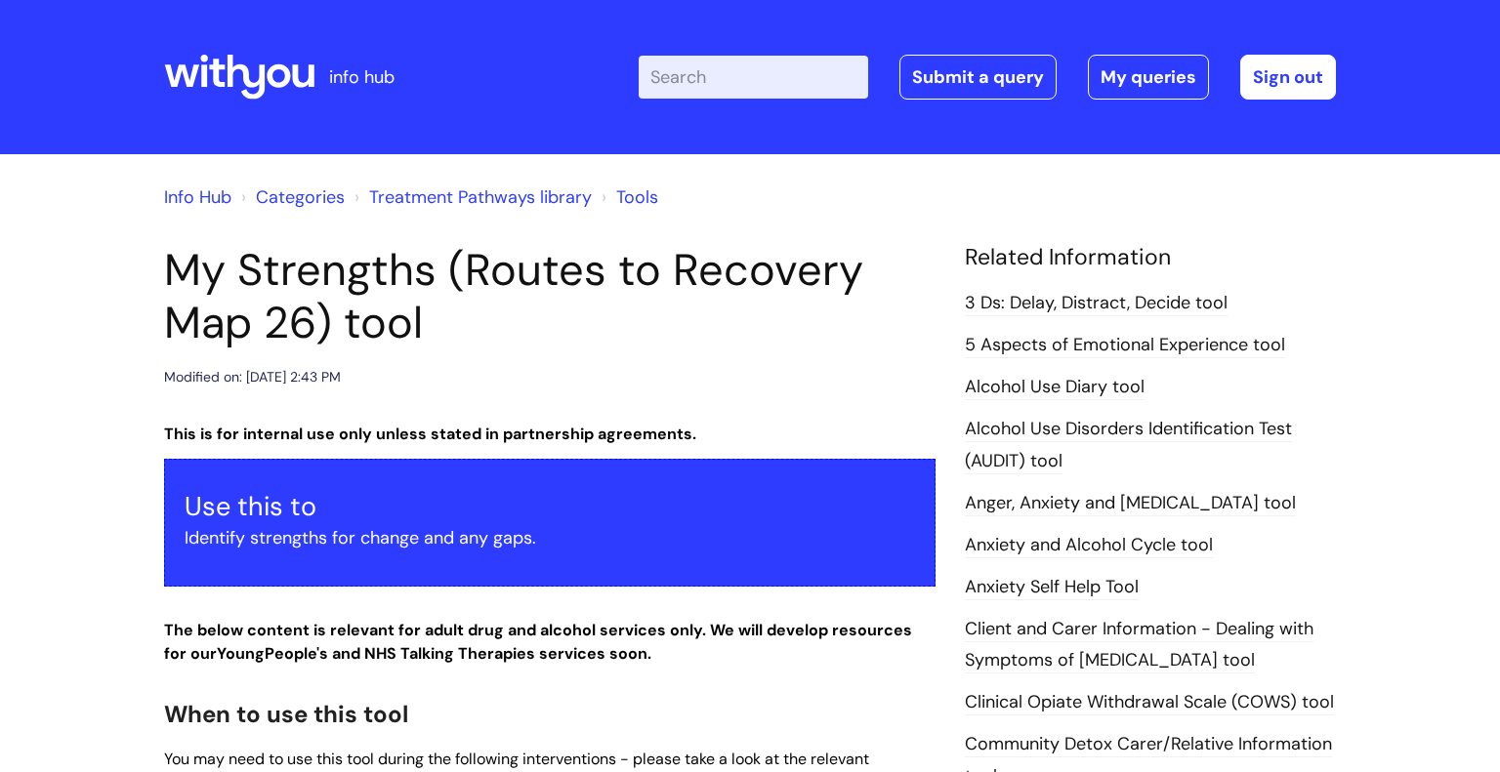
scroll to position [789, 0]
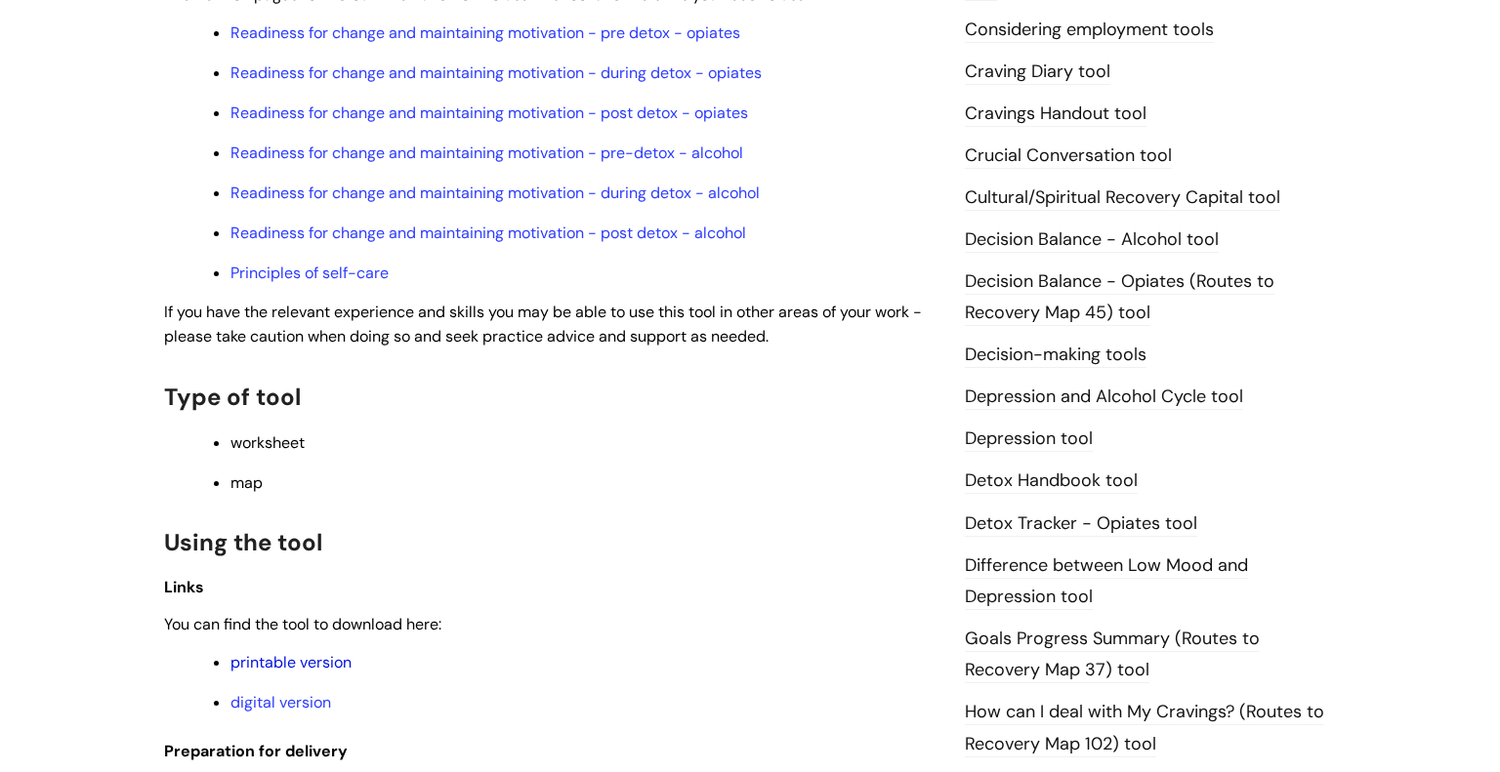
click at [276, 673] on link "printable version" at bounding box center [290, 662] width 121 height 21
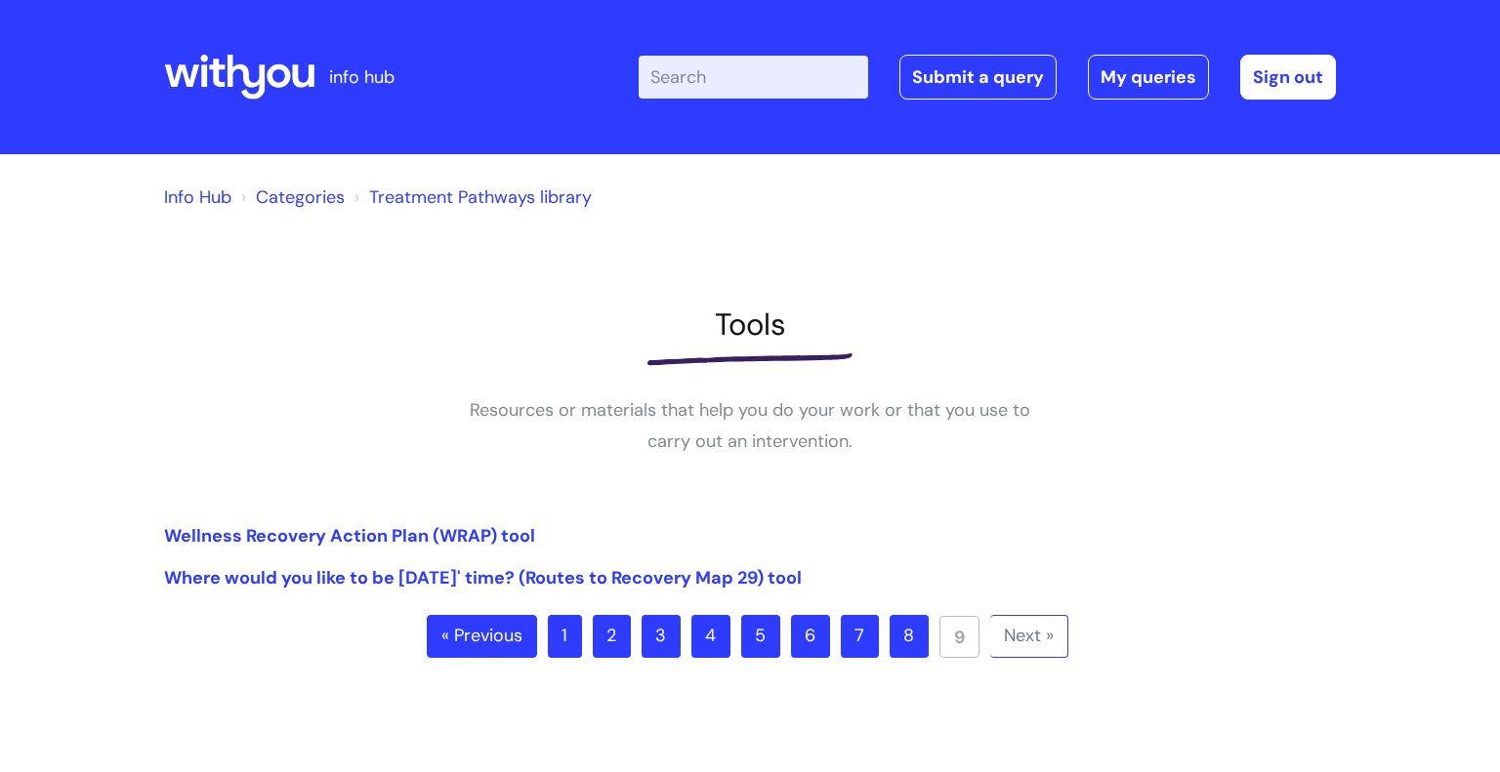
click at [901, 641] on link "8" at bounding box center [908, 636] width 39 height 43
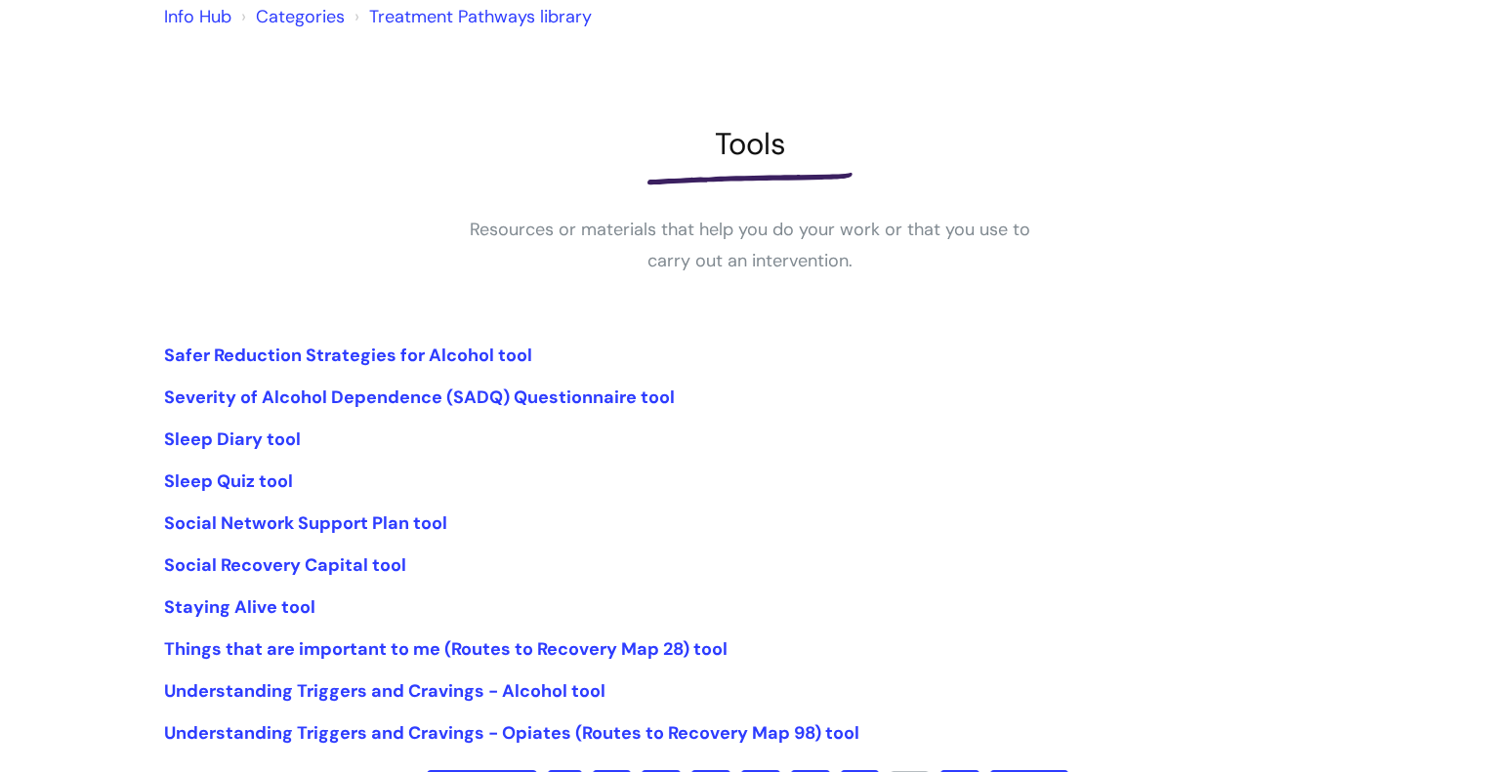
scroll to position [182, 0]
click at [540, 686] on link "Understanding Triggers and Cravings - Alcohol tool" at bounding box center [384, 690] width 441 height 23
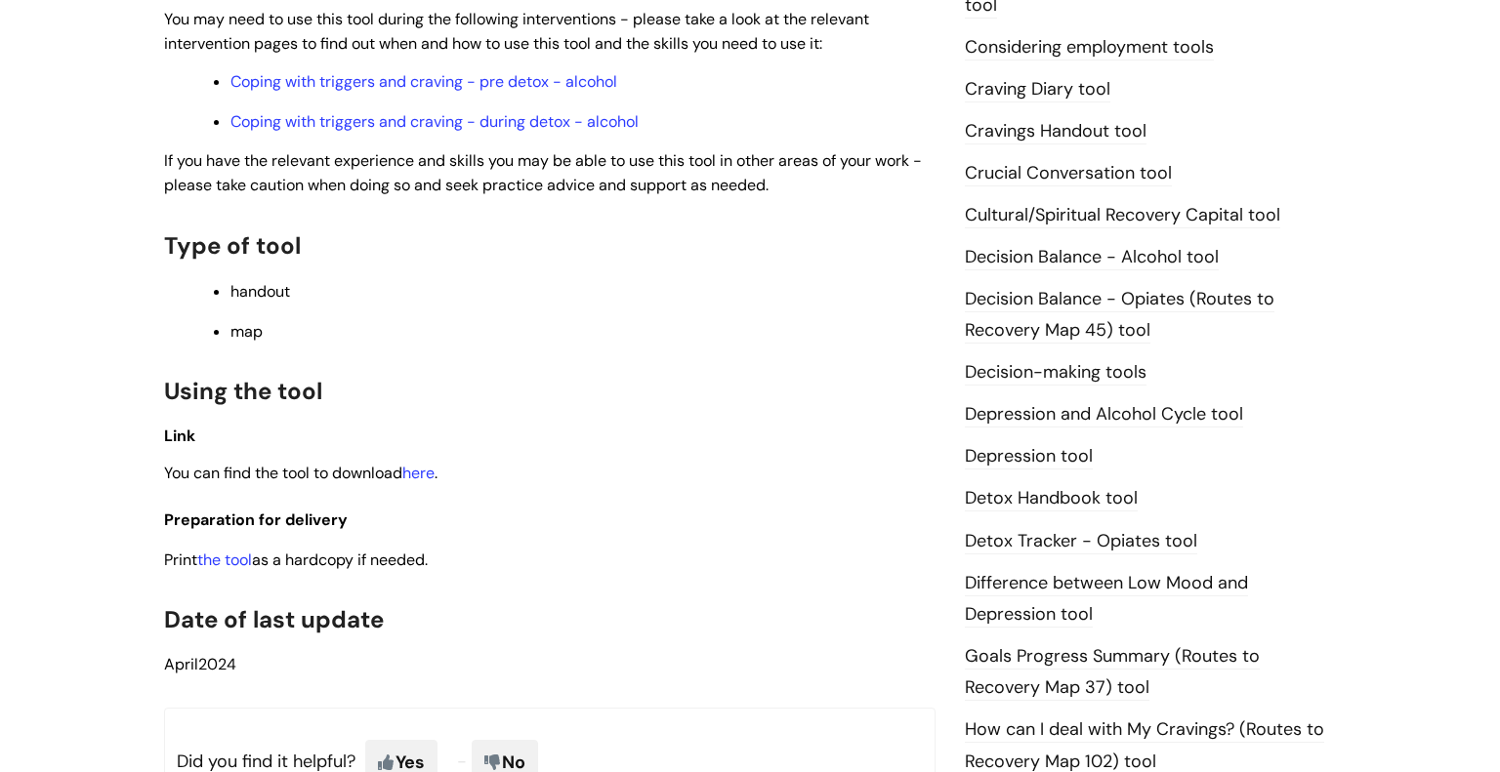
scroll to position [776, 0]
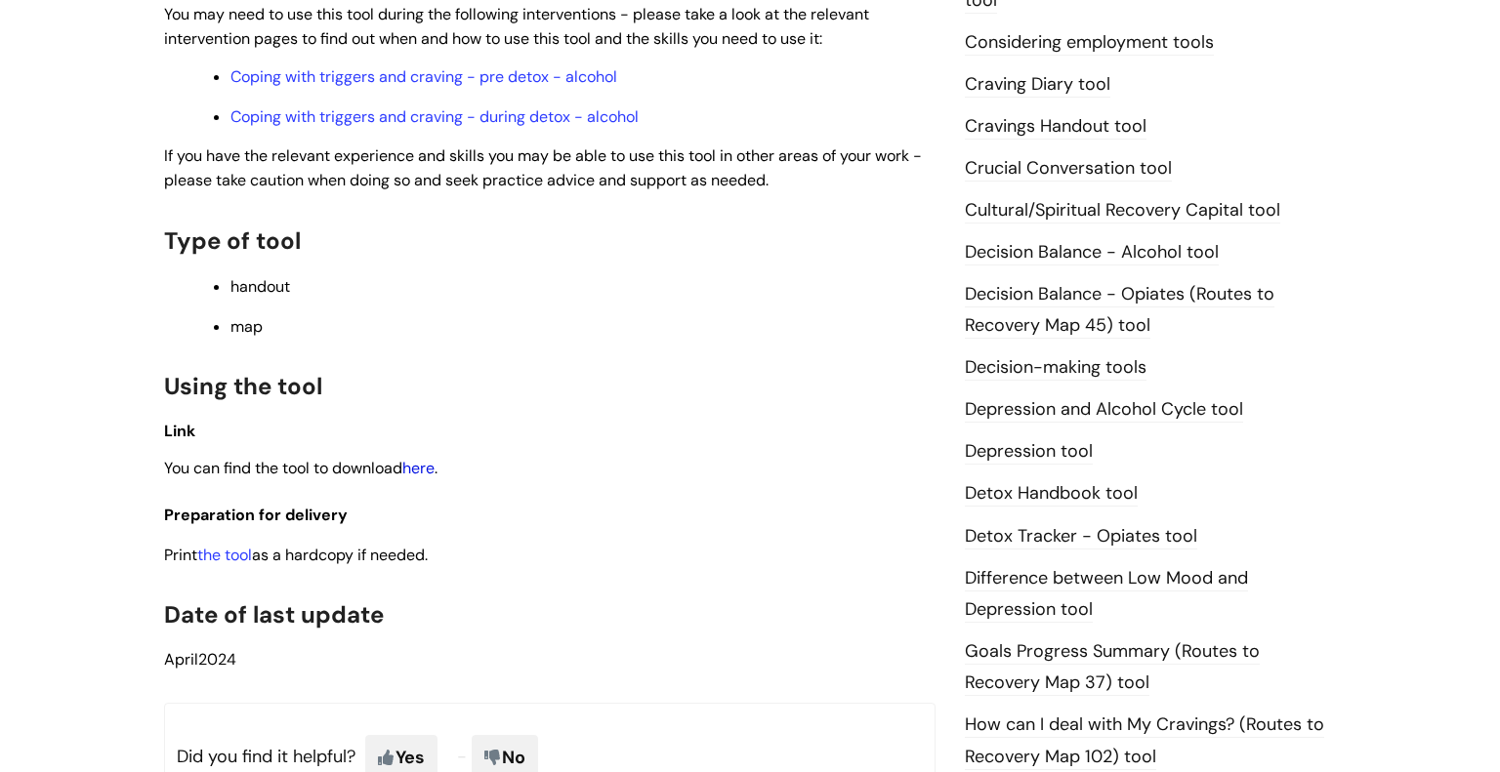
click at [421, 478] on link "here" at bounding box center [418, 468] width 32 height 21
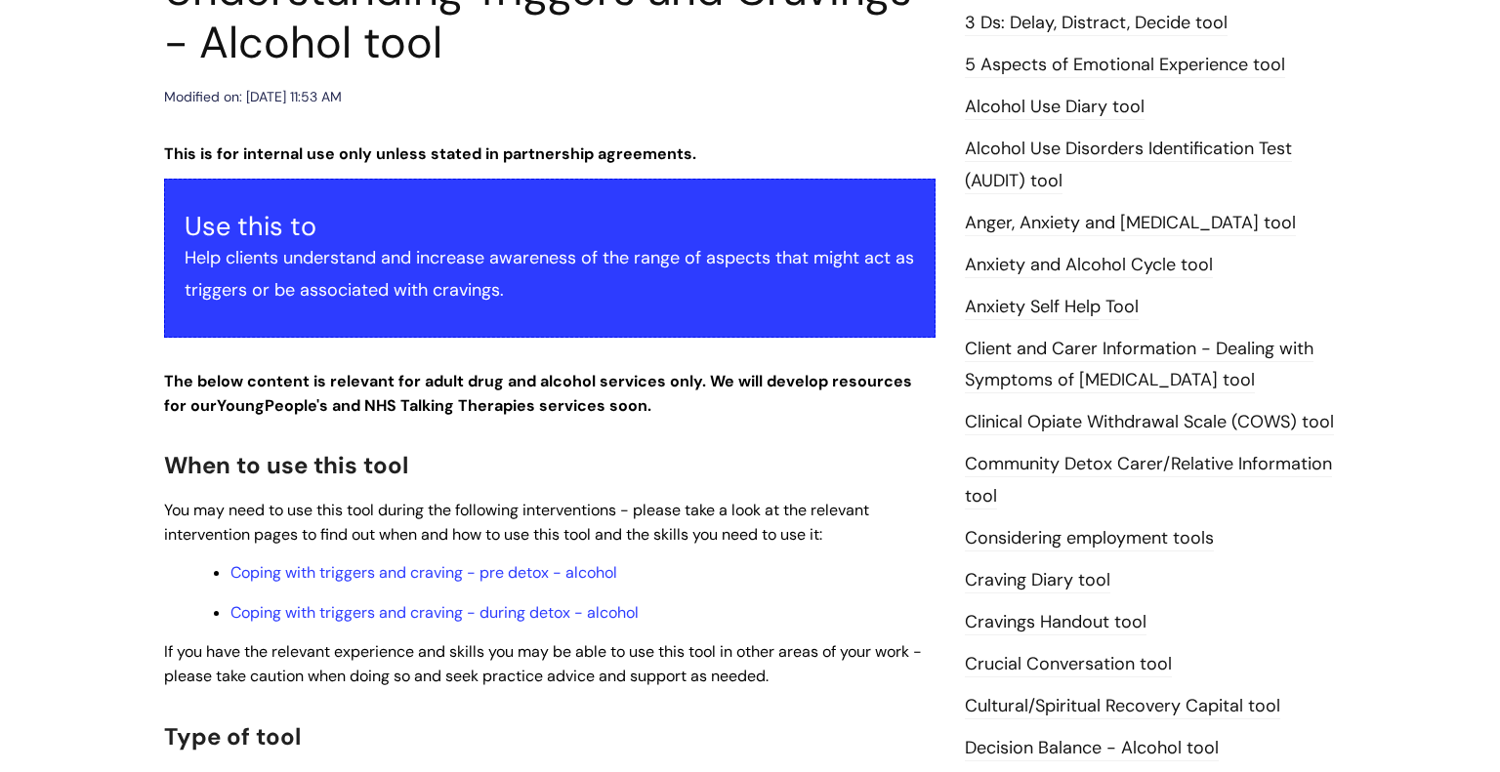
scroll to position [263, 0]
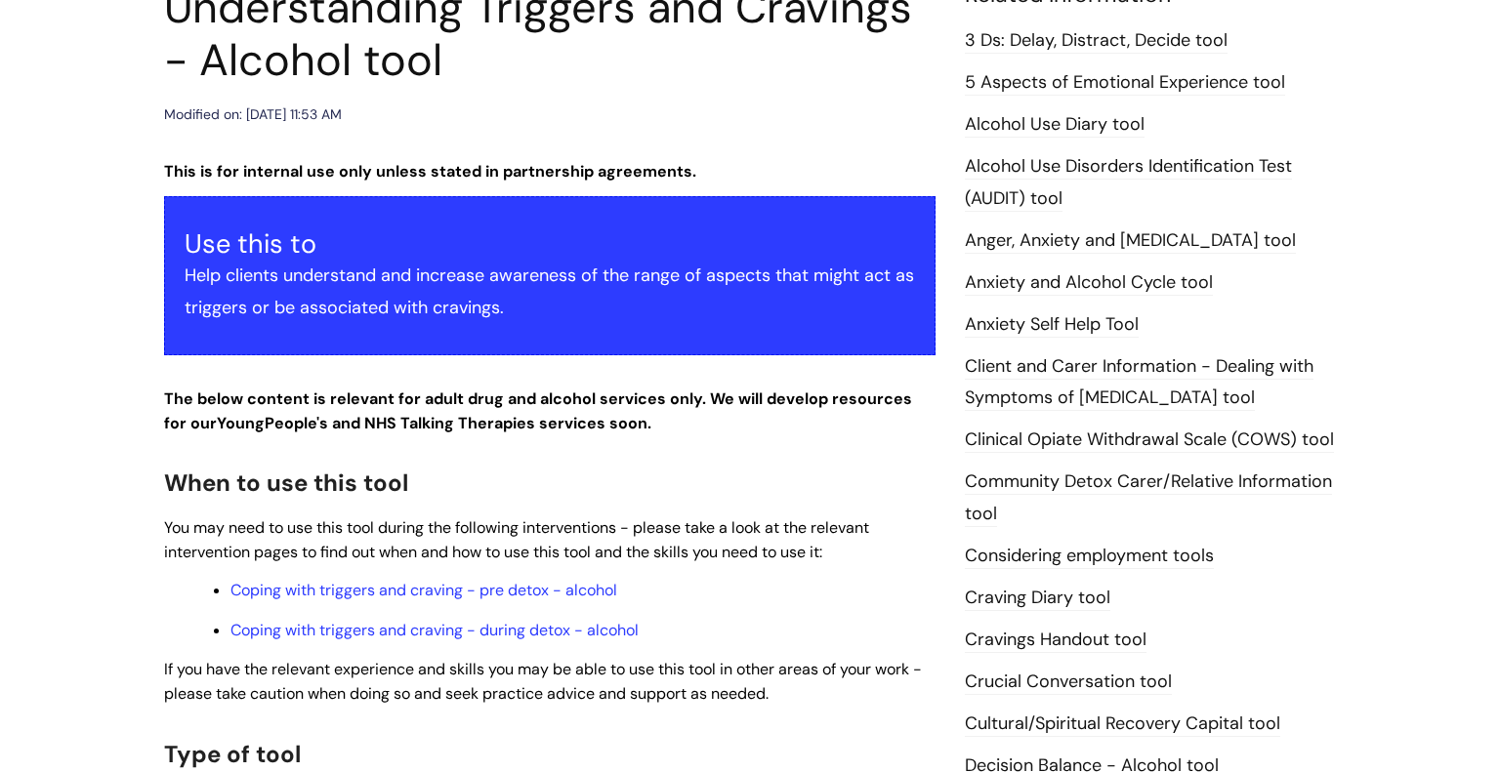
click at [1066, 633] on link "Cravings Handout tool" at bounding box center [1056, 640] width 182 height 25
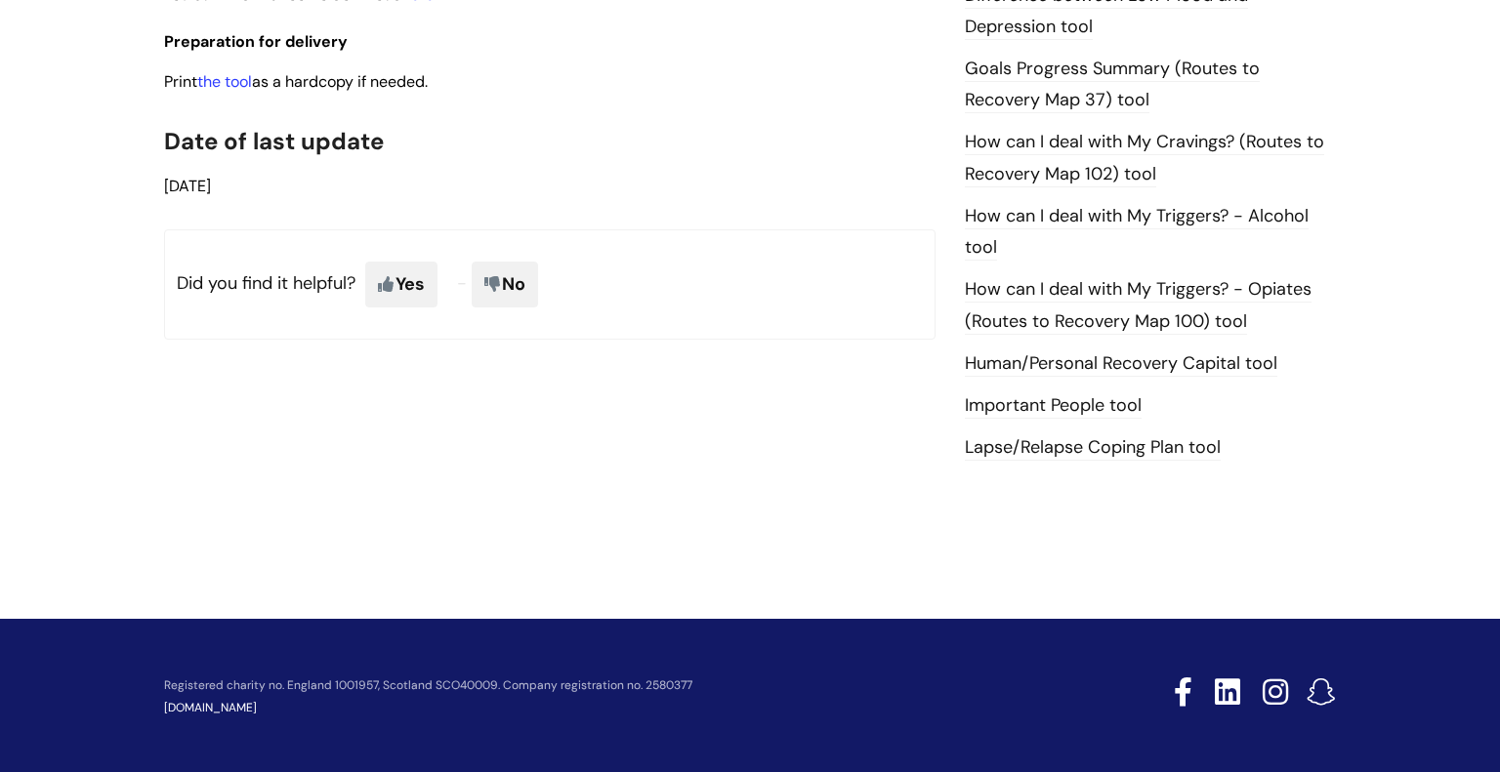
scroll to position [1319, 0]
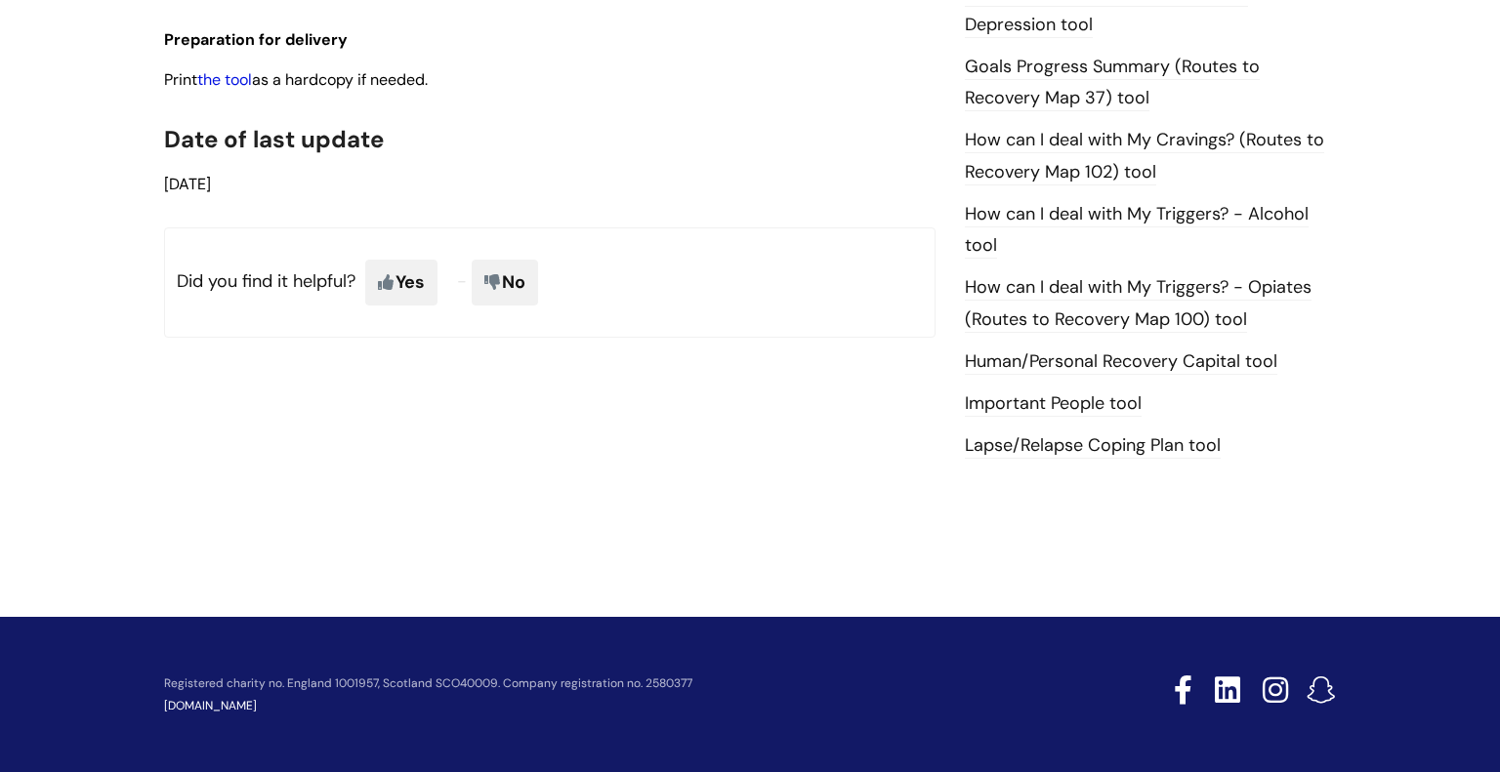
click at [239, 90] on link "the tool" at bounding box center [224, 79] width 55 height 21
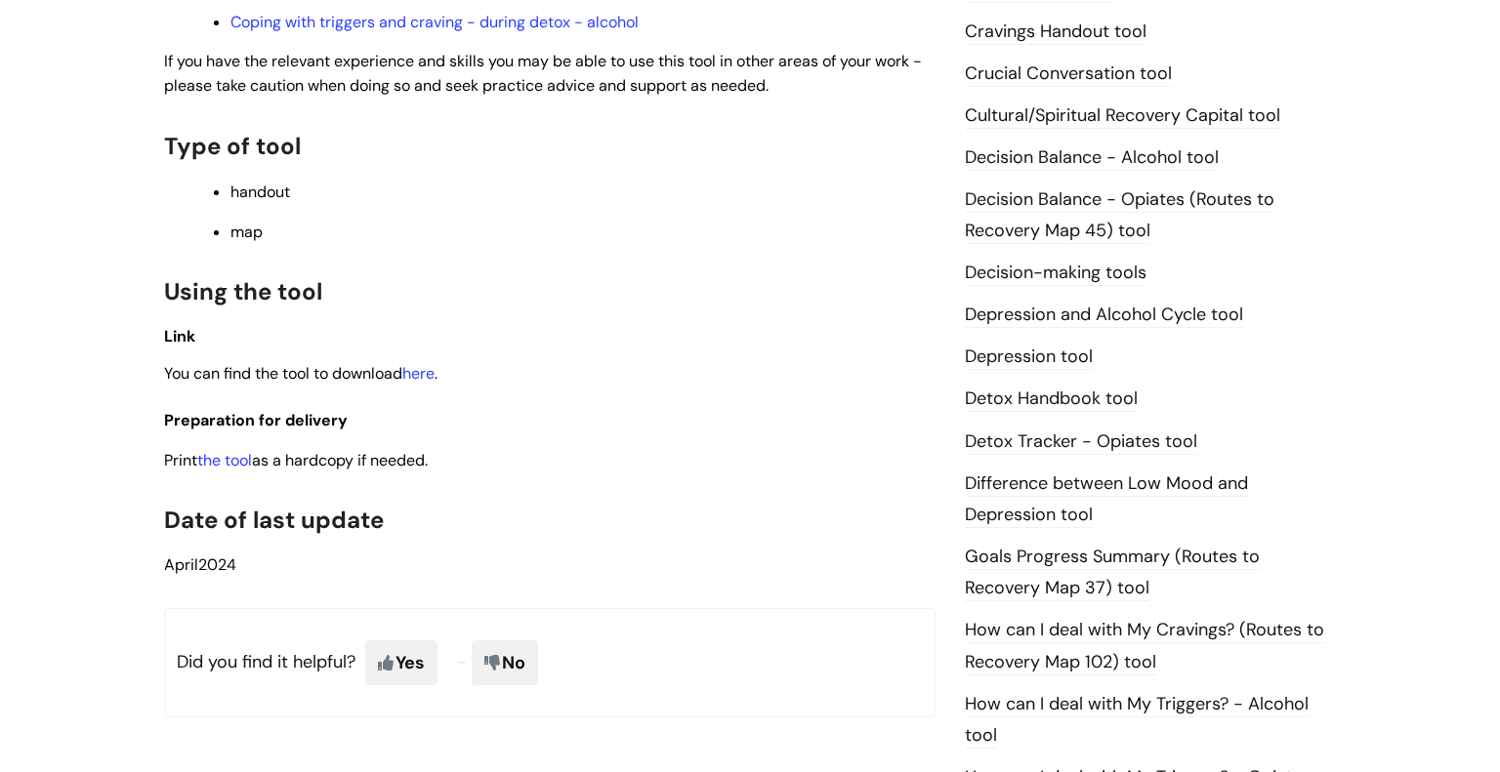
scroll to position [1363, 0]
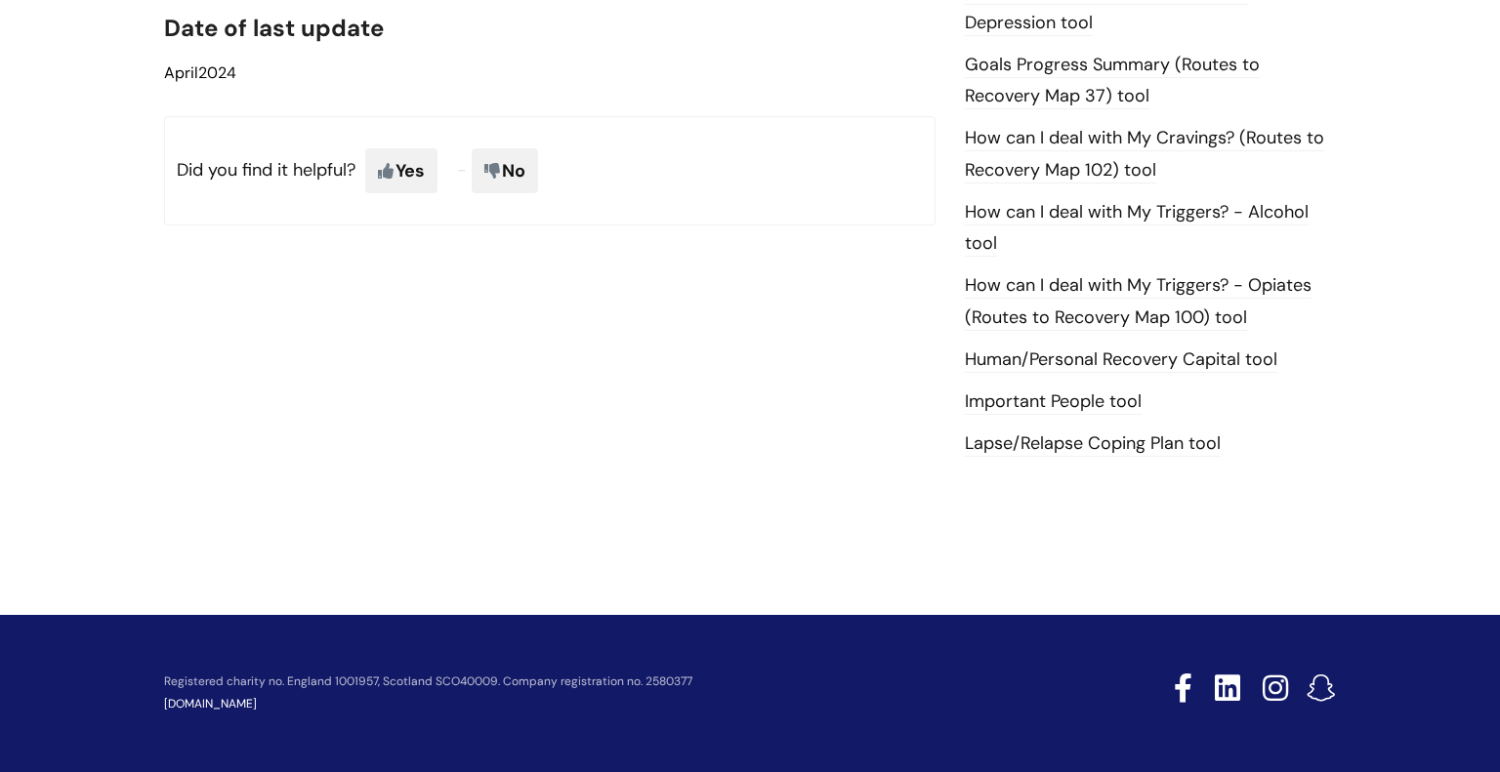
click at [1115, 436] on link "Lapse/Relapse Coping Plan tool" at bounding box center [1093, 444] width 256 height 25
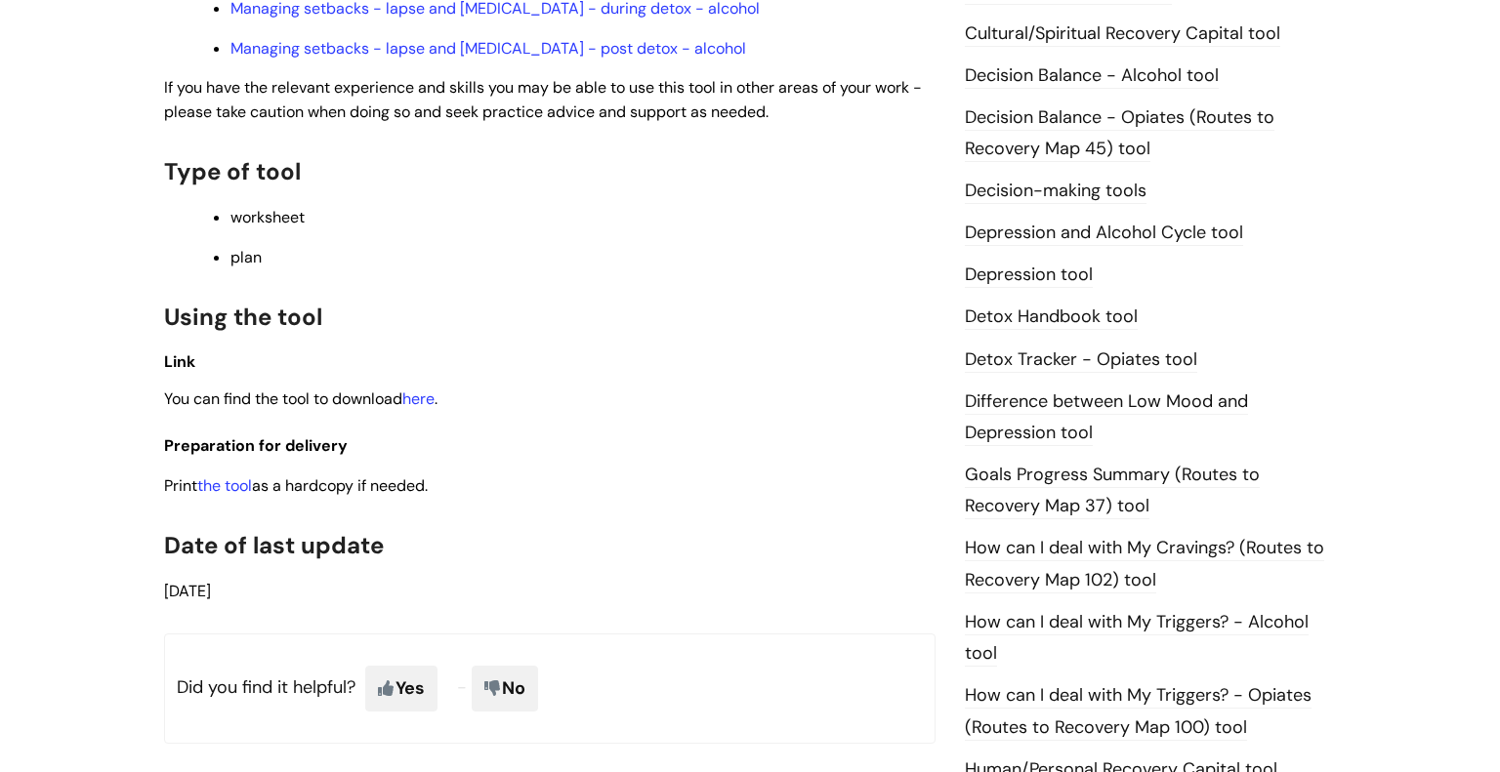
scroll to position [943, 0]
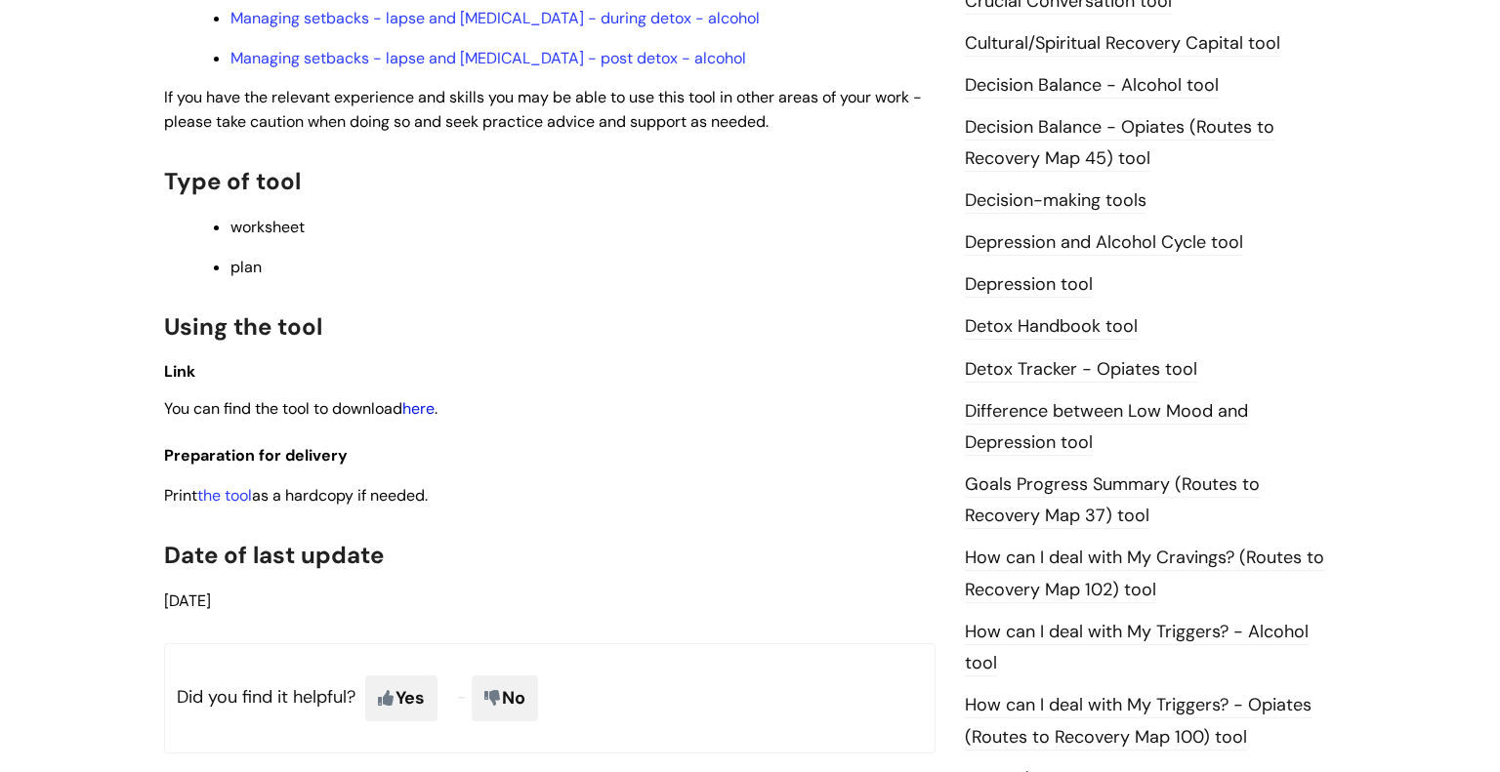
click at [416, 419] on link "here" at bounding box center [418, 408] width 32 height 21
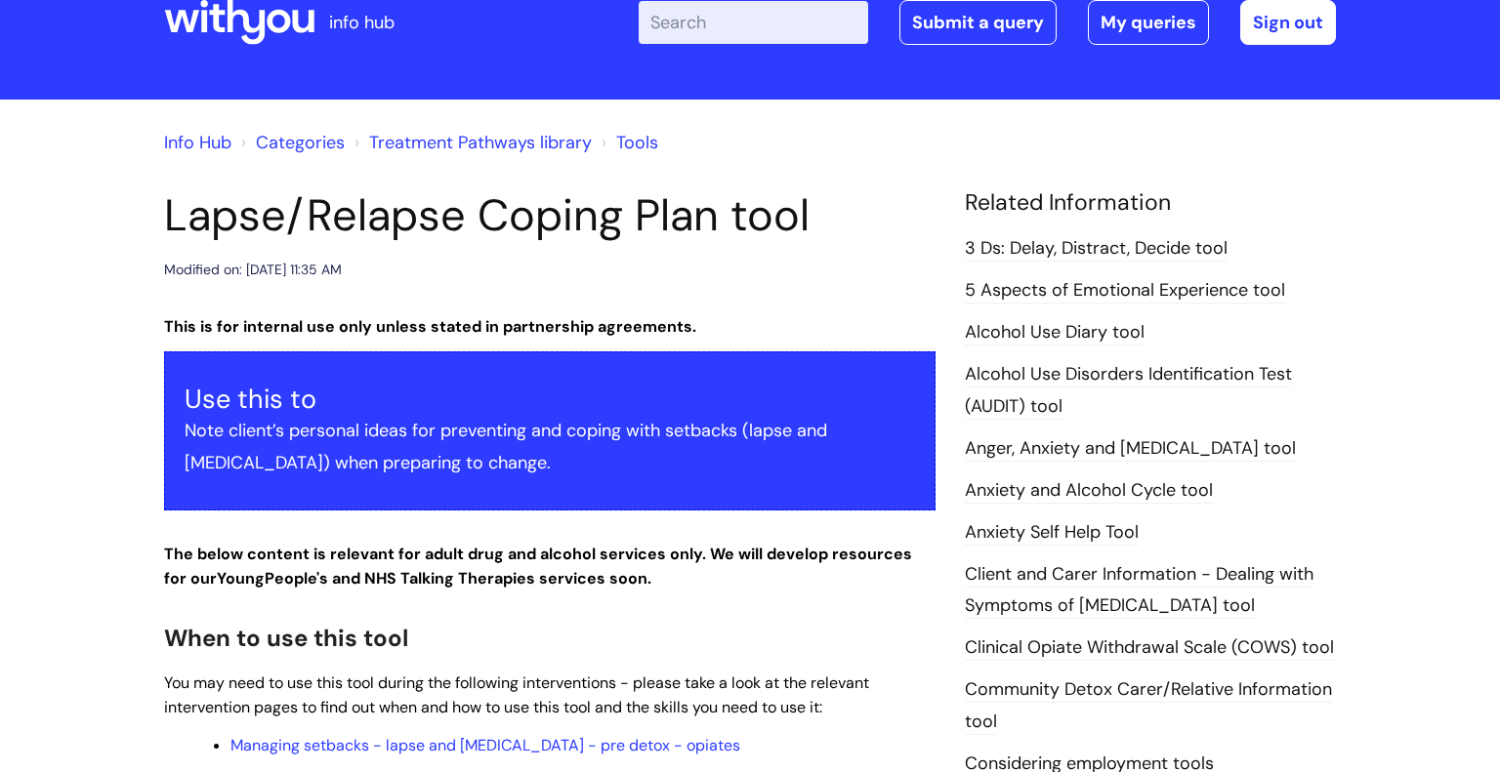
scroll to position [40, 0]
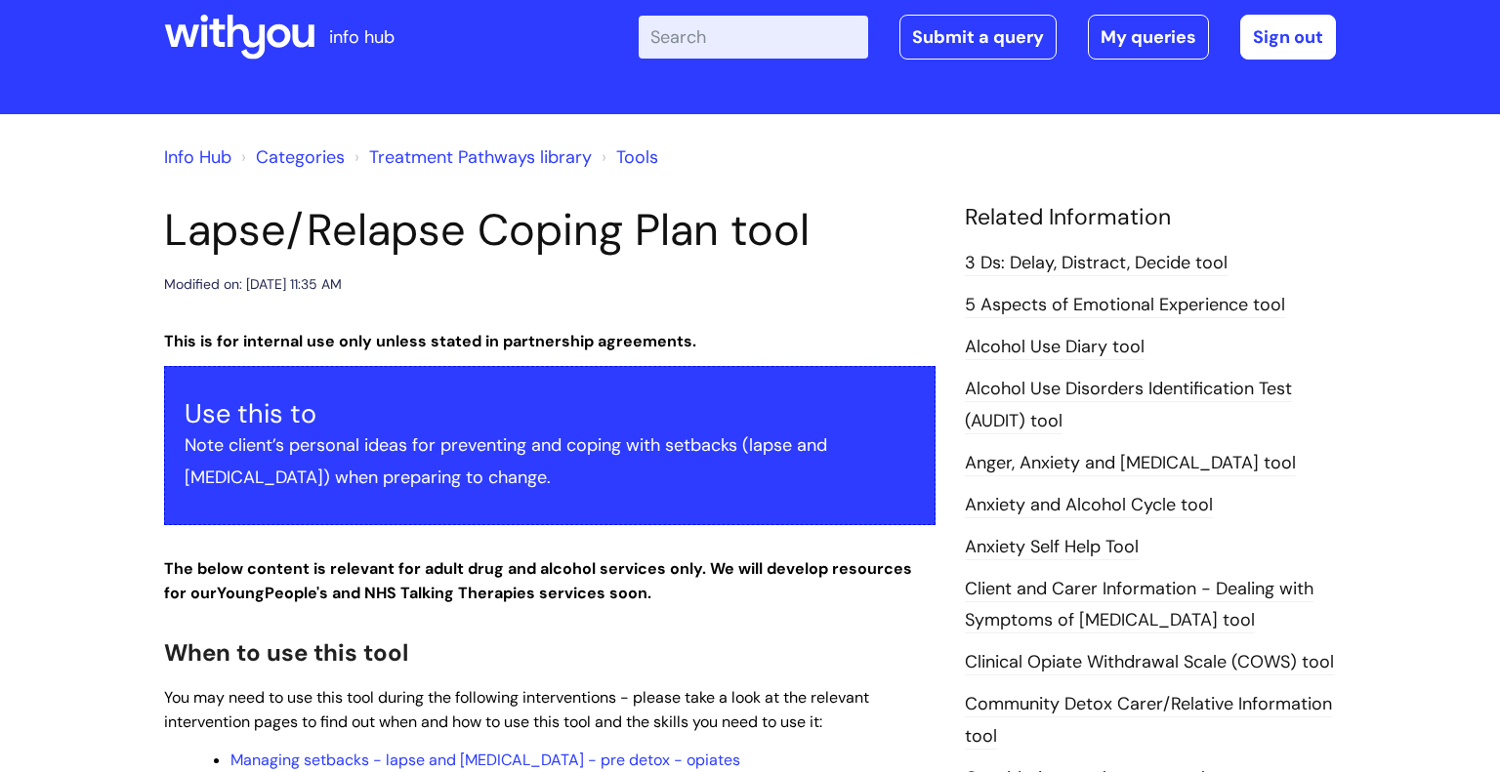
click at [468, 154] on link "Treatment Pathways library" at bounding box center [480, 156] width 223 height 23
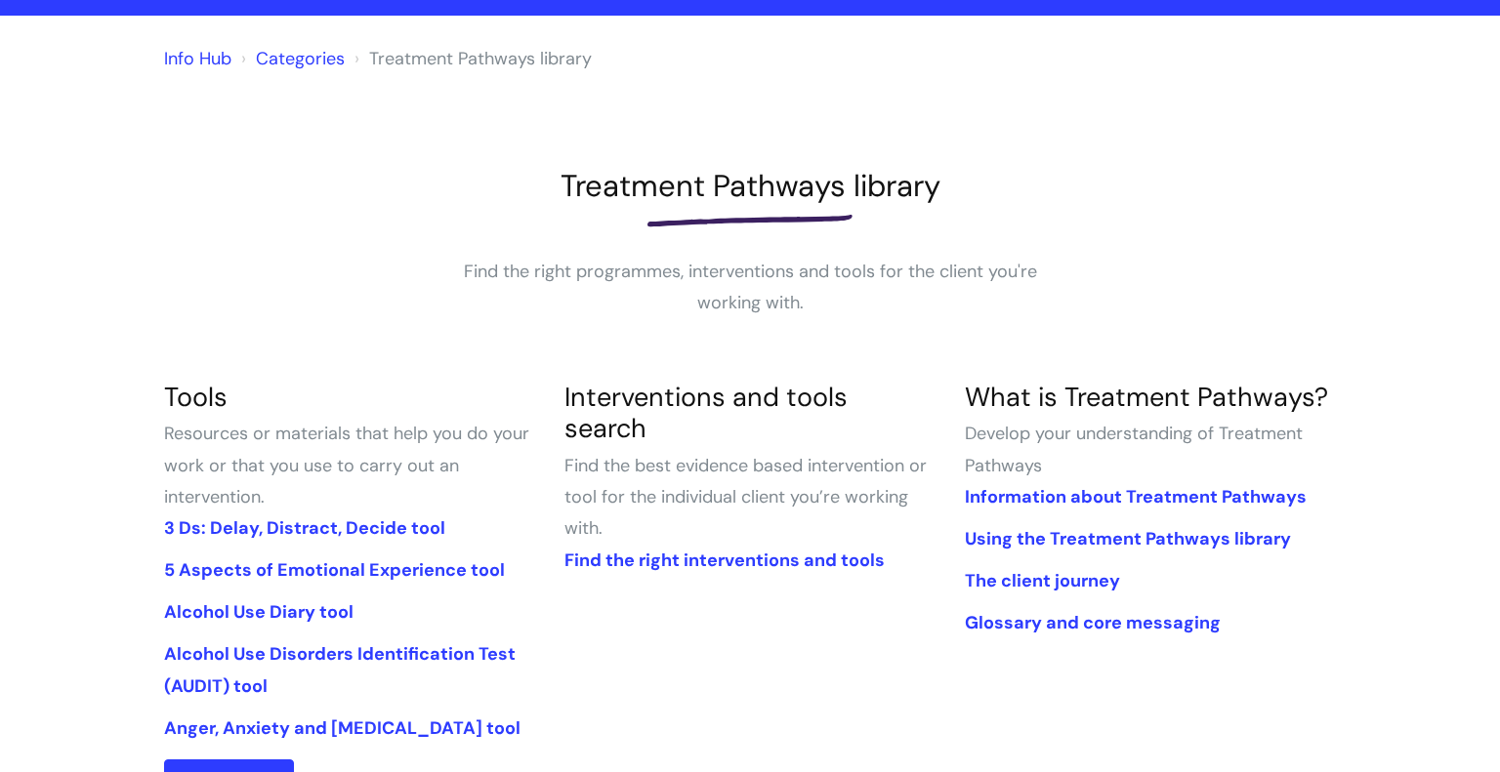
scroll to position [141, 0]
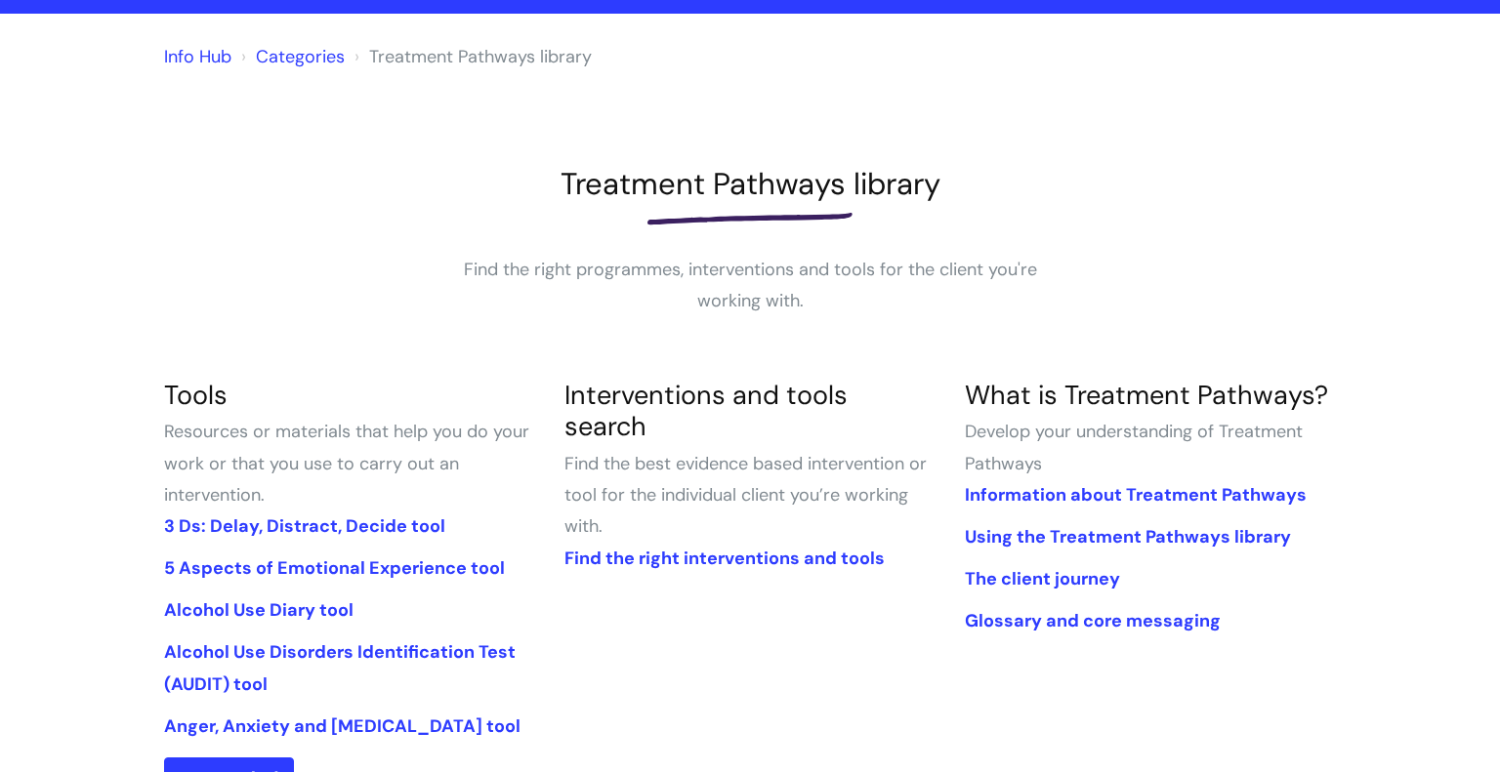
click at [1117, 214] on div at bounding box center [750, 218] width 1172 height 31
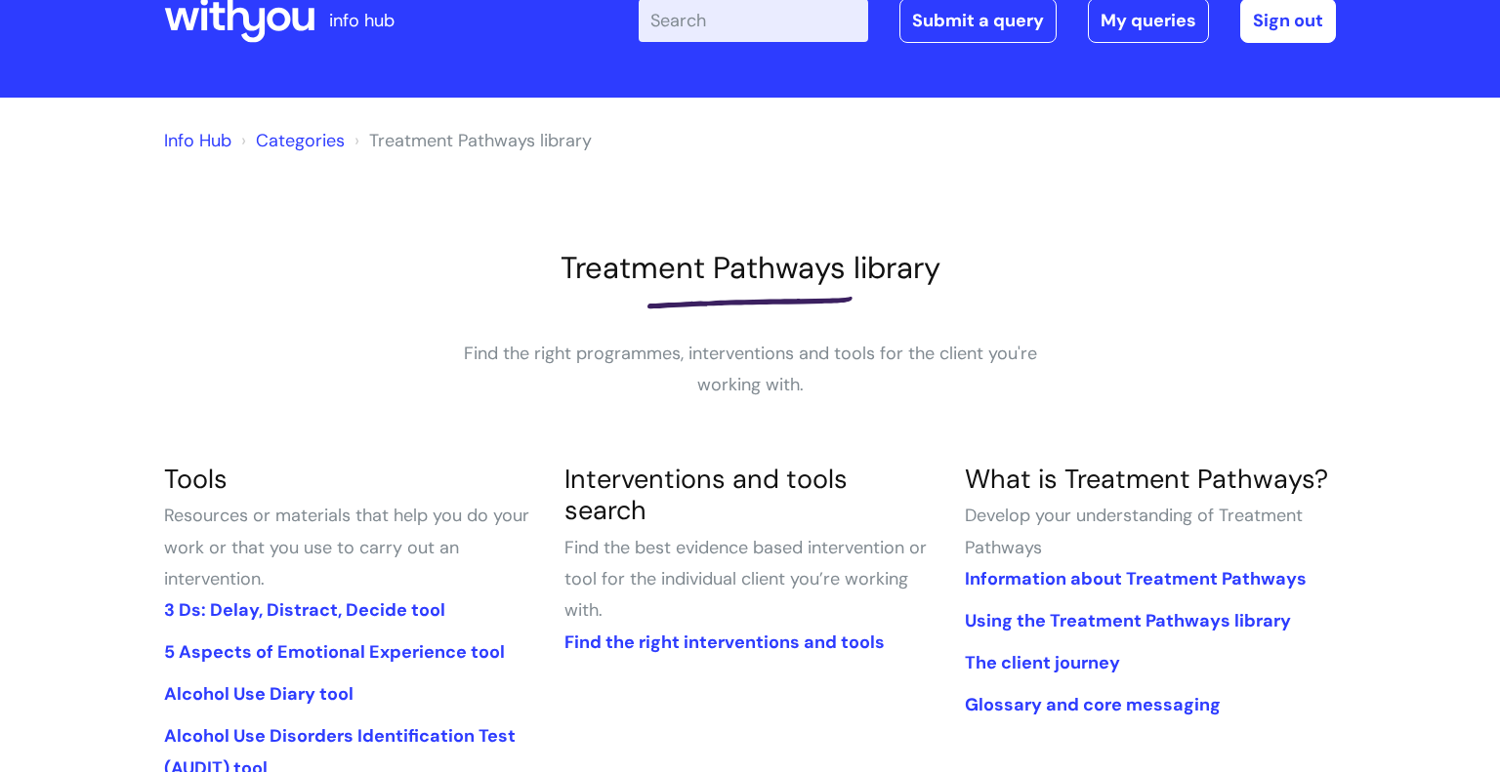
scroll to position [0, 0]
